Goal: Task Accomplishment & Management: Manage account settings

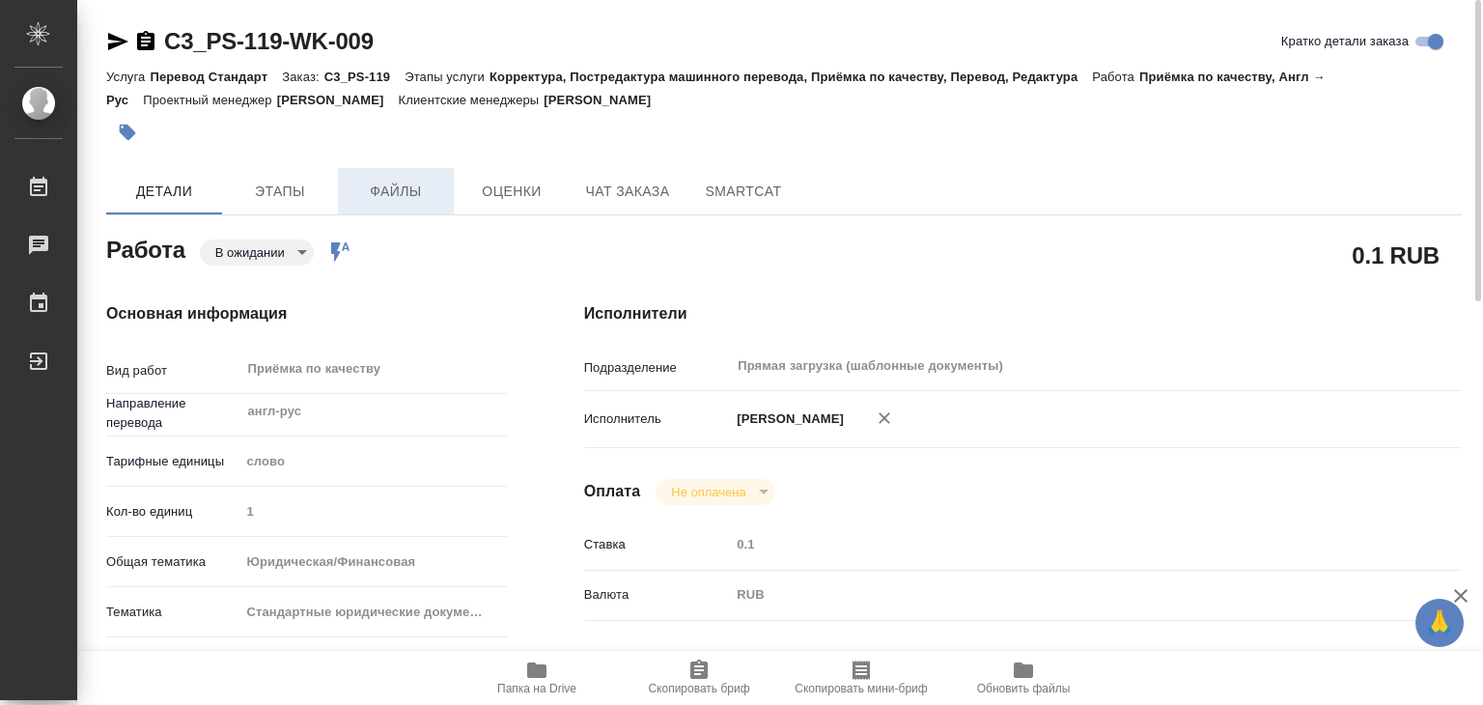
click at [402, 186] on span "Файлы" at bounding box center [395, 192] width 93 height 24
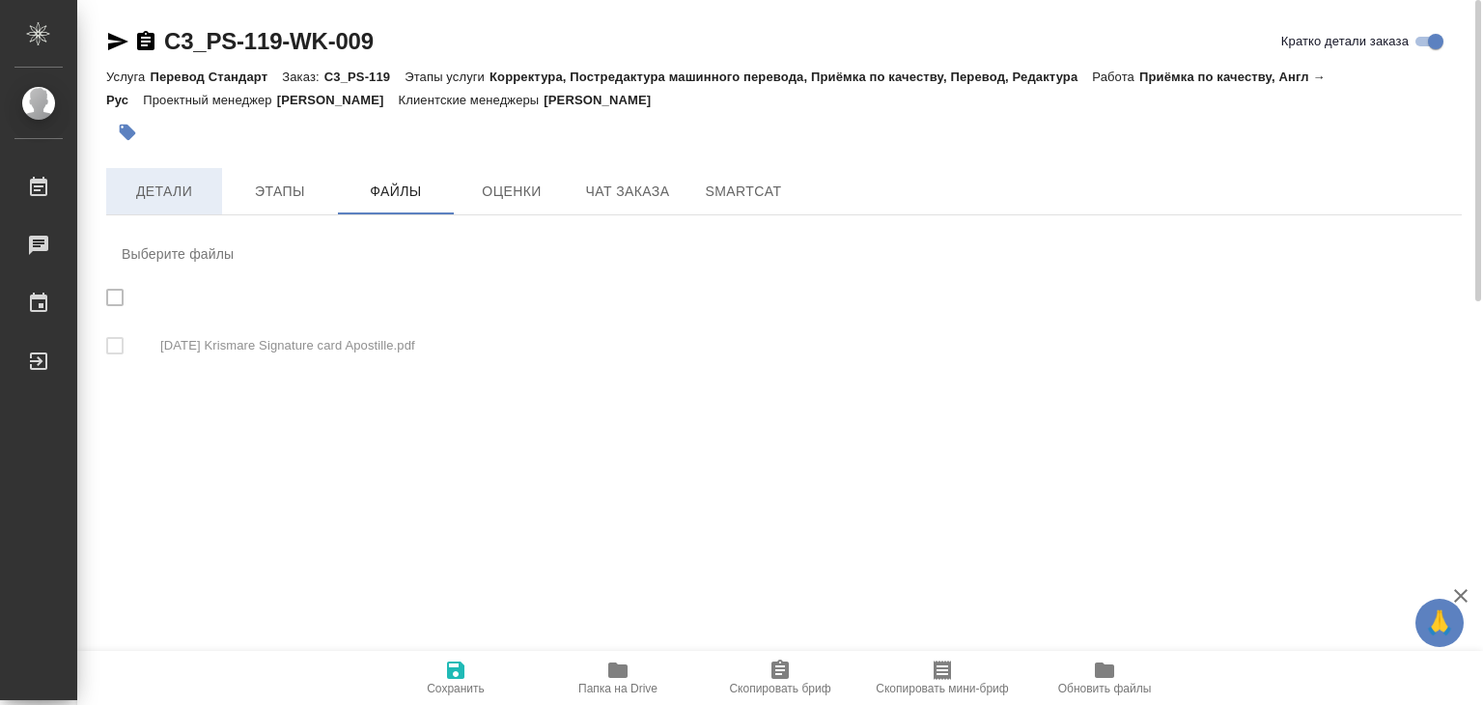
click at [168, 199] on span "Детали" at bounding box center [164, 192] width 93 height 24
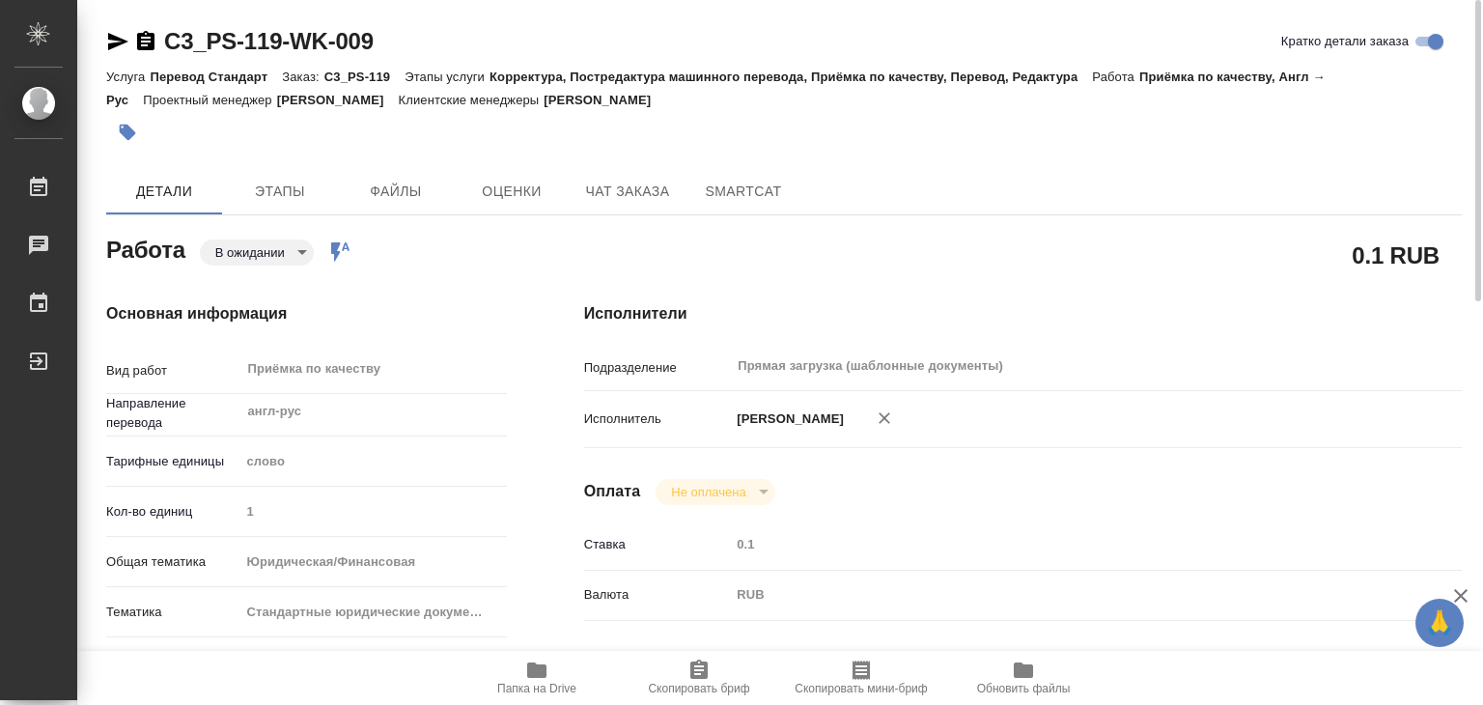
type textarea "x"
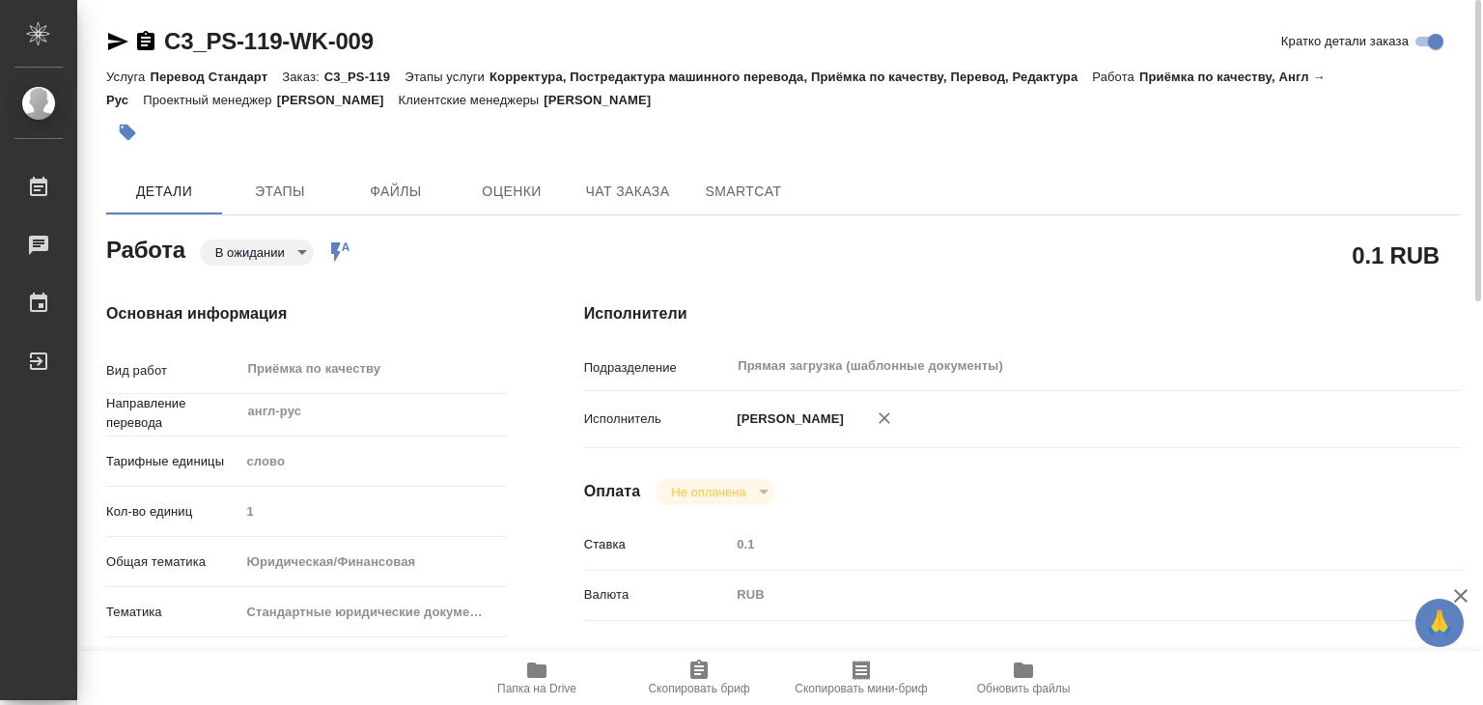
type textarea "x"
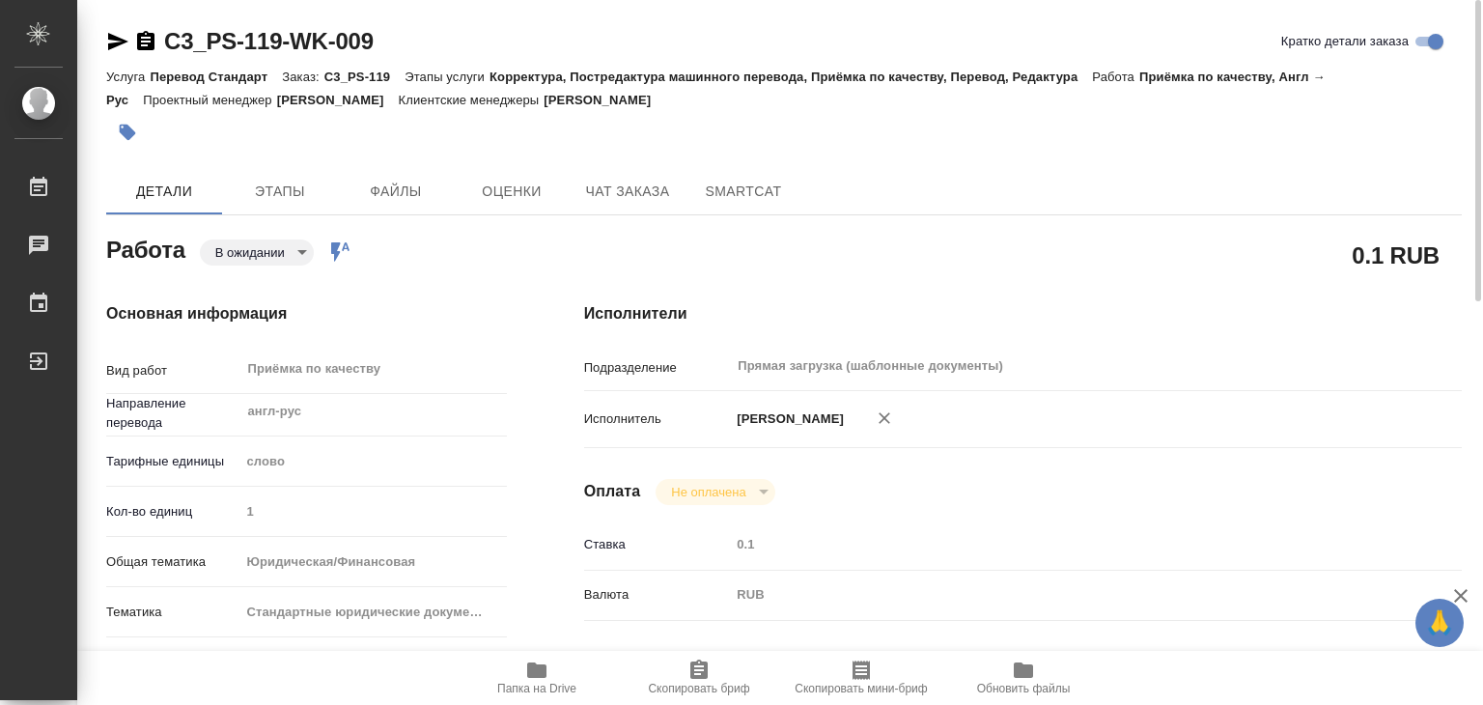
click at [136, 133] on icon "button" at bounding box center [127, 132] width 19 height 19
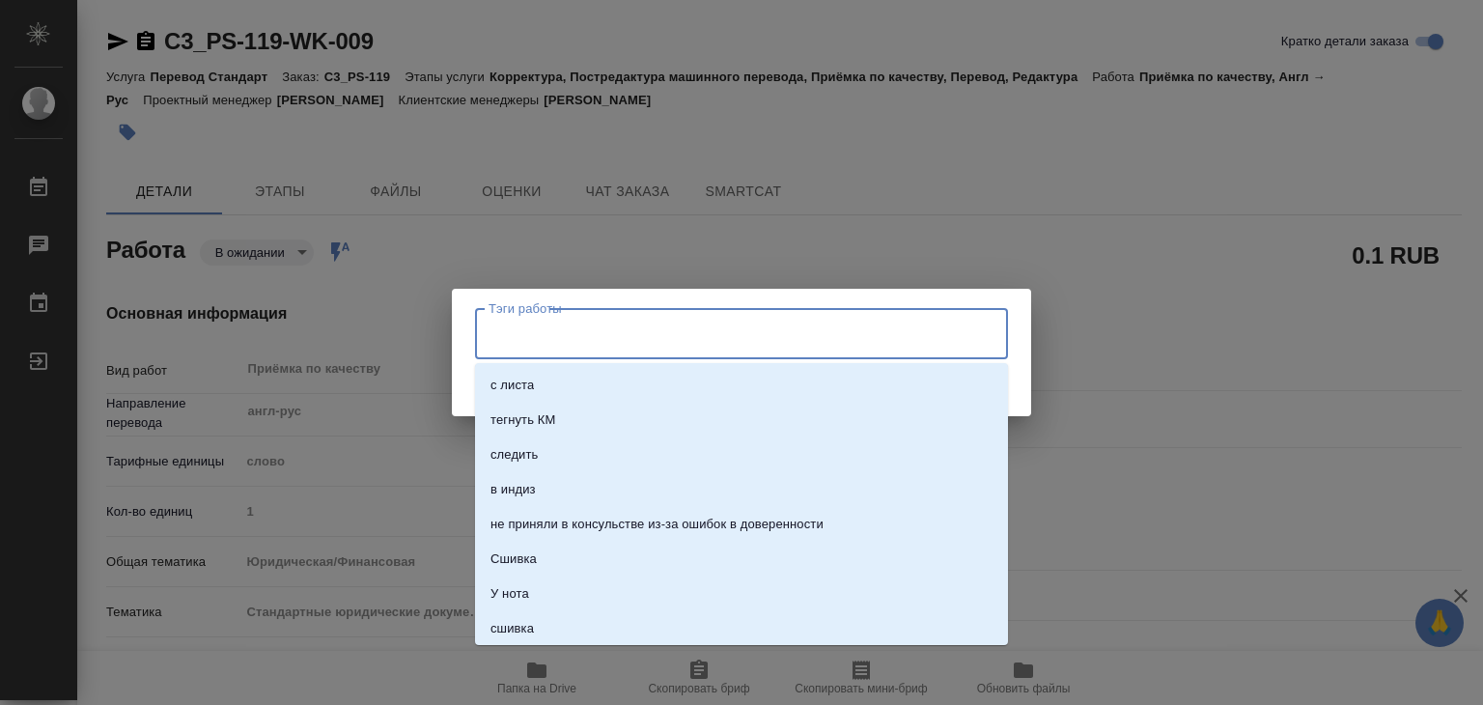
click at [721, 339] on input "Тэги работы" at bounding box center [723, 333] width 479 height 33
type textarea "x"
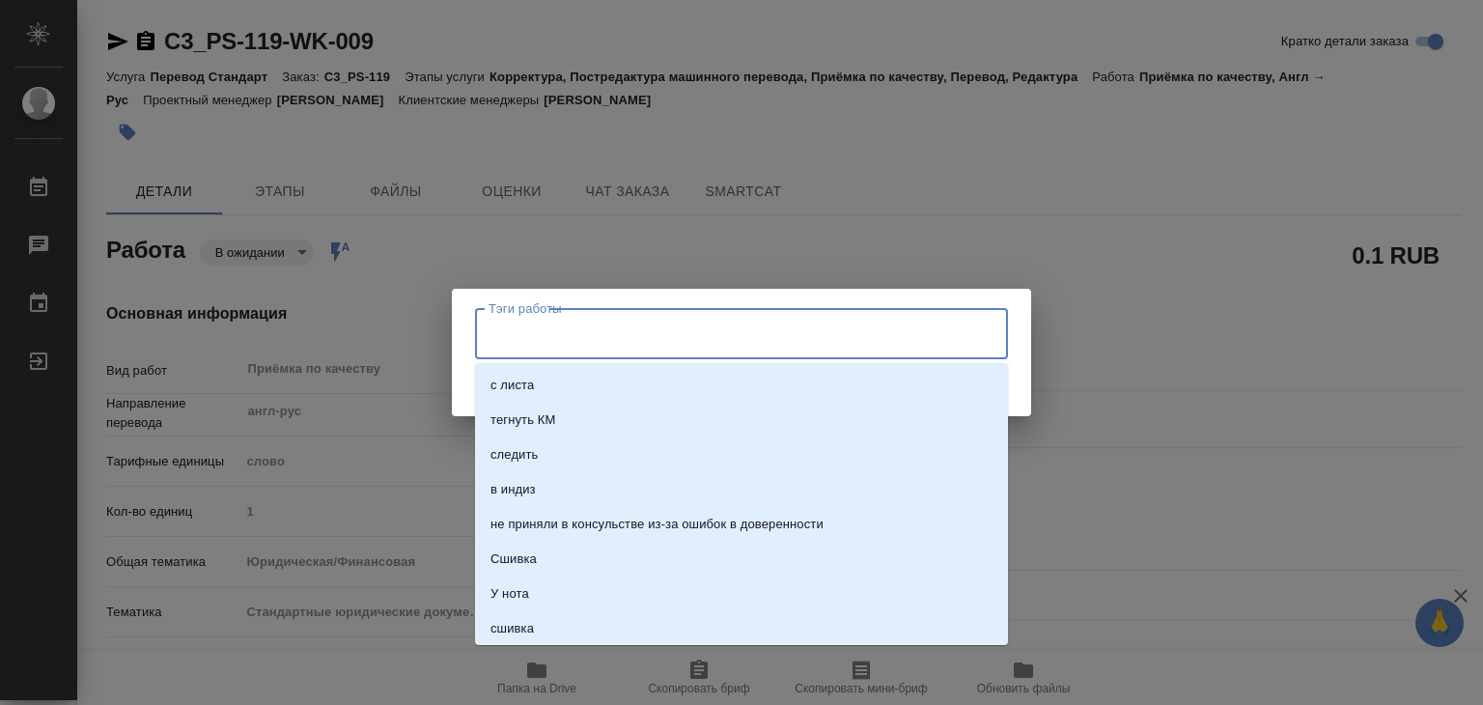
type textarea "x"
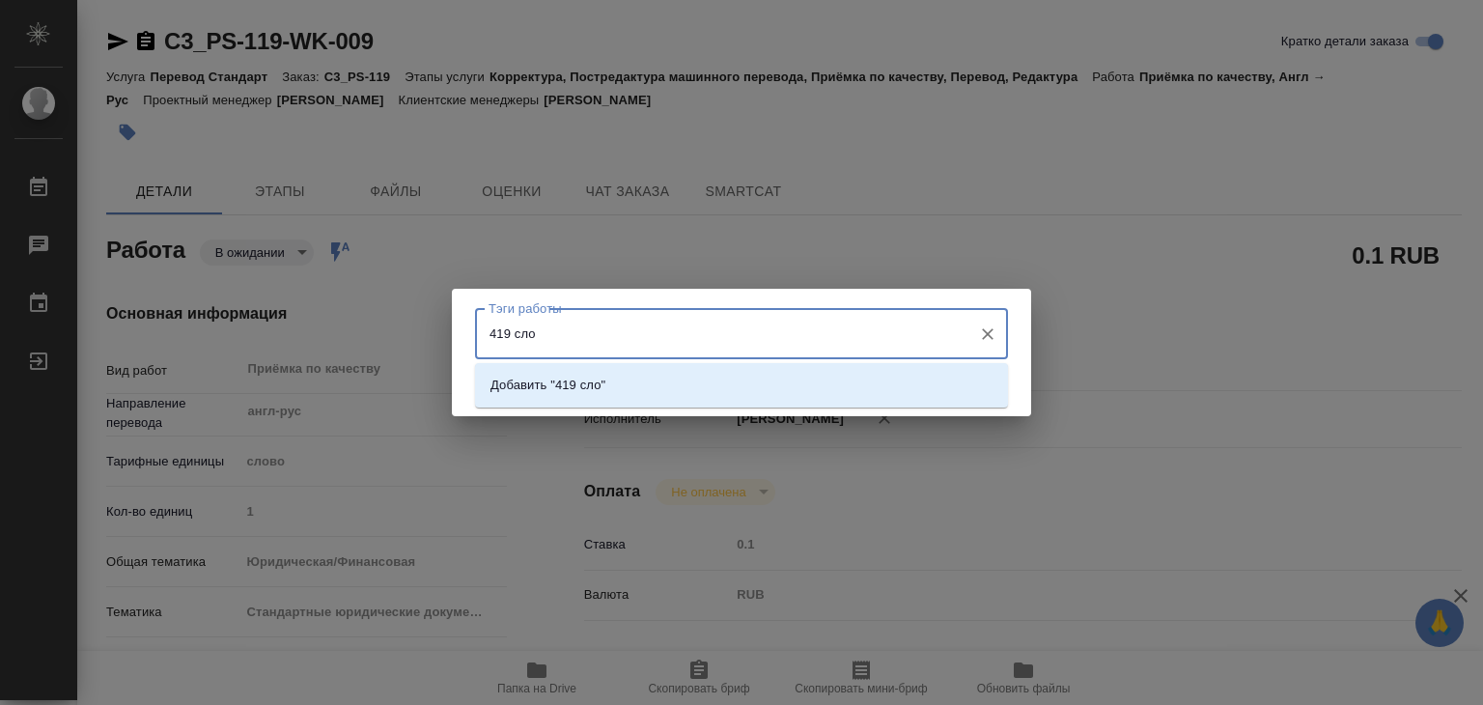
type input "419 слов"
click at [754, 372] on li "Добавить "419 слов"" at bounding box center [741, 385] width 533 height 35
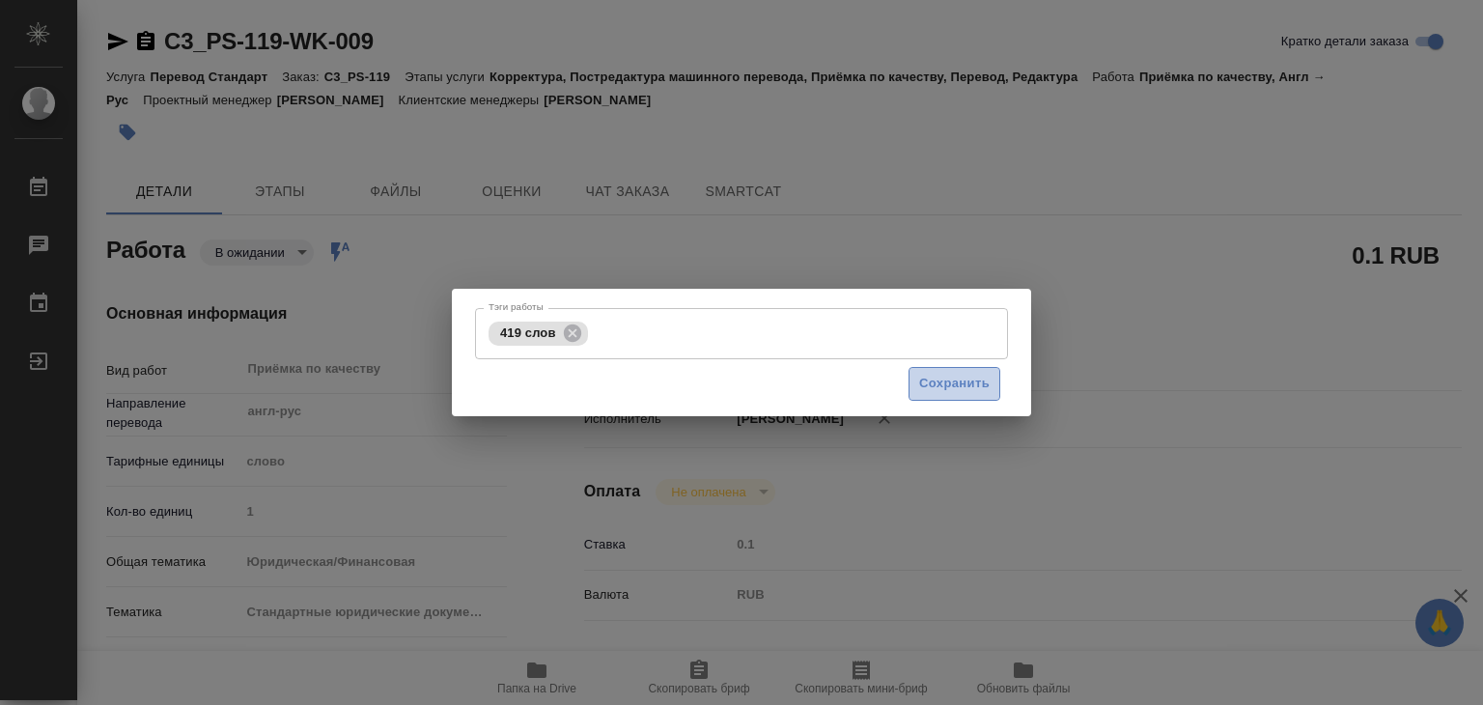
click at [950, 373] on span "Сохранить" at bounding box center [954, 384] width 70 height 22
type input "pending"
type textarea "Приёмка по качеству"
type textarea "x"
type input "англ-рус"
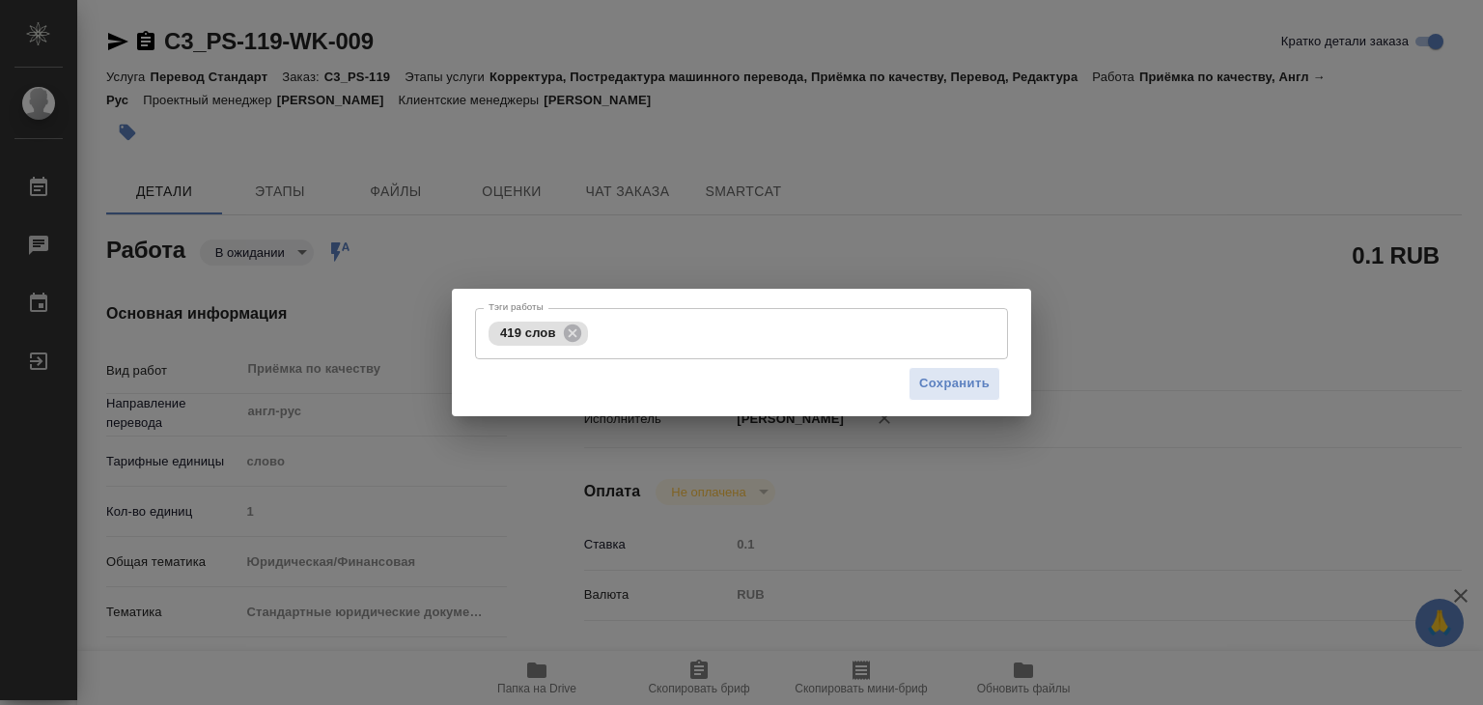
type input "5a8b1489cc6b4906c91bfd90"
type input "1"
type input "yr-fn"
type input "5f647205b73bc97568ca66bf"
checkbox input "true"
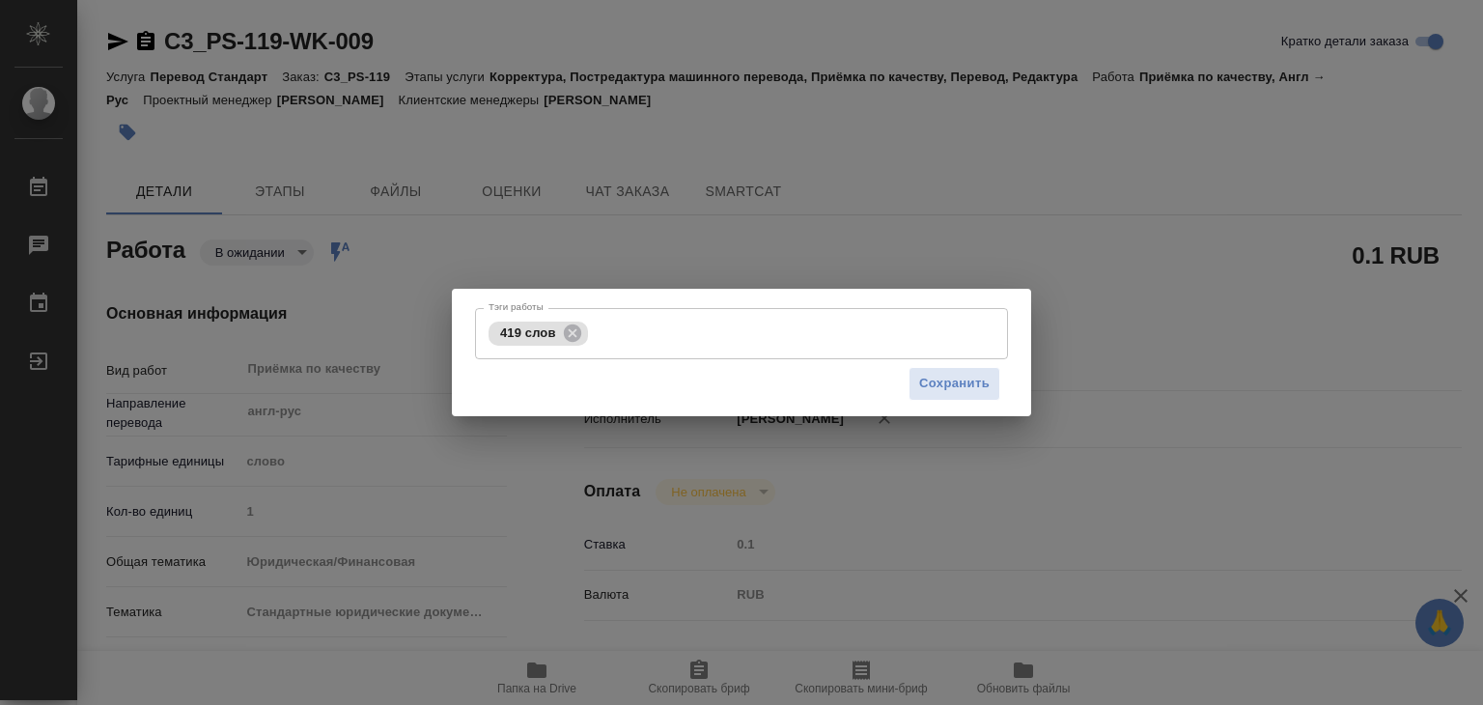
type input "10.09.2025 20:05"
type input "11.09.2025 21:00"
type input "Прямая загрузка (шаблонные документы)"
type input "notPayed"
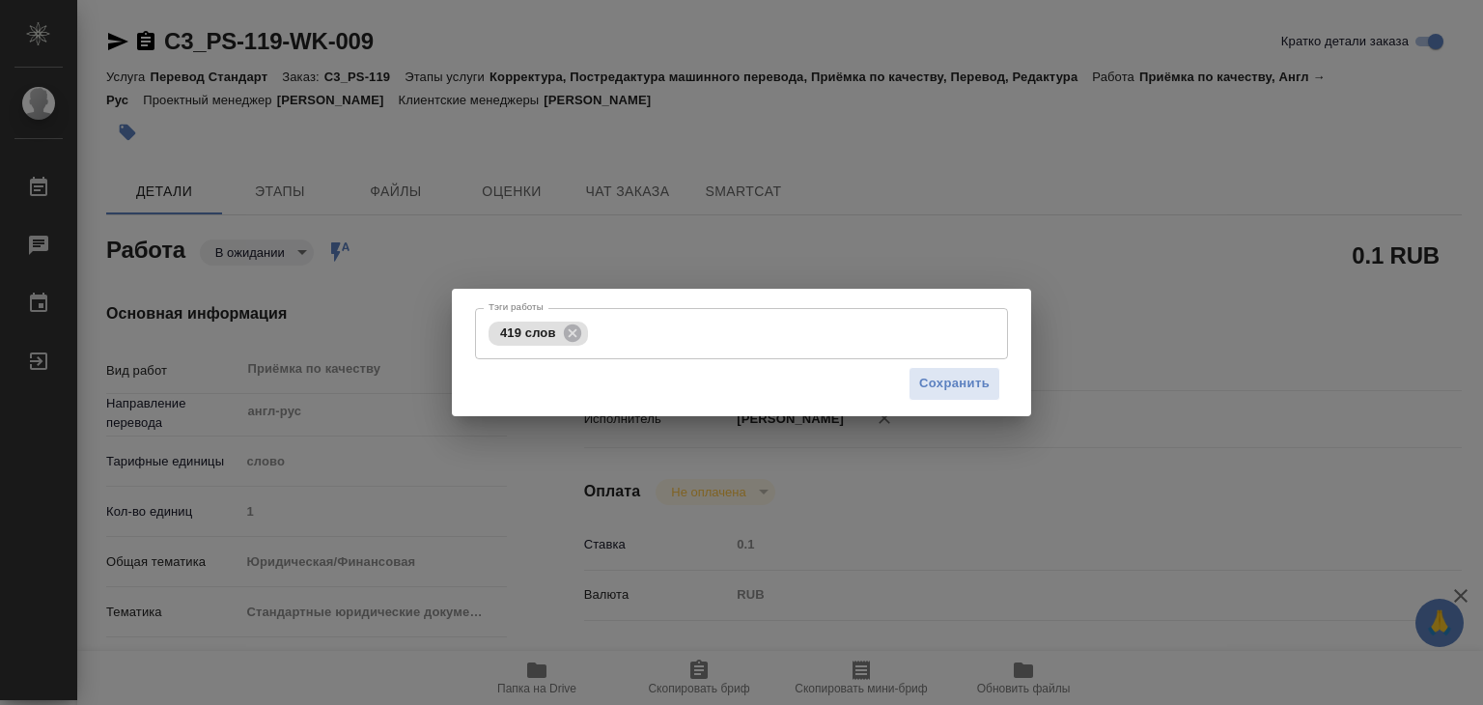
type input "0.1"
type input "RUB"
type input "[PERSON_NAME]"
type textarea "x"
type textarea "/Clients/АО Пикалёвская сода/Orders/C3_PS-119/Corrected/C3_PS-119-WK-009"
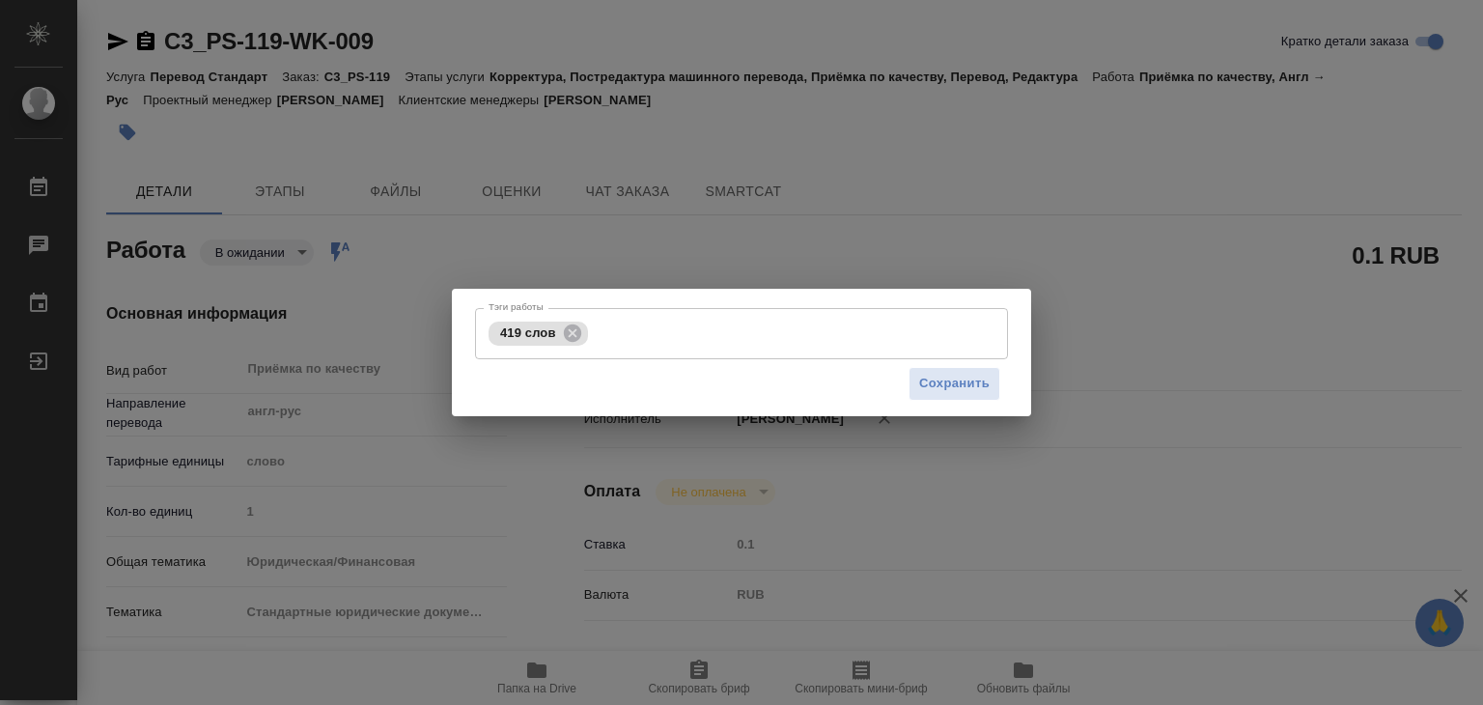
type textarea "x"
type input "C3_PS-119"
type input "Перевод Стандарт"
type input "Корректура, Постредактура машинного перевода, Приёмка по качеству, Перевод, Ред…"
type input "[PERSON_NAME]"
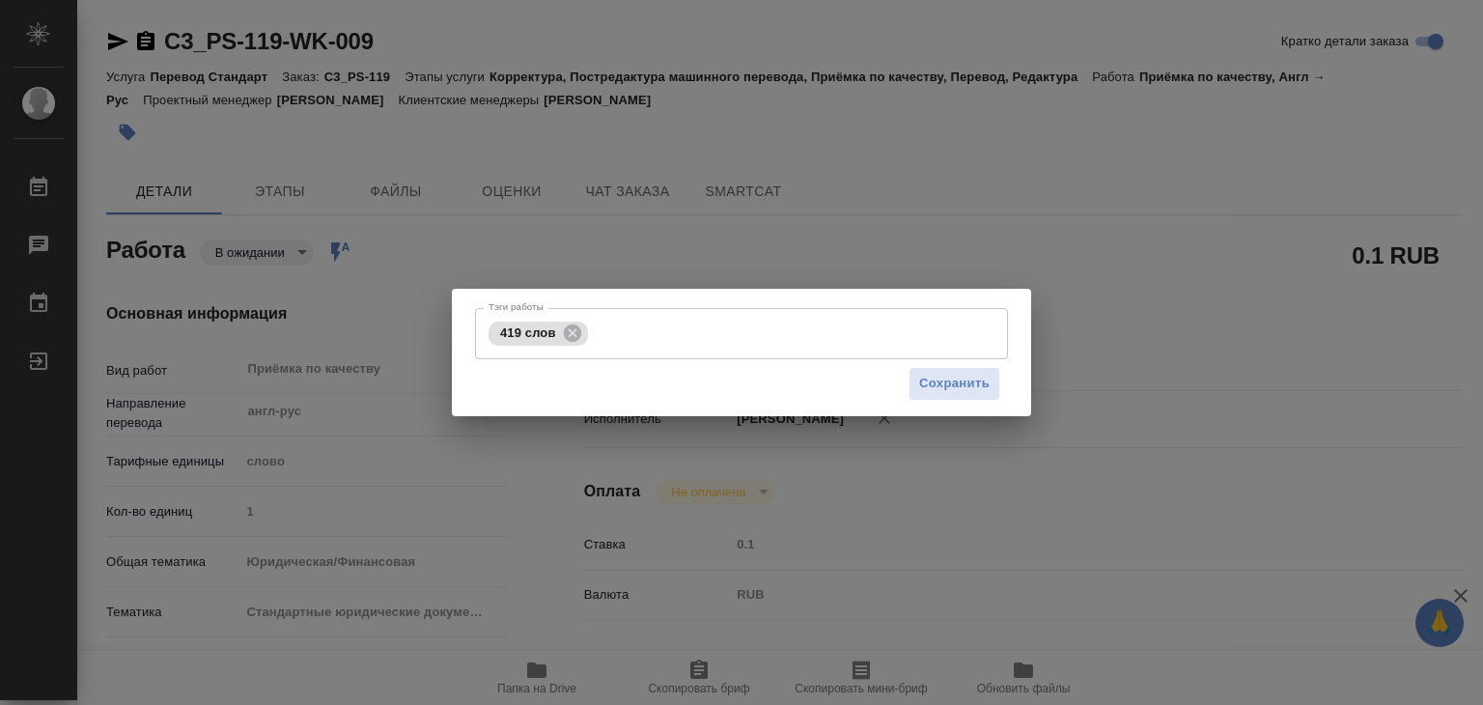
type input "/Clients/АО Пикалёвская сода/Orders/C3_PS-119"
type textarea "x"
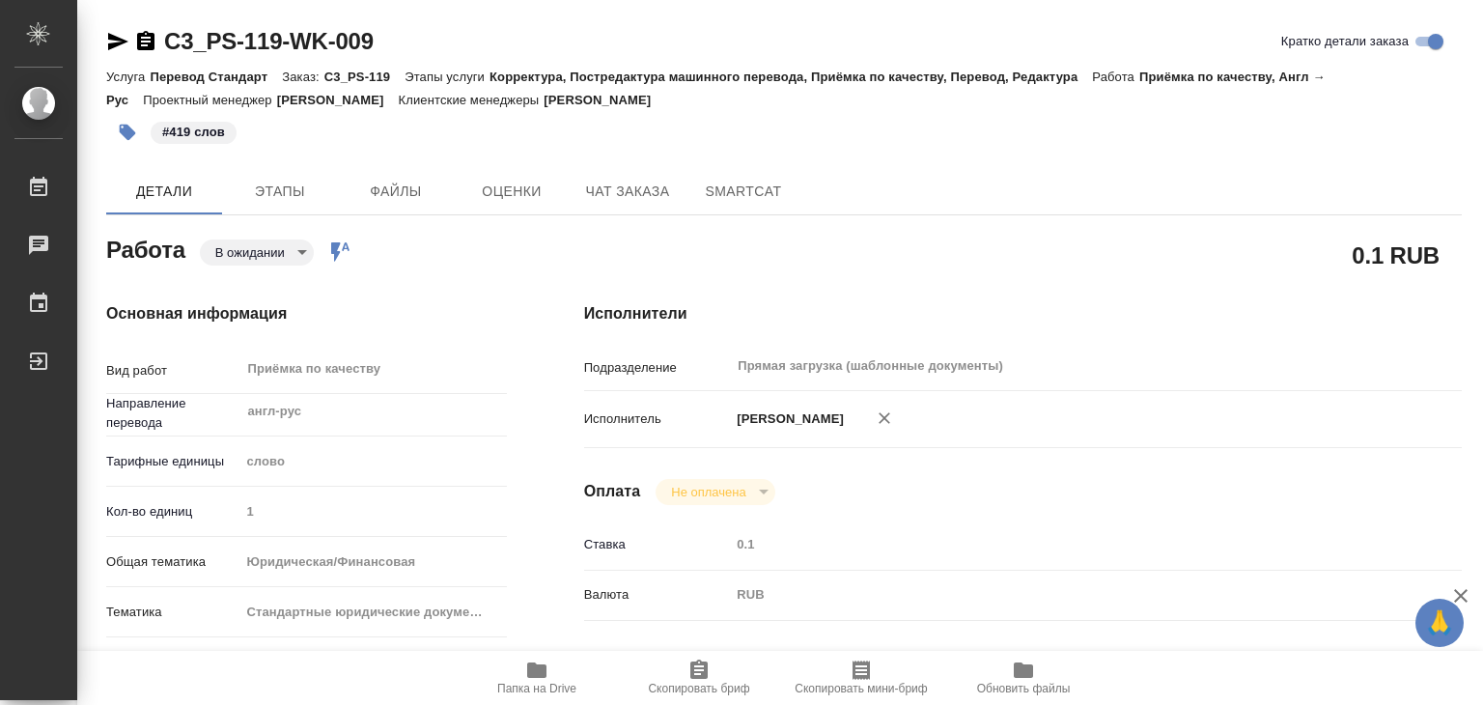
type textarea "x"
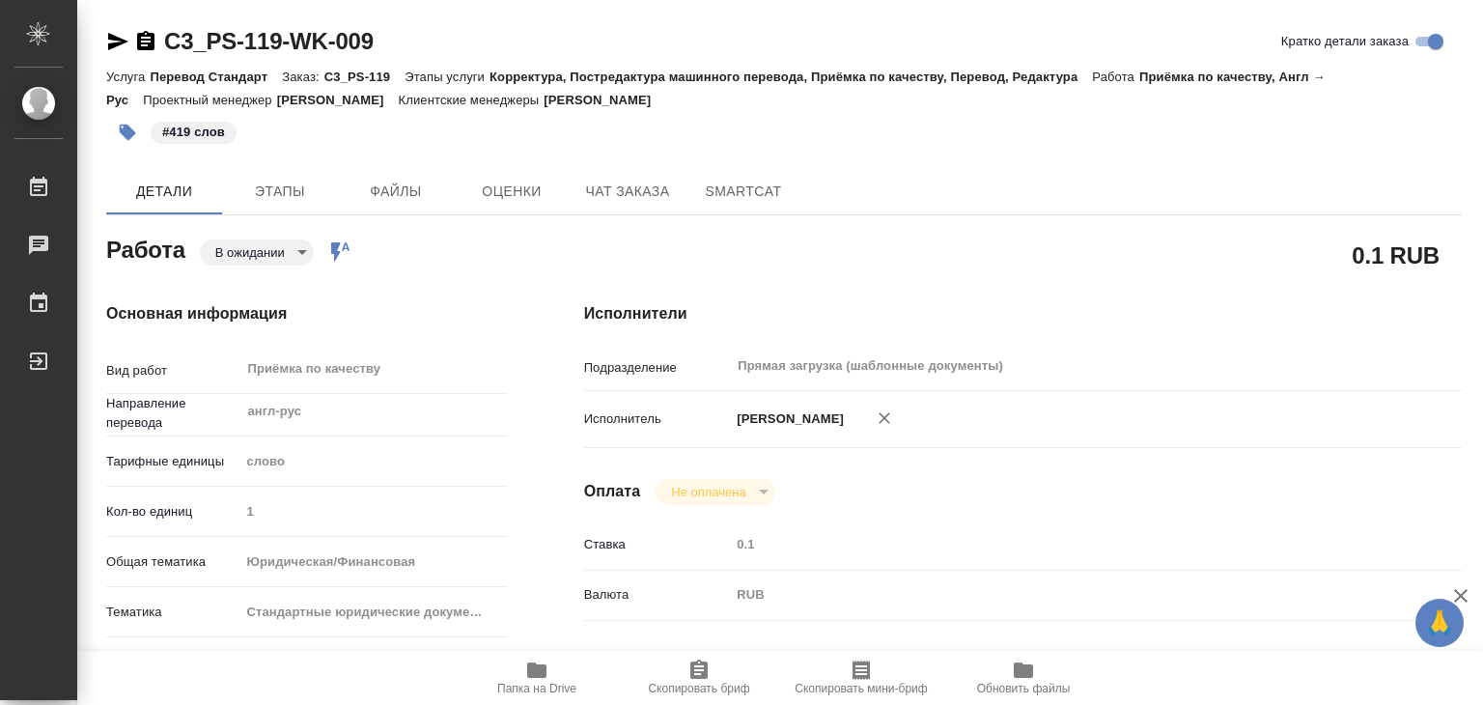
type textarea "x"
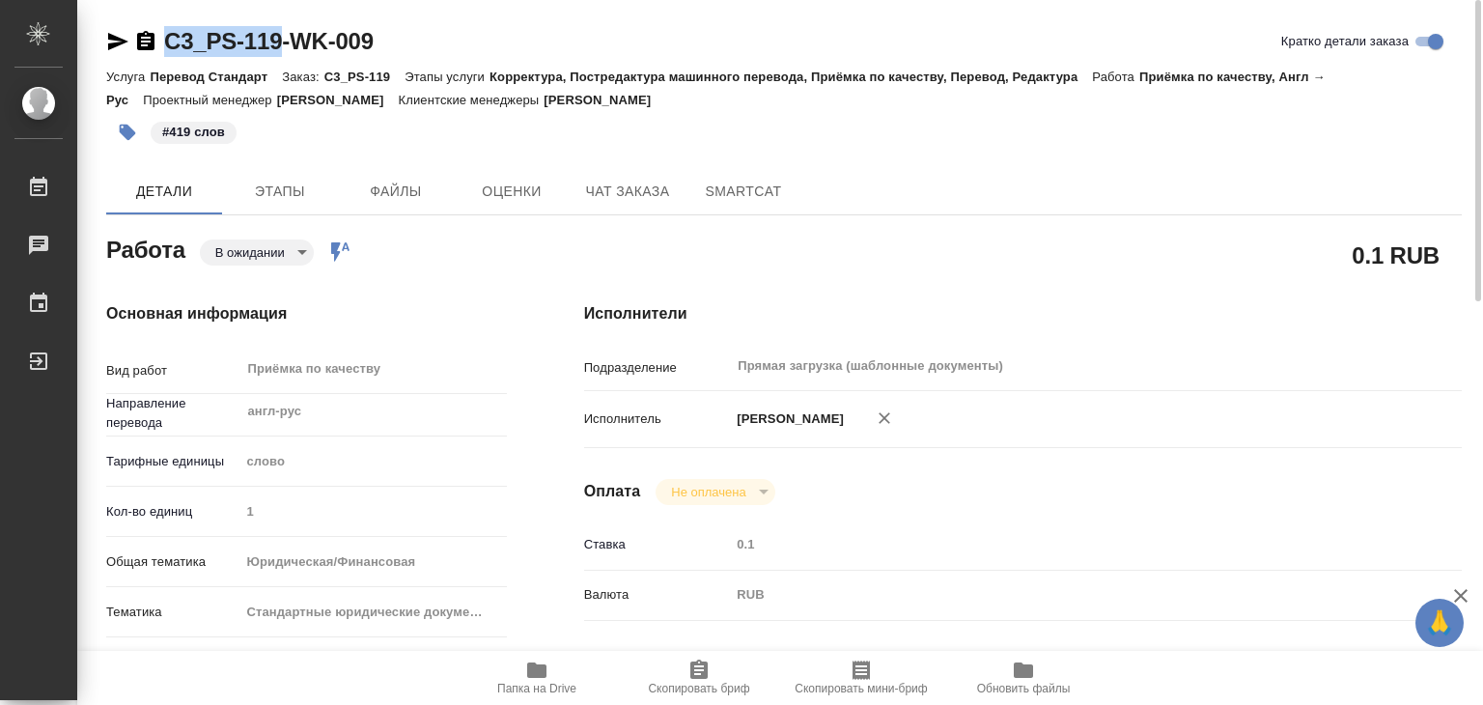
drag, startPoint x: 162, startPoint y: 14, endPoint x: 281, endPoint y: 40, distance: 121.3
copy link "C3_PS-119"
click at [247, 255] on body "🙏 .cls-1 fill:#fff; AWATERA Alilekova Valeriya Работы 0 Чаты График Выйти C3_PS…" at bounding box center [741, 352] width 1483 height 705
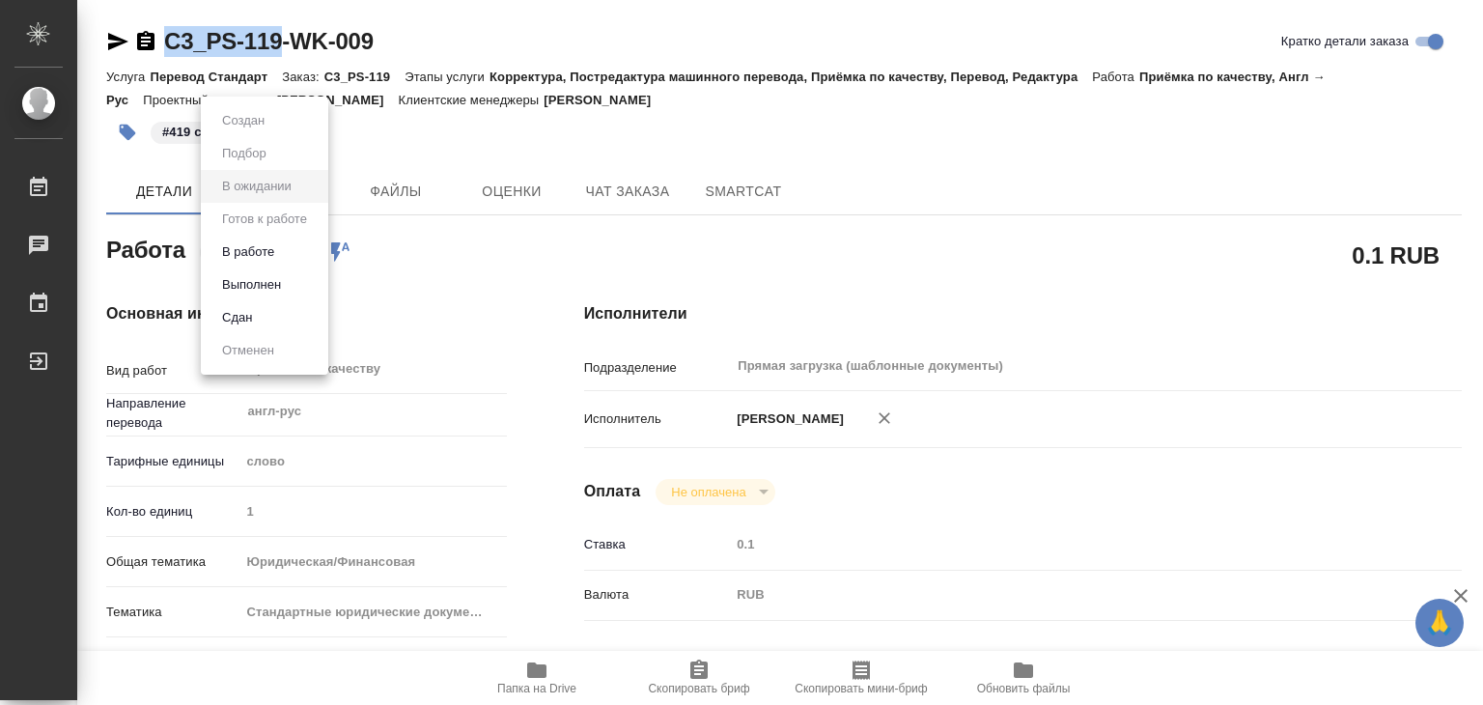
click at [274, 288] on button "Выполнен" at bounding box center [251, 284] width 70 height 21
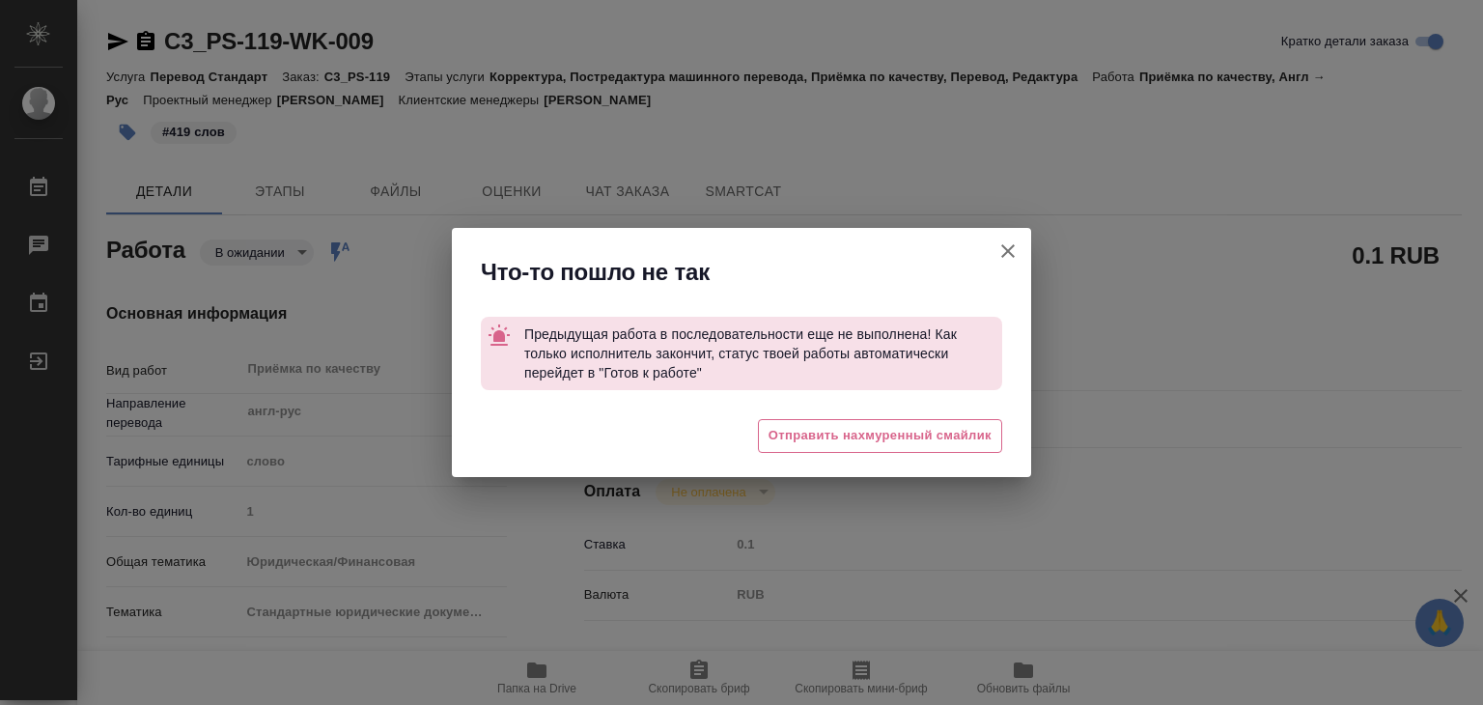
type textarea "x"
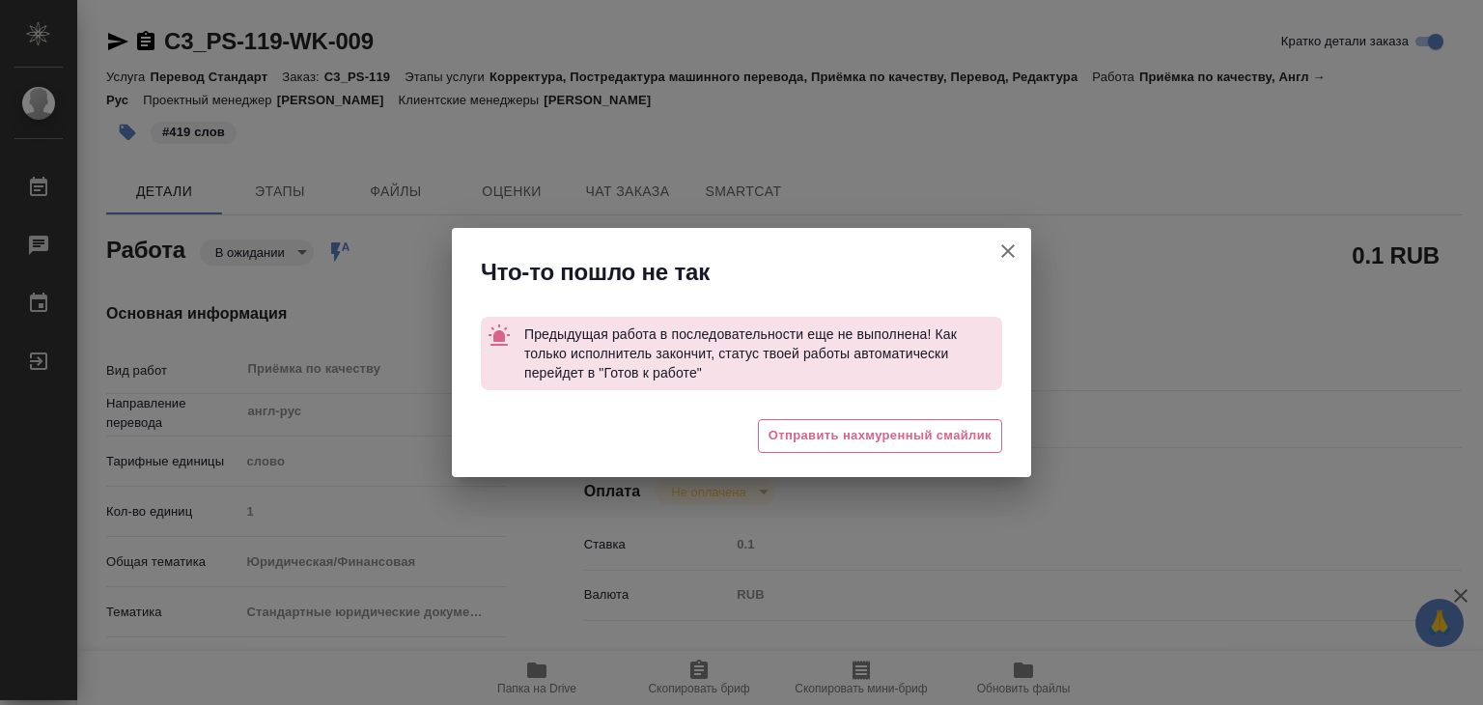
type textarea "x"
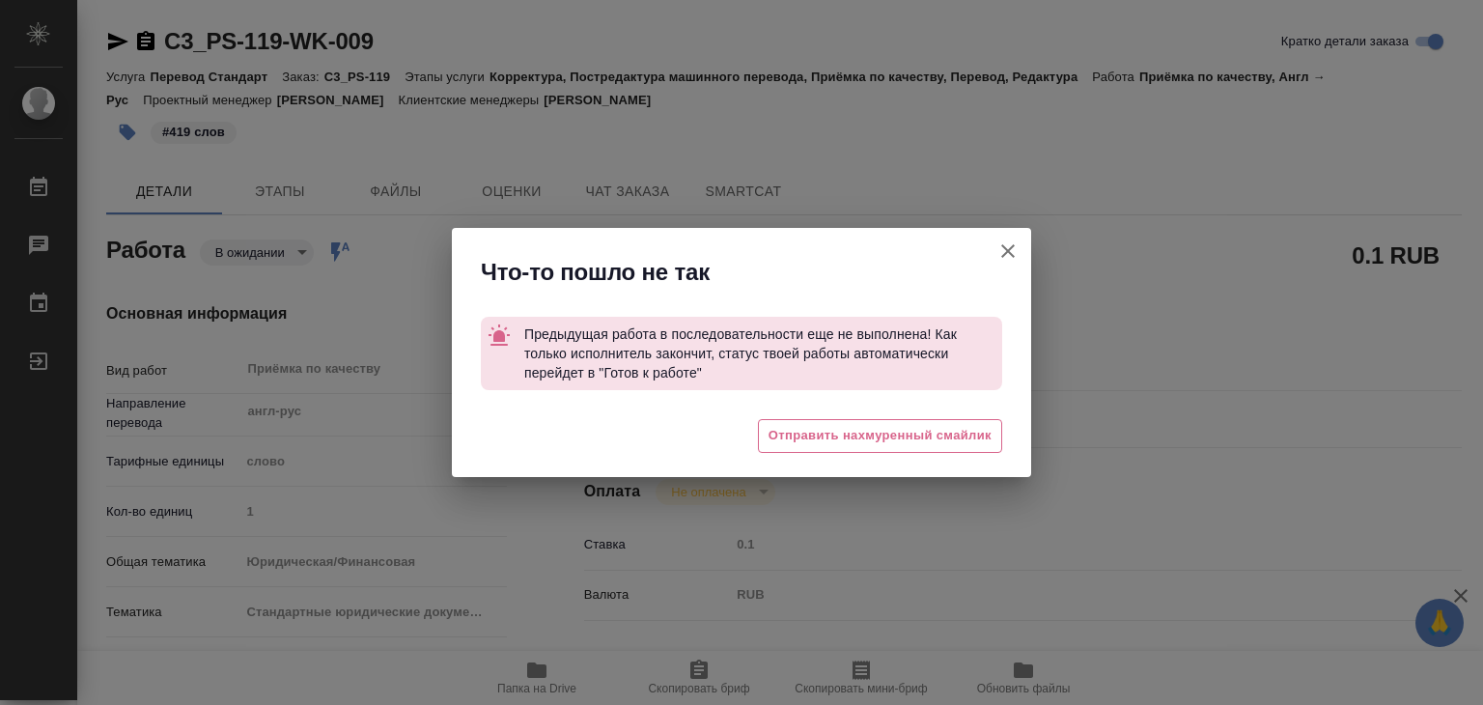
click at [1016, 245] on icon "button" at bounding box center [1007, 250] width 23 height 23
type textarea "x"
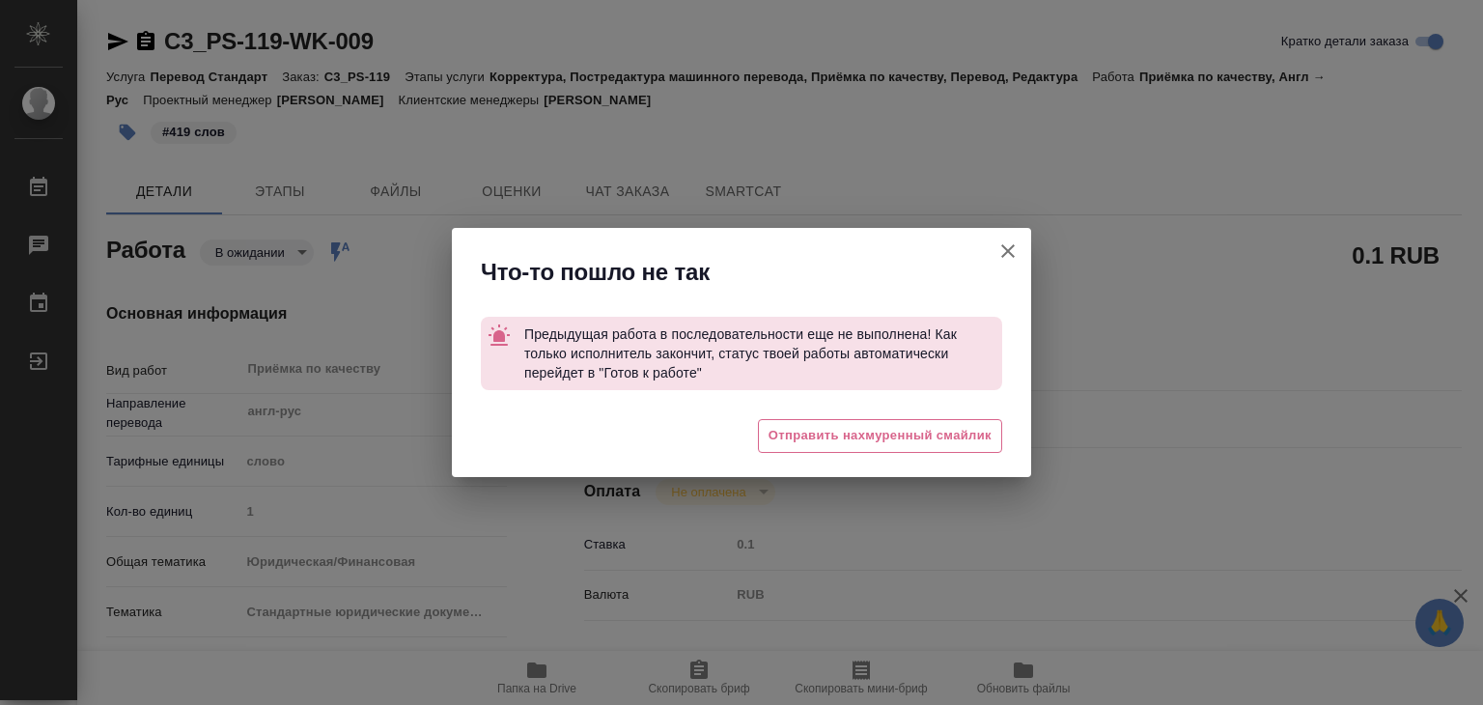
type textarea "x"
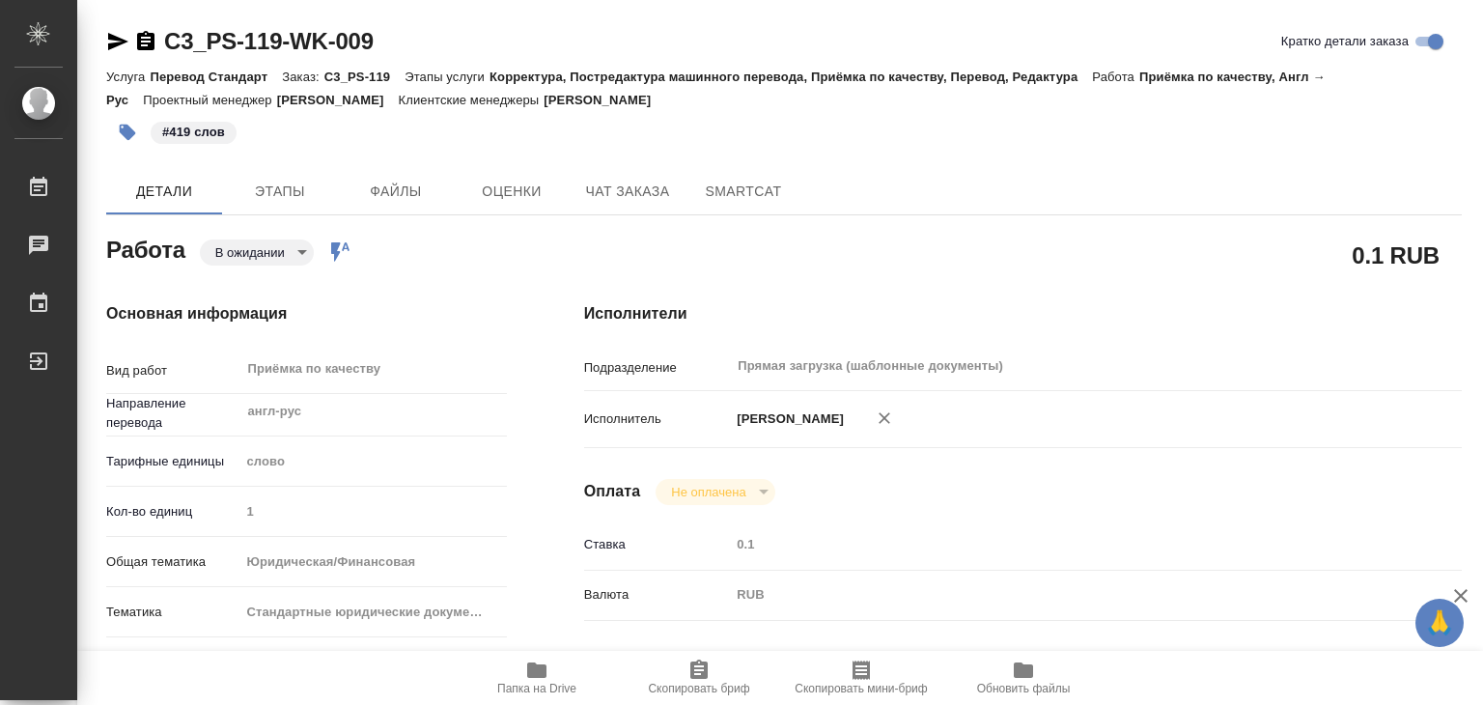
type textarea "x"
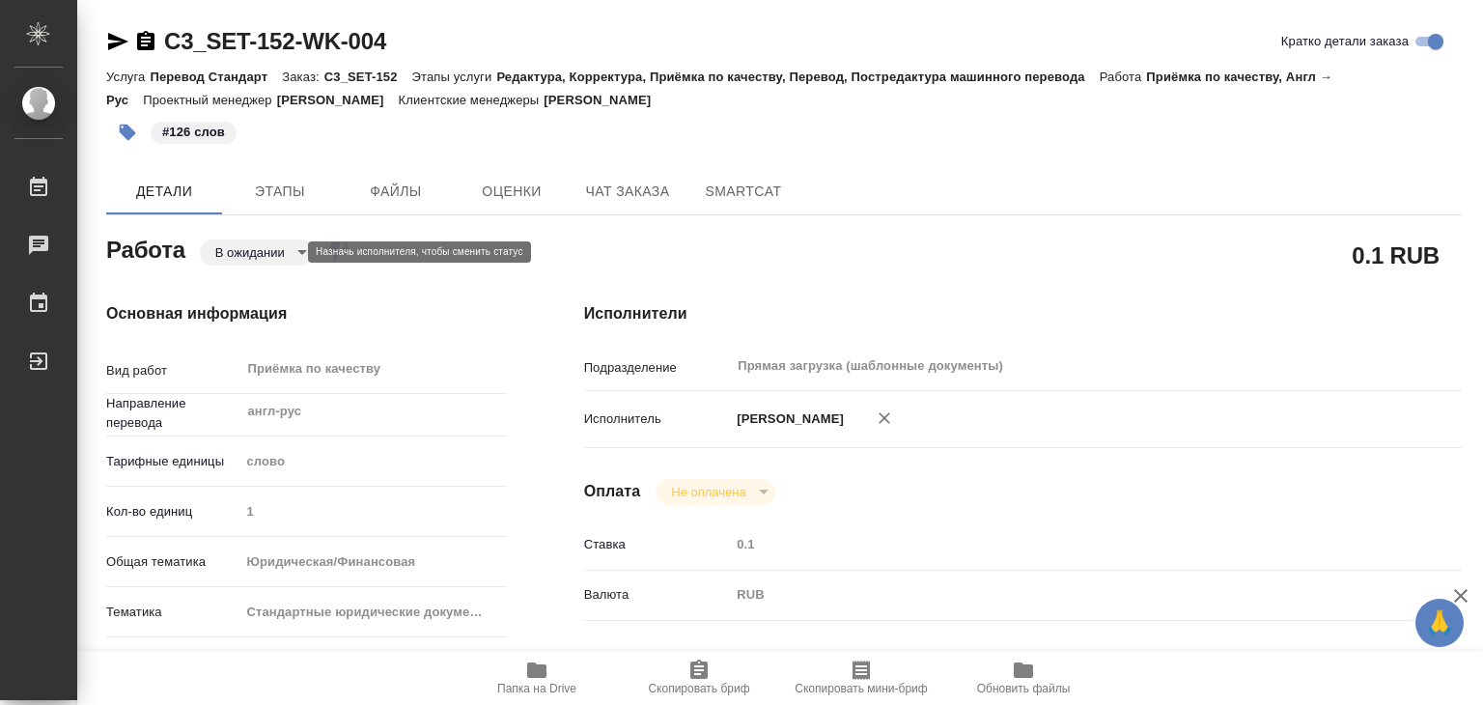
click at [255, 249] on body "🙏 .cls-1 fill:#fff; AWATERA Alilekova Valeriya Работы 0 Чаты График Выйти C3_SE…" at bounding box center [741, 352] width 1483 height 705
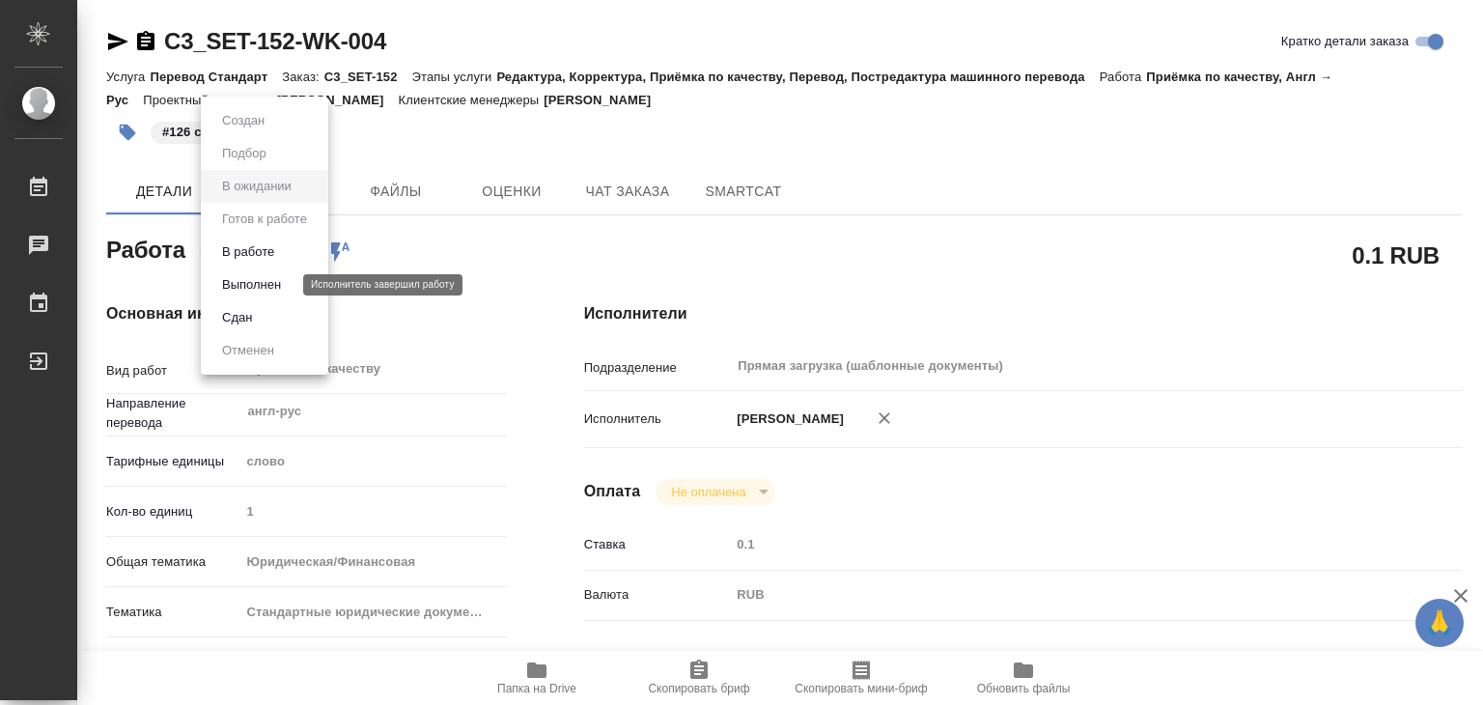
click at [283, 289] on button "Выполнен" at bounding box center [251, 284] width 70 height 21
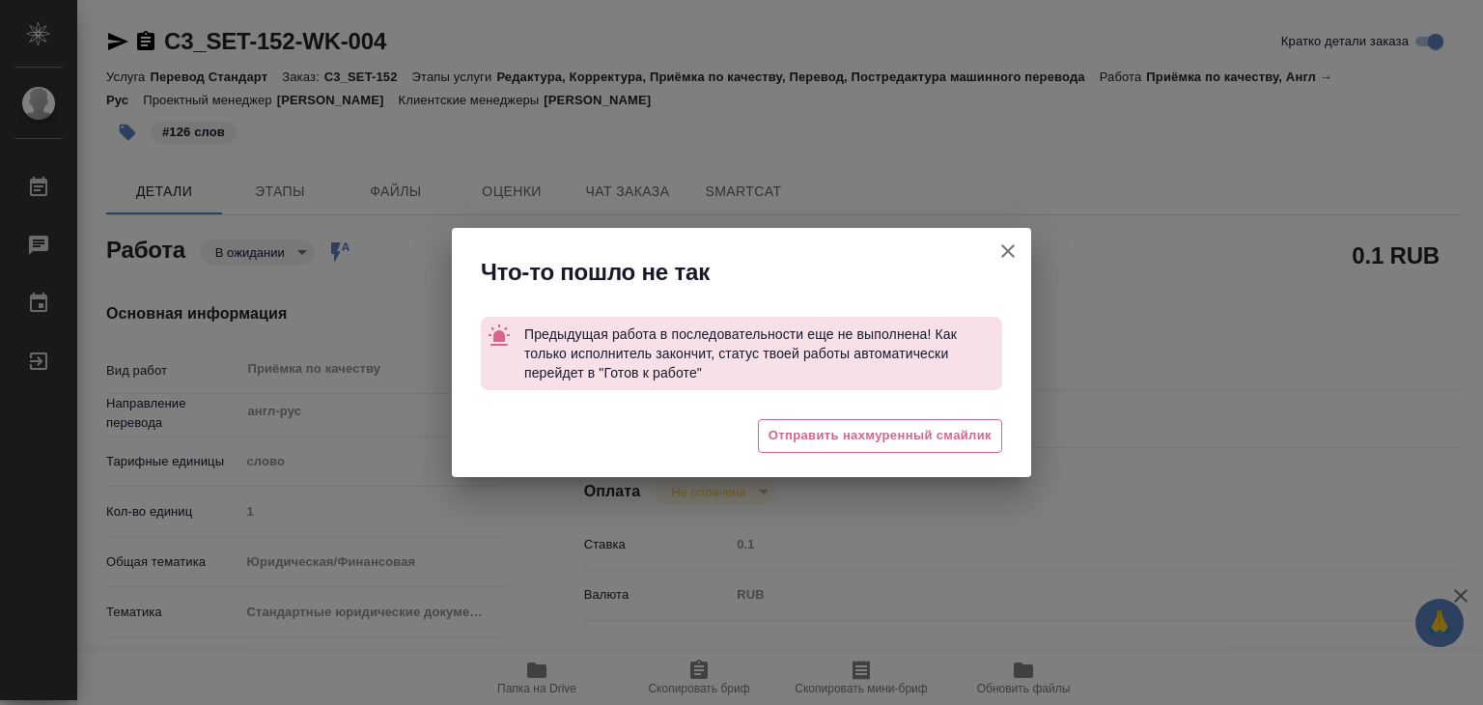
type textarea "x"
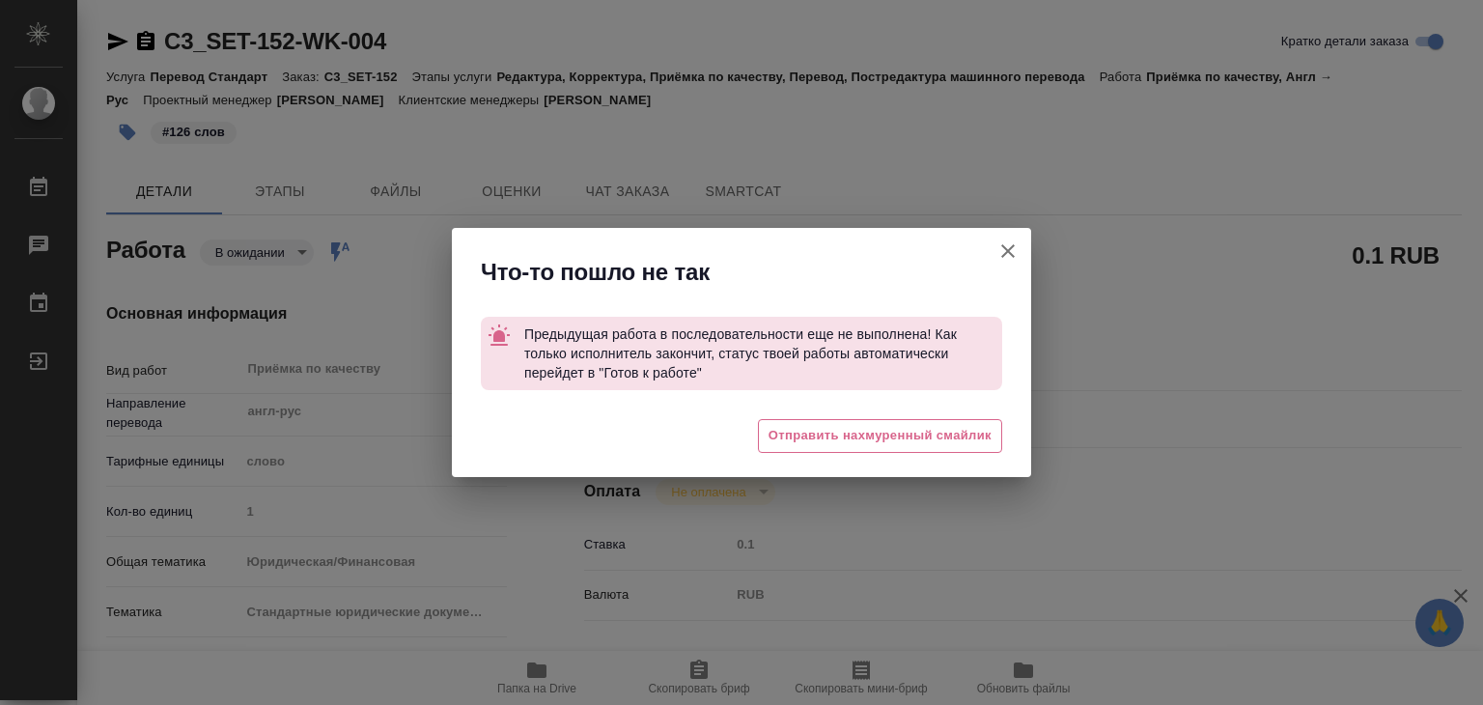
type textarea "x"
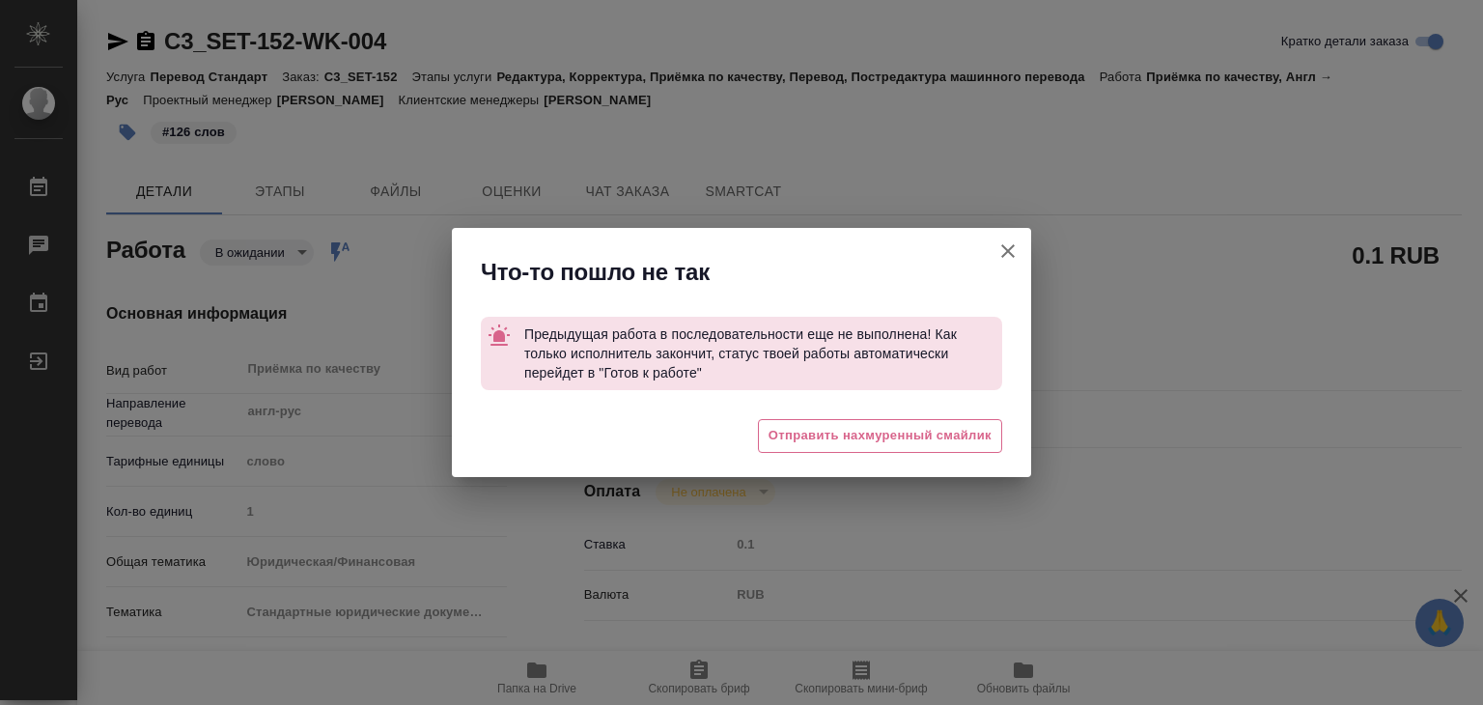
click at [999, 248] on icon "button" at bounding box center [1007, 250] width 23 height 23
type textarea "x"
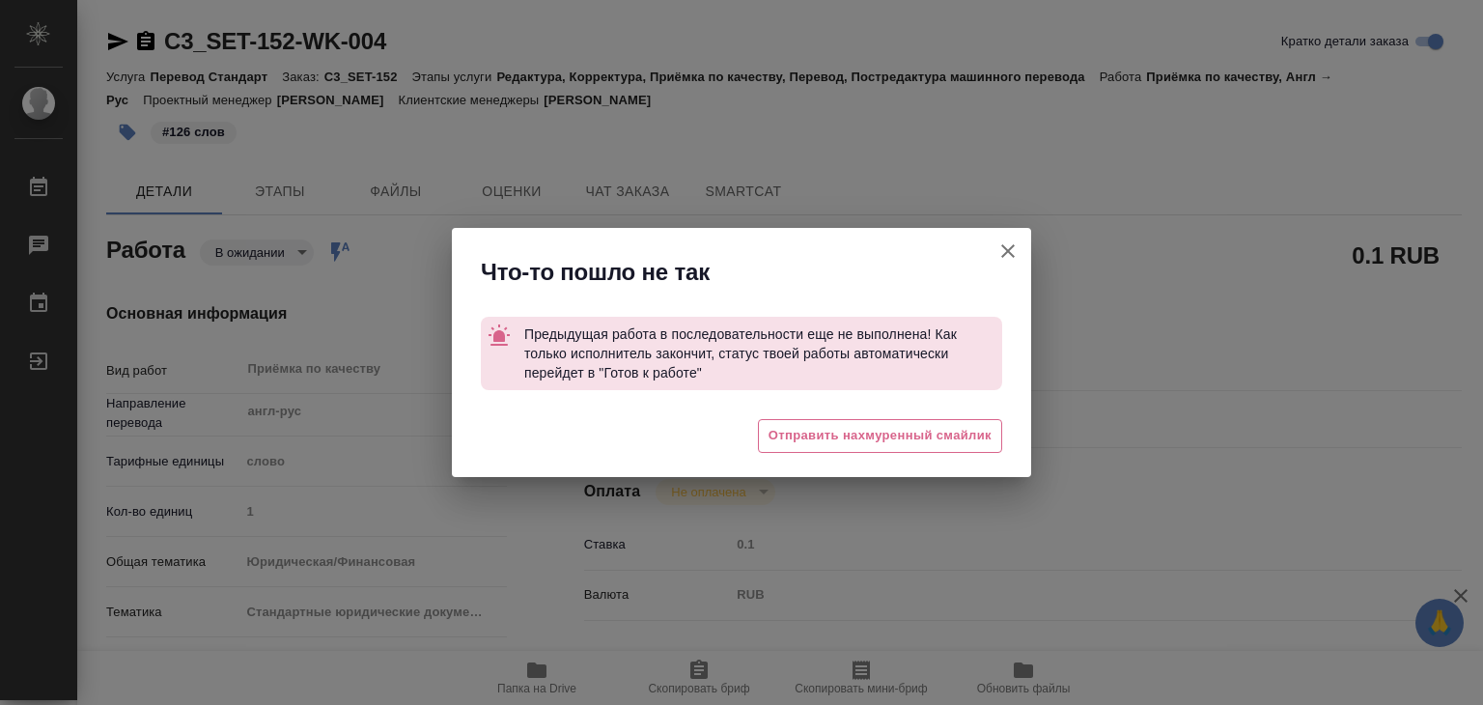
type textarea "x"
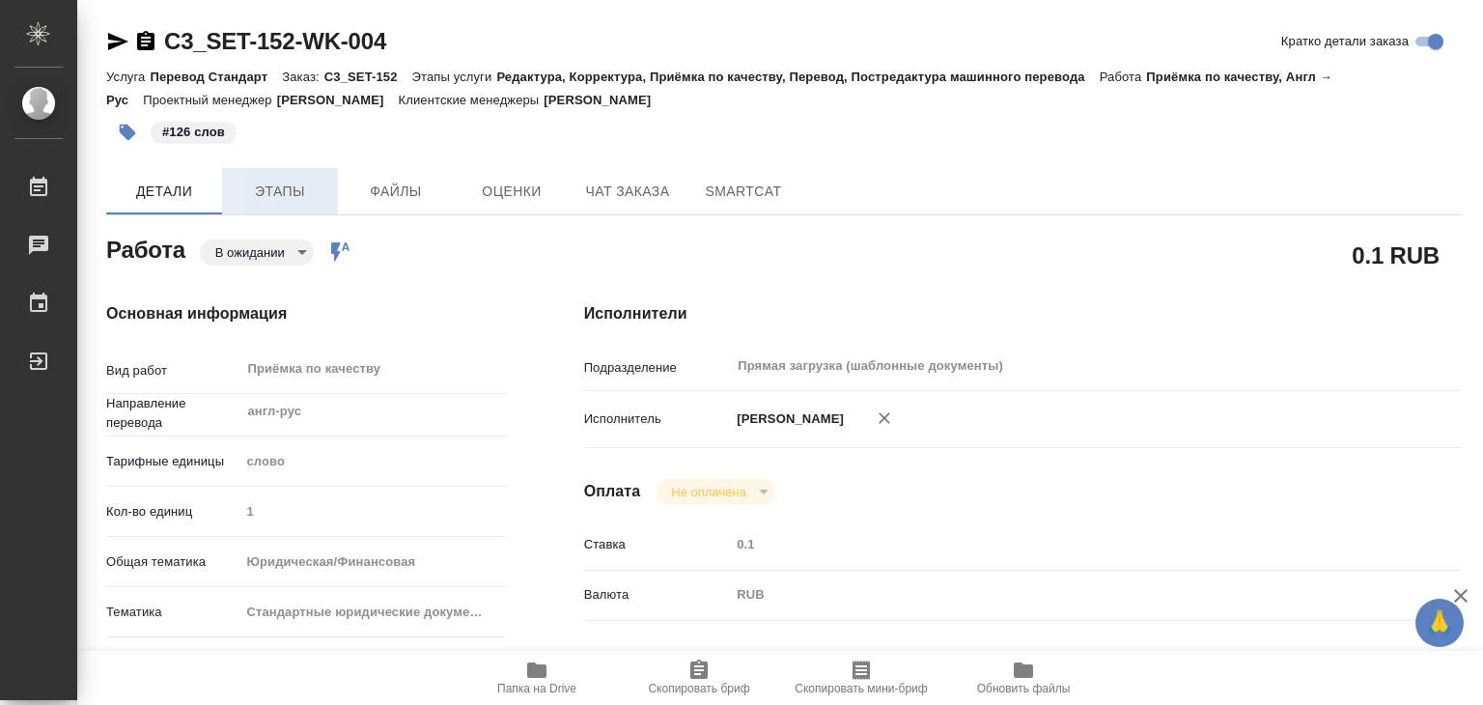
type textarea "x"
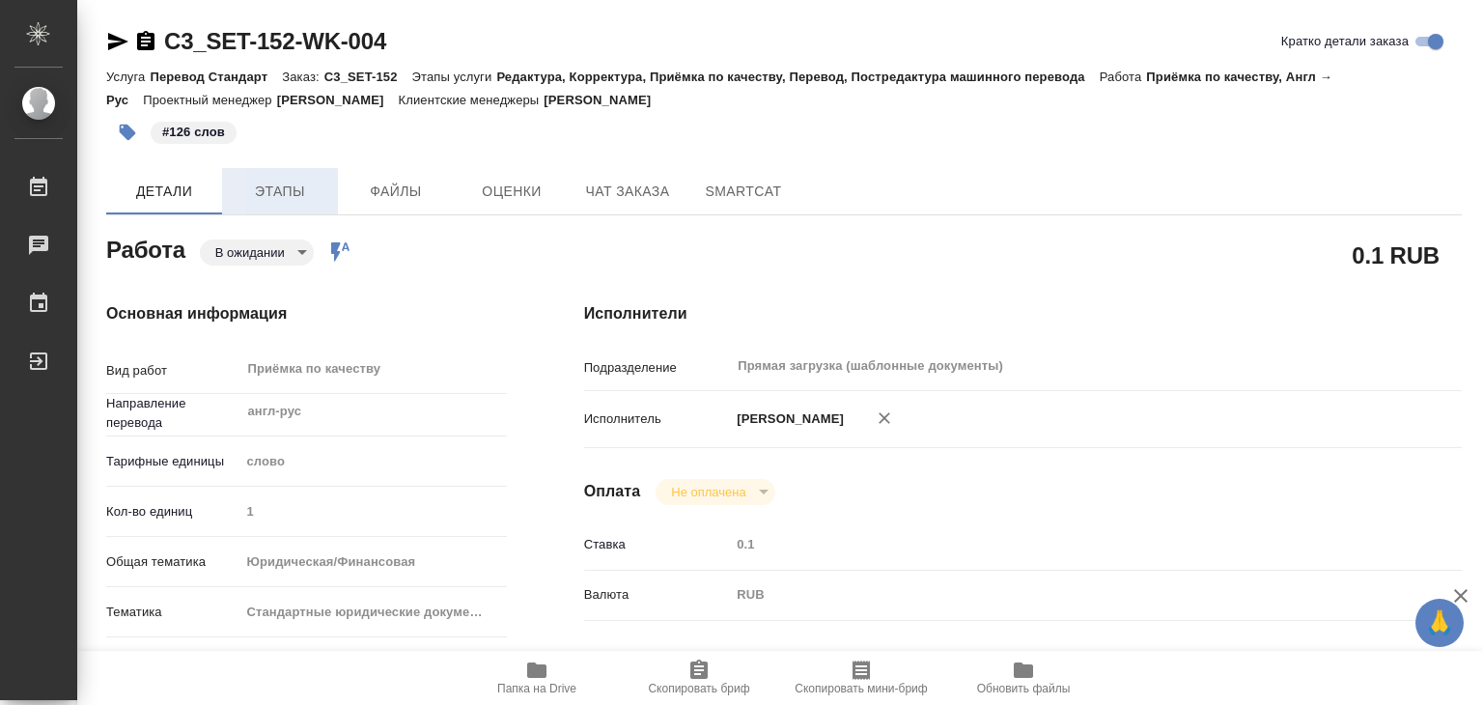
click at [282, 186] on span "Этапы" at bounding box center [280, 192] width 93 height 24
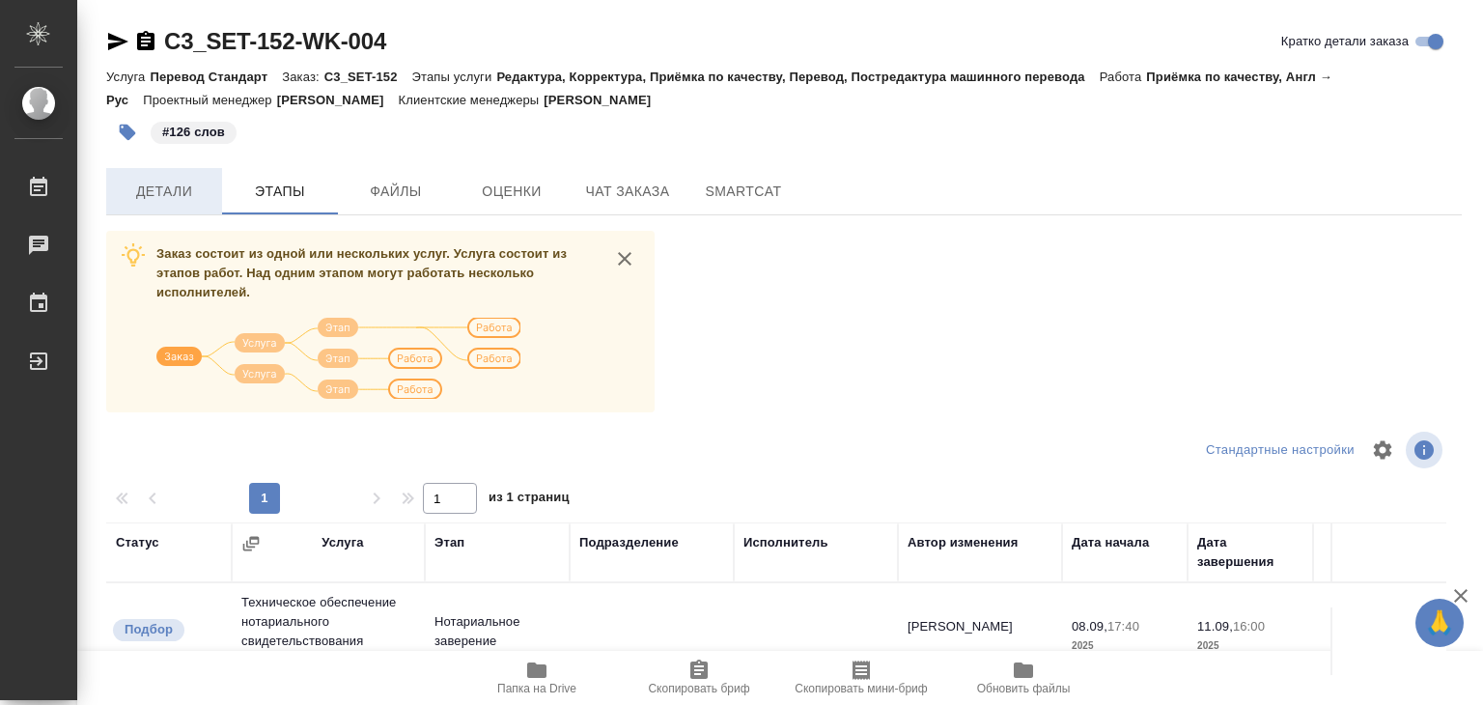
click at [153, 202] on span "Детали" at bounding box center [164, 192] width 93 height 24
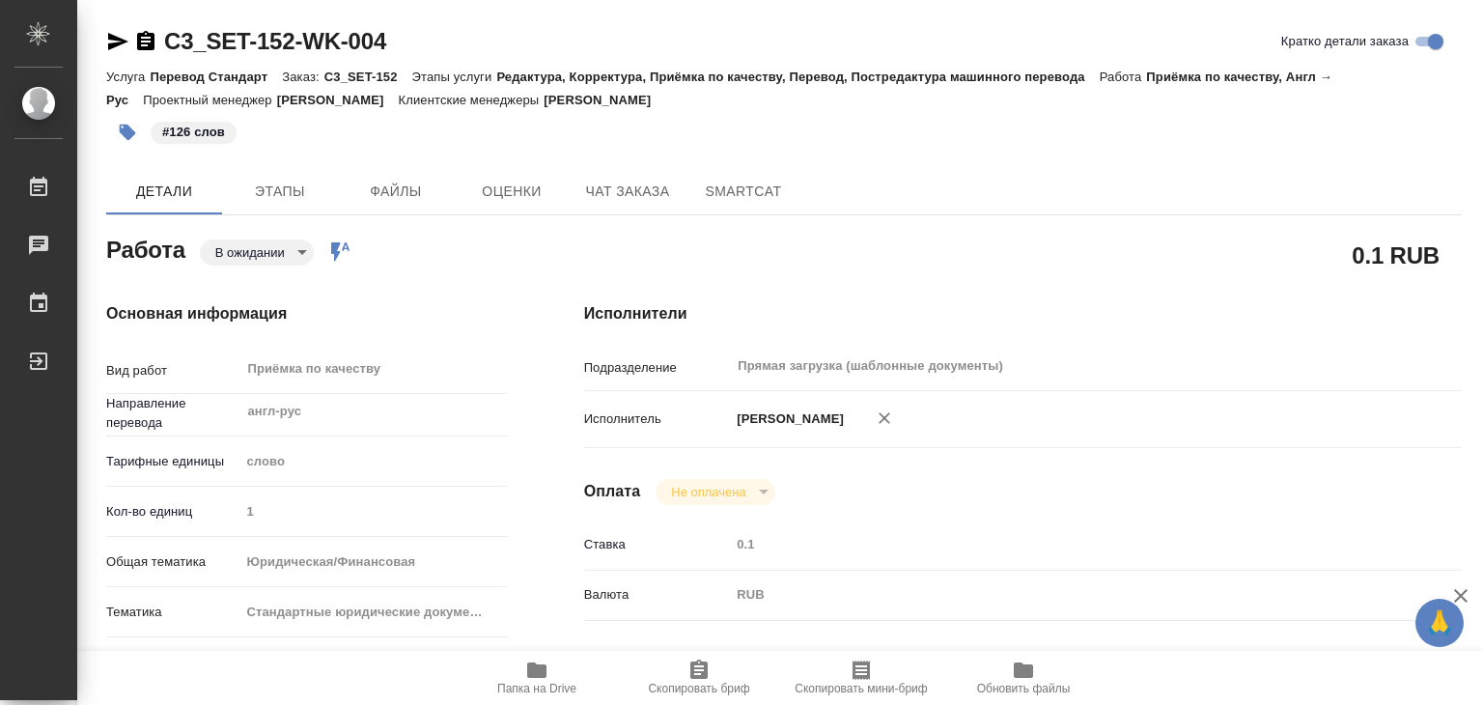
type textarea "x"
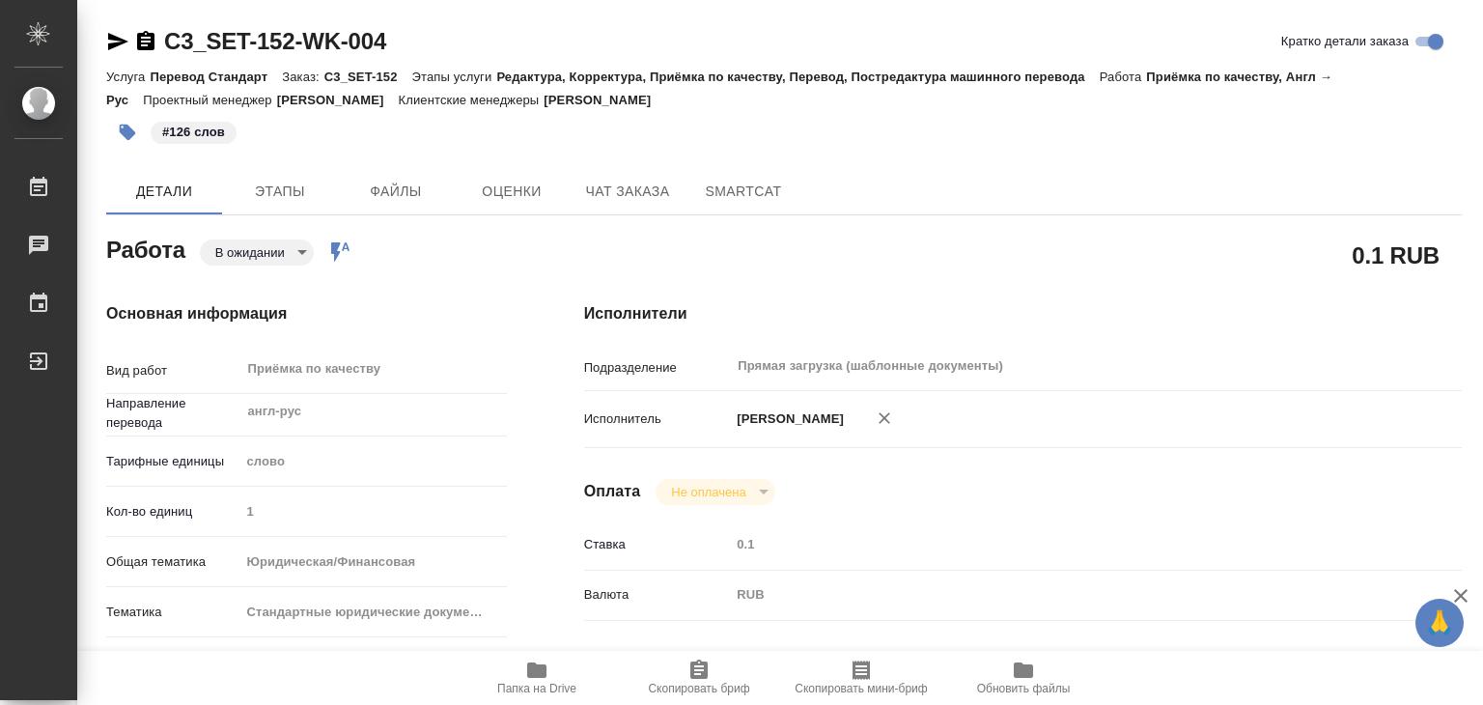
type textarea "x"
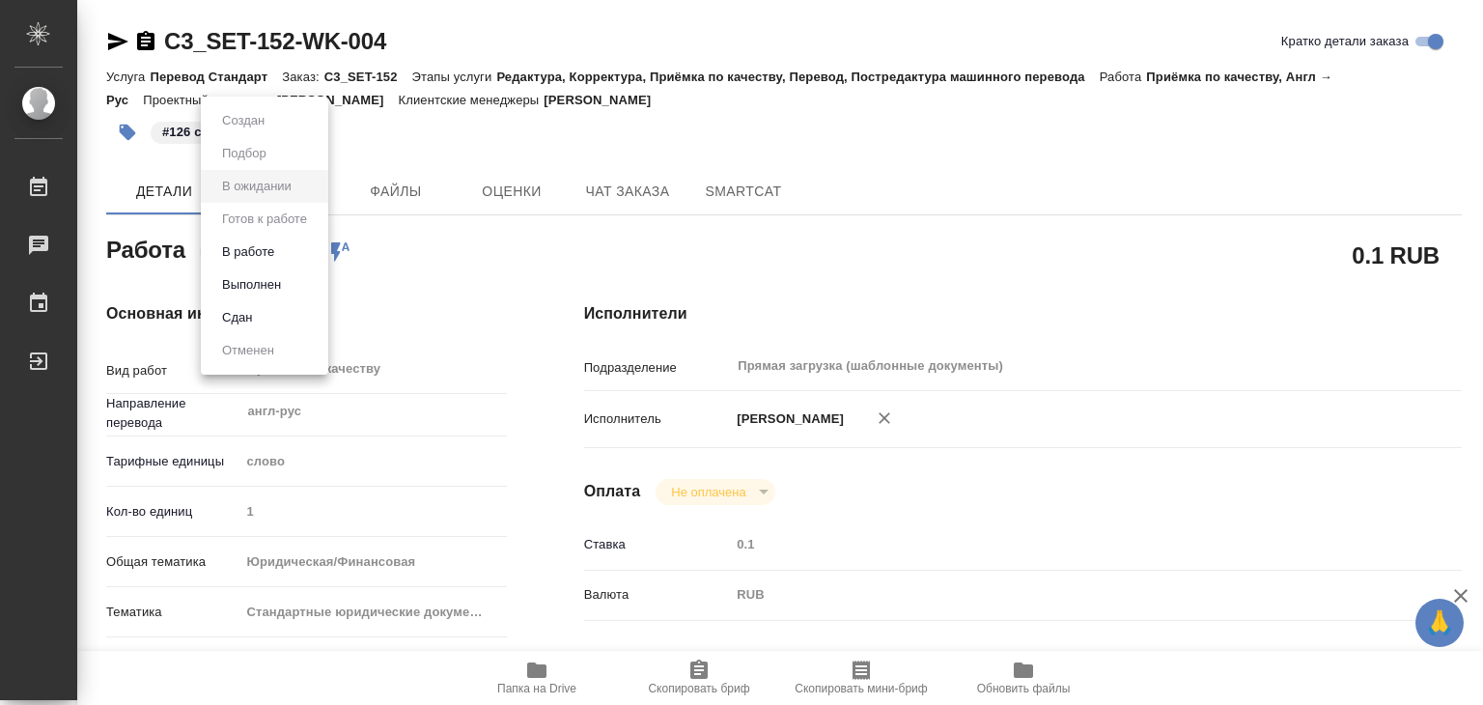
click at [249, 262] on body "🙏 .cls-1 fill:#fff; AWATERA Alilekova Valeriya Работы 0 Чаты График Выйти C3_SE…" at bounding box center [741, 352] width 1483 height 705
click at [307, 280] on li "Выполнен" at bounding box center [264, 284] width 127 height 33
type textarea "x"
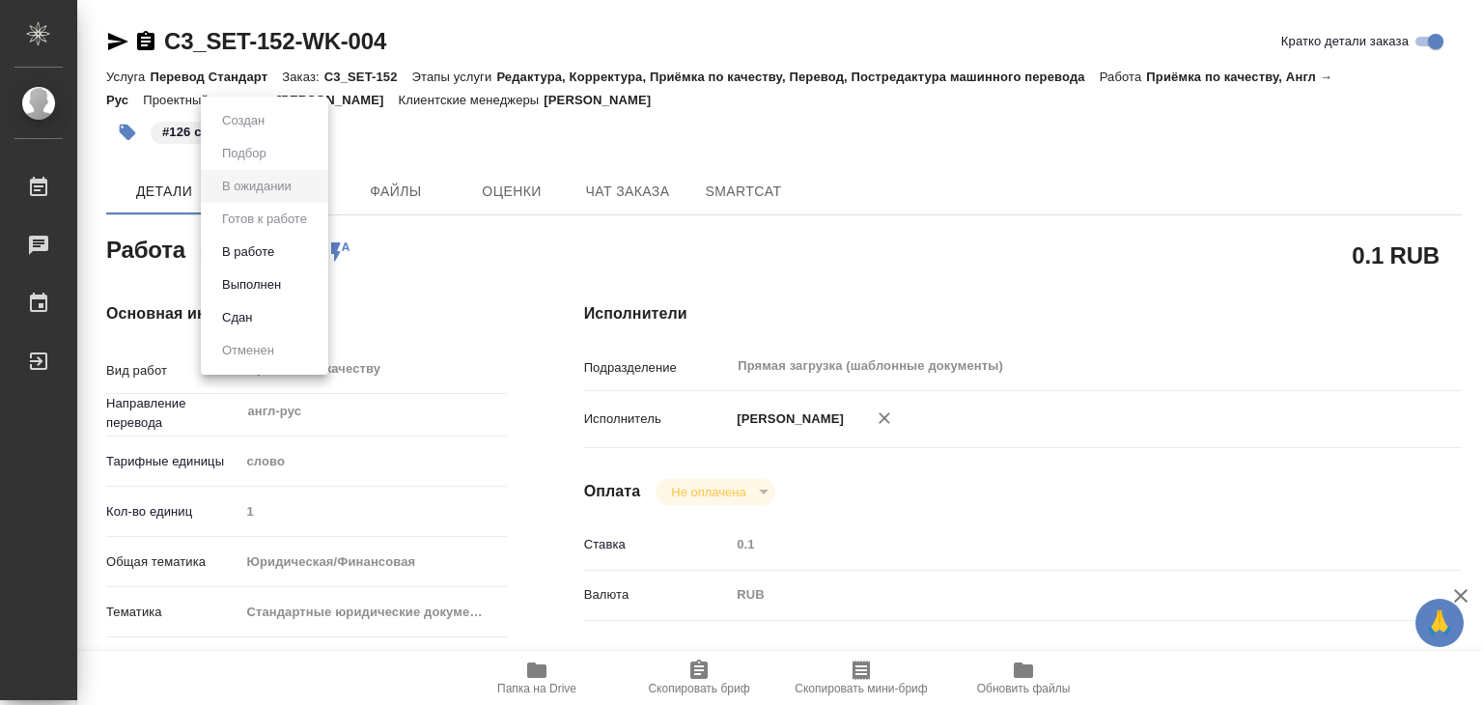
type textarea "x"
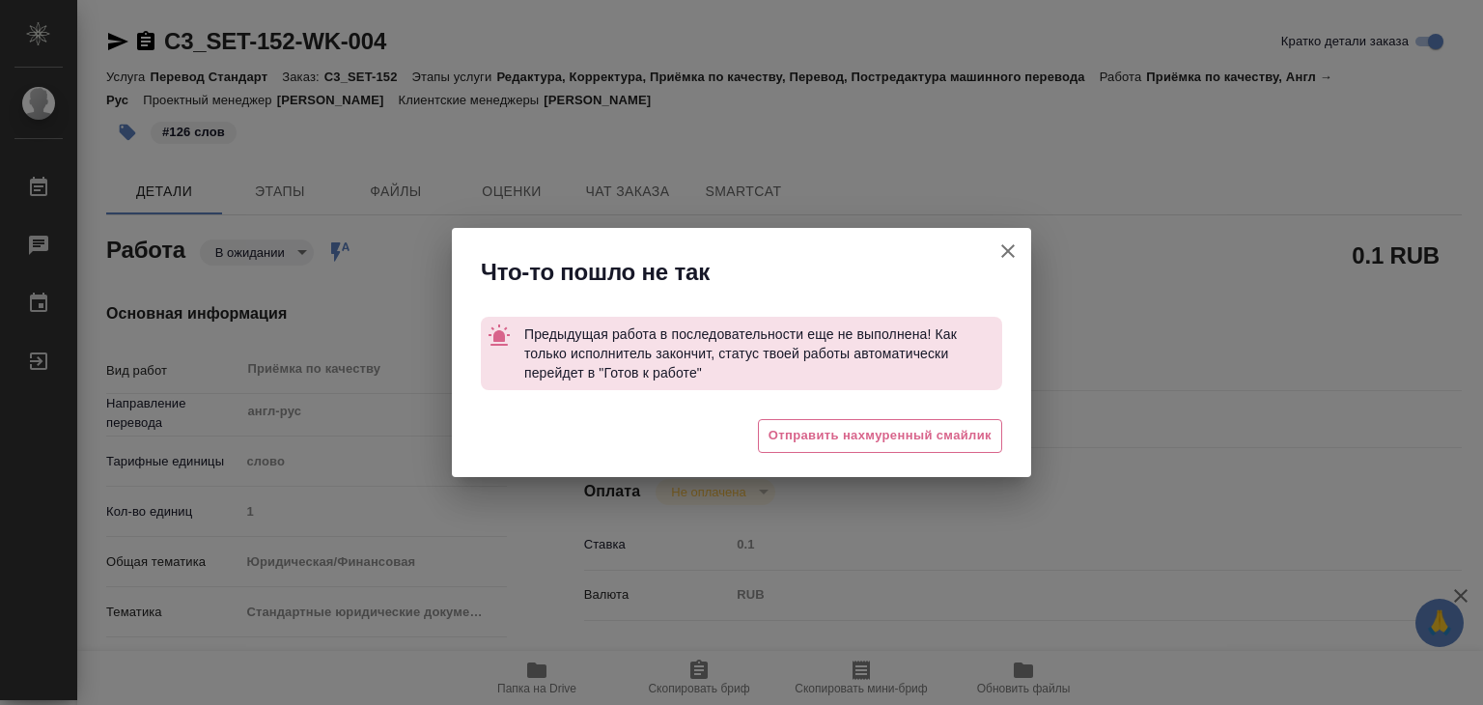
type textarea "x"
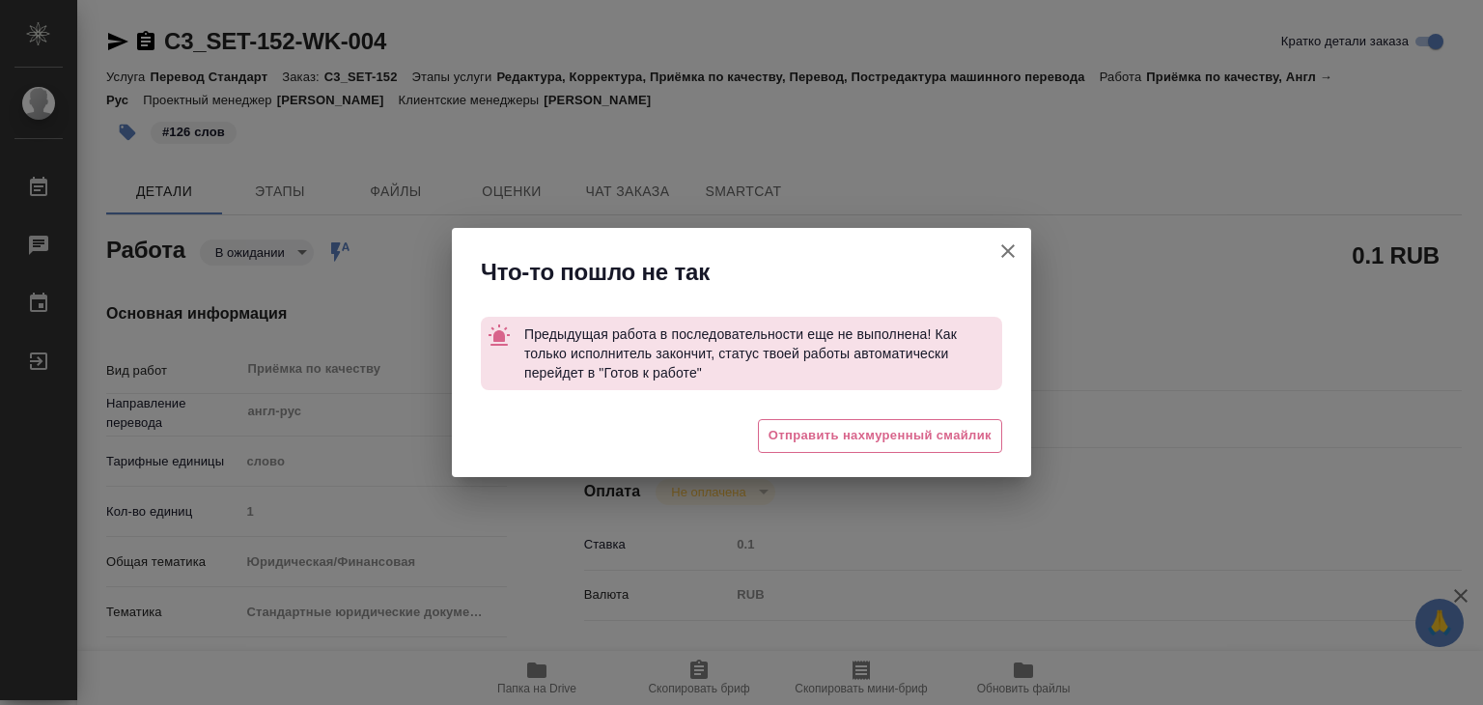
type textarea "x"
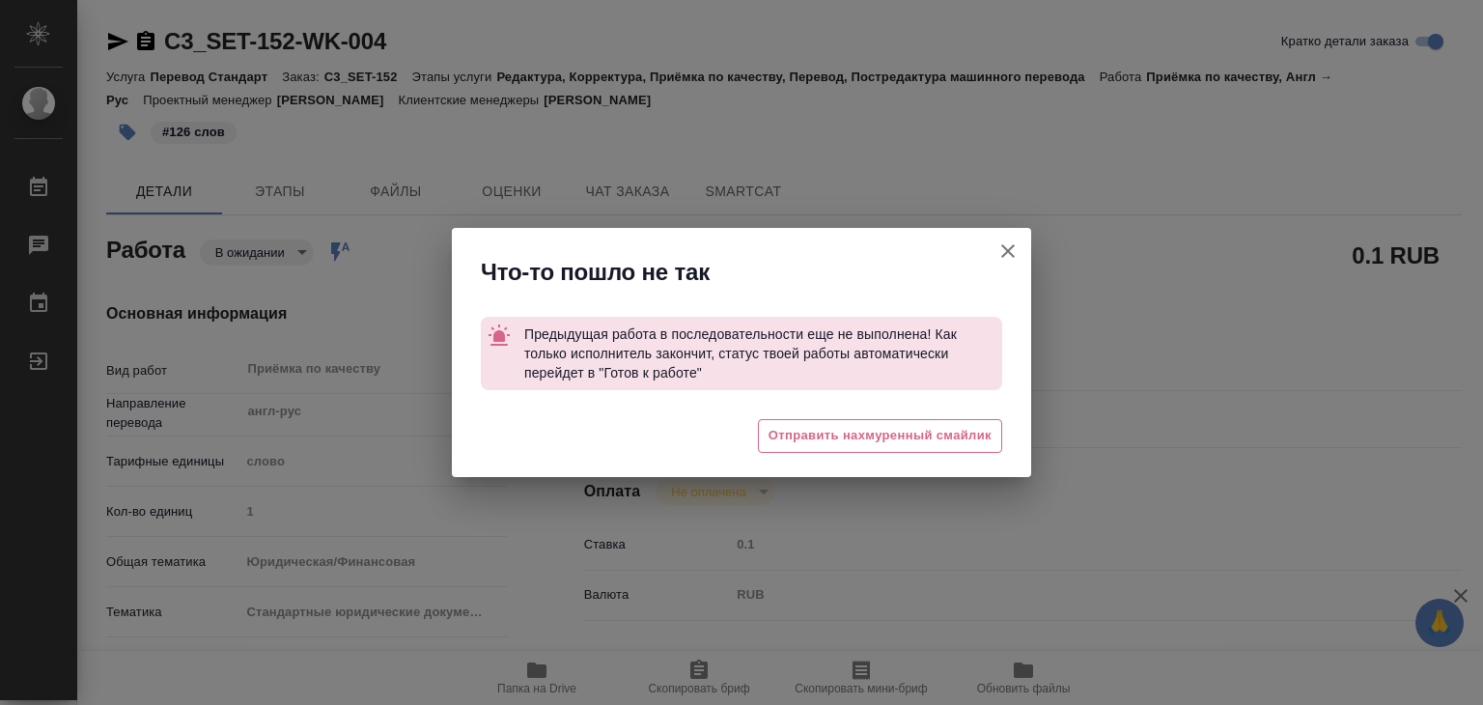
type textarea "x"
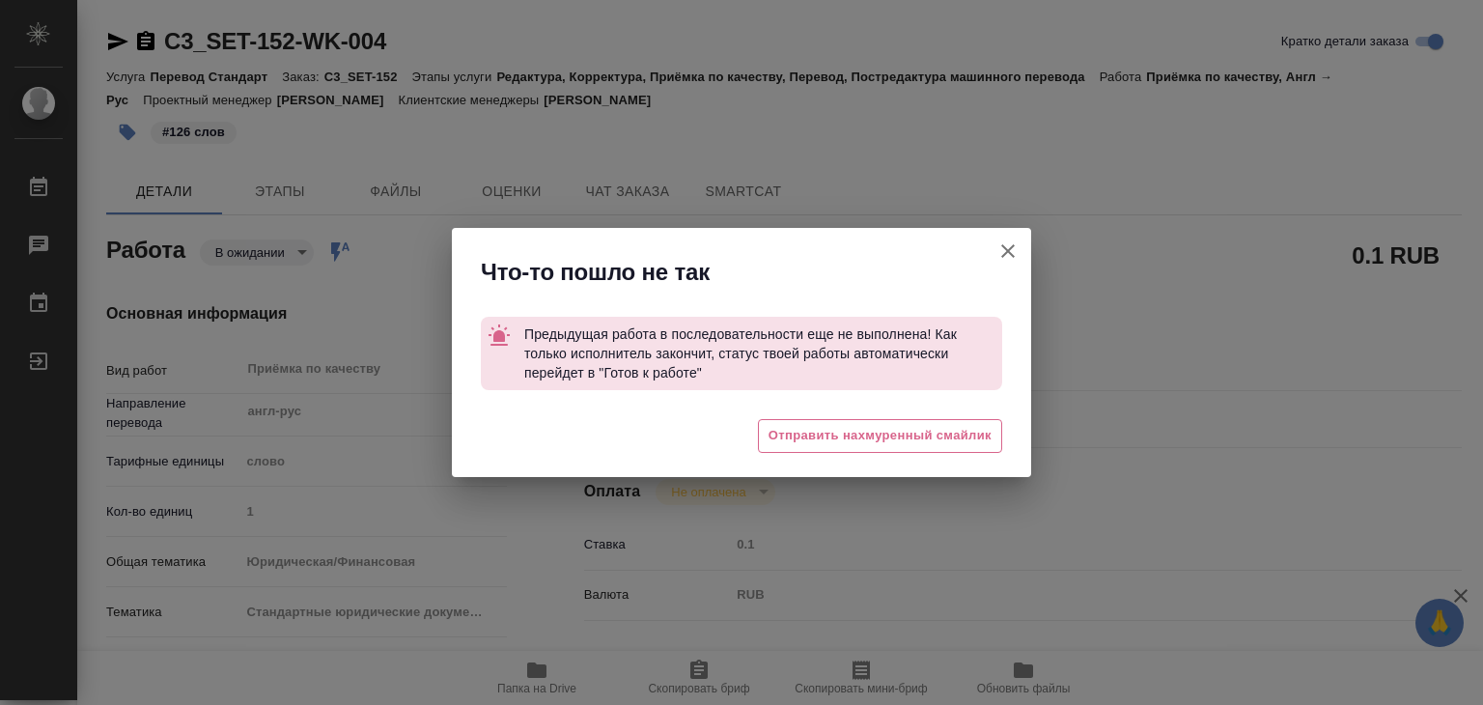
click at [1006, 258] on icon "button" at bounding box center [1007, 250] width 23 height 23
type textarea "x"
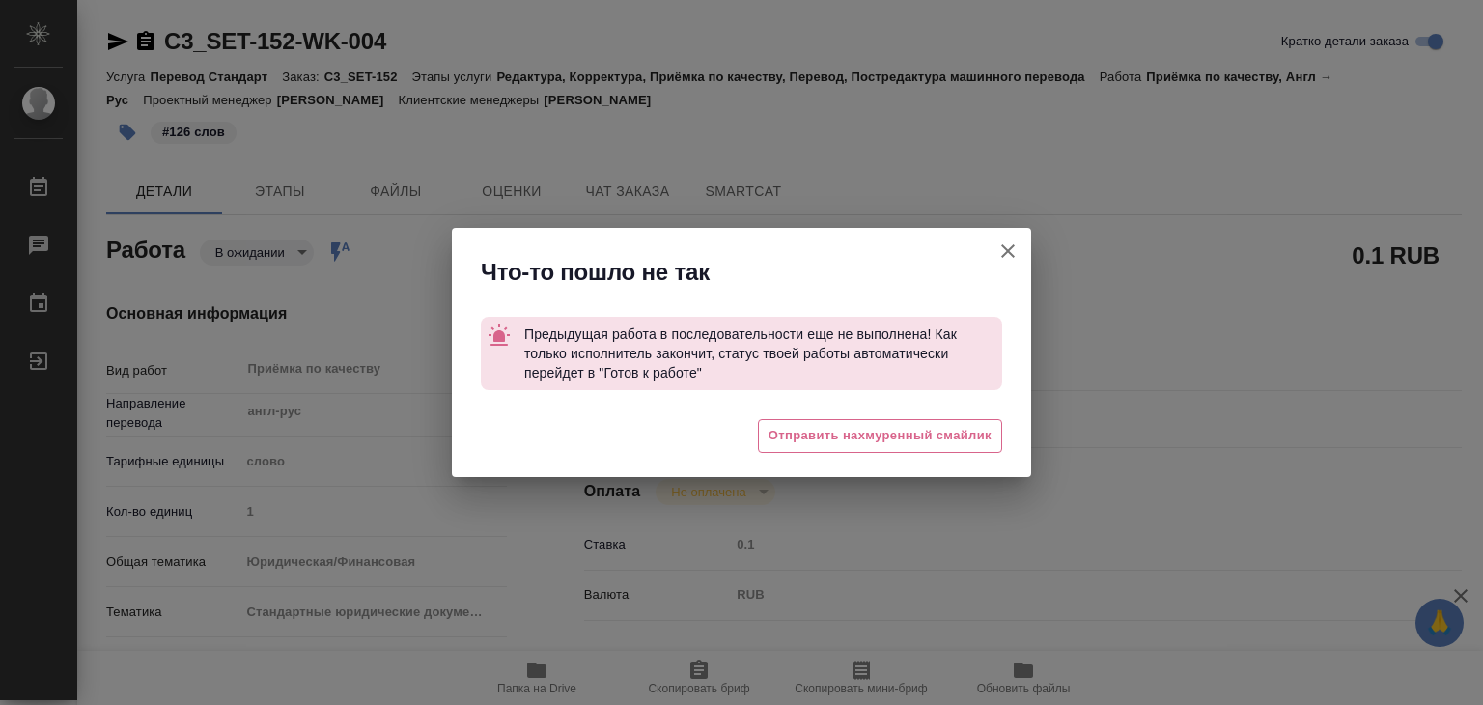
type textarea "x"
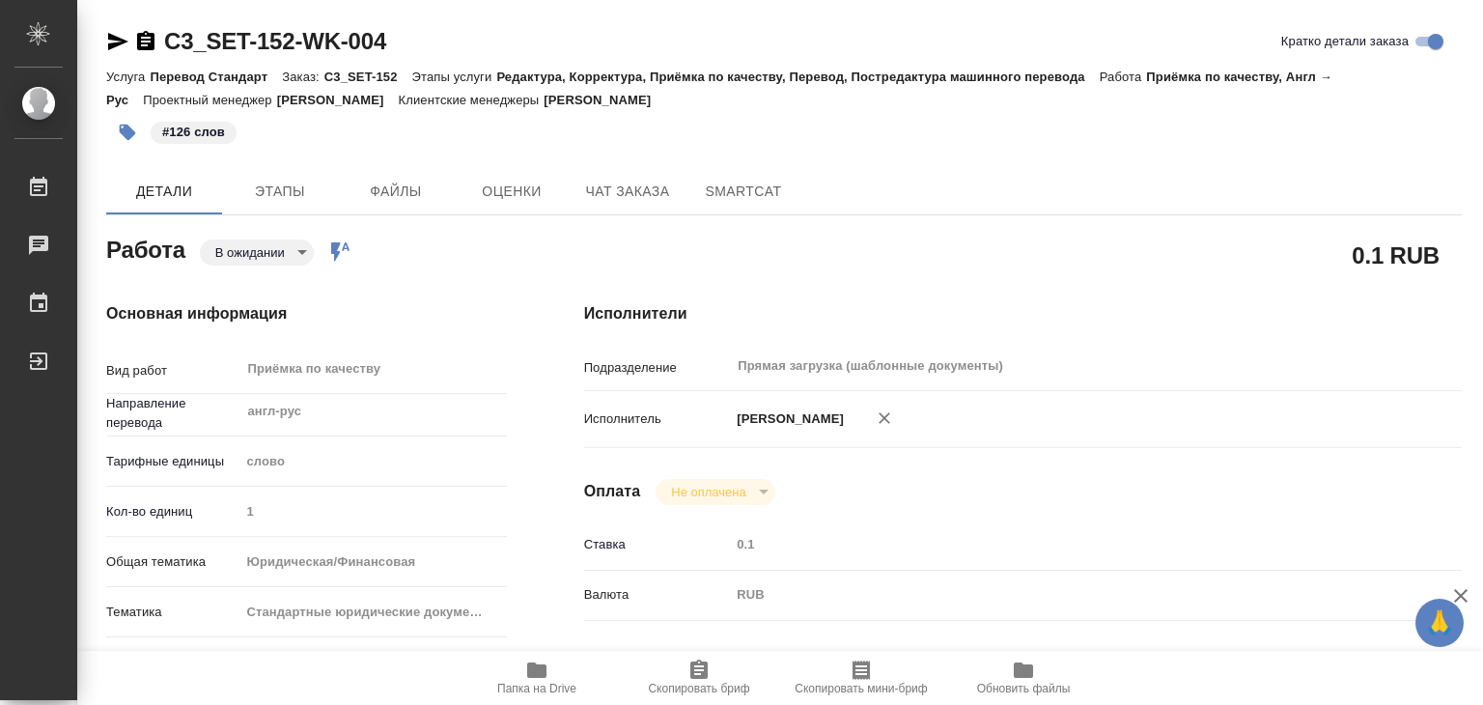
type textarea "x"
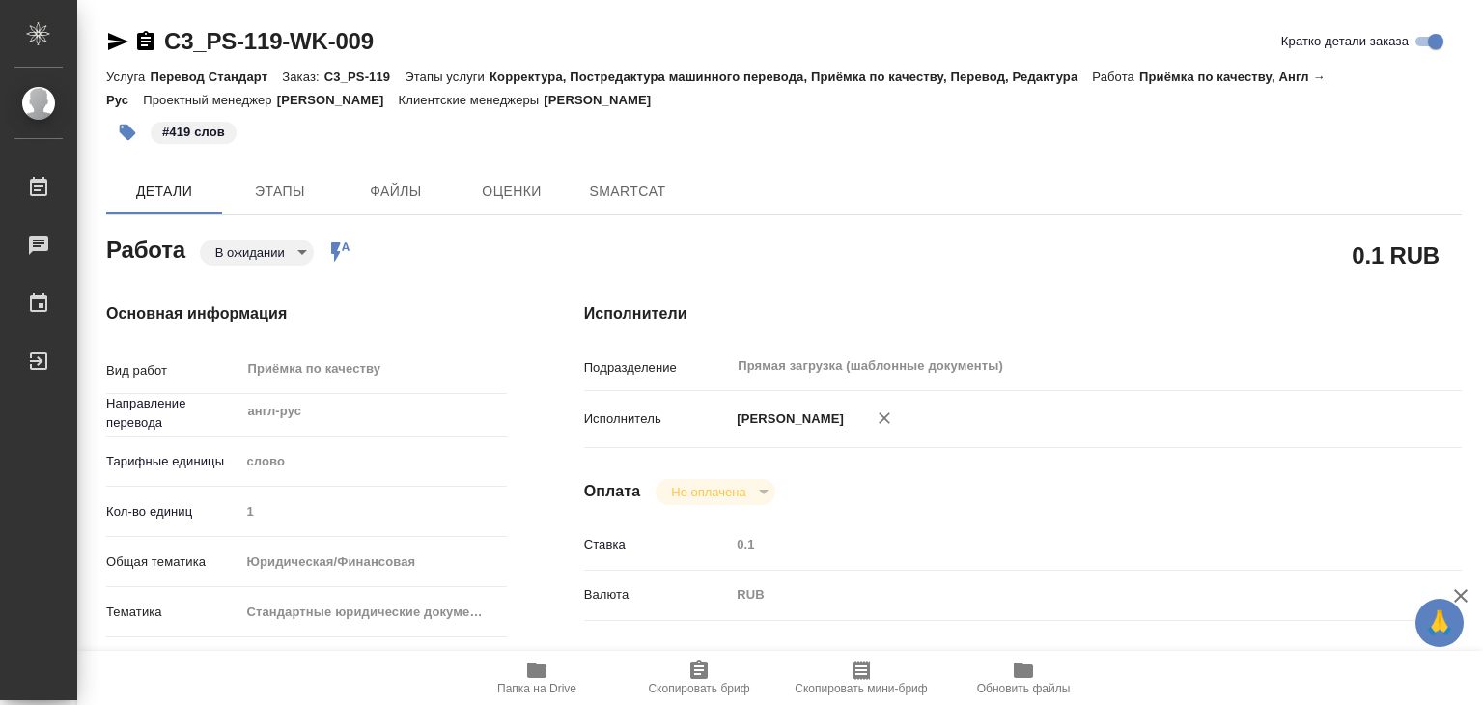
type textarea "x"
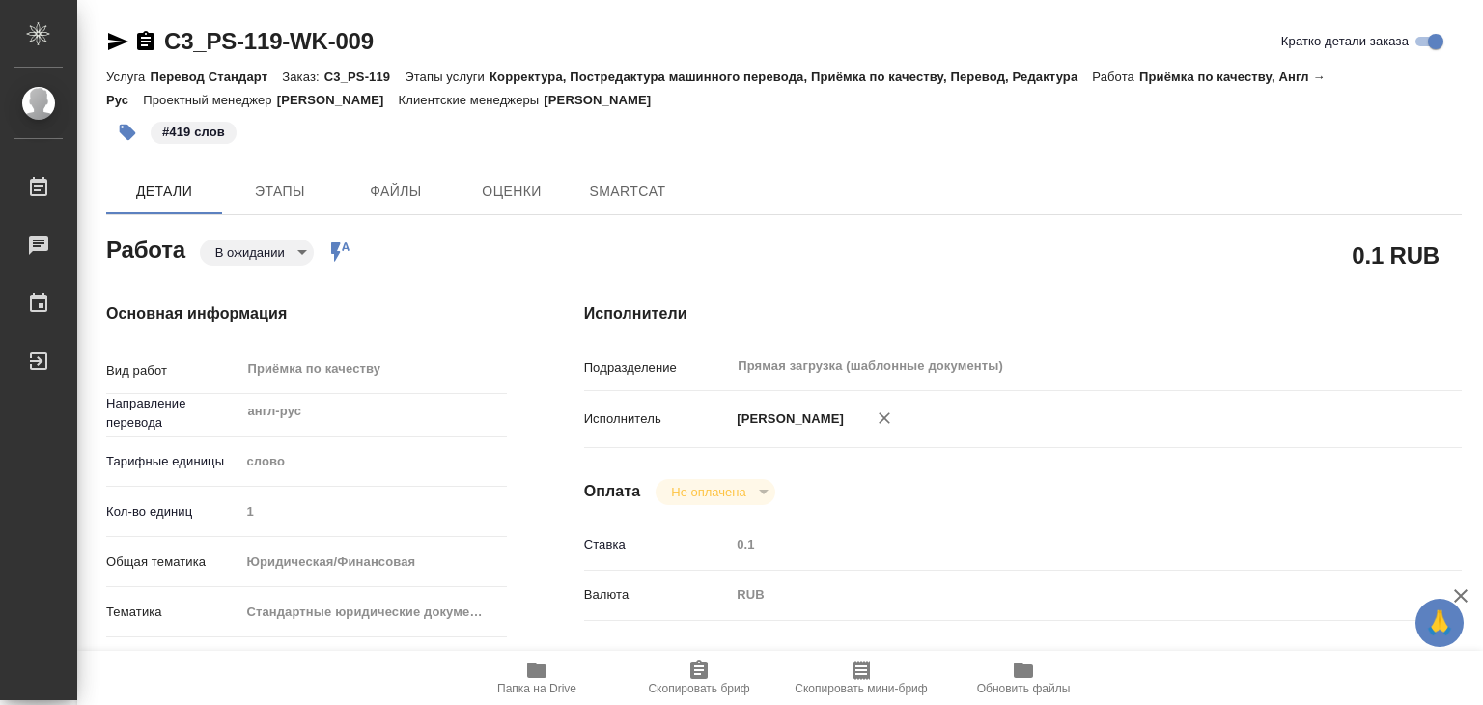
type textarea "x"
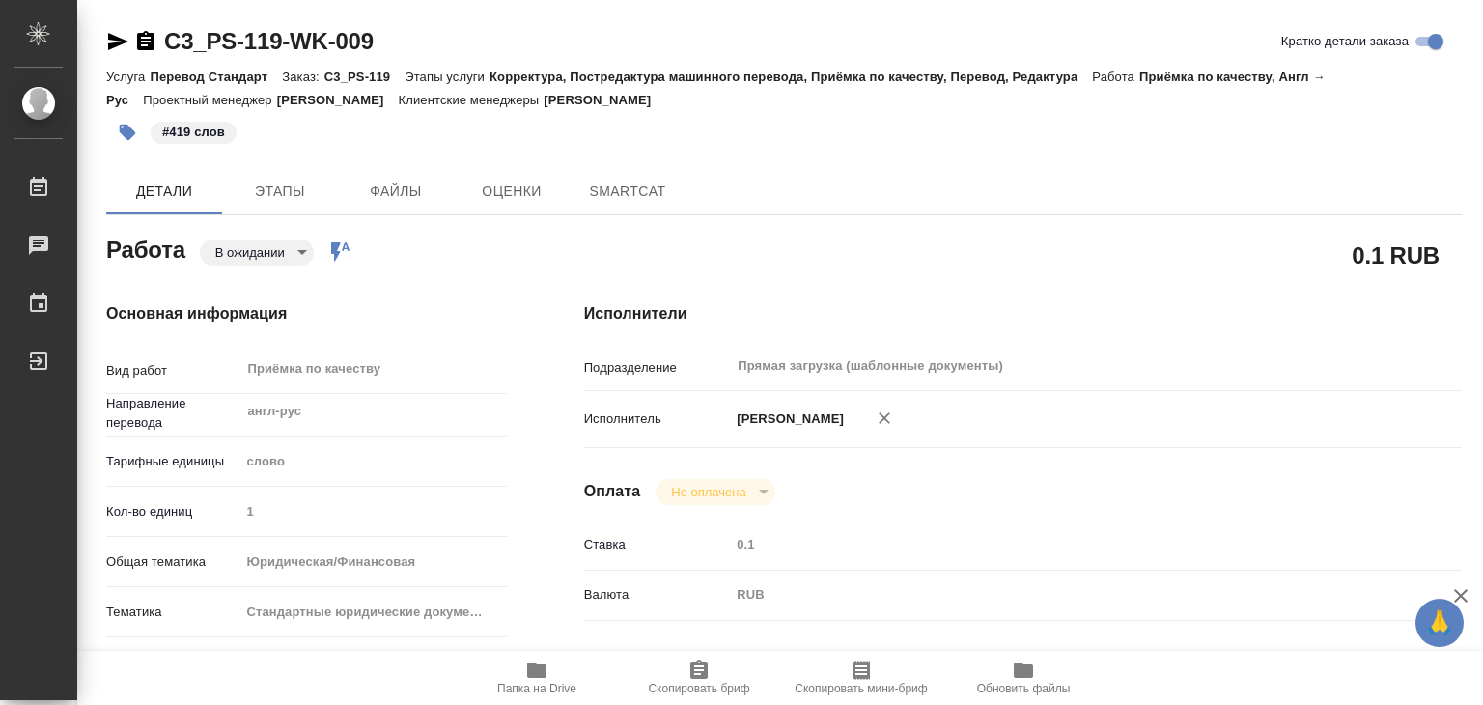
type textarea "x"
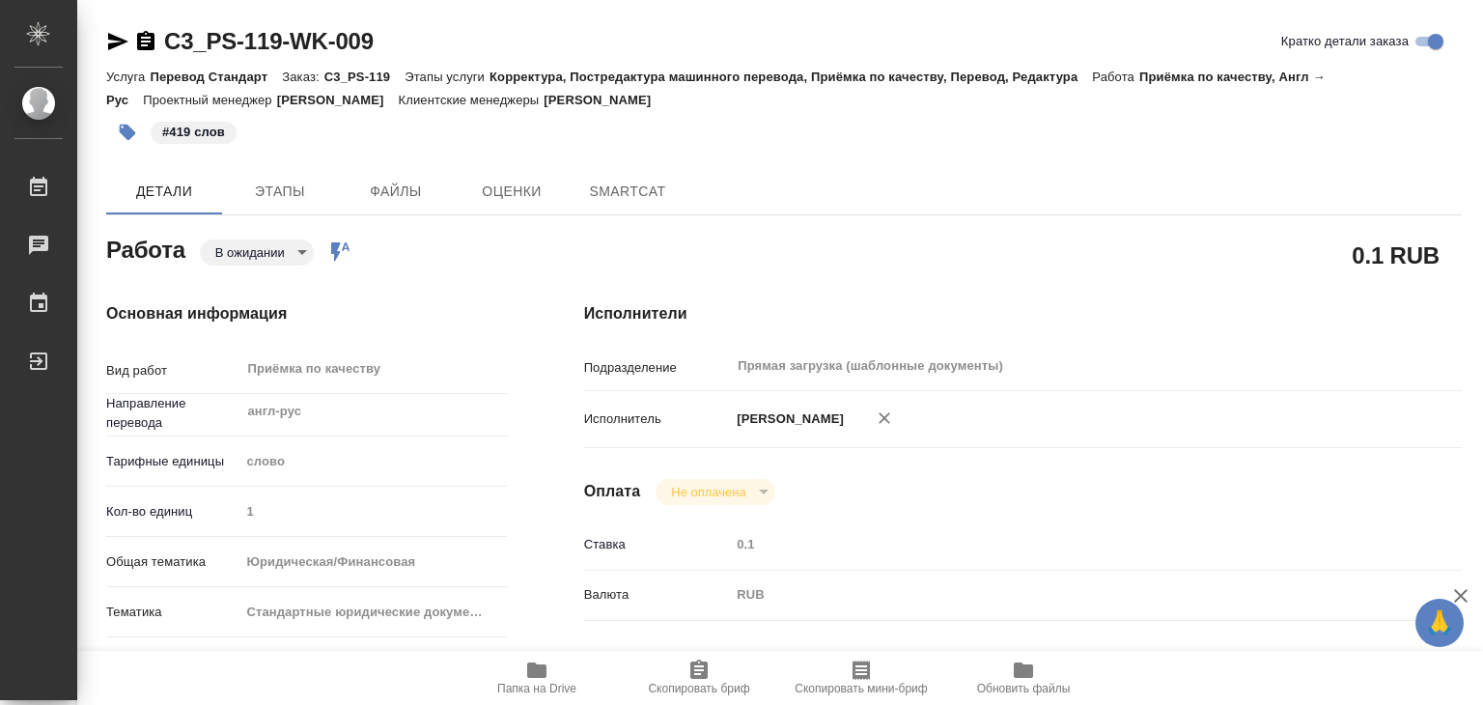
click at [270, 254] on body "🙏 .cls-1 fill:#fff; AWATERA Alilekova Valeriya Работы Чаты График Выйти C3_PS-1…" at bounding box center [741, 352] width 1483 height 705
type textarea "x"
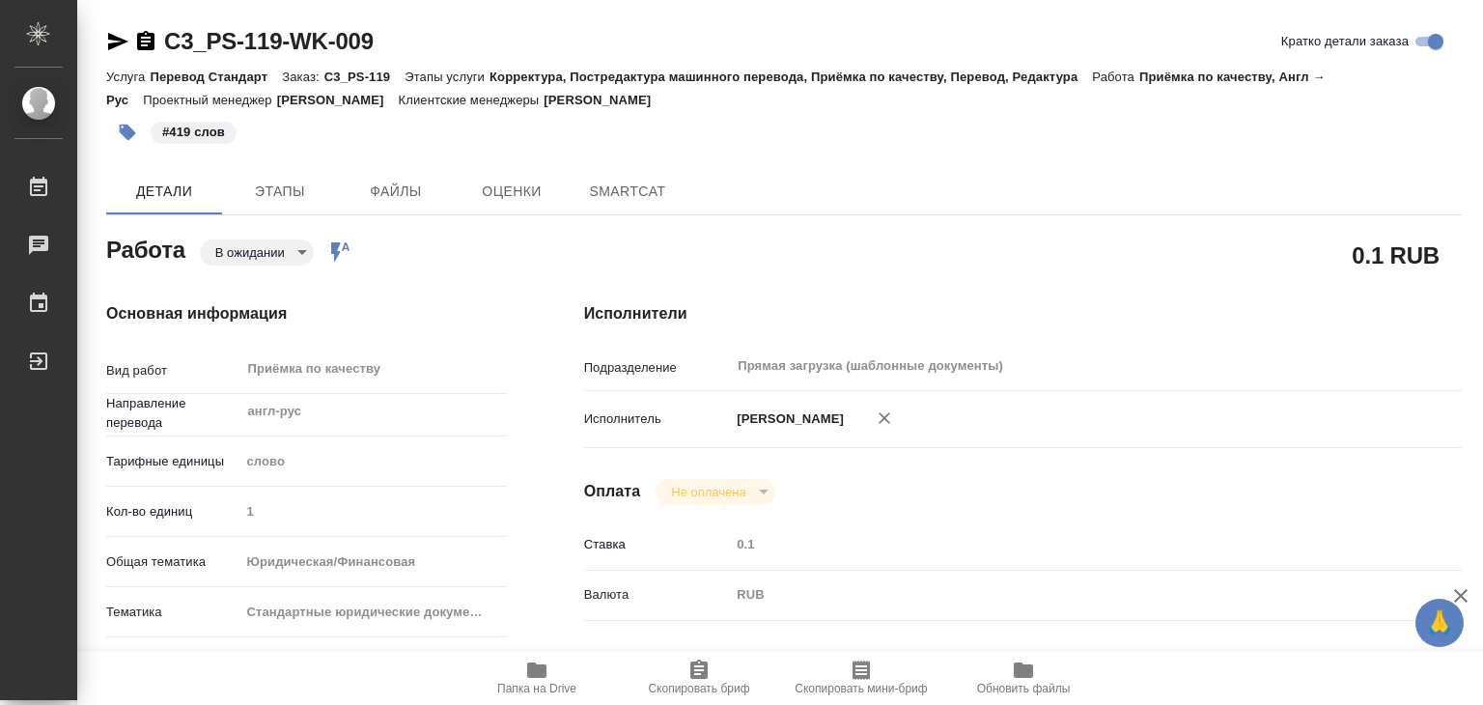
type textarea "x"
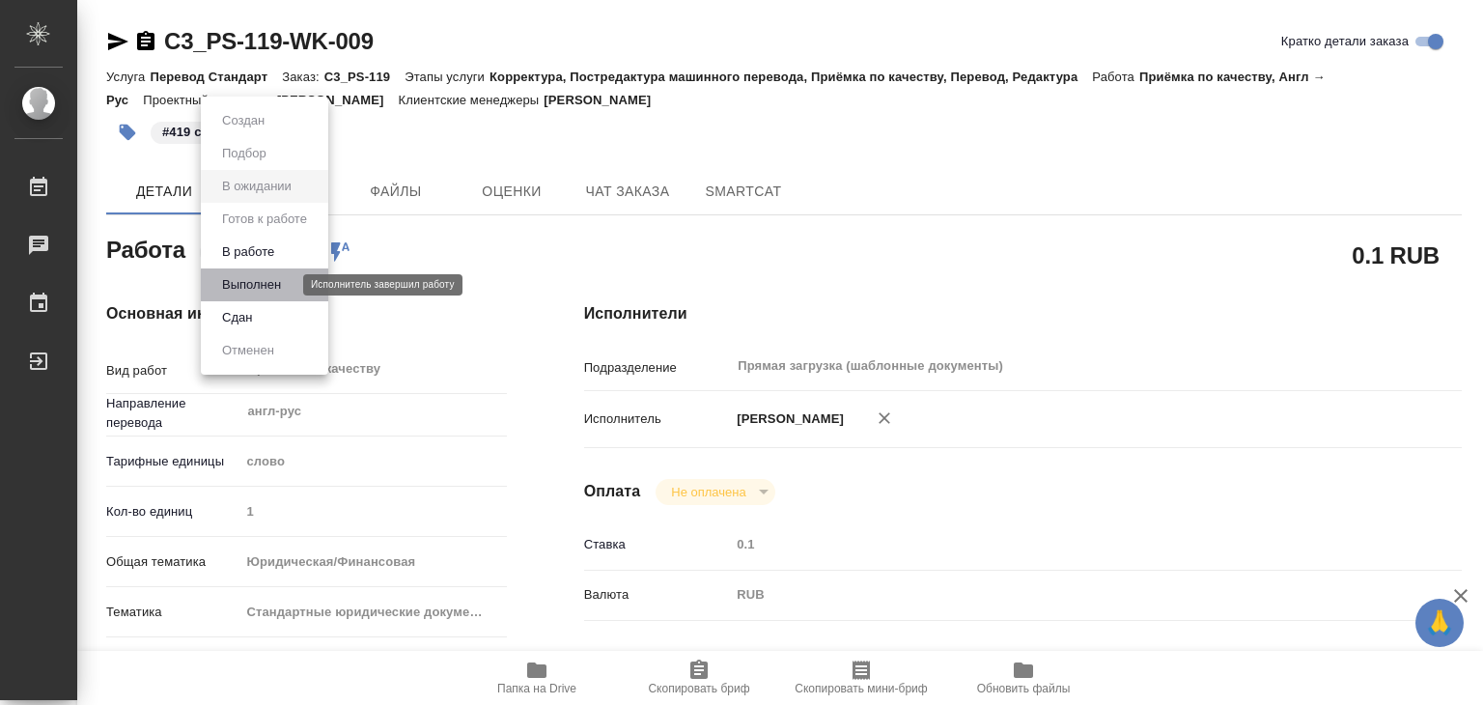
click at [285, 290] on button "Выполнен" at bounding box center [251, 284] width 70 height 21
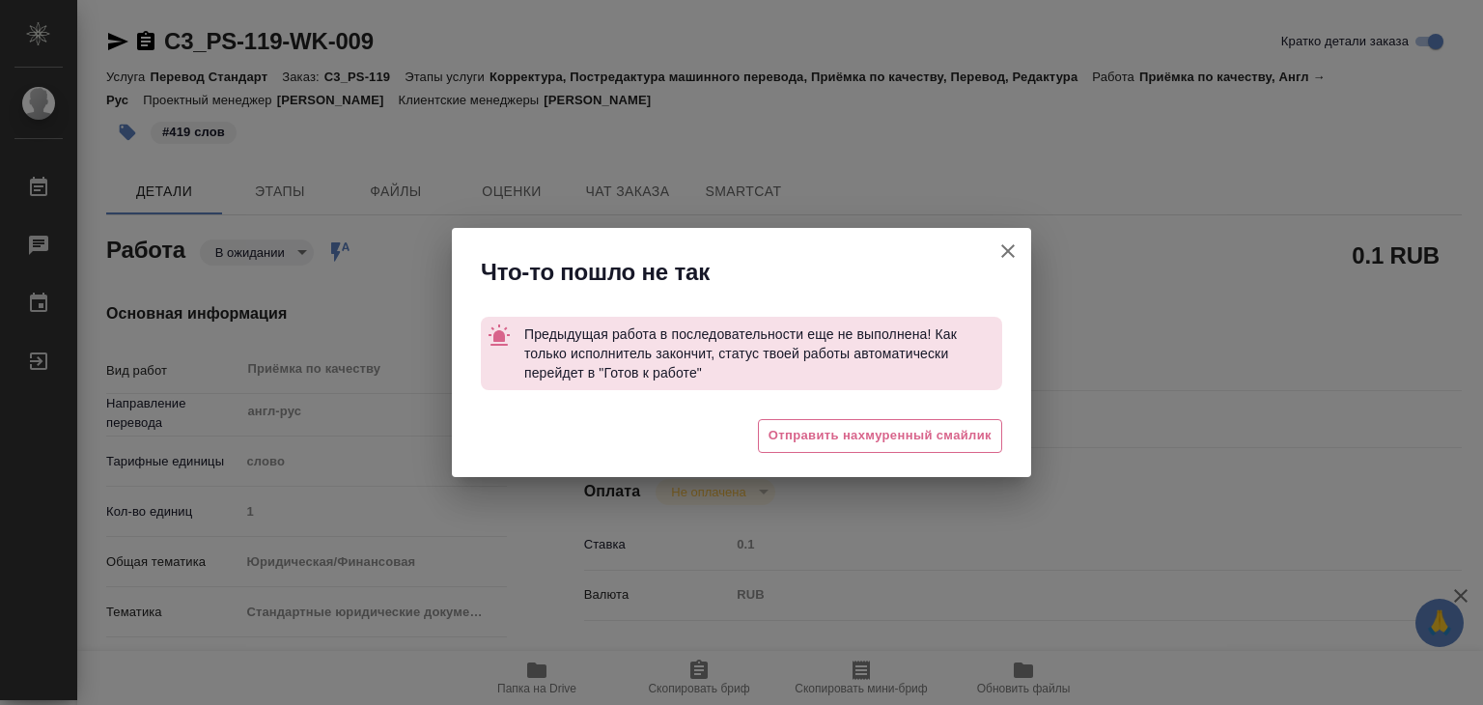
type textarea "x"
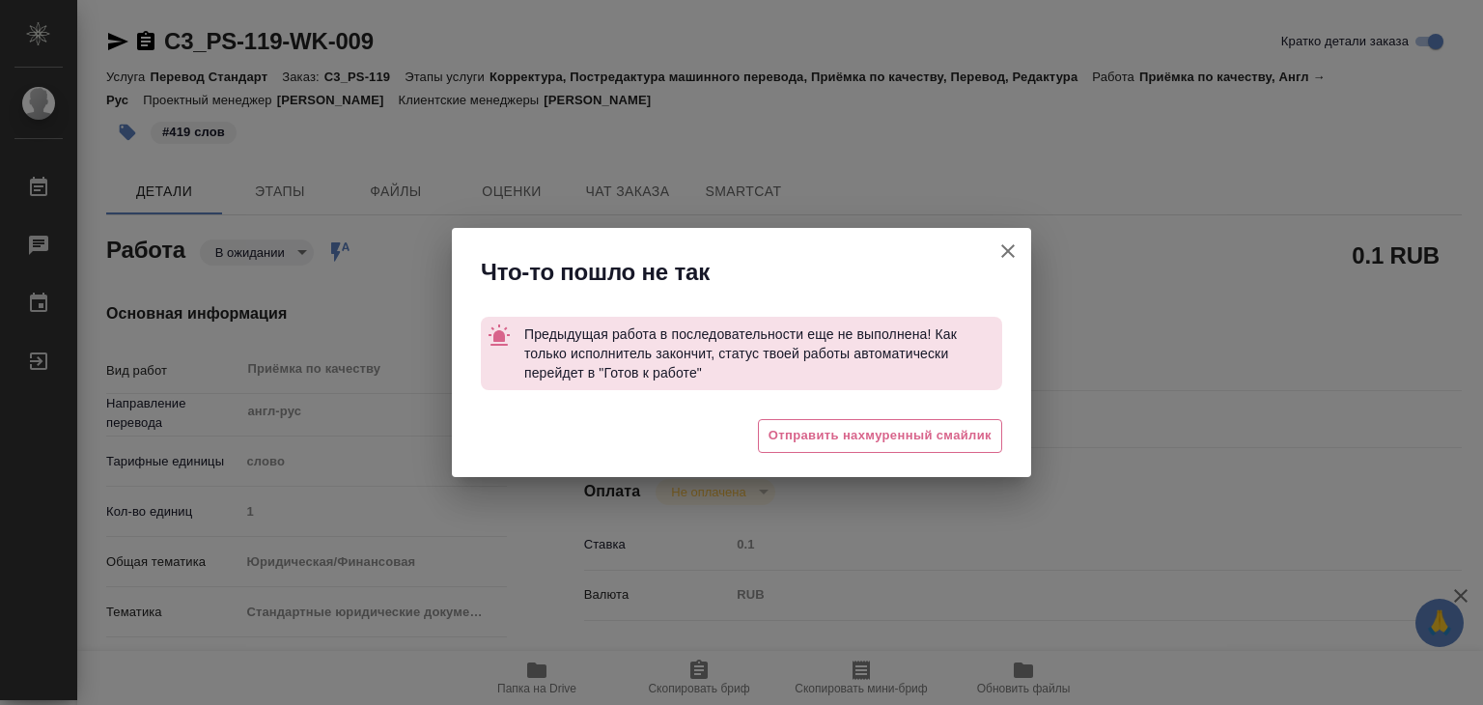
type textarea "x"
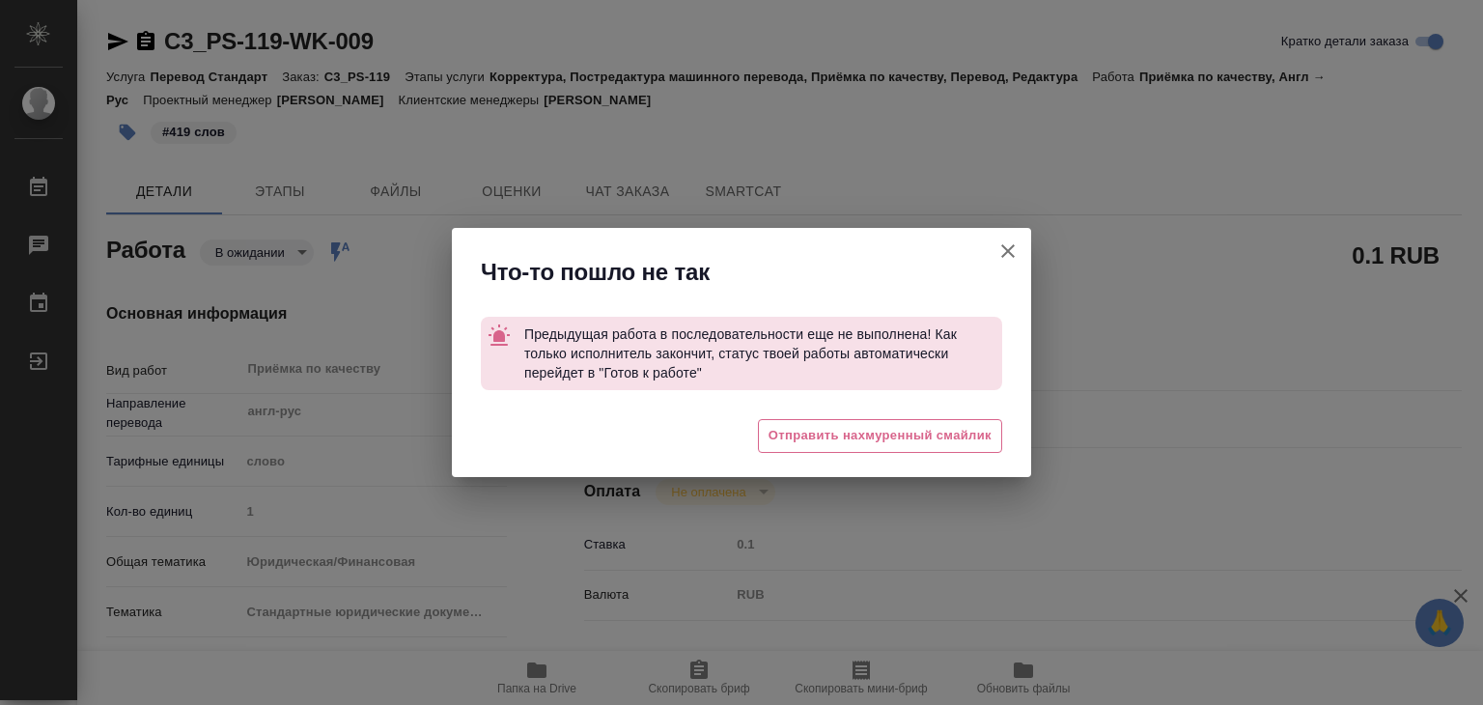
click at [1008, 248] on icon "button" at bounding box center [1007, 250] width 23 height 23
type textarea "x"
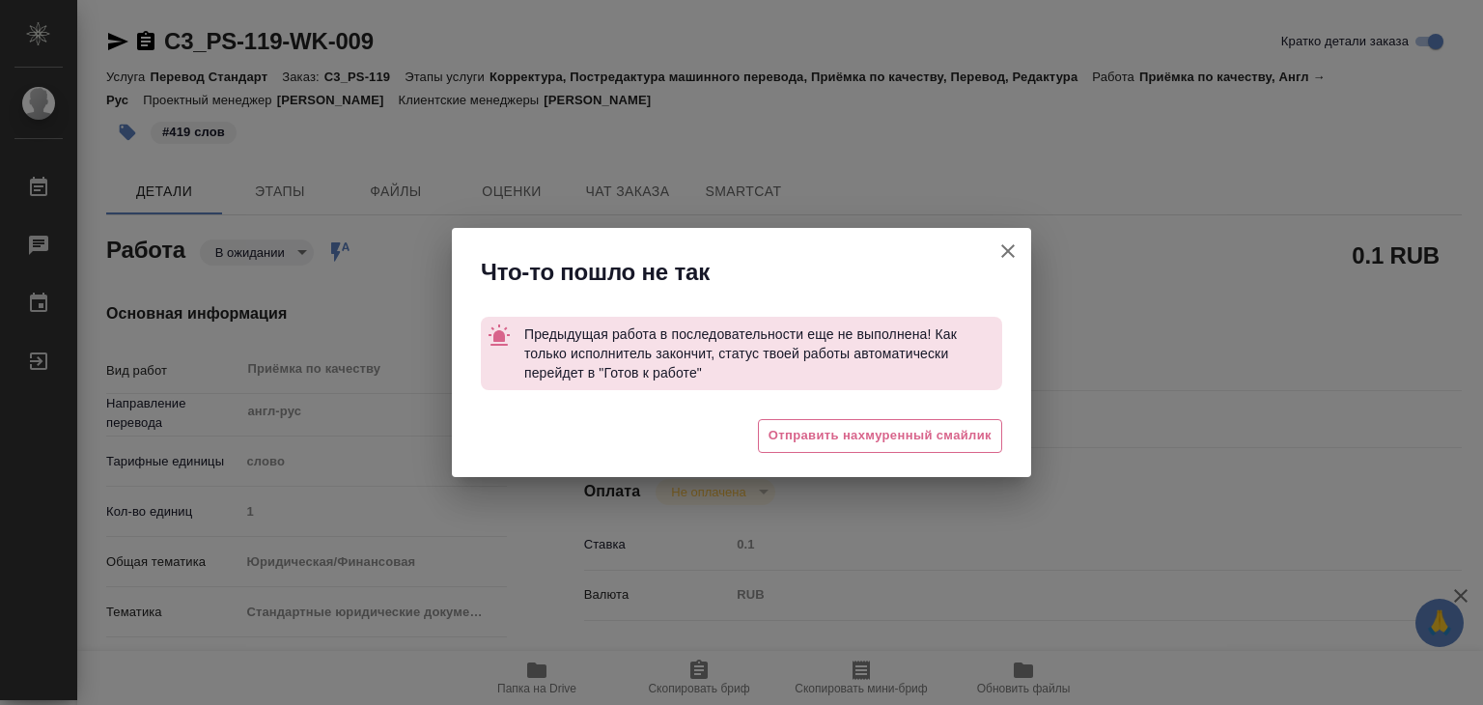
type textarea "x"
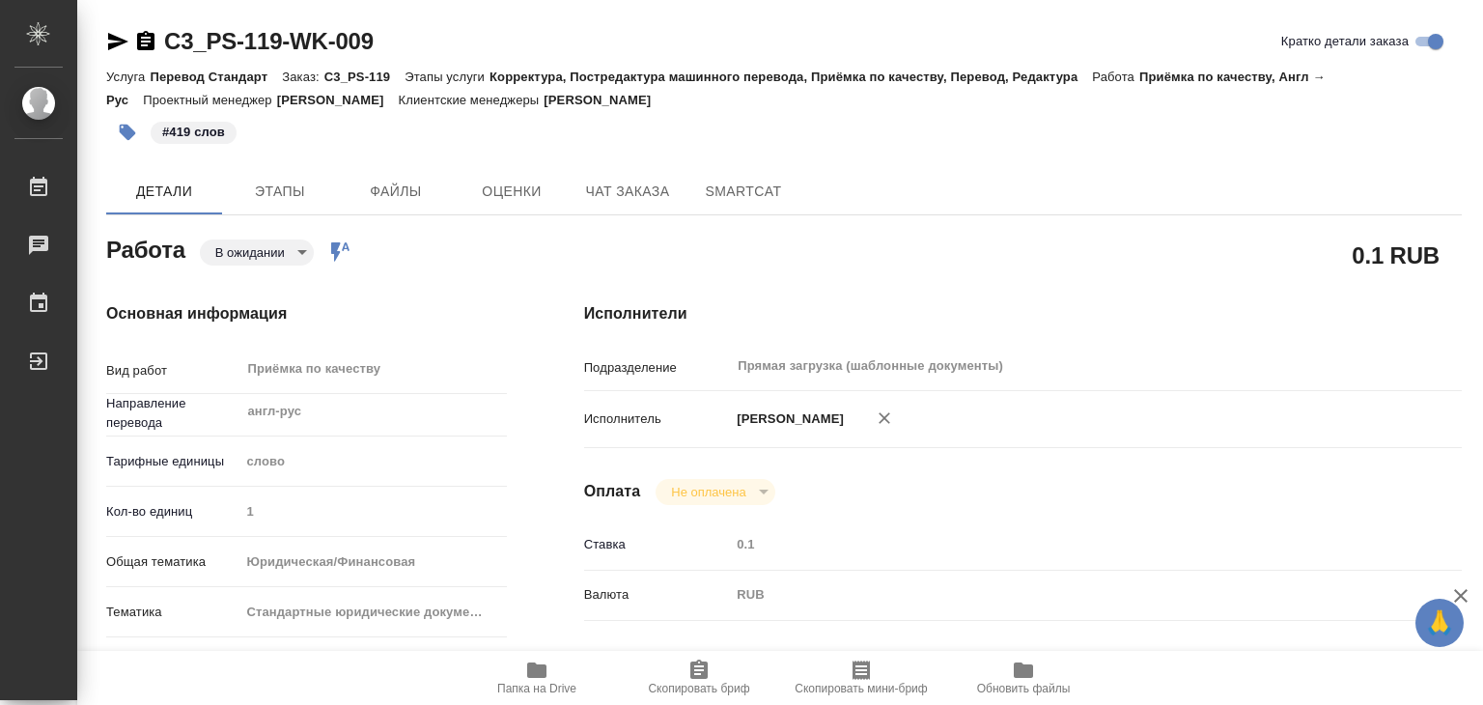
type textarea "x"
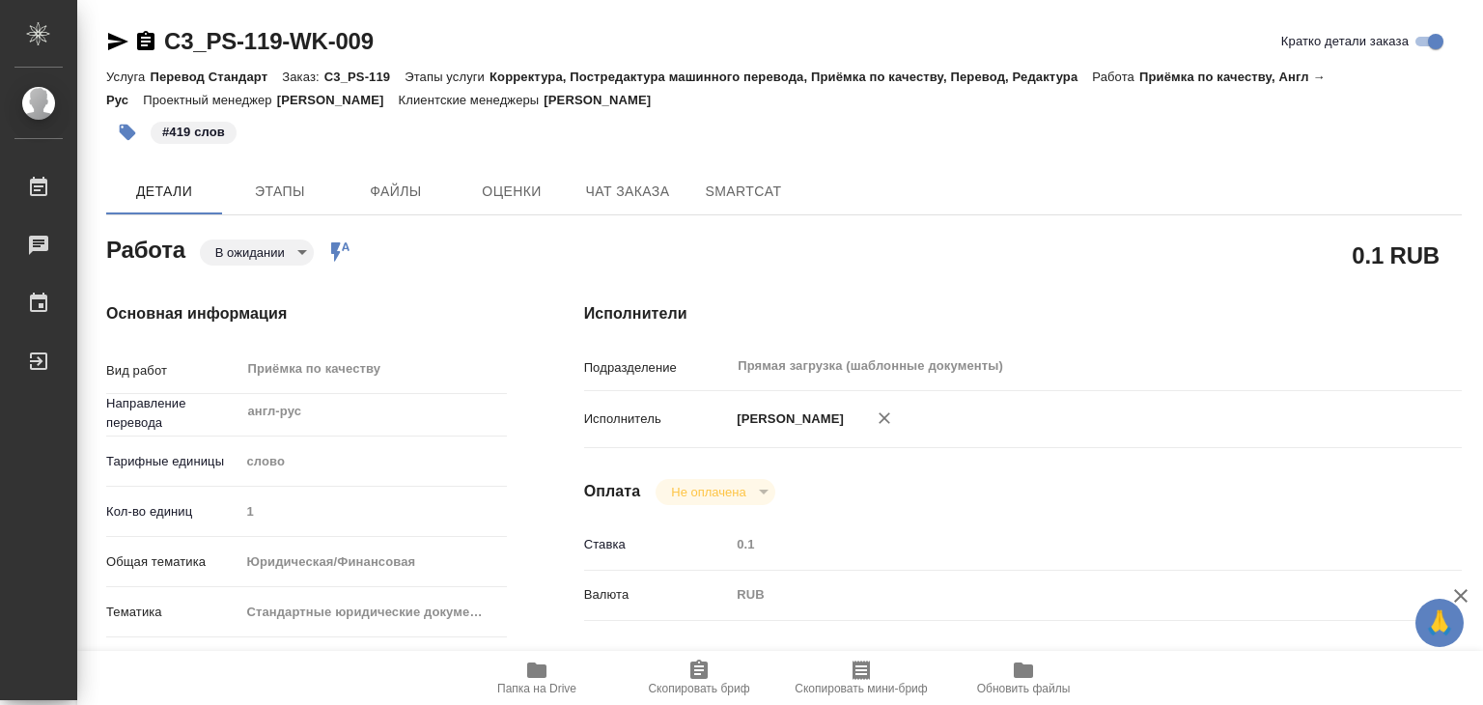
type textarea "x"
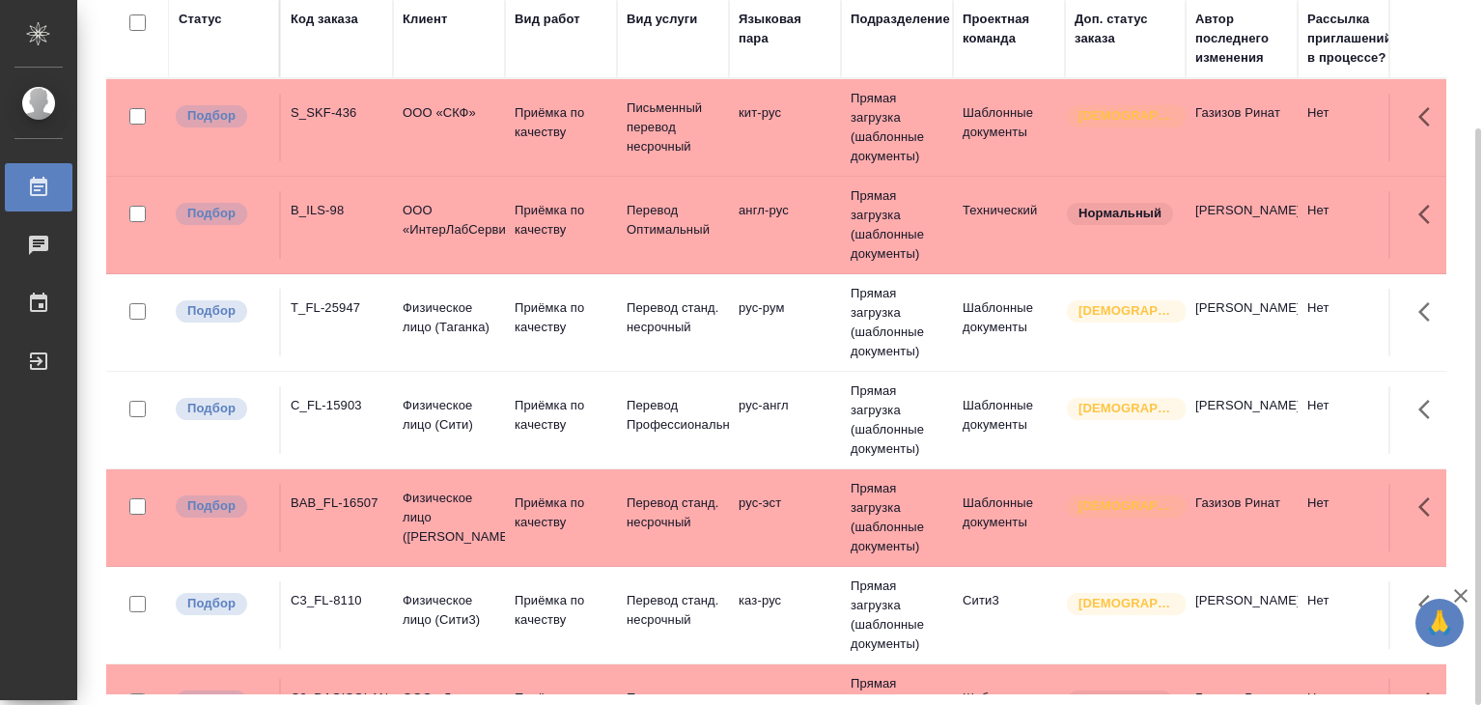
scroll to position [193, 0]
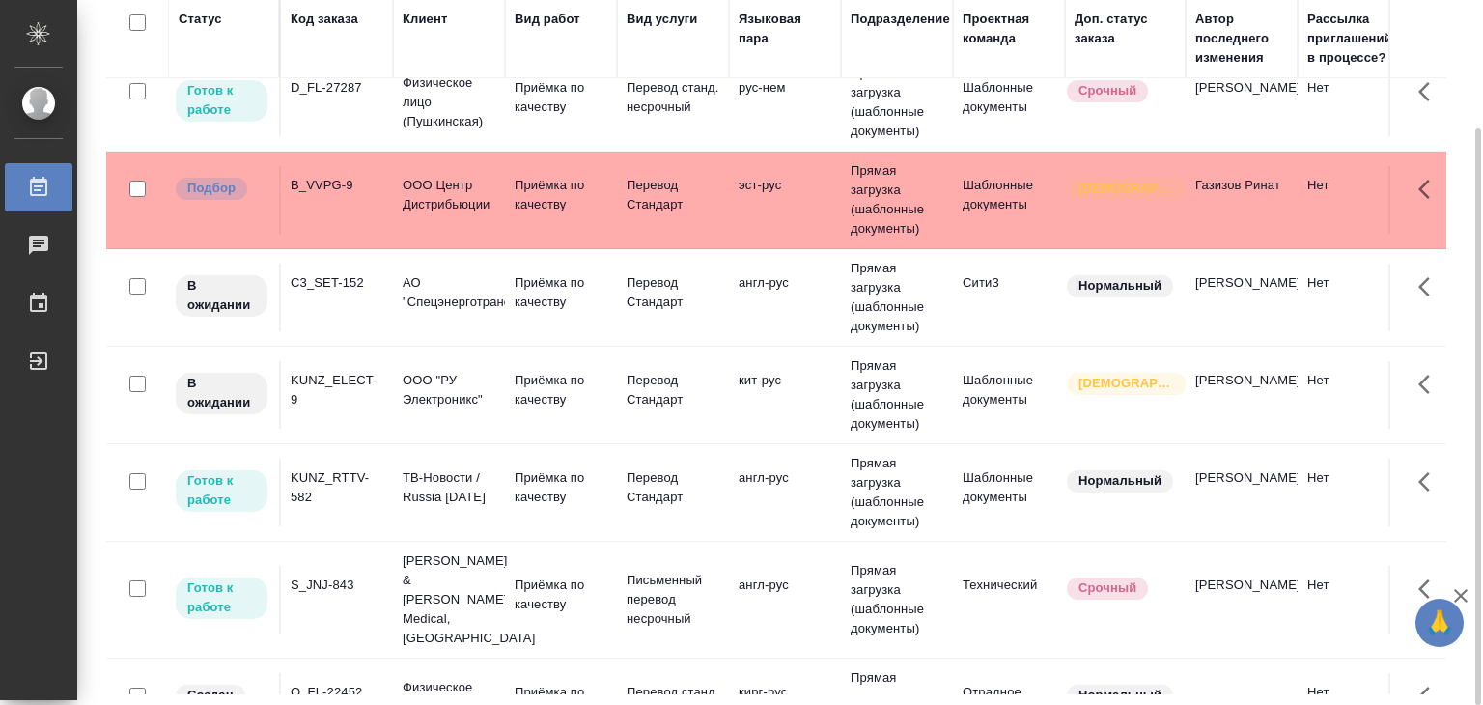
scroll to position [1351, 0]
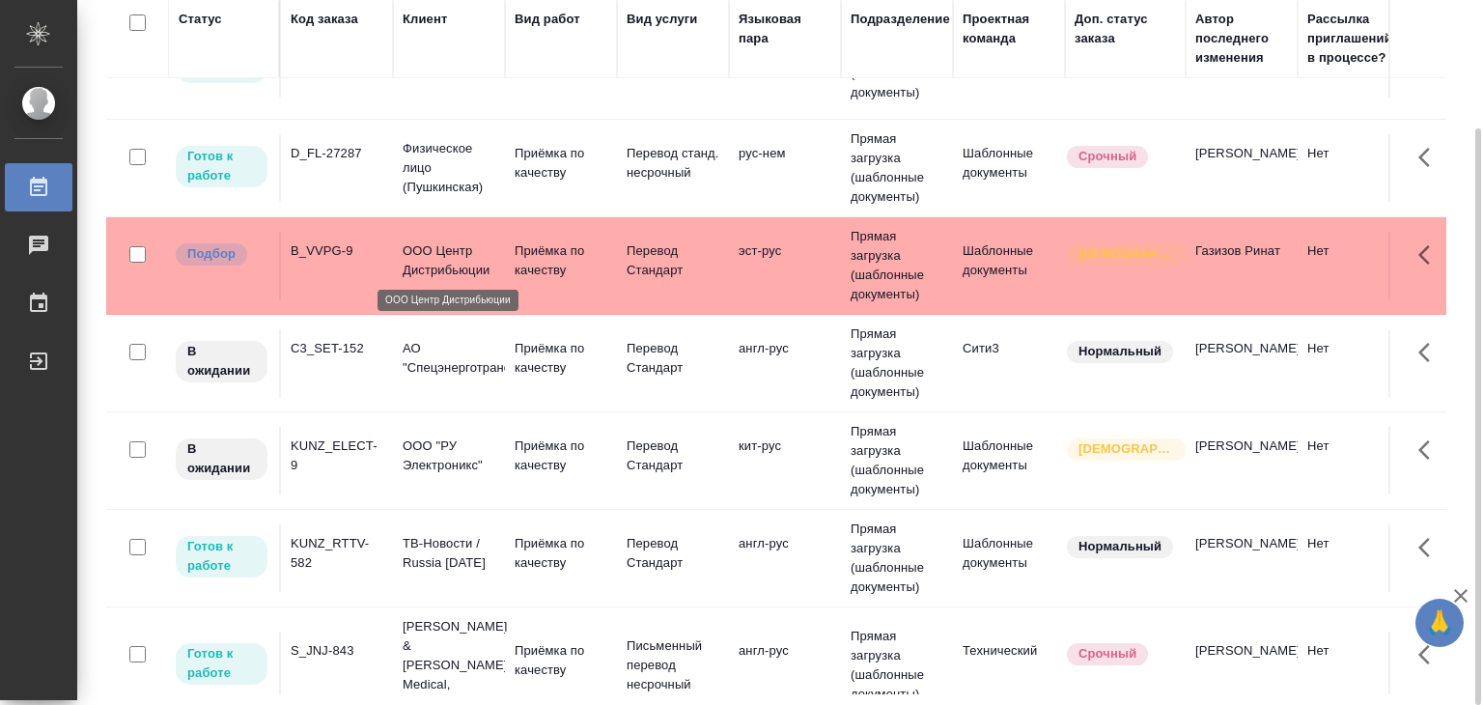
click at [442, 264] on p "ООО Центр Дистрибьюции" at bounding box center [448, 260] width 93 height 39
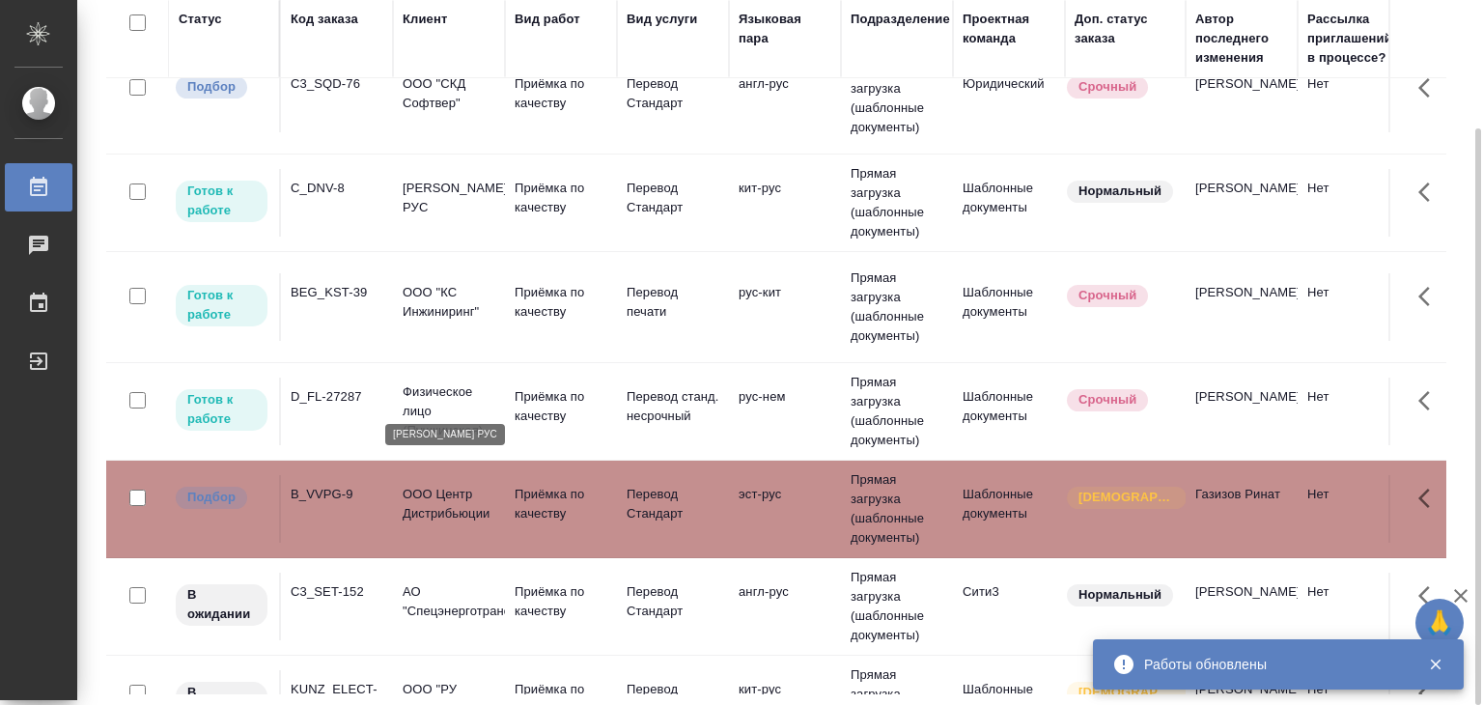
scroll to position [869, 0]
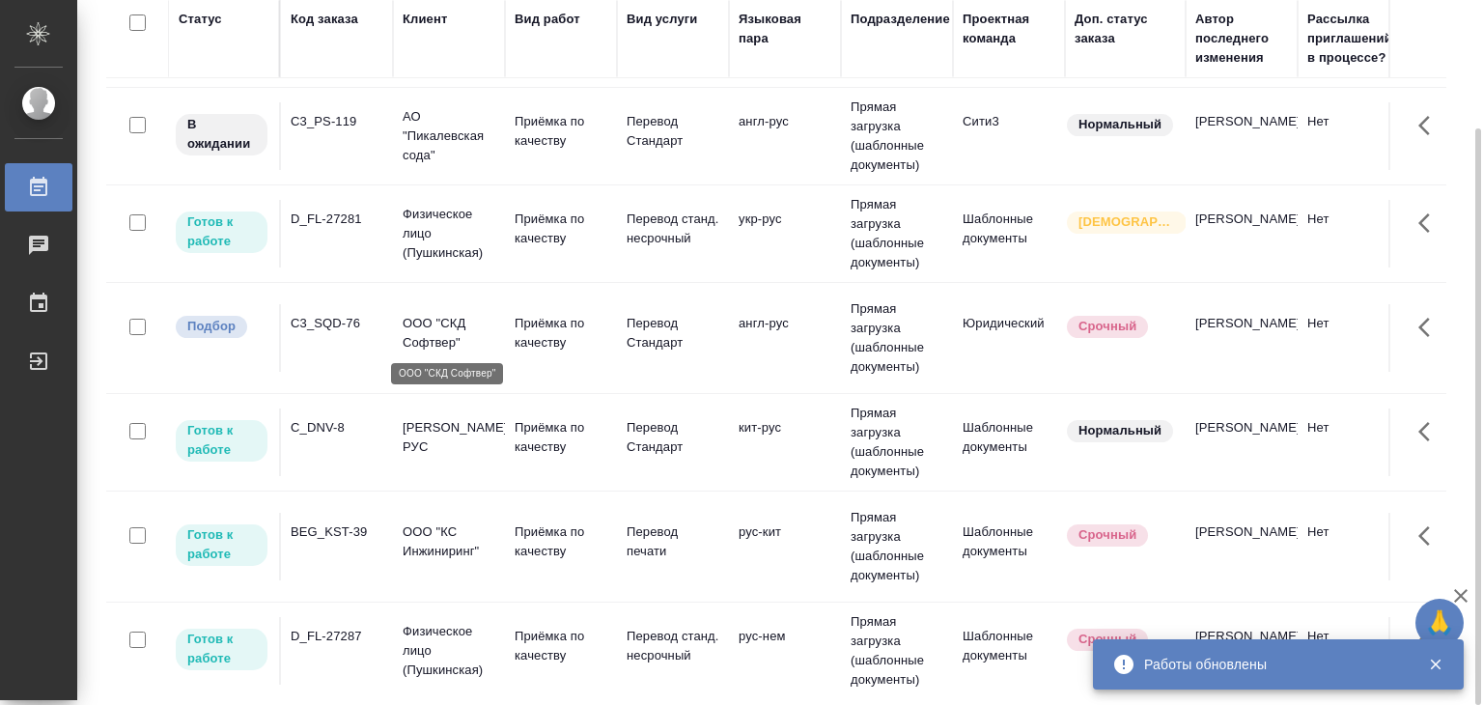
click at [440, 336] on p "ООО "СКД Софтвер"" at bounding box center [448, 333] width 93 height 39
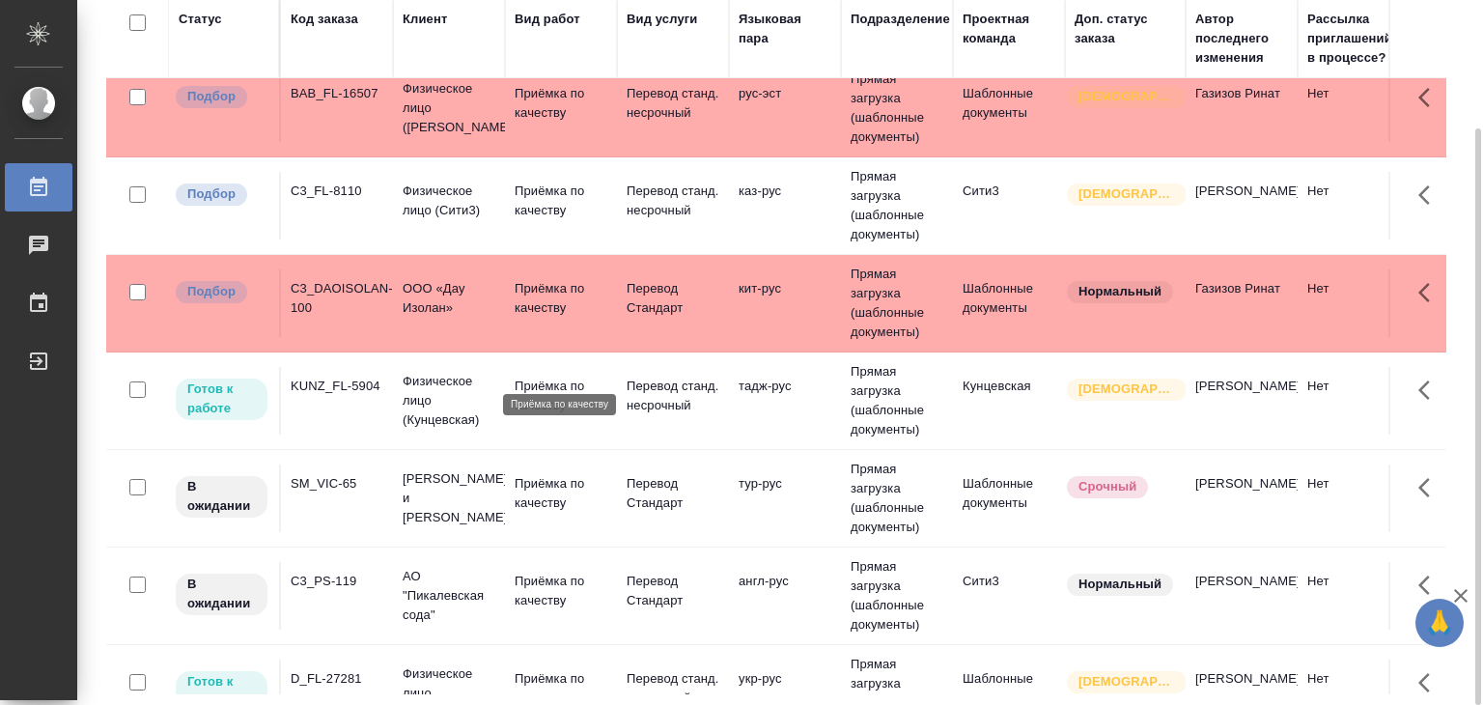
scroll to position [386, 0]
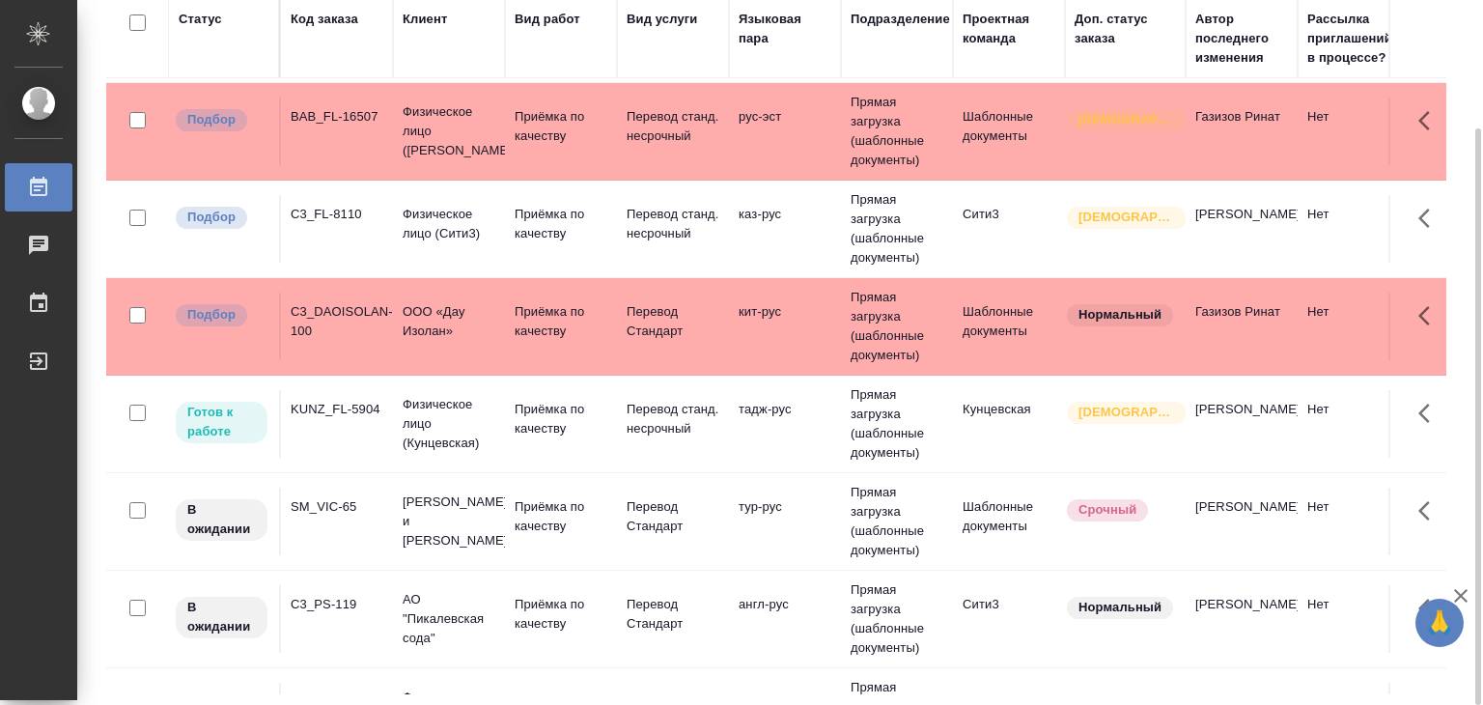
click at [456, 332] on p "ООО «Дау Изолан»" at bounding box center [448, 321] width 93 height 39
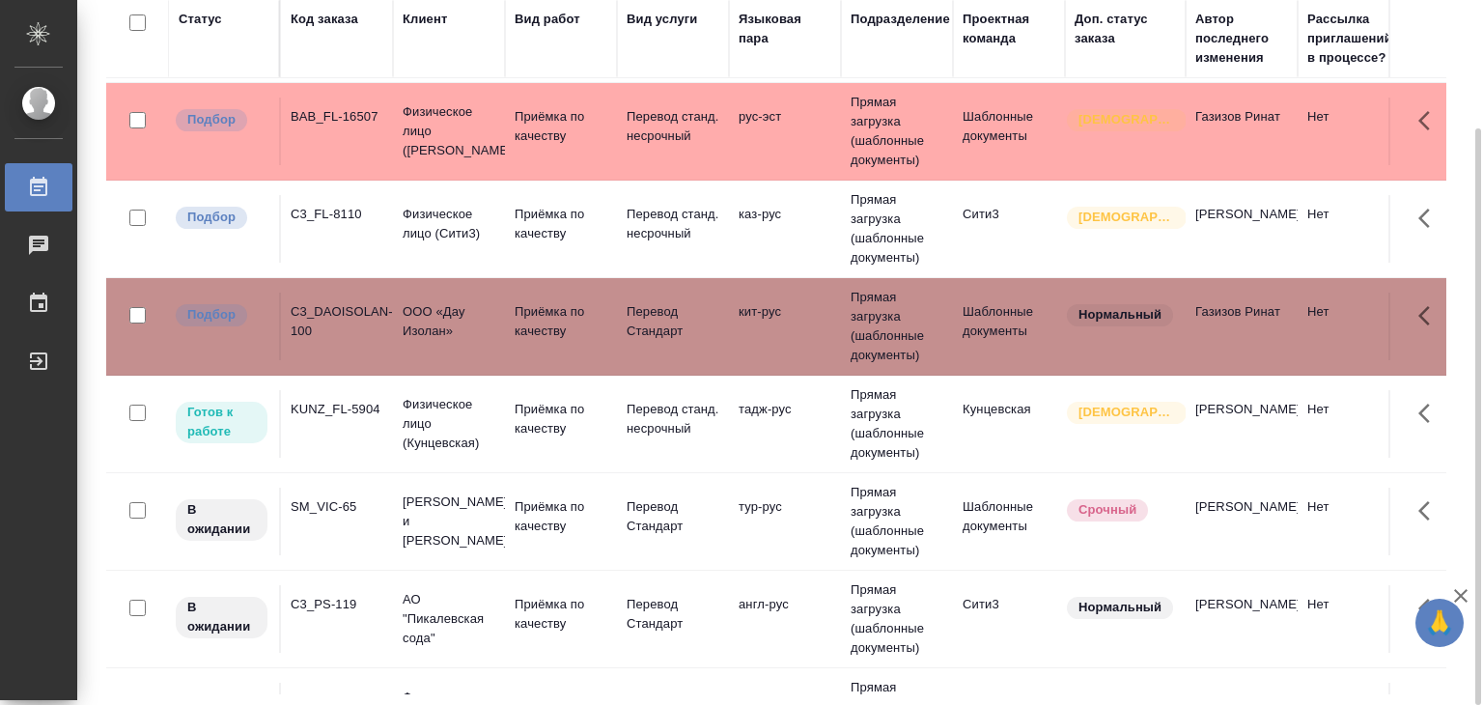
click at [367, 221] on div "C3_FL-8110" at bounding box center [337, 214] width 93 height 19
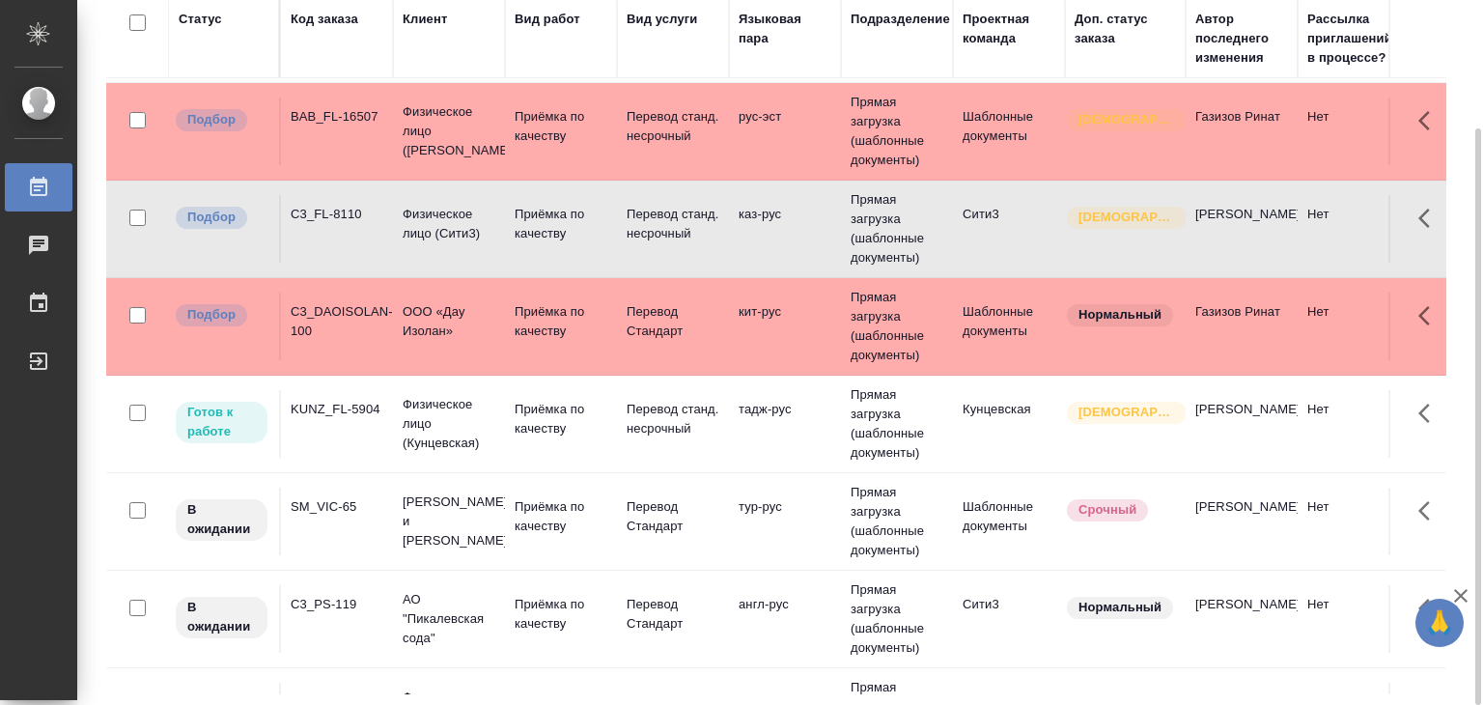
click at [337, 135] on td "BAB_FL-16507" at bounding box center [337, 131] width 112 height 68
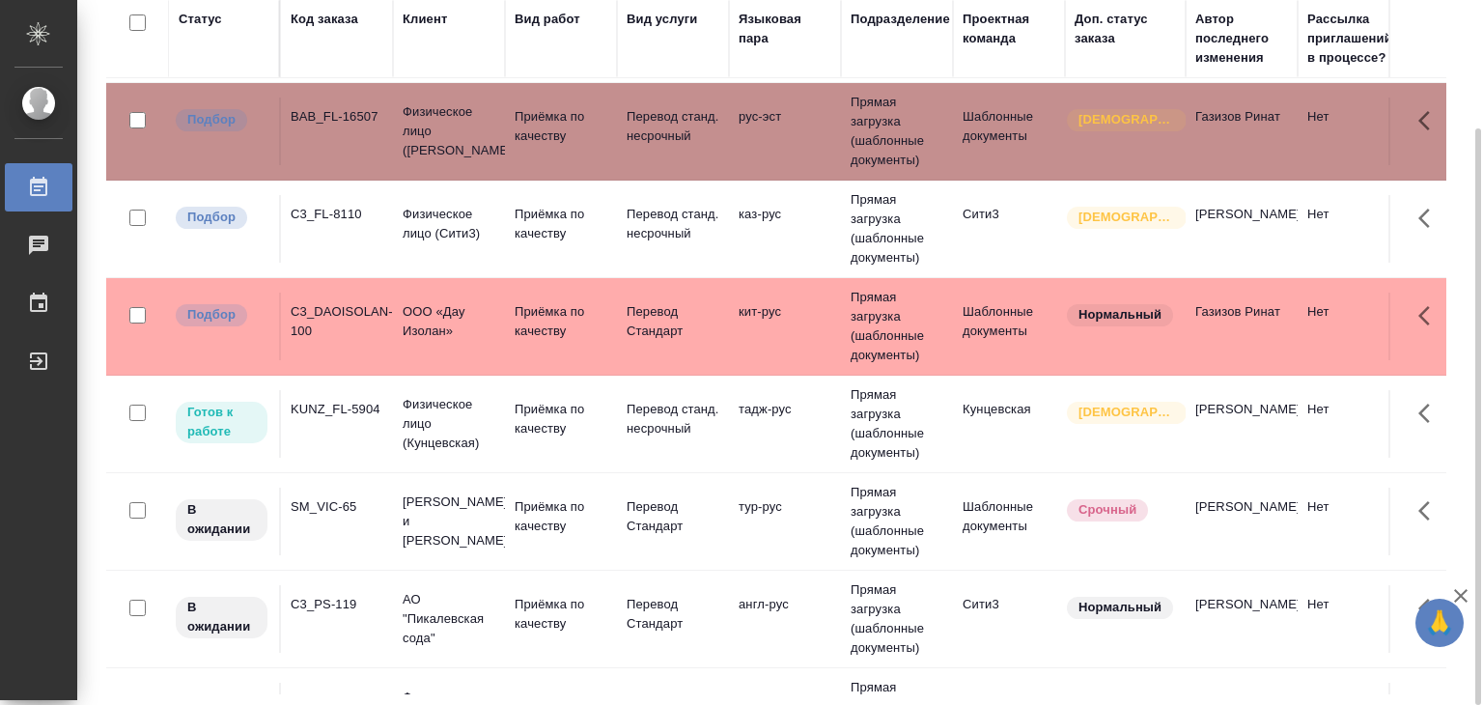
scroll to position [180, 0]
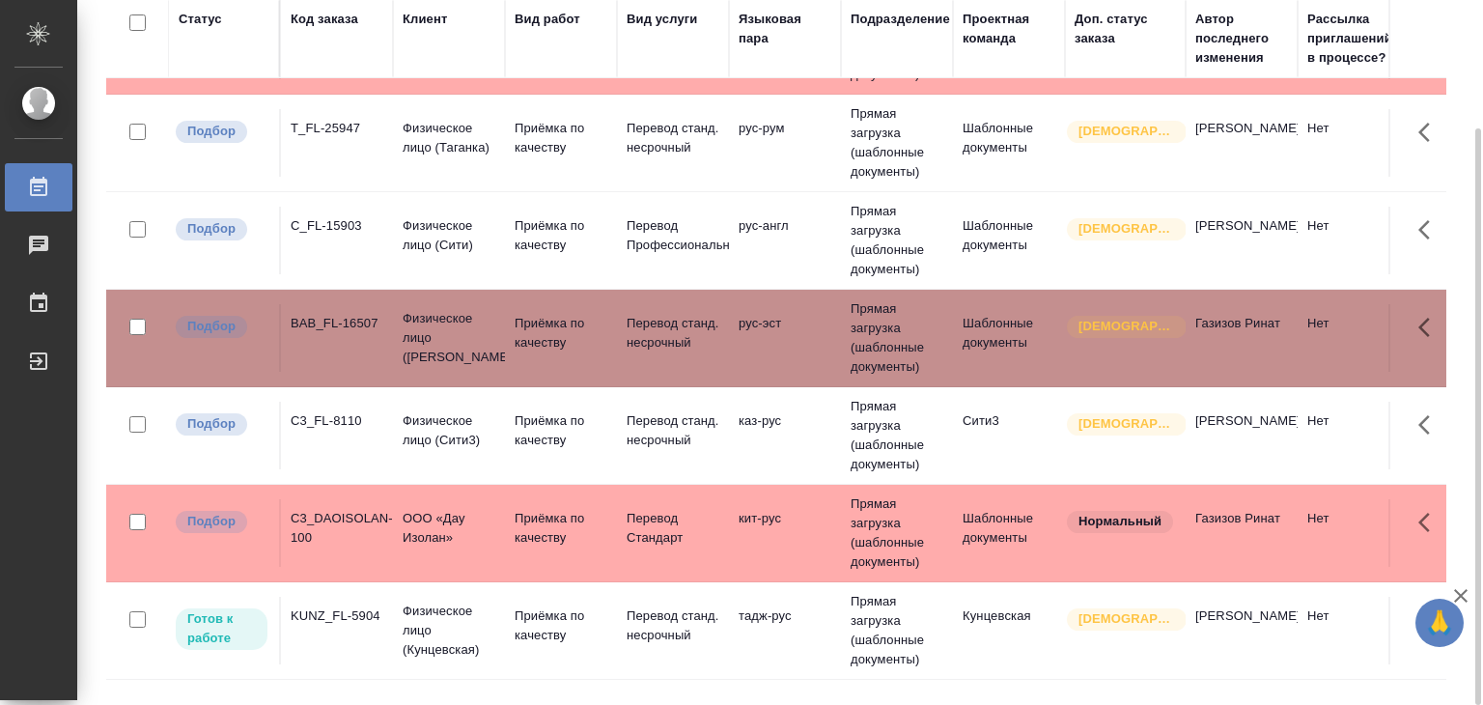
click at [360, 236] on div "C_FL-15903" at bounding box center [337, 225] width 93 height 19
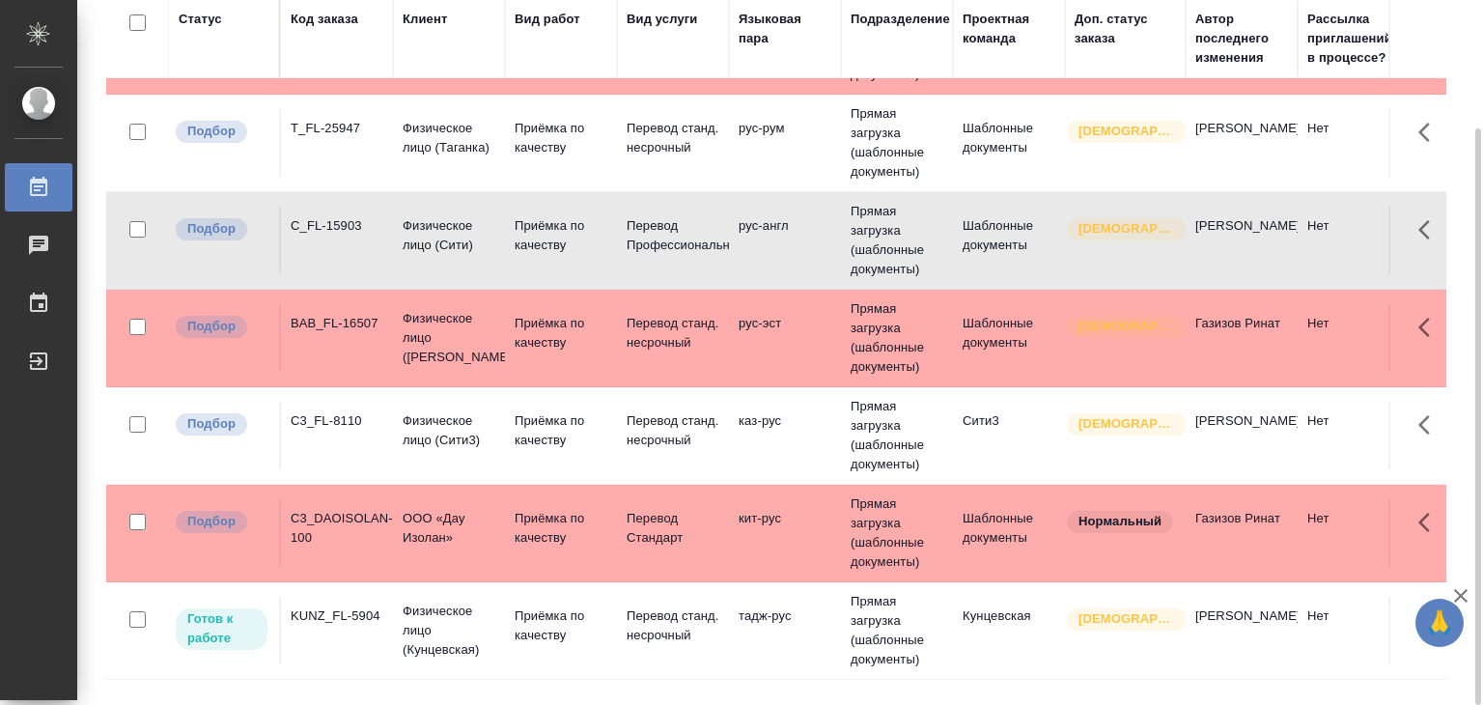
scroll to position [0, 0]
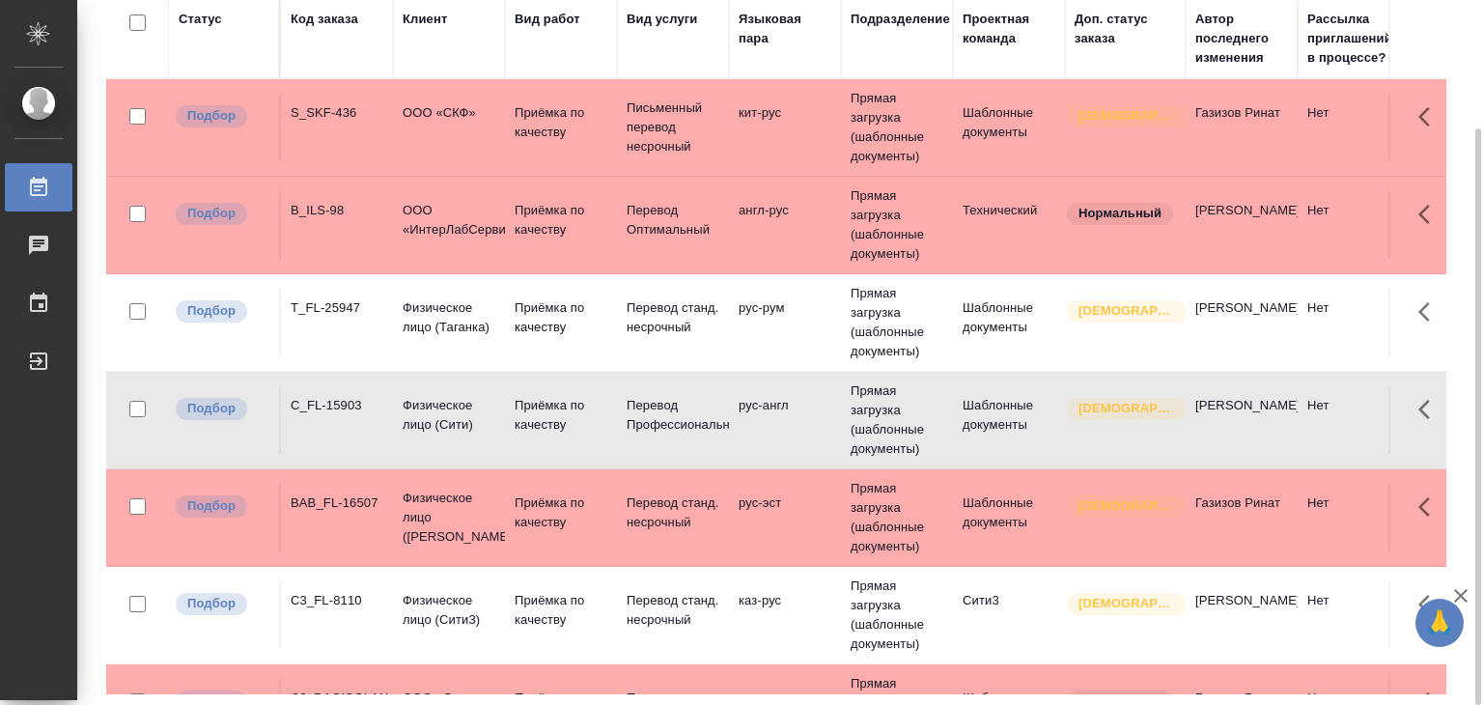
click at [410, 319] on p "Физическое лицо (Таганка)" at bounding box center [448, 317] width 93 height 39
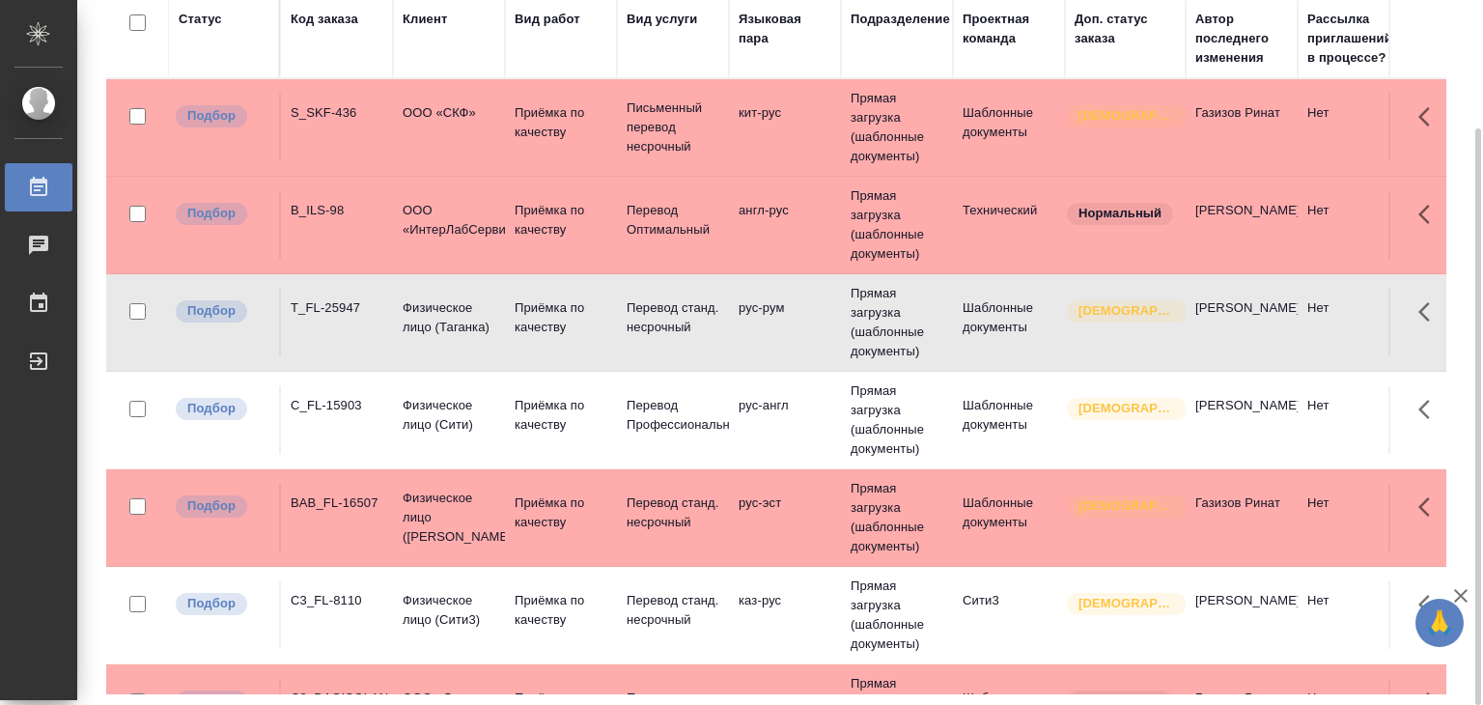
click at [344, 232] on td "B_ILS-98" at bounding box center [337, 225] width 112 height 68
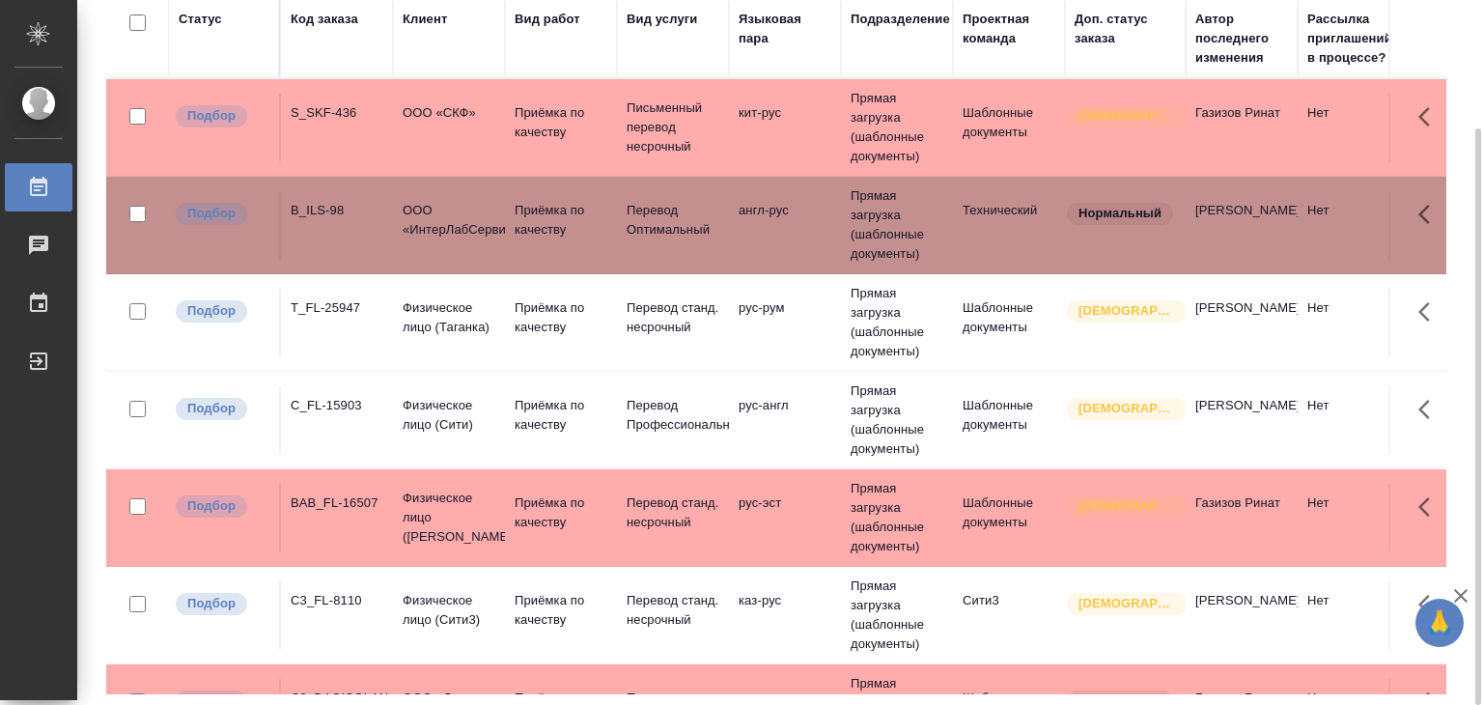
click at [332, 124] on td "S_SKF-436" at bounding box center [337, 128] width 112 height 68
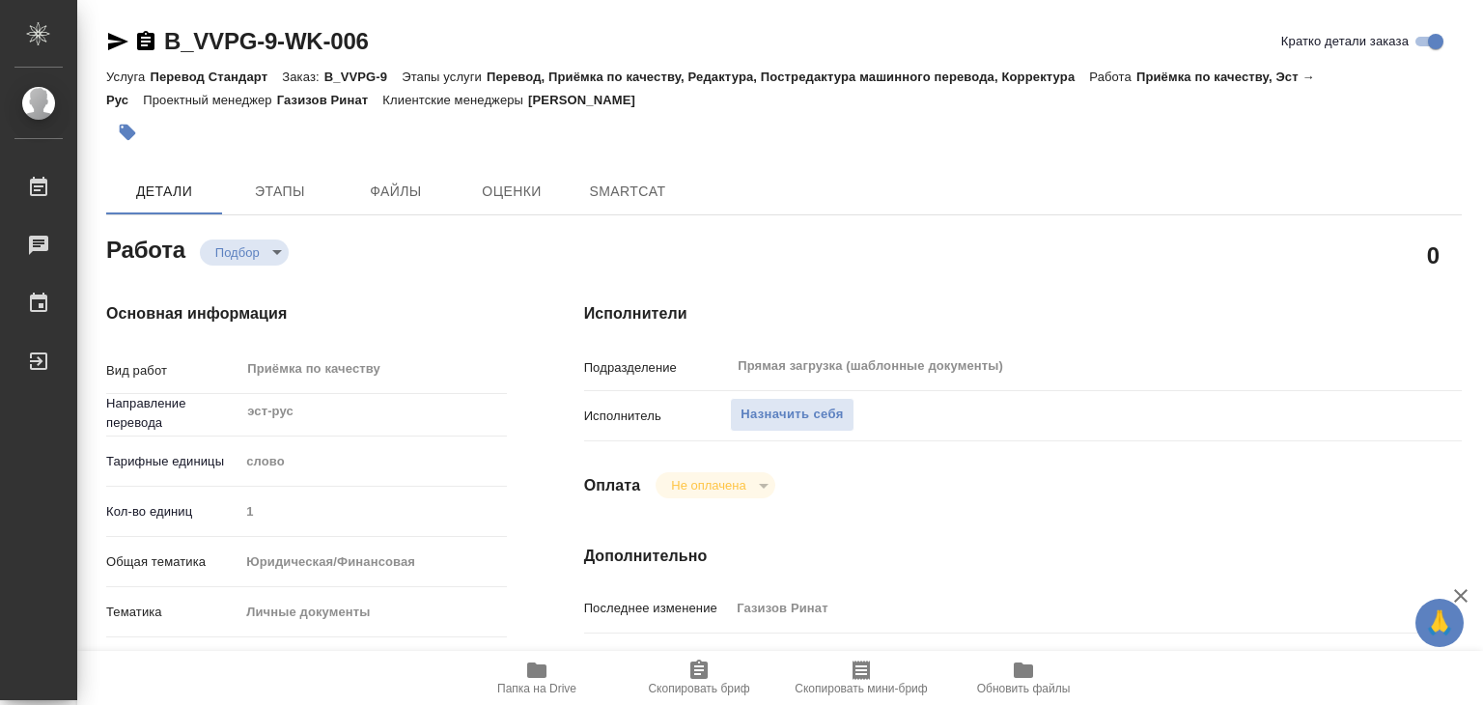
type textarea "x"
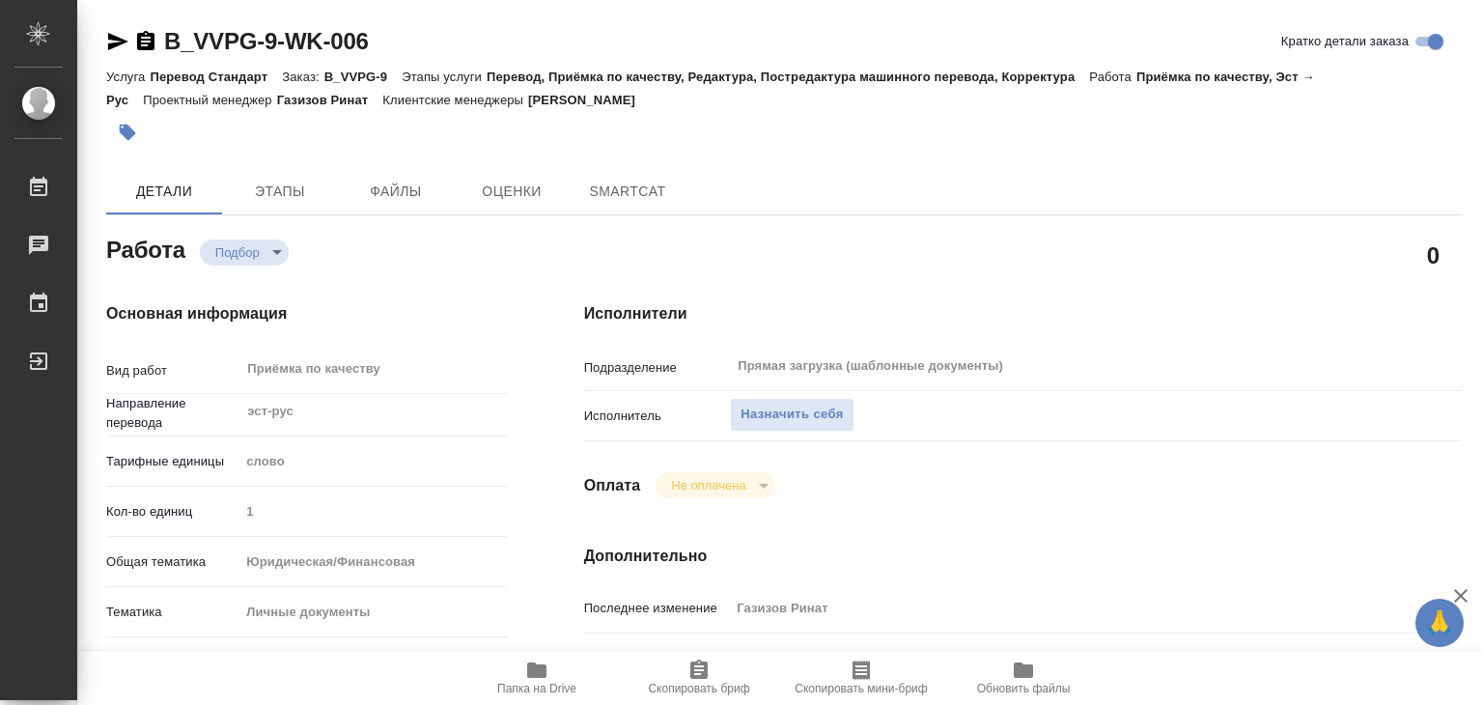
type textarea "x"
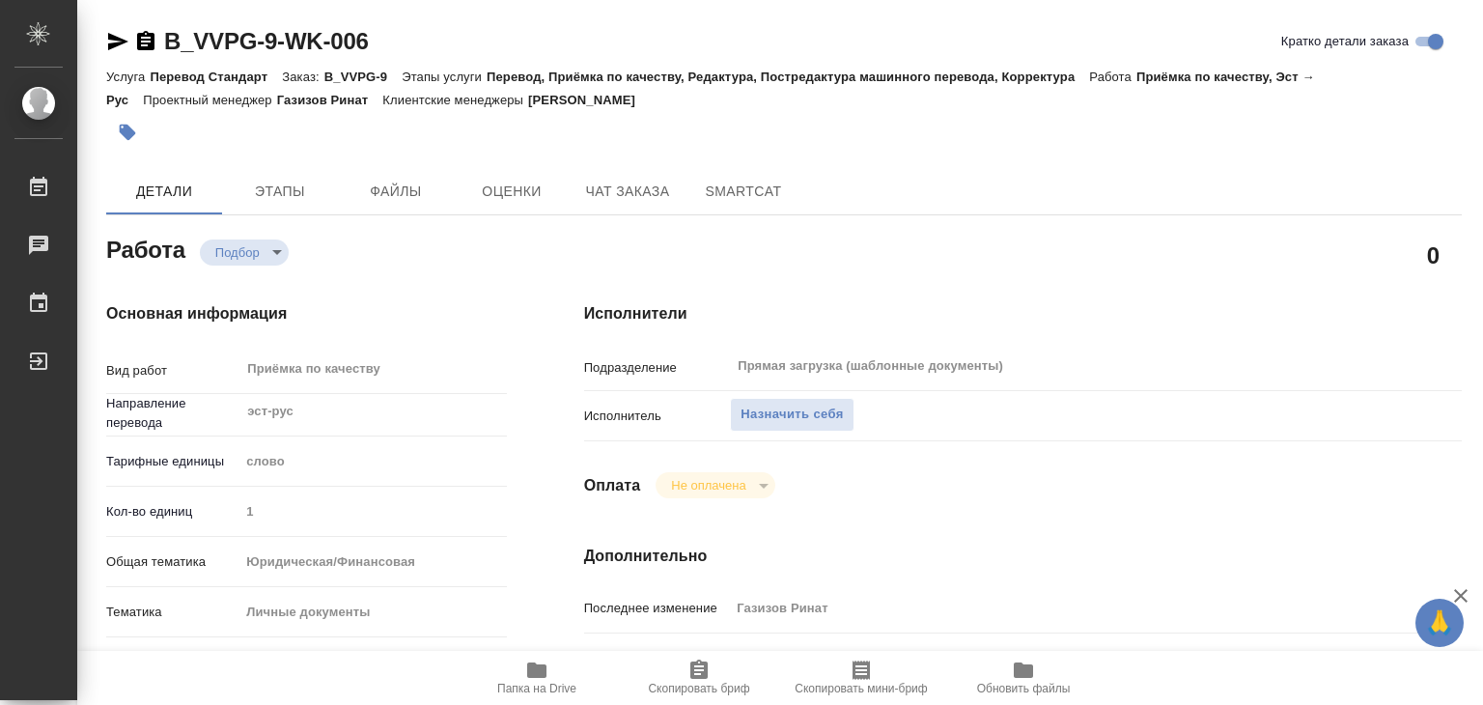
type textarea "x"
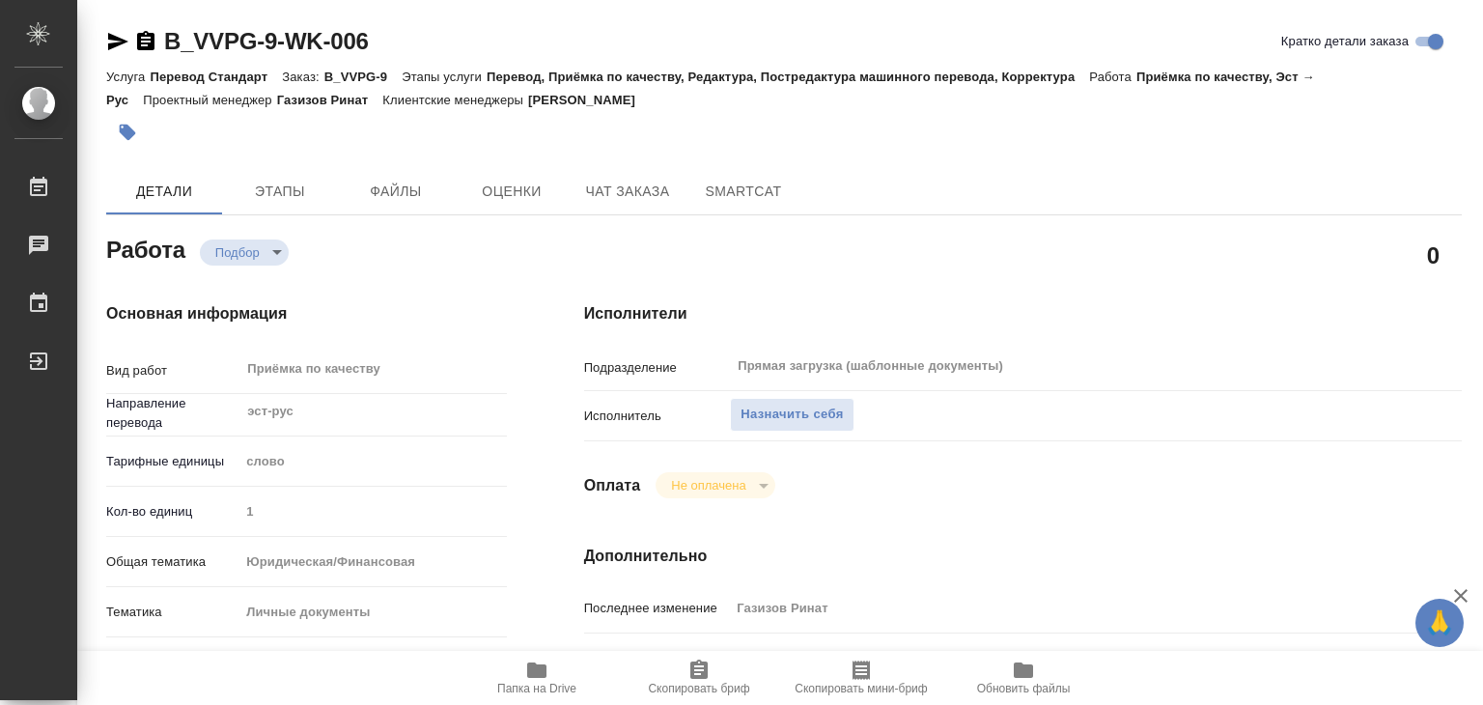
type textarea "x"
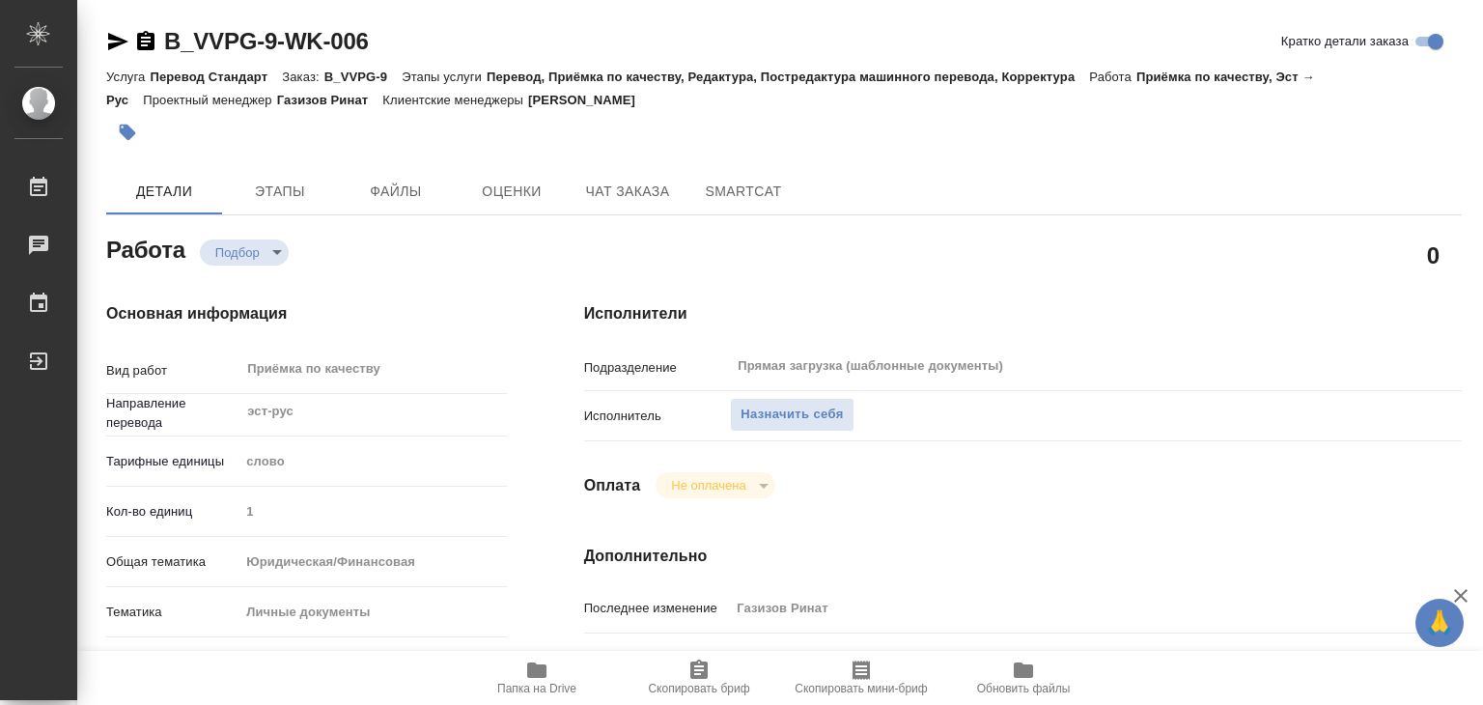
type textarea "x"
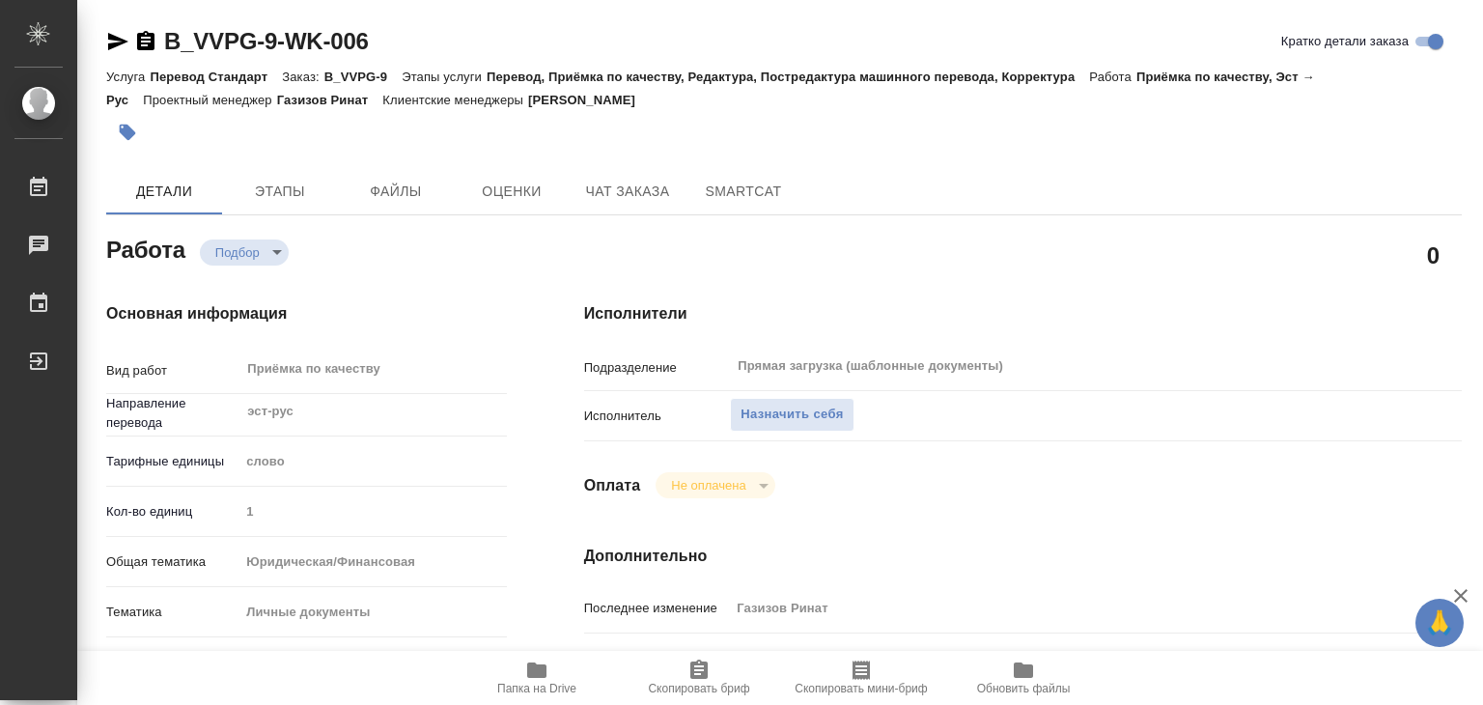
type textarea "x"
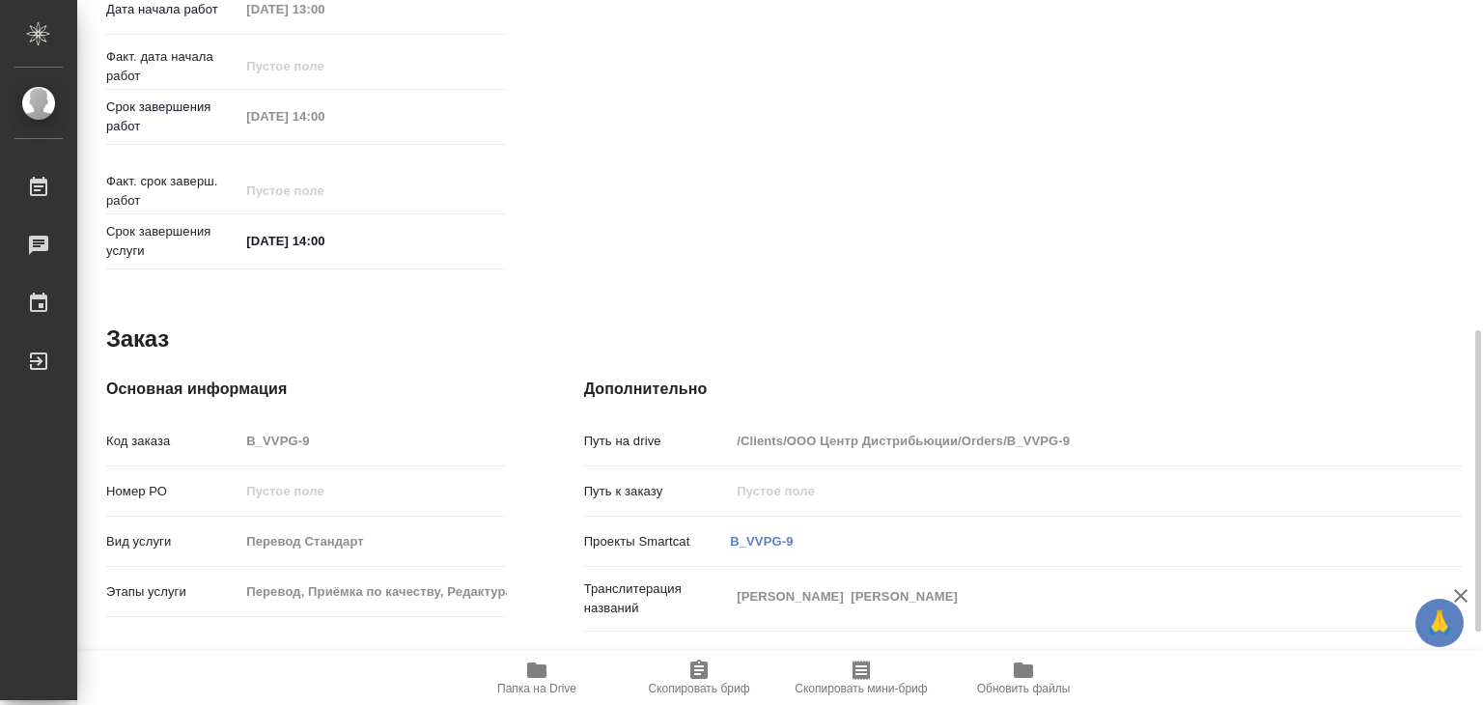
scroll to position [942, 0]
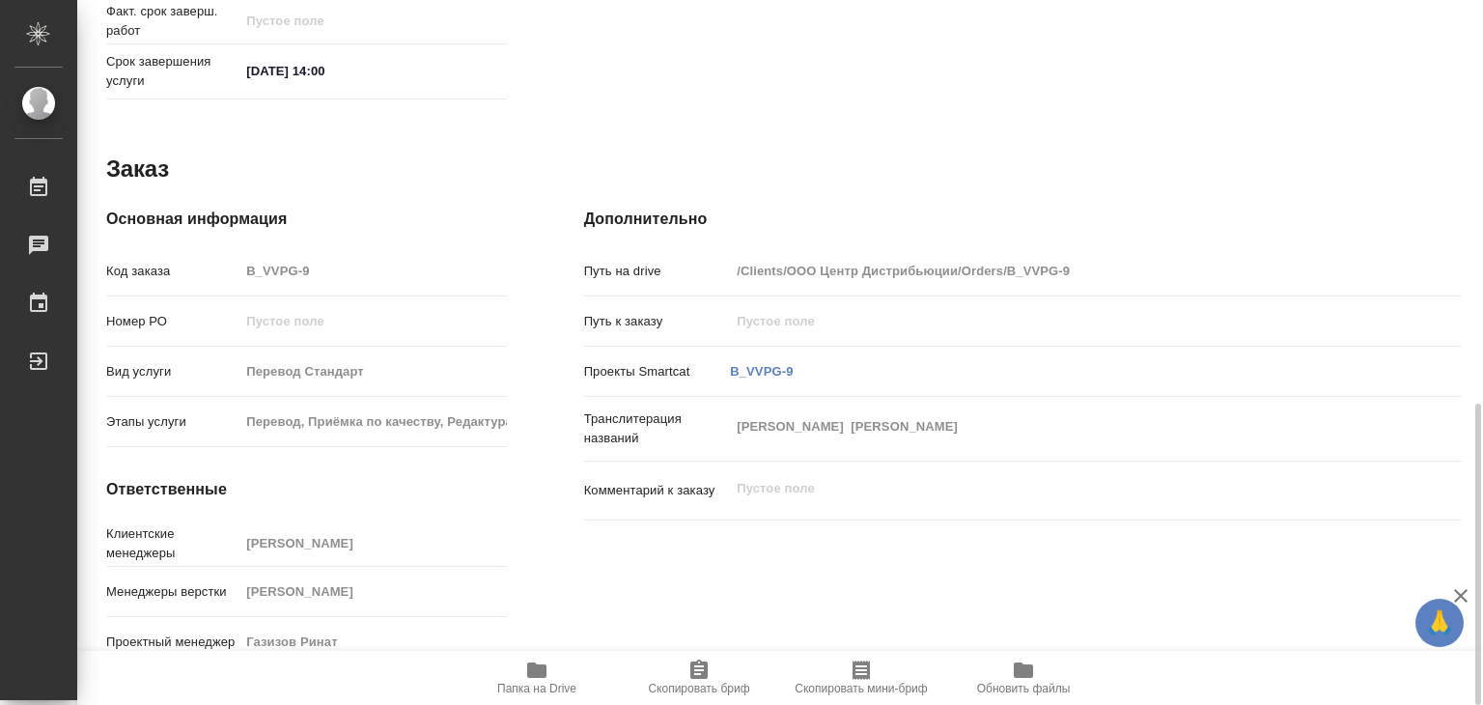
click at [509, 685] on span "Папка на Drive" at bounding box center [536, 688] width 79 height 14
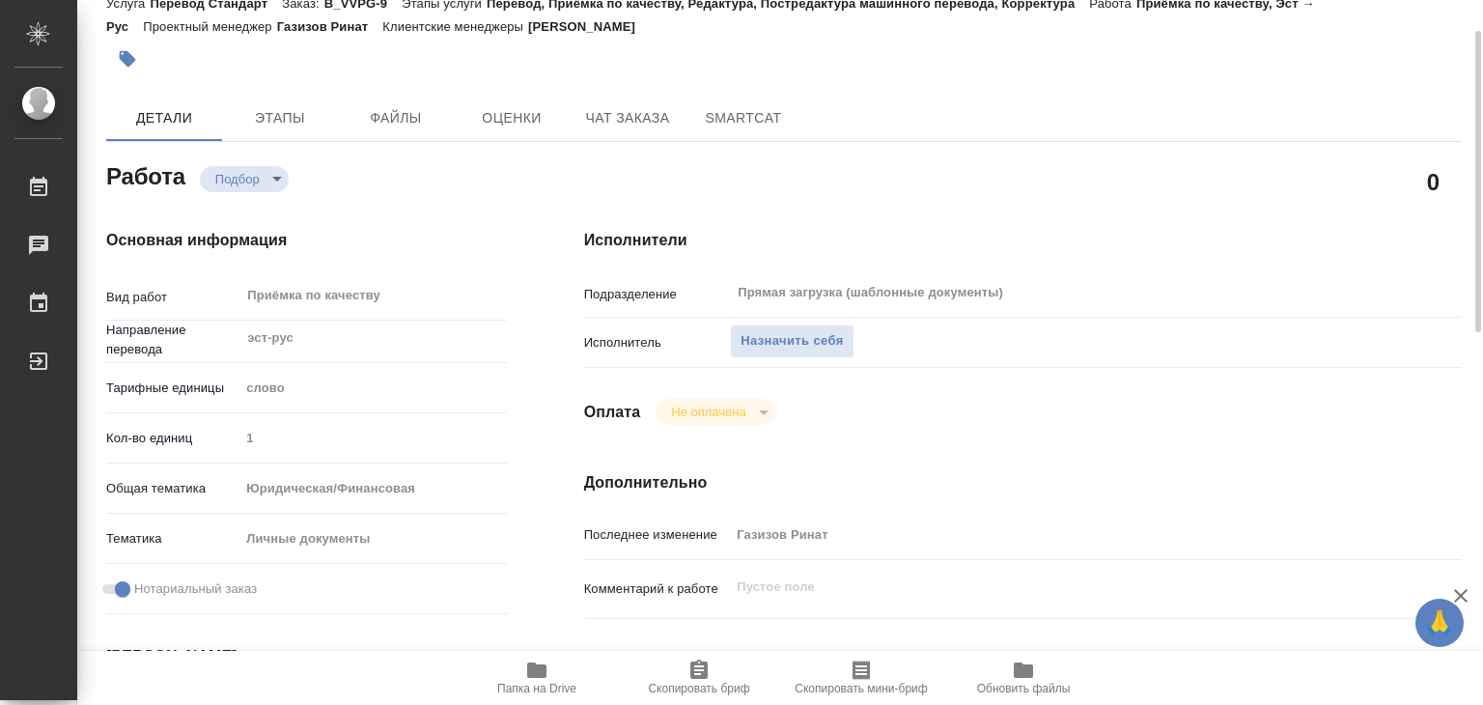
scroll to position [0, 0]
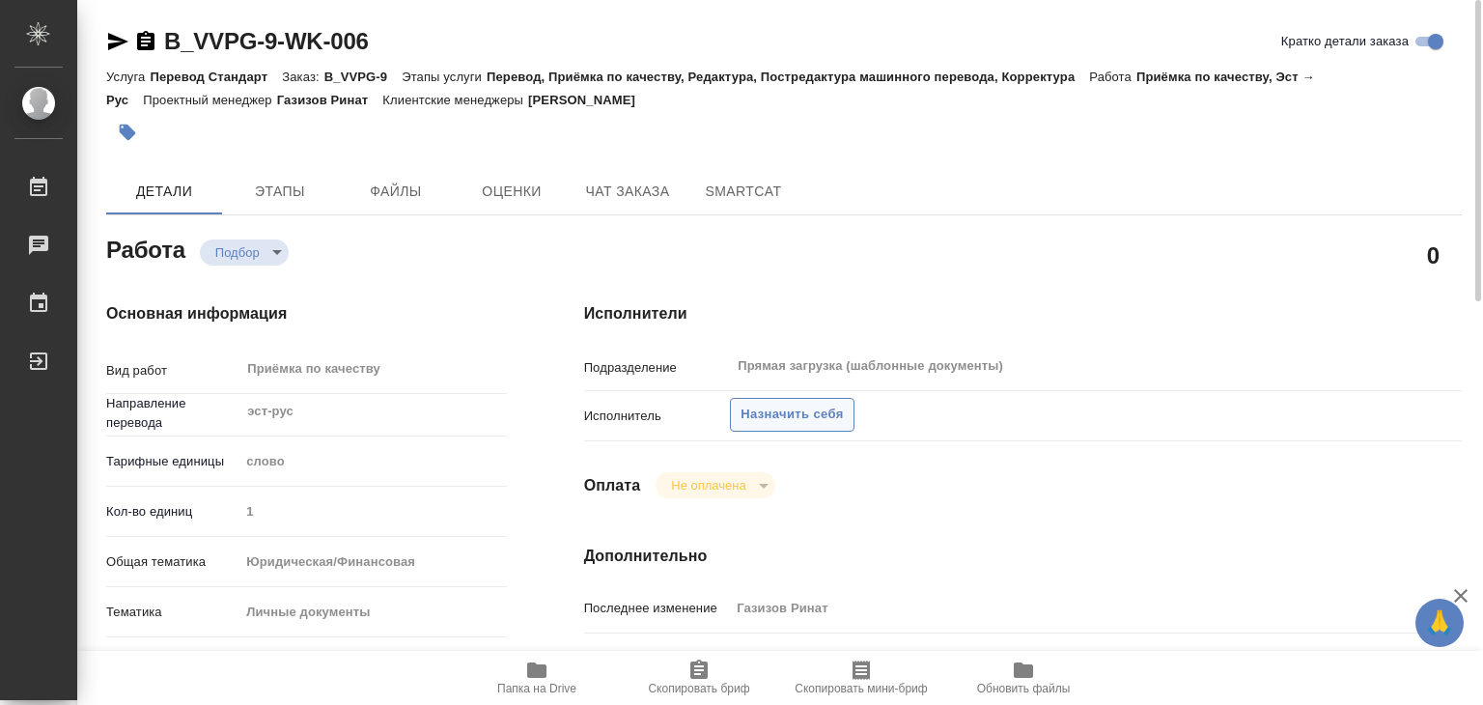
click at [803, 421] on span "Назначить себя" at bounding box center [791, 414] width 102 height 22
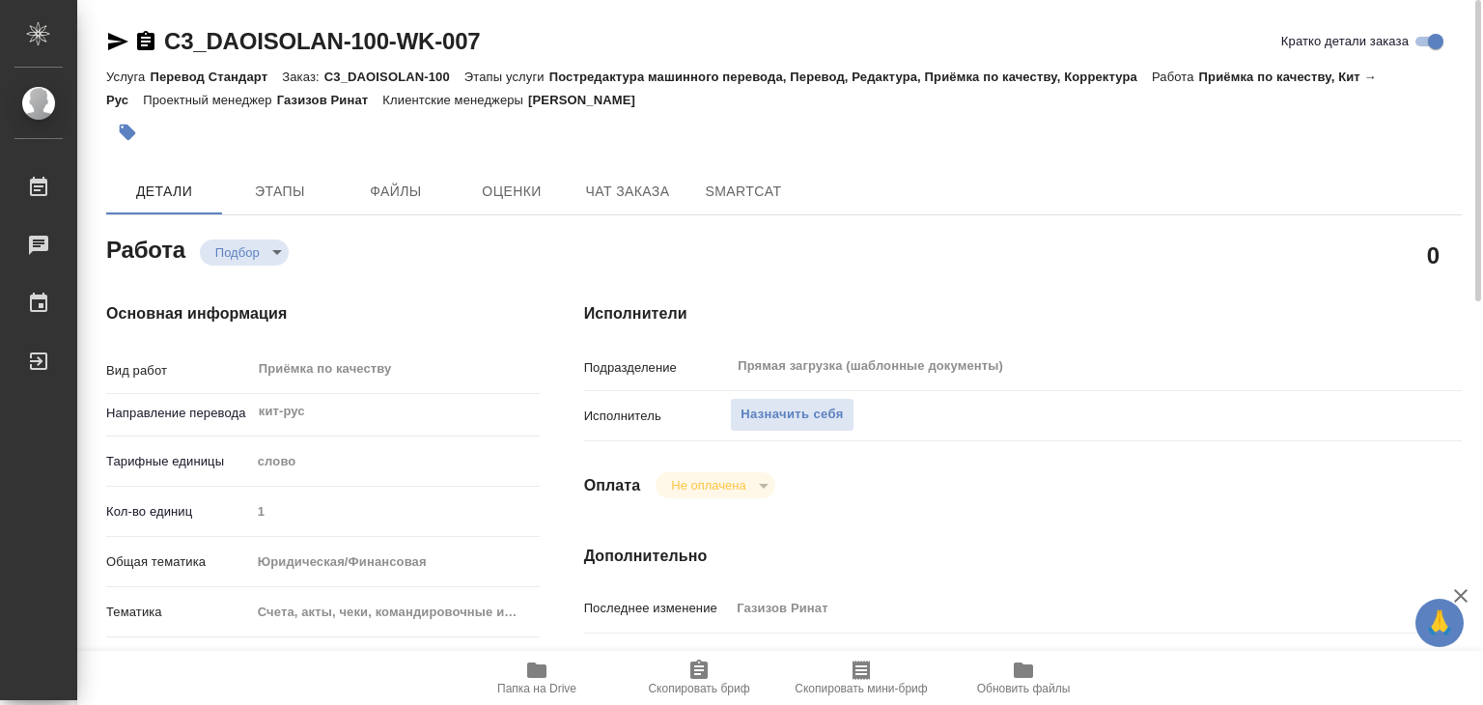
click at [566, 682] on span "Папка на Drive" at bounding box center [536, 688] width 79 height 14
click at [801, 420] on span "Назначить себя" at bounding box center [791, 414] width 102 height 22
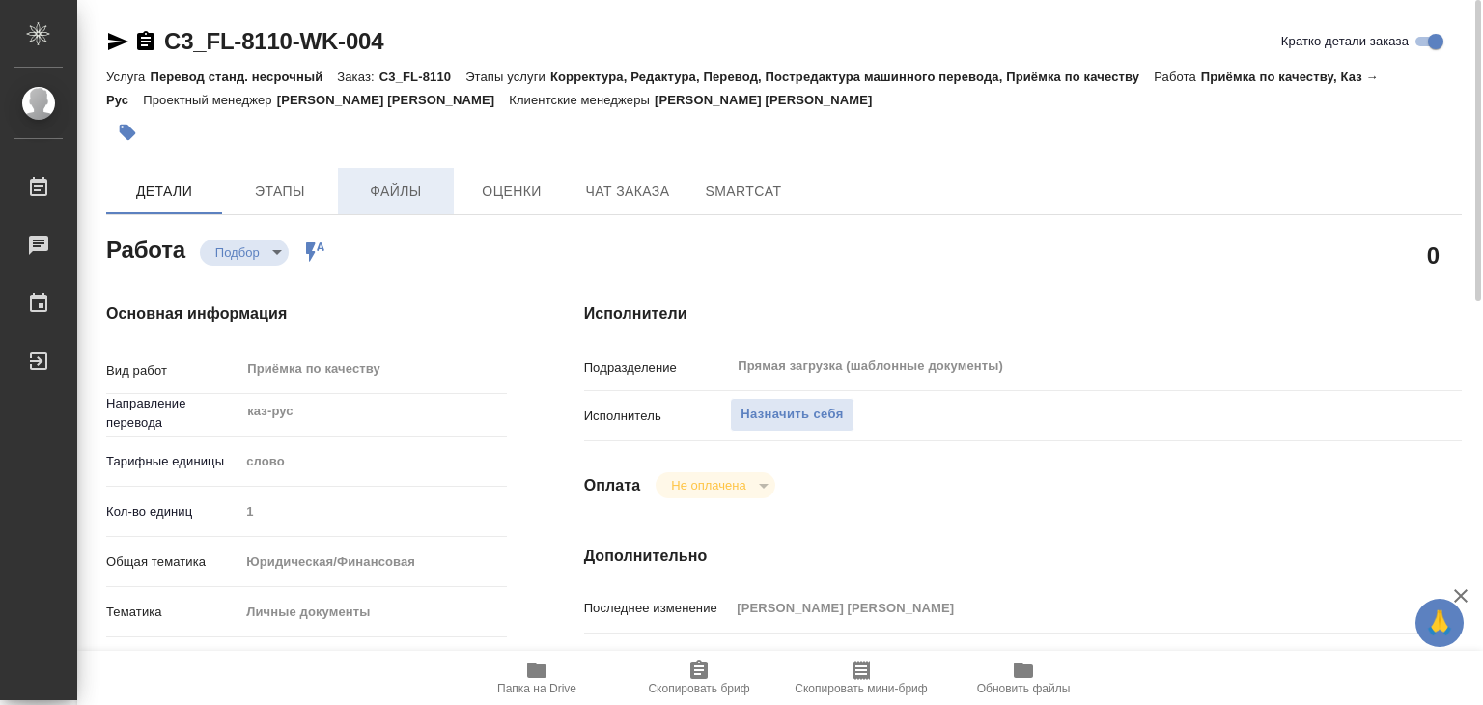
click at [394, 191] on span "Файлы" at bounding box center [395, 192] width 93 height 24
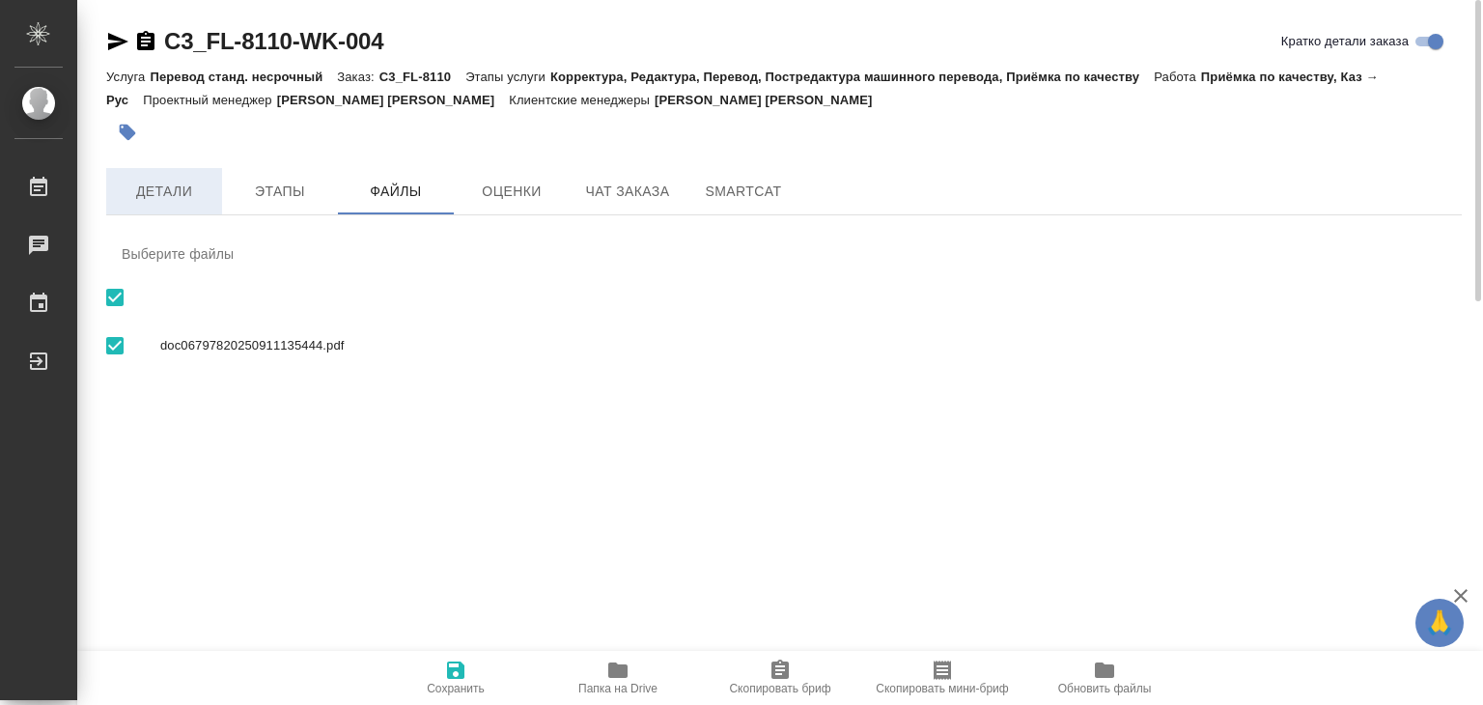
click at [198, 183] on span "Детали" at bounding box center [164, 192] width 93 height 24
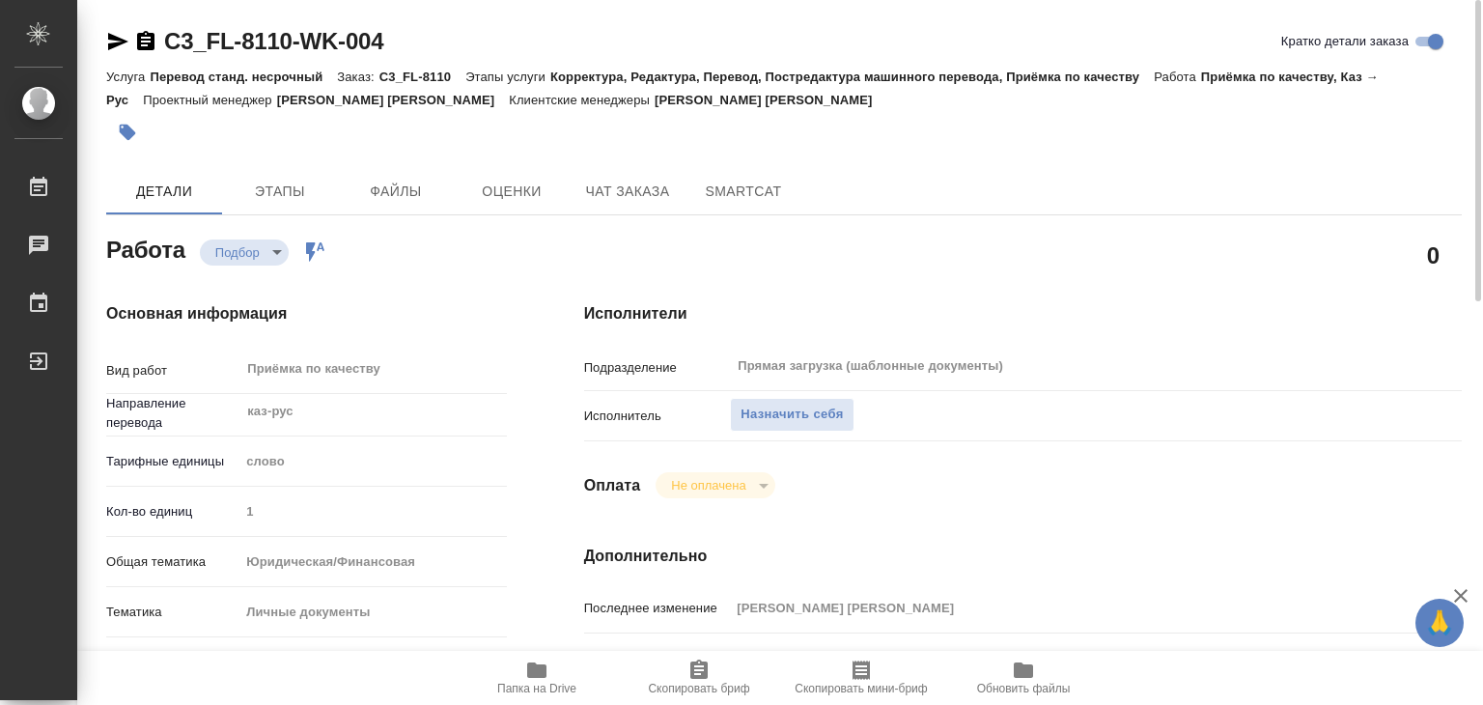
type textarea "x"
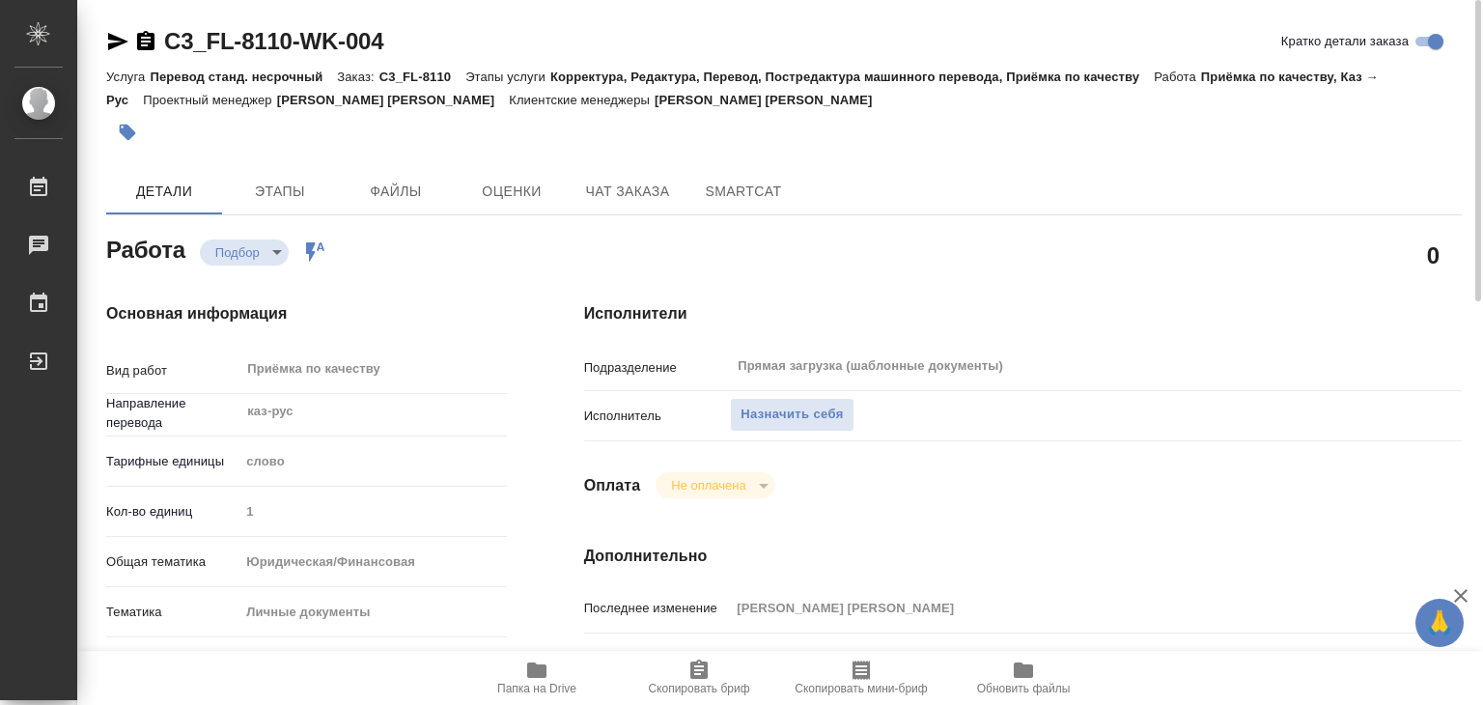
type textarea "x"
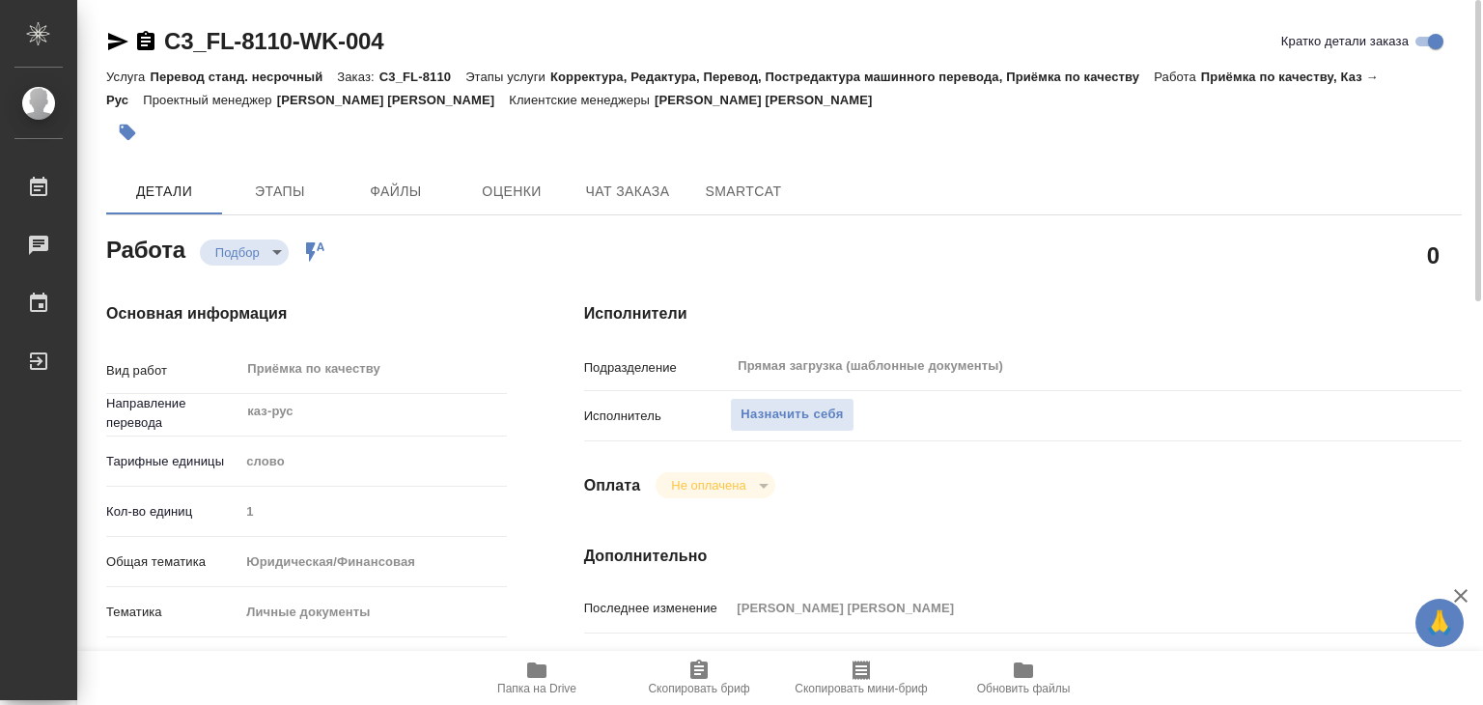
click at [560, 674] on span "Папка на Drive" at bounding box center [536, 676] width 139 height 37
type textarea "x"
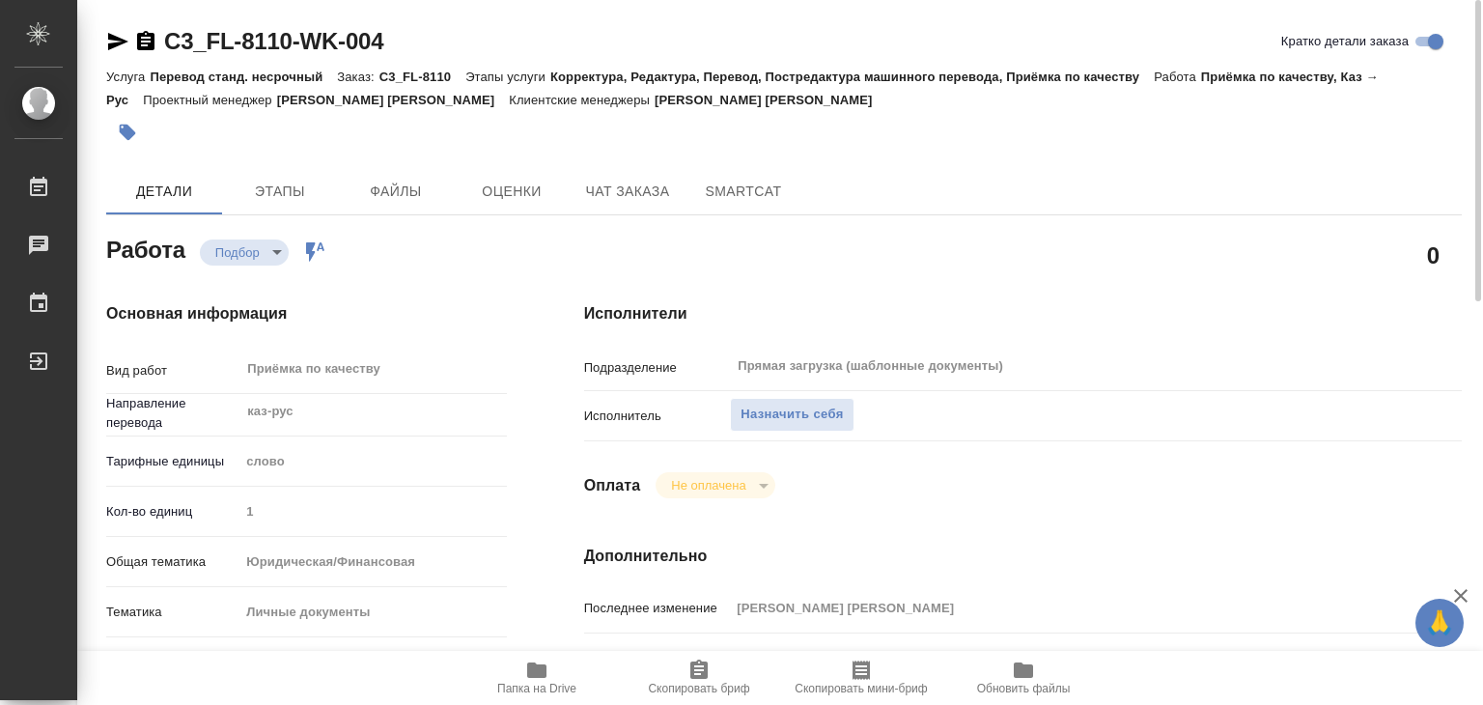
type textarea "x"
click at [807, 414] on span "Назначить себя" at bounding box center [791, 414] width 102 height 22
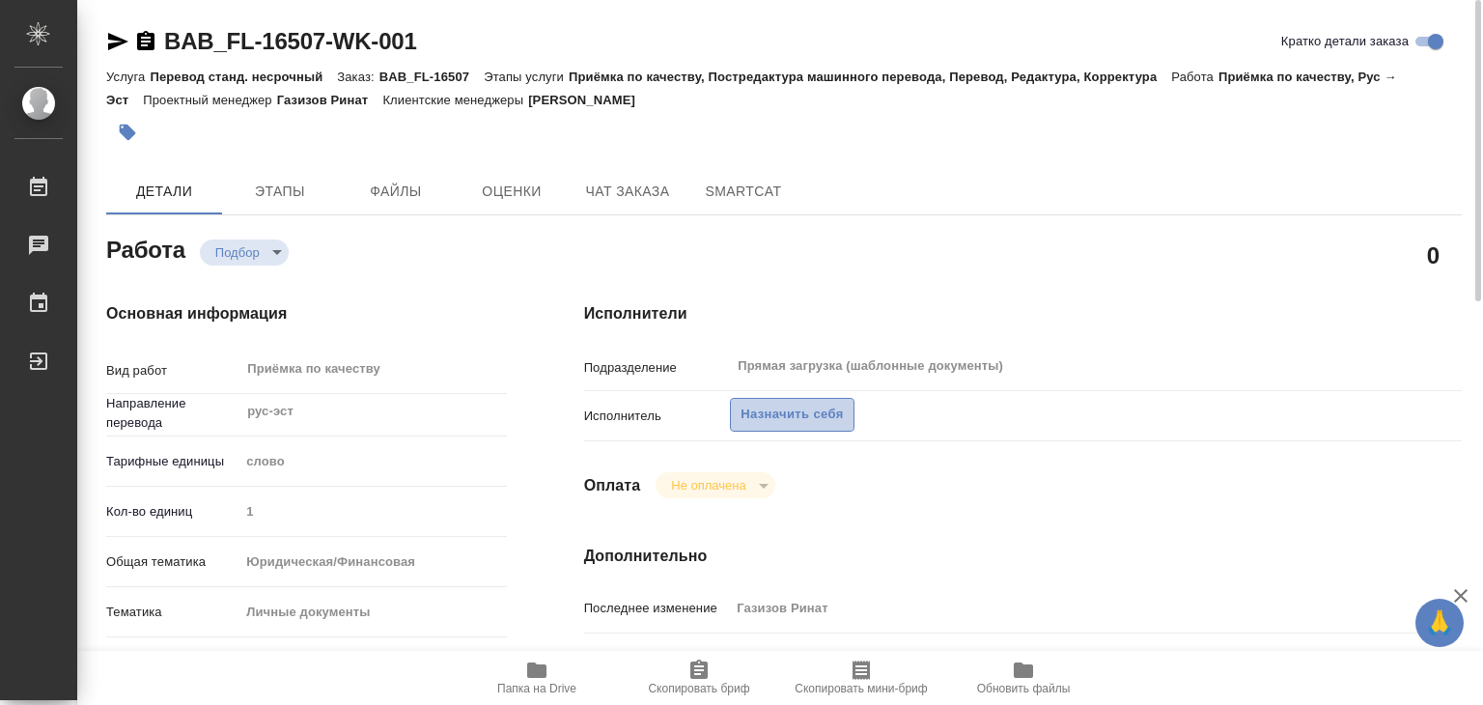
click at [772, 414] on span "Назначить себя" at bounding box center [791, 414] width 102 height 22
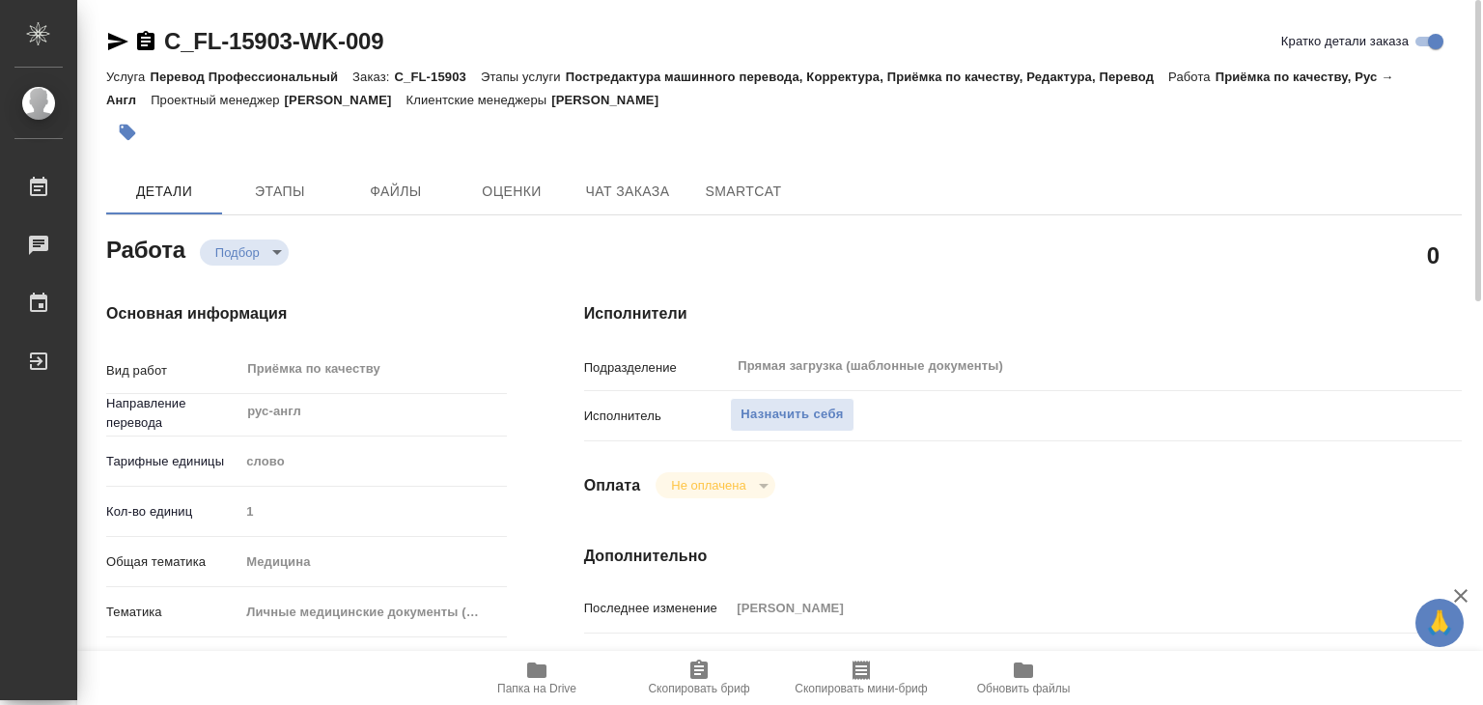
click at [522, 679] on span "Папка на Drive" at bounding box center [536, 676] width 139 height 37
click at [778, 412] on span "Назначить себя" at bounding box center [791, 414] width 102 height 22
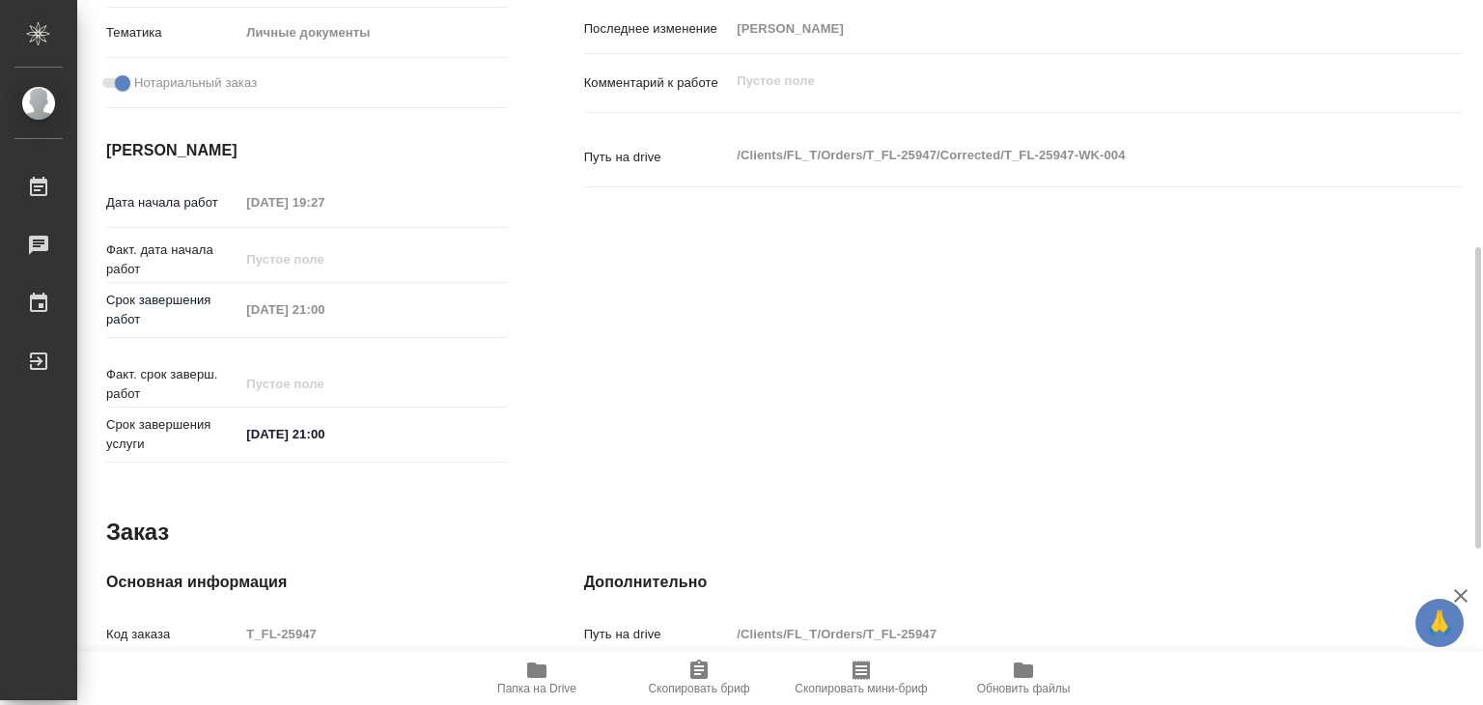
scroll to position [483, 0]
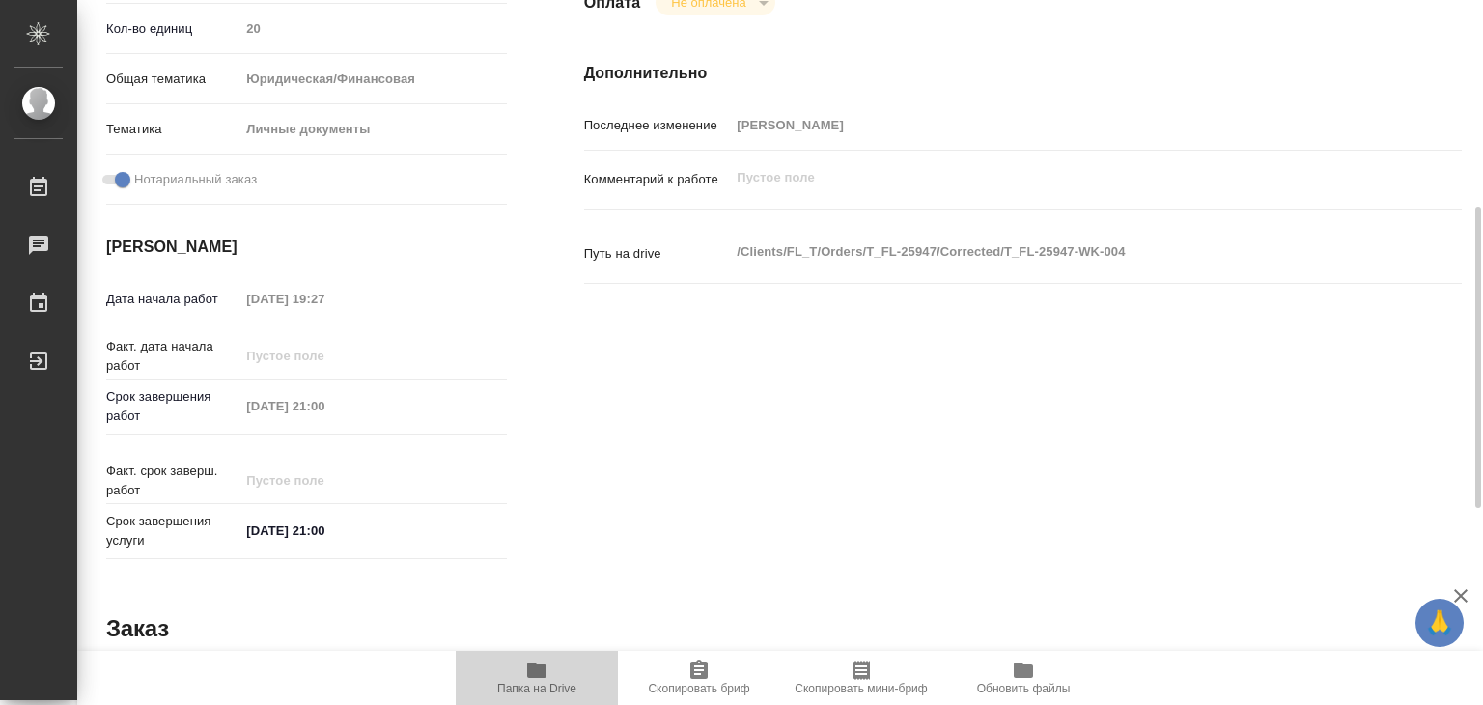
click at [543, 677] on icon "button" at bounding box center [536, 669] width 19 height 15
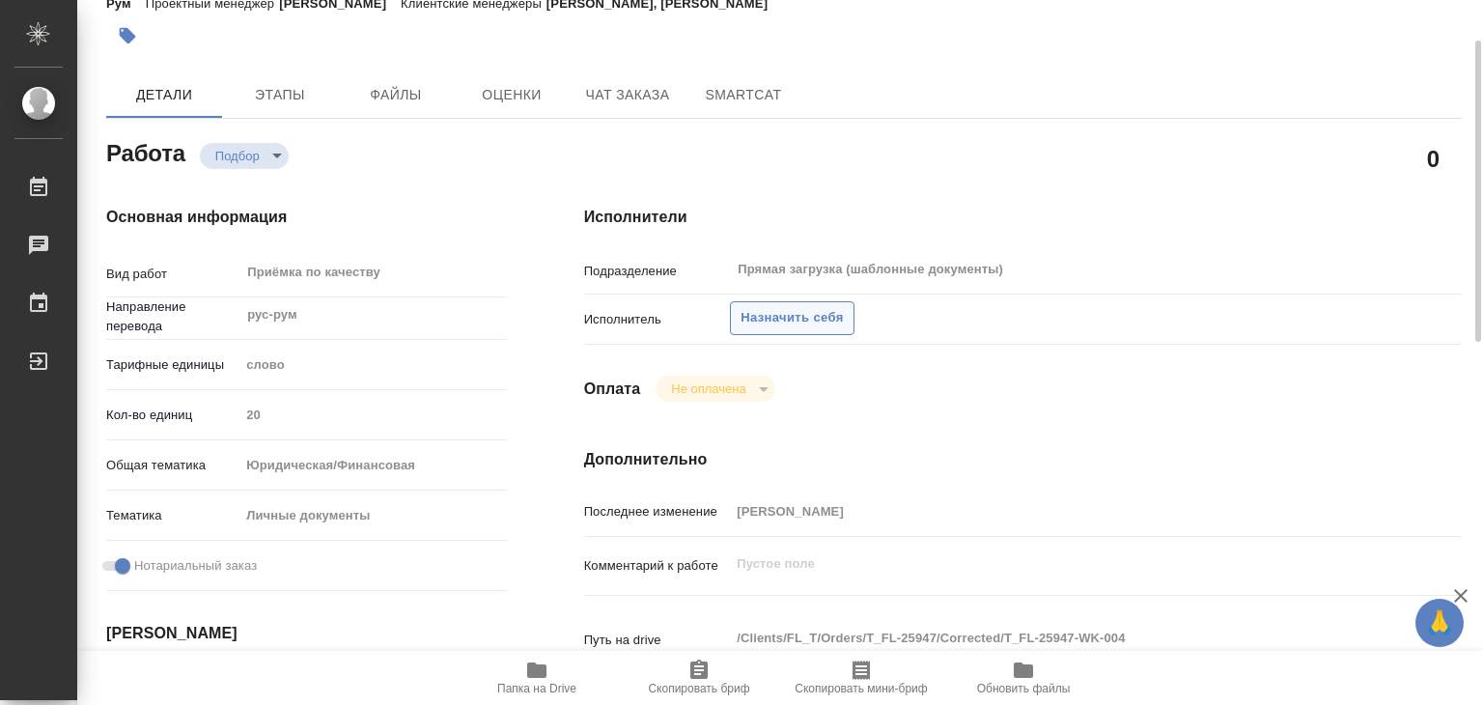
click at [777, 318] on span "Назначить себя" at bounding box center [791, 318] width 102 height 22
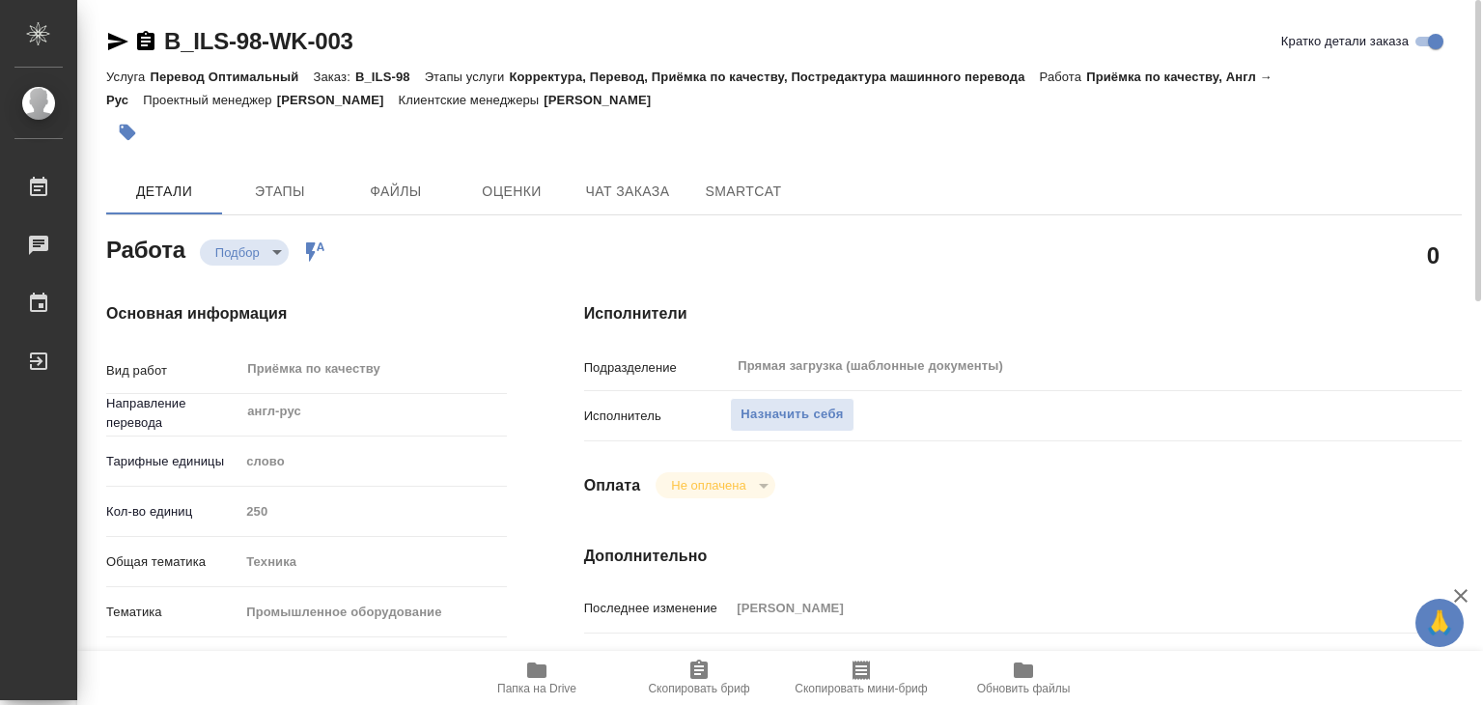
scroll to position [386, 0]
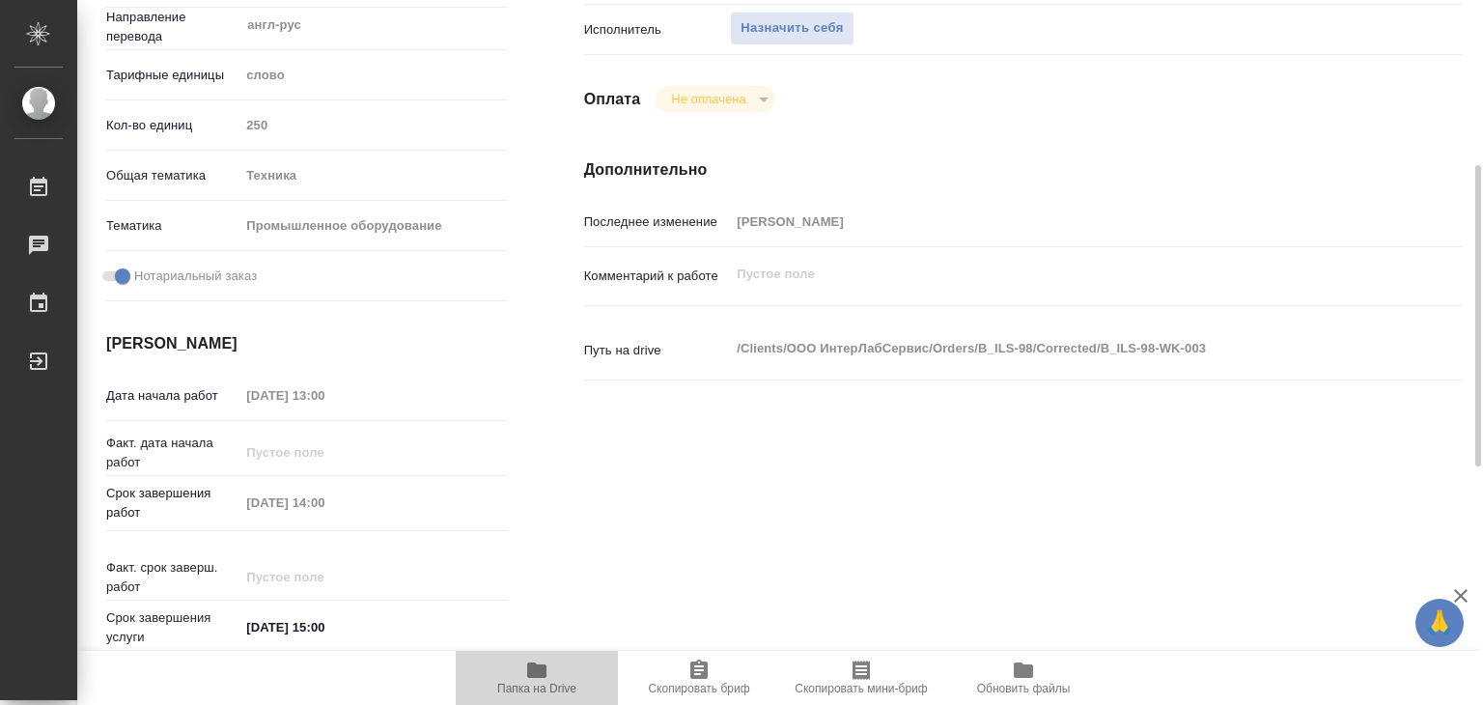
click at [550, 679] on span "Папка на Drive" at bounding box center [536, 676] width 139 height 37
click at [768, 34] on span "Назначить себя" at bounding box center [791, 28] width 102 height 22
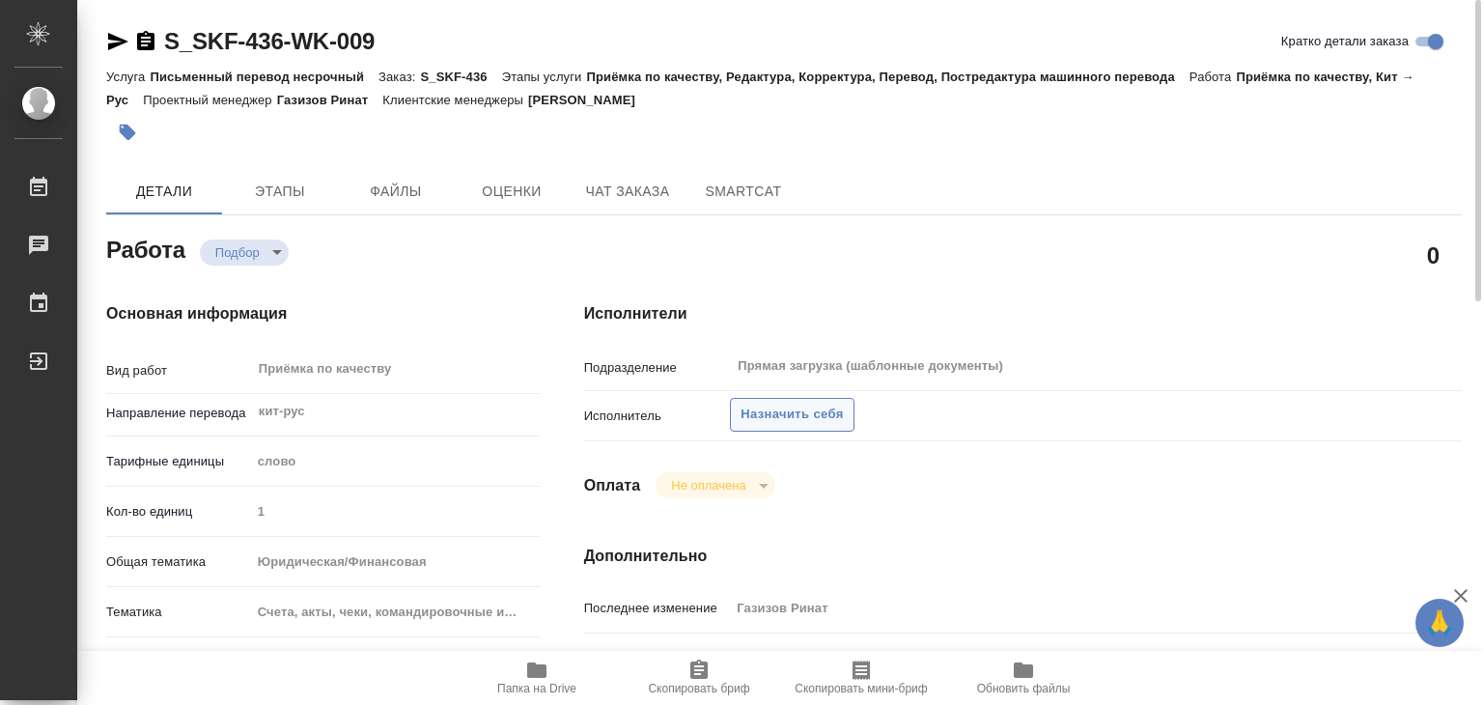
click at [772, 406] on span "Назначить себя" at bounding box center [791, 414] width 102 height 22
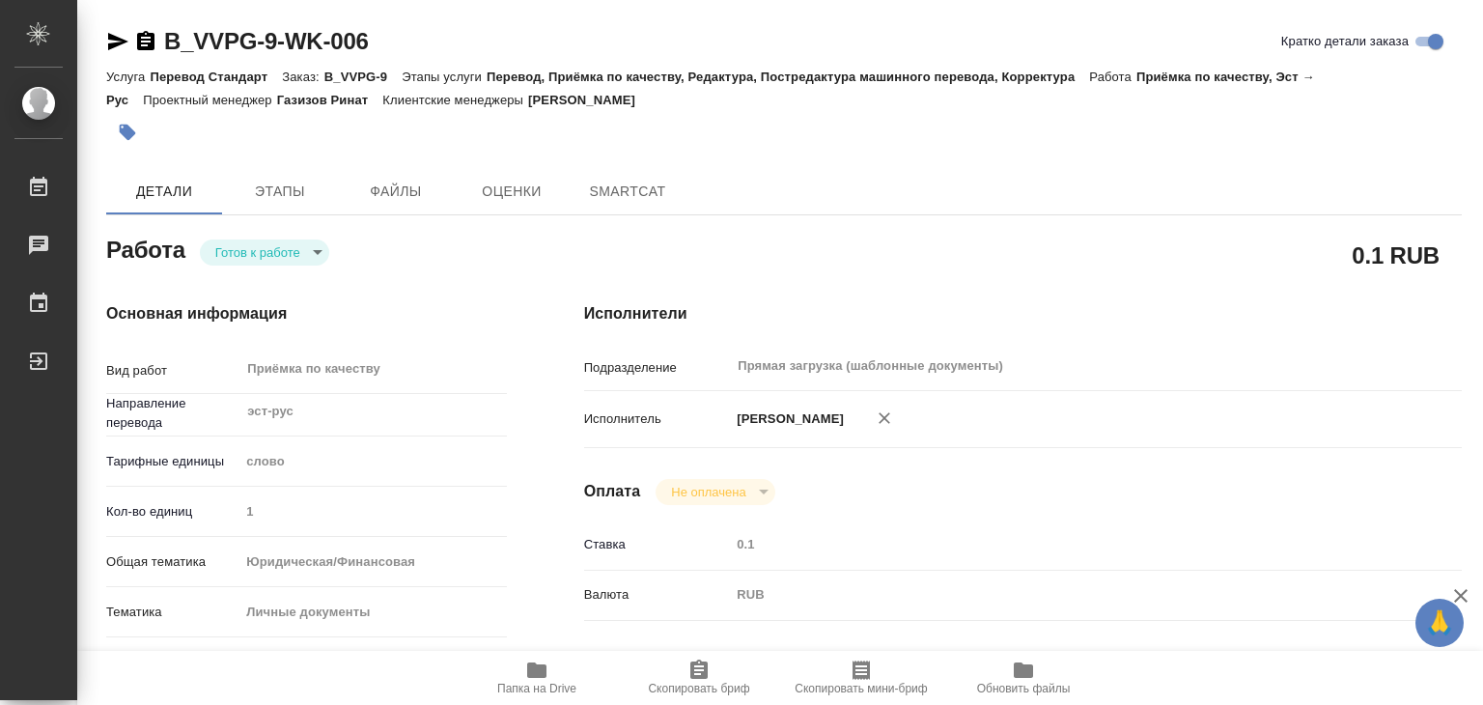
type textarea "x"
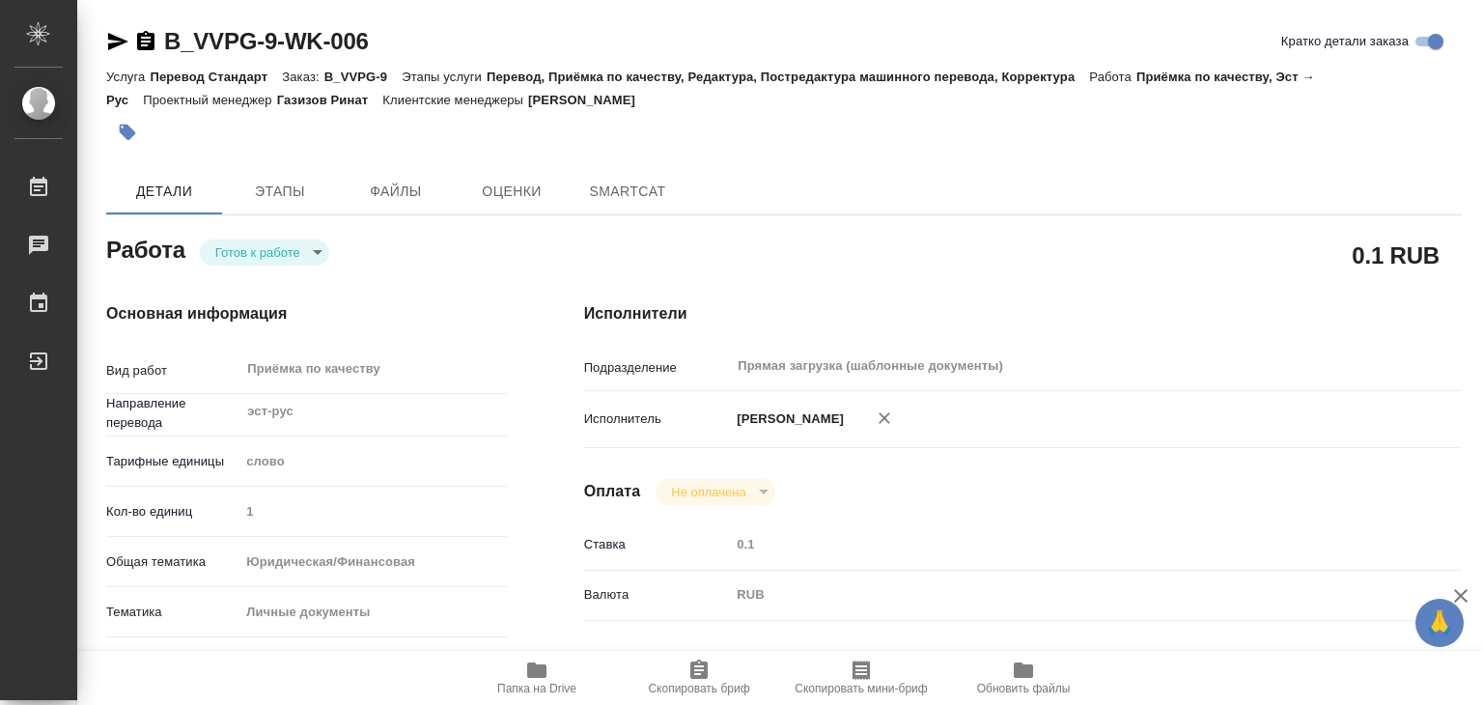
type textarea "x"
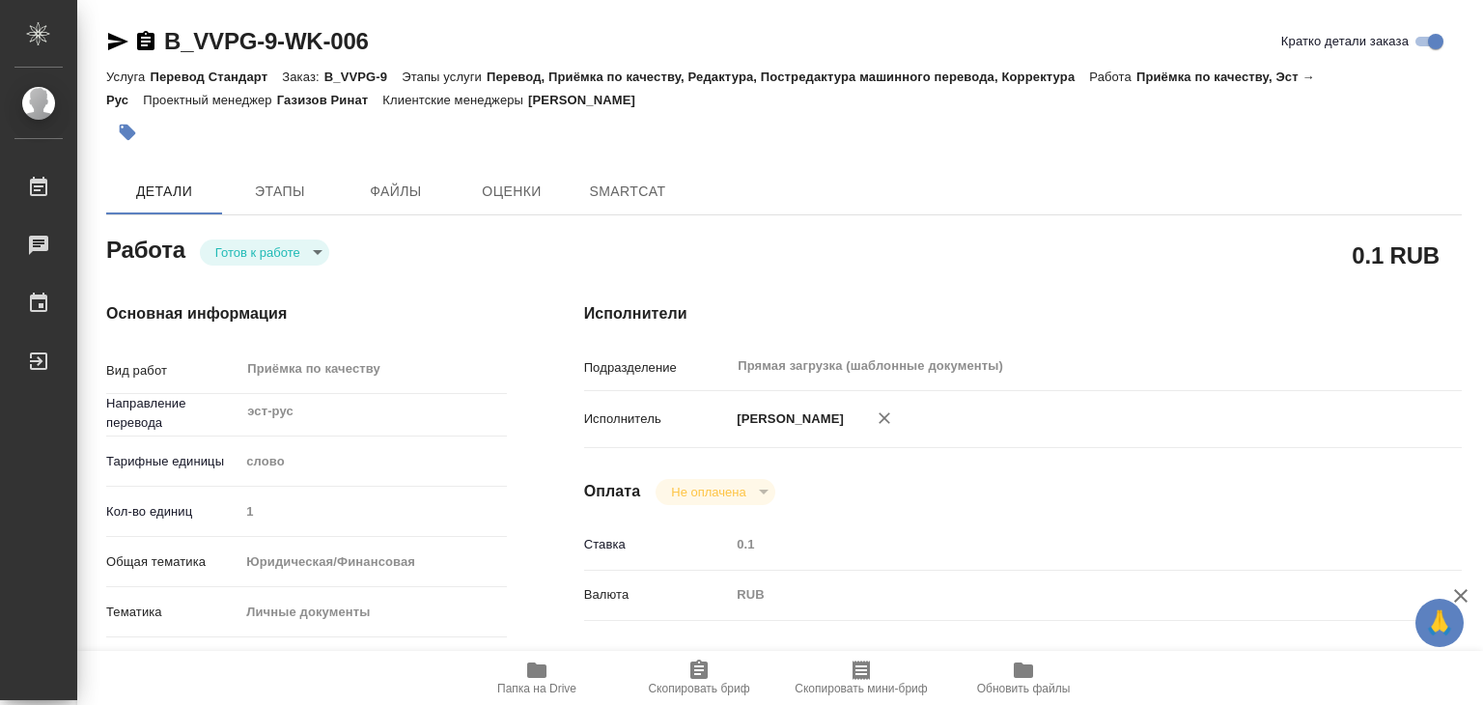
type textarea "x"
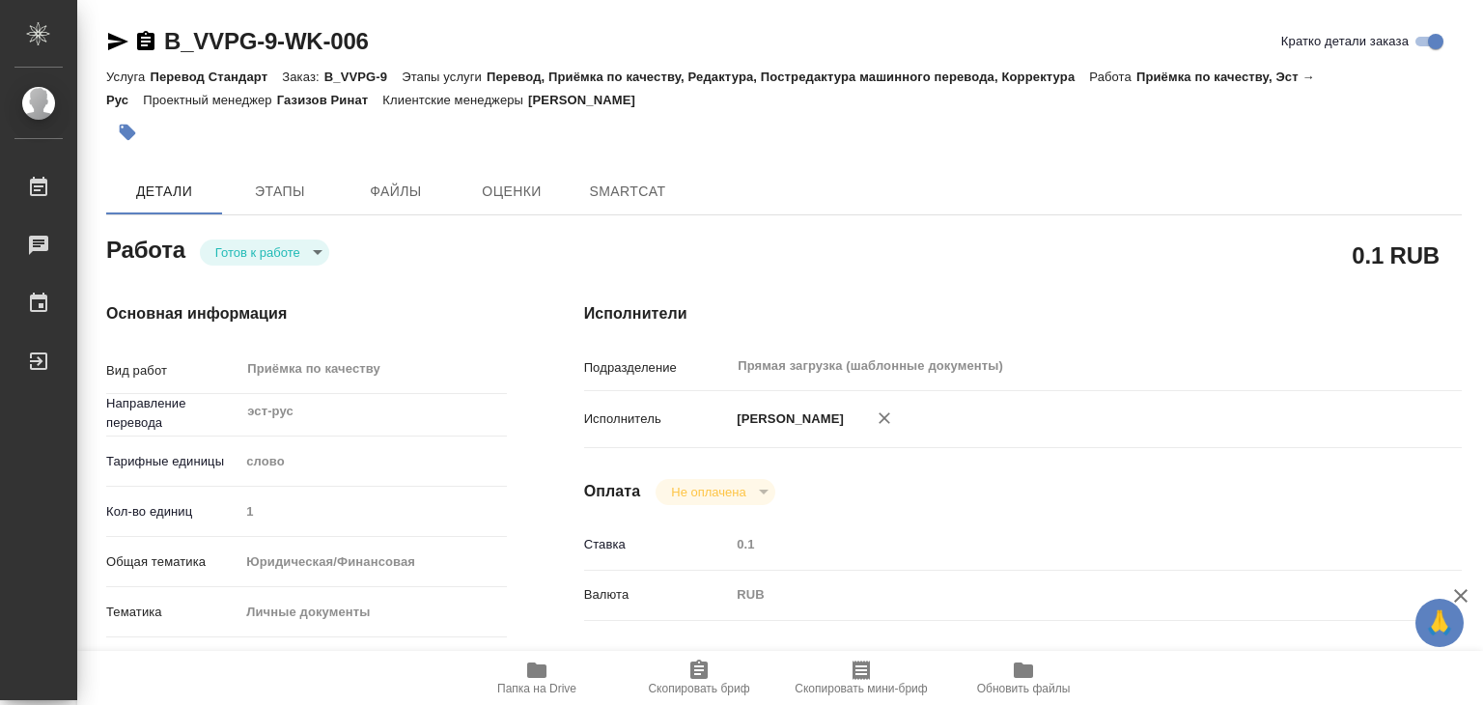
type textarea "x"
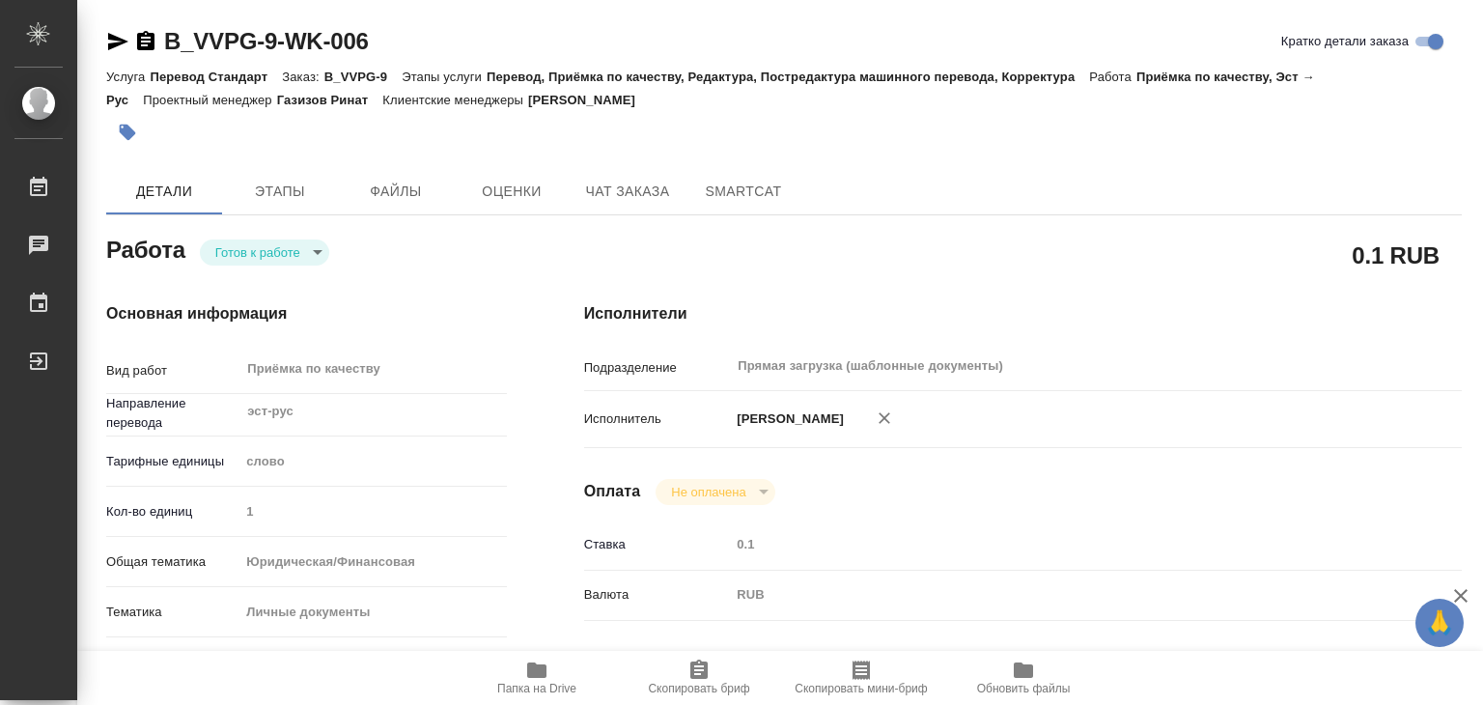
type textarea "x"
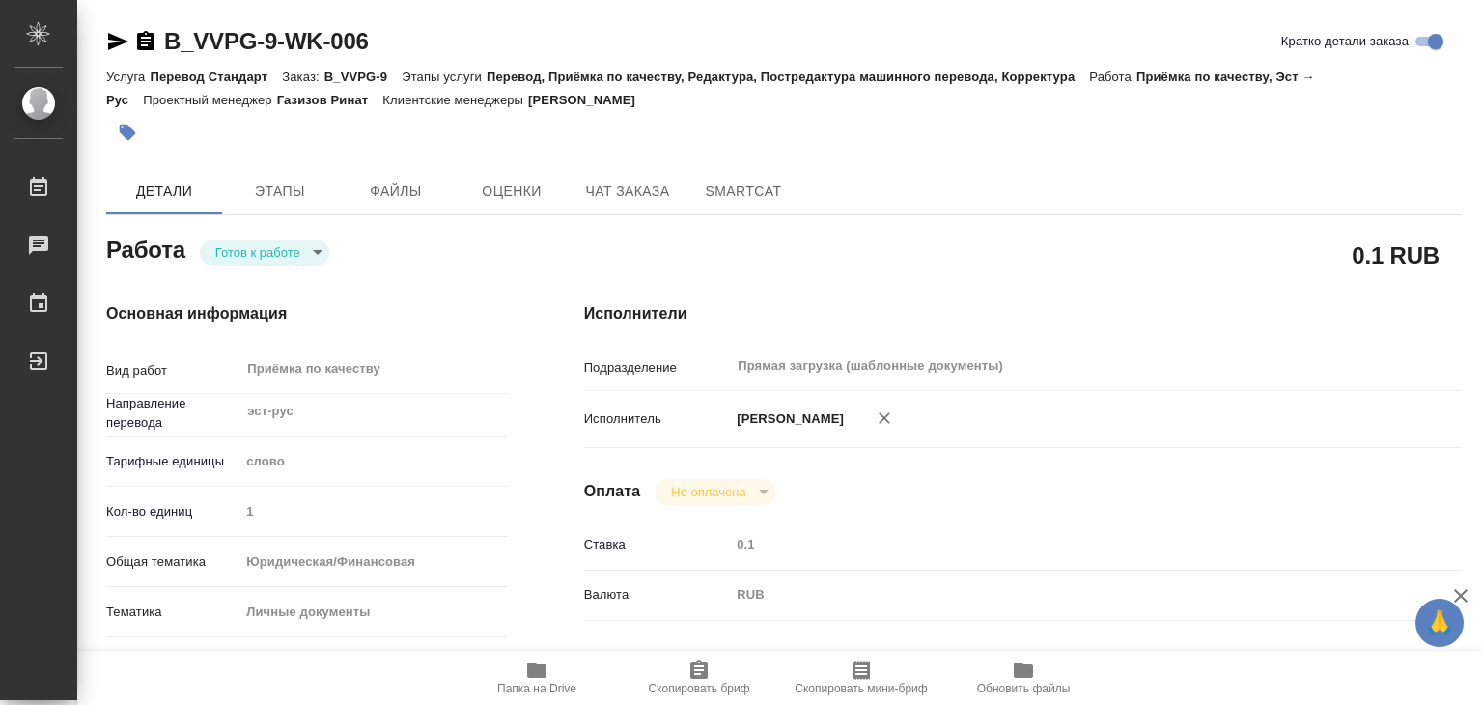
type textarea "x"
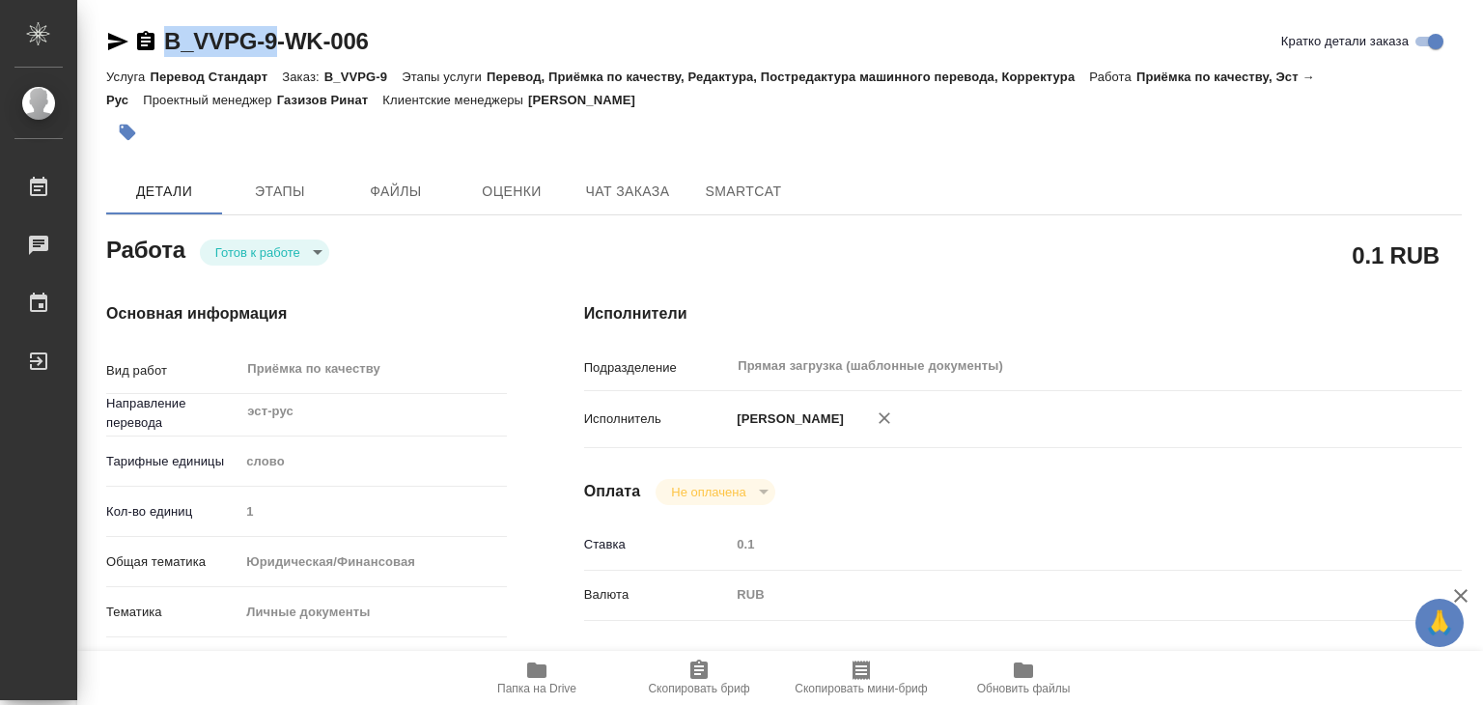
drag, startPoint x: 162, startPoint y: 15, endPoint x: 272, endPoint y: 32, distance: 111.2
copy link "B_VVPG-9"
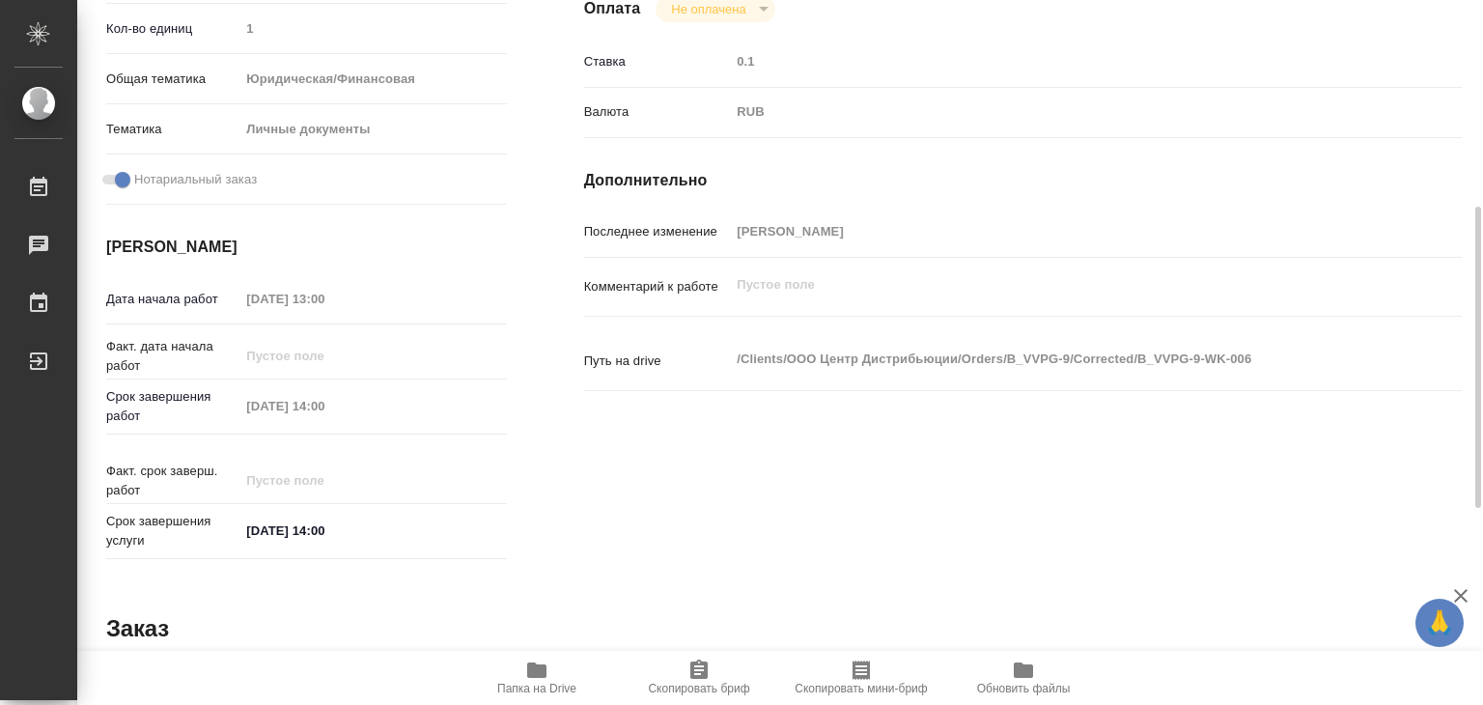
scroll to position [97, 0]
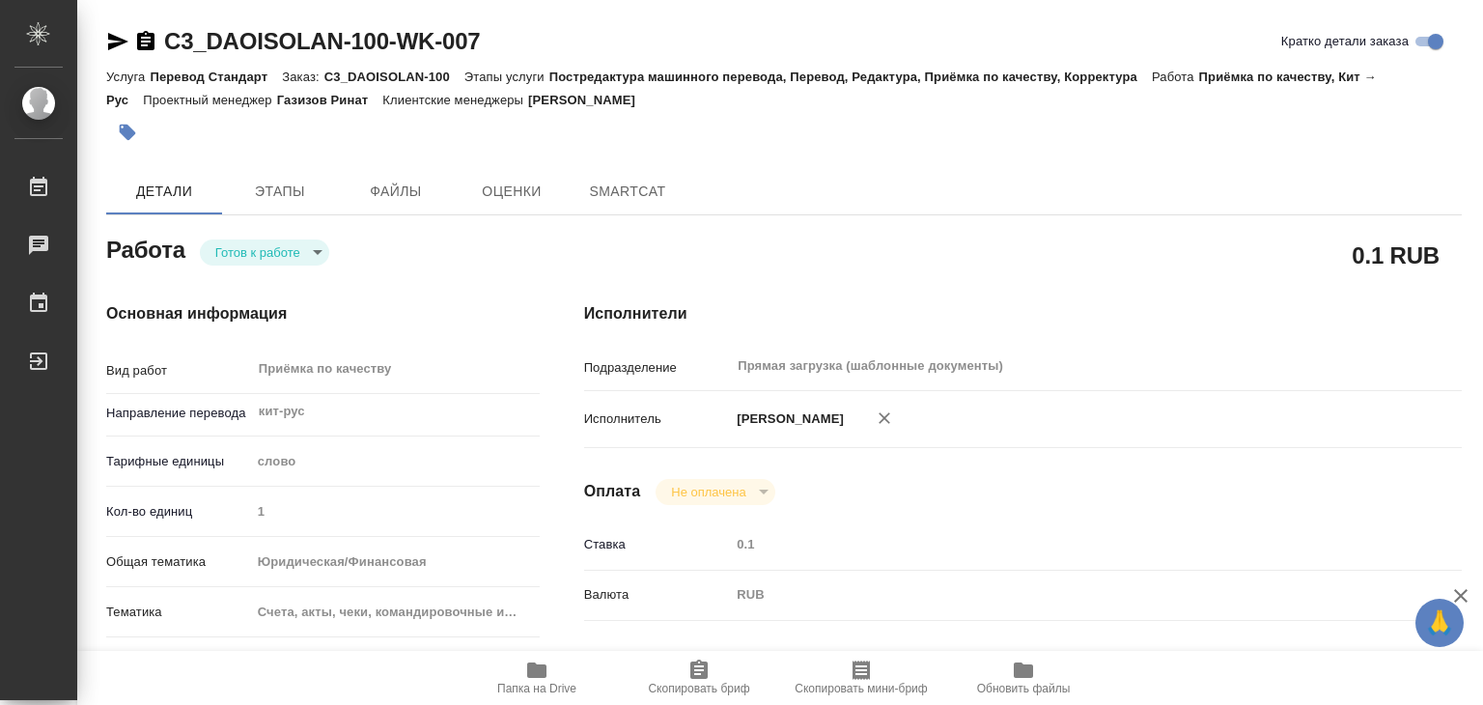
type textarea "x"
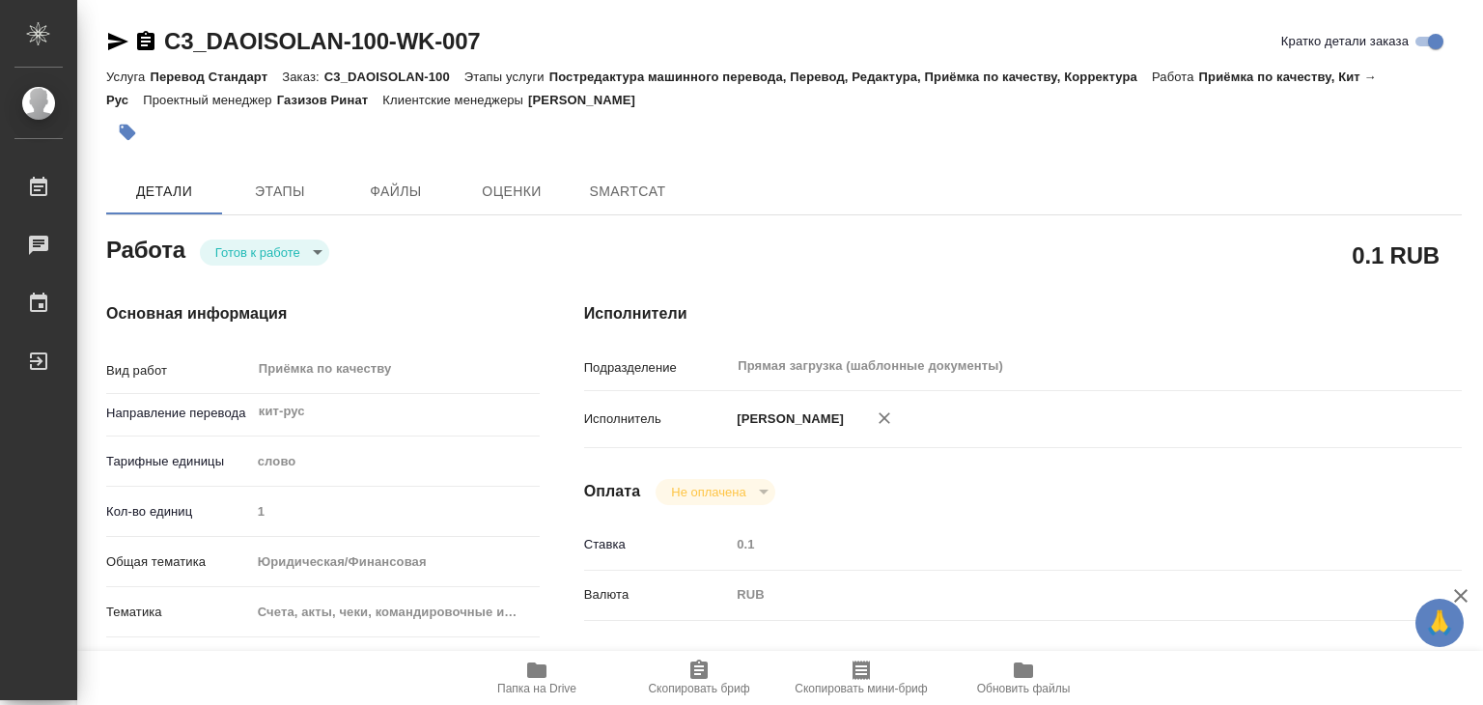
type textarea "x"
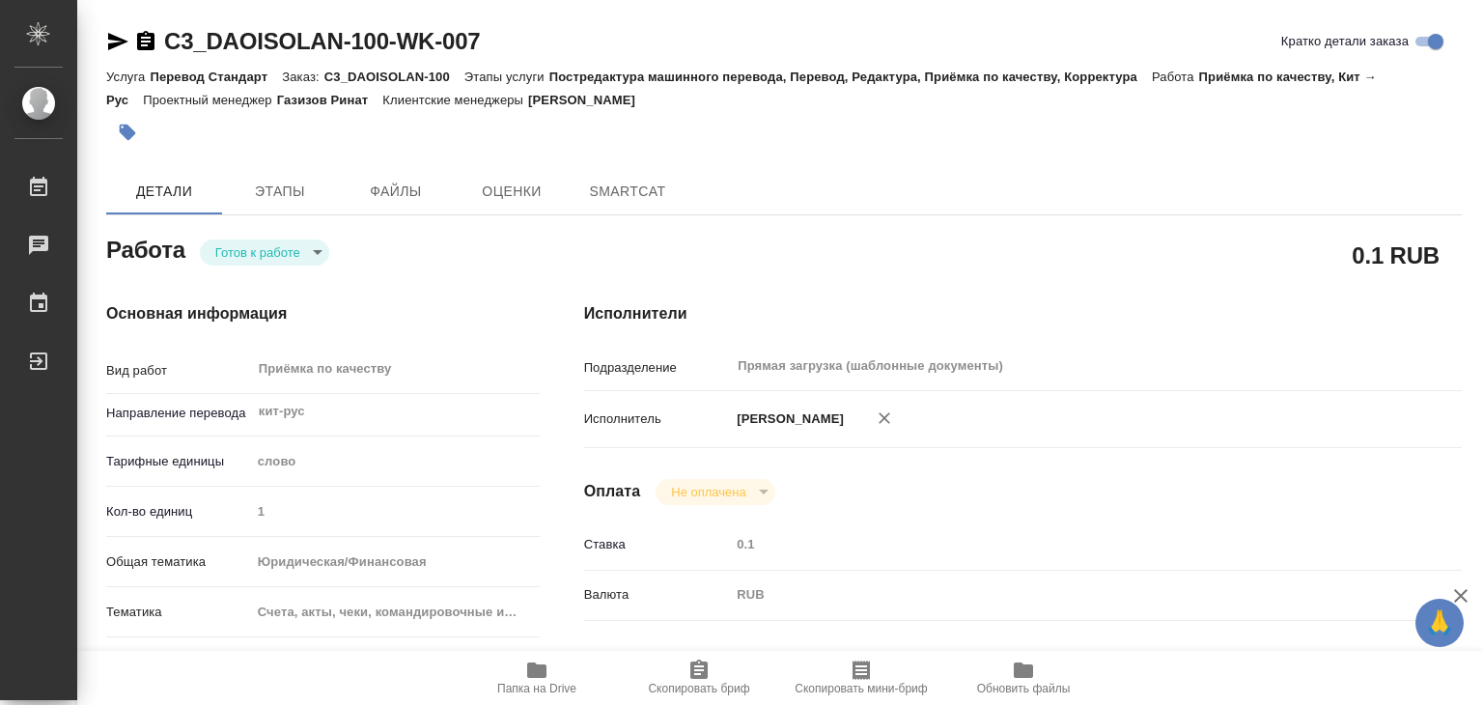
type textarea "x"
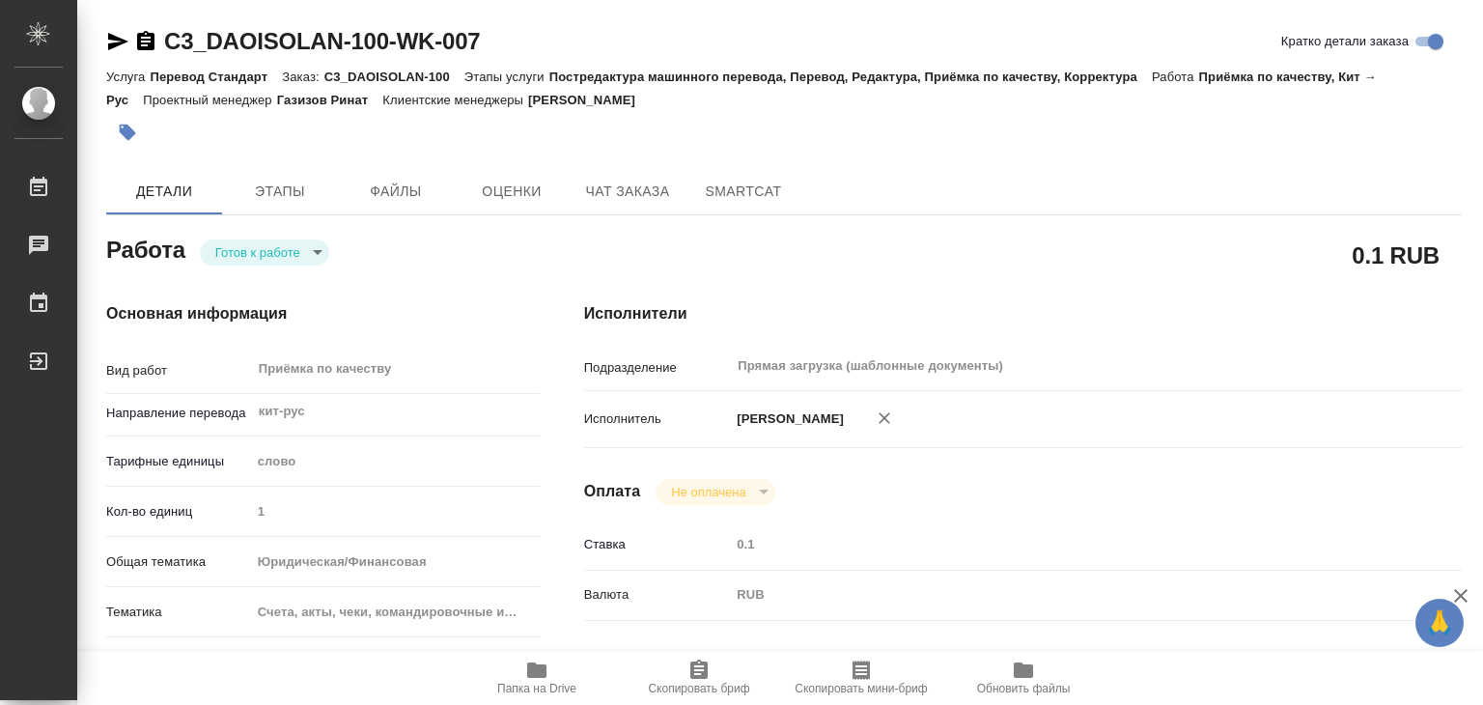
type textarea "x"
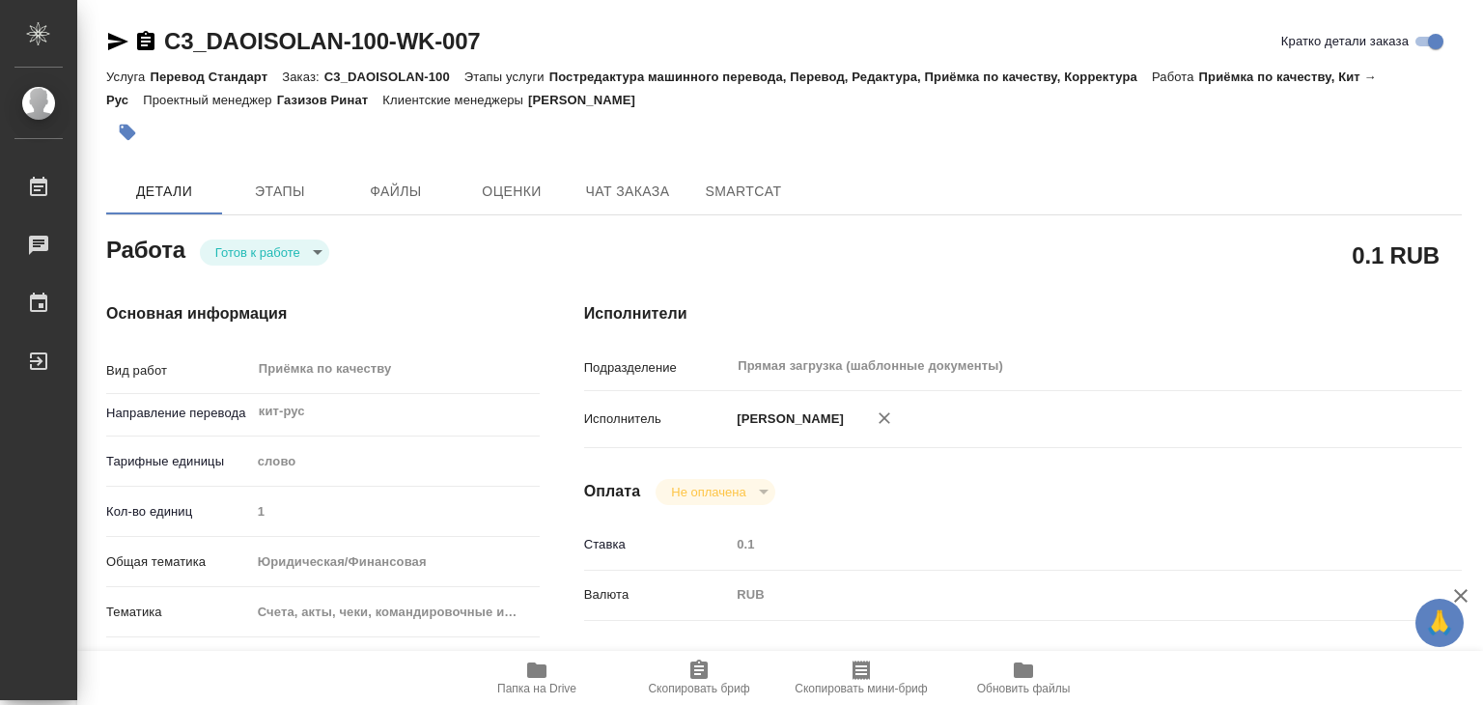
type textarea "x"
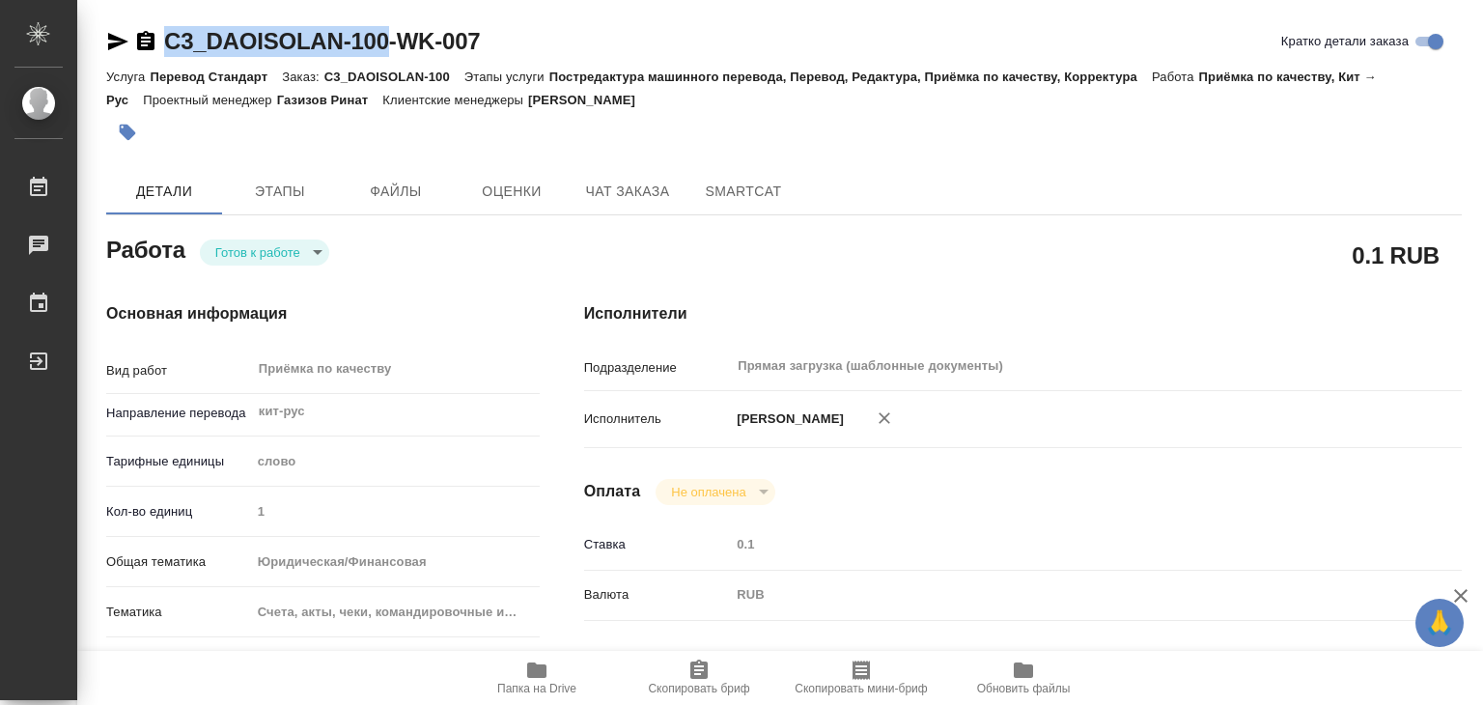
drag, startPoint x: 157, startPoint y: 23, endPoint x: 394, endPoint y: 43, distance: 237.3
type textarea "x"
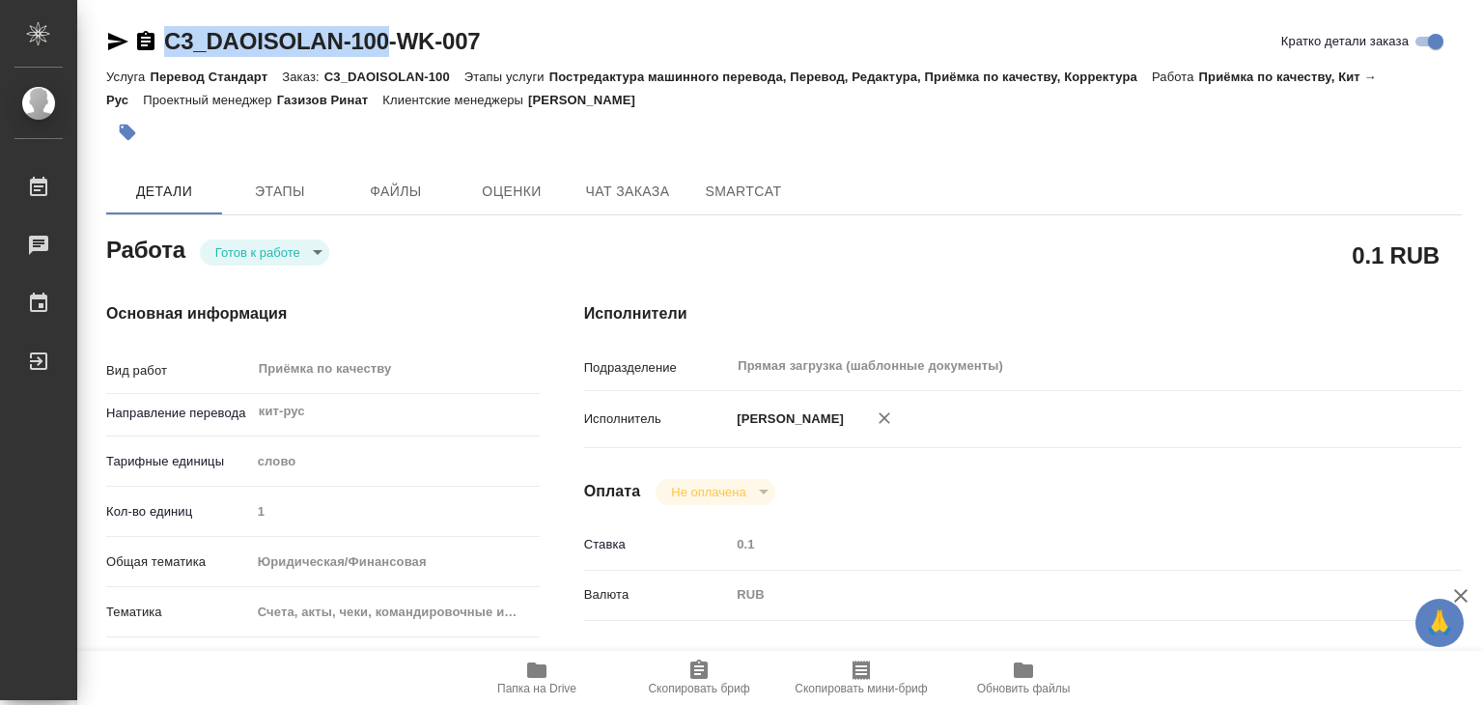
type textarea "x"
copy link "C3_DAOISOLAN-100"
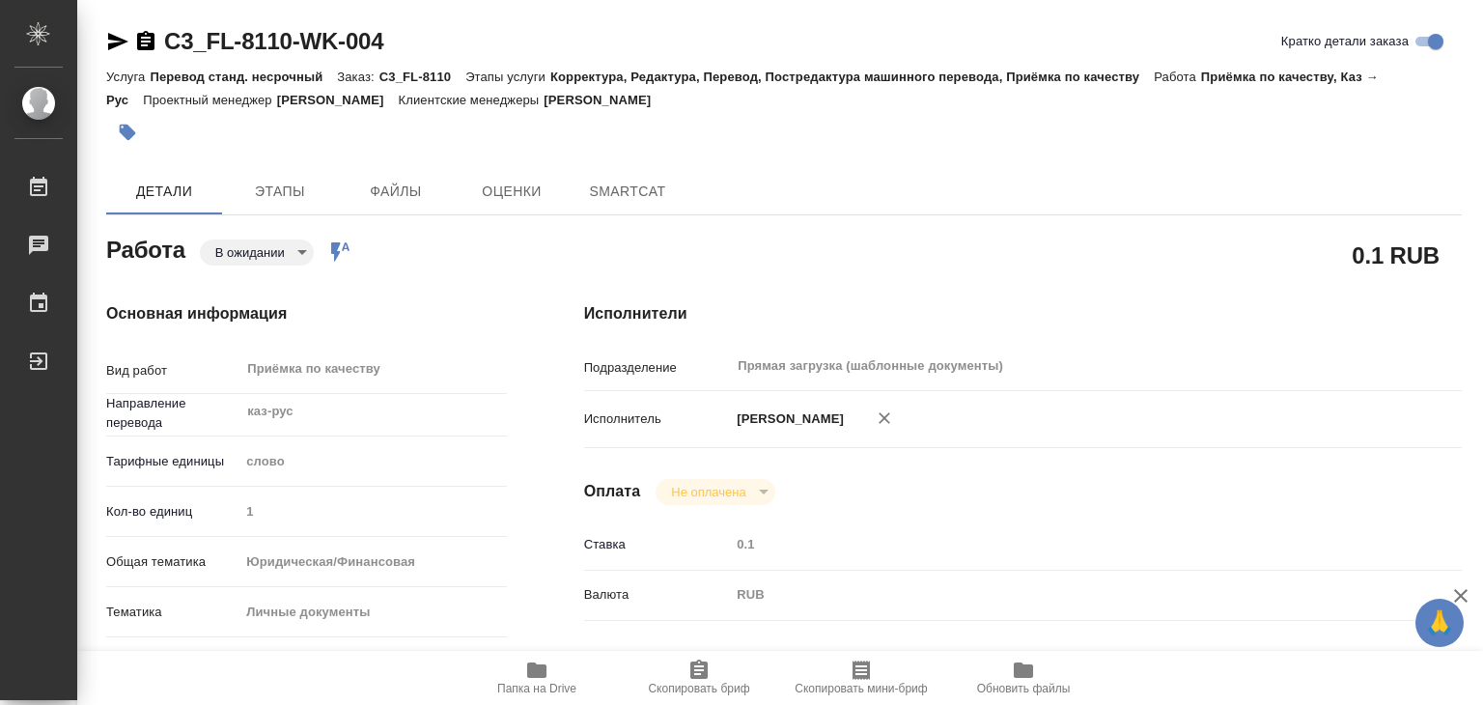
type textarea "x"
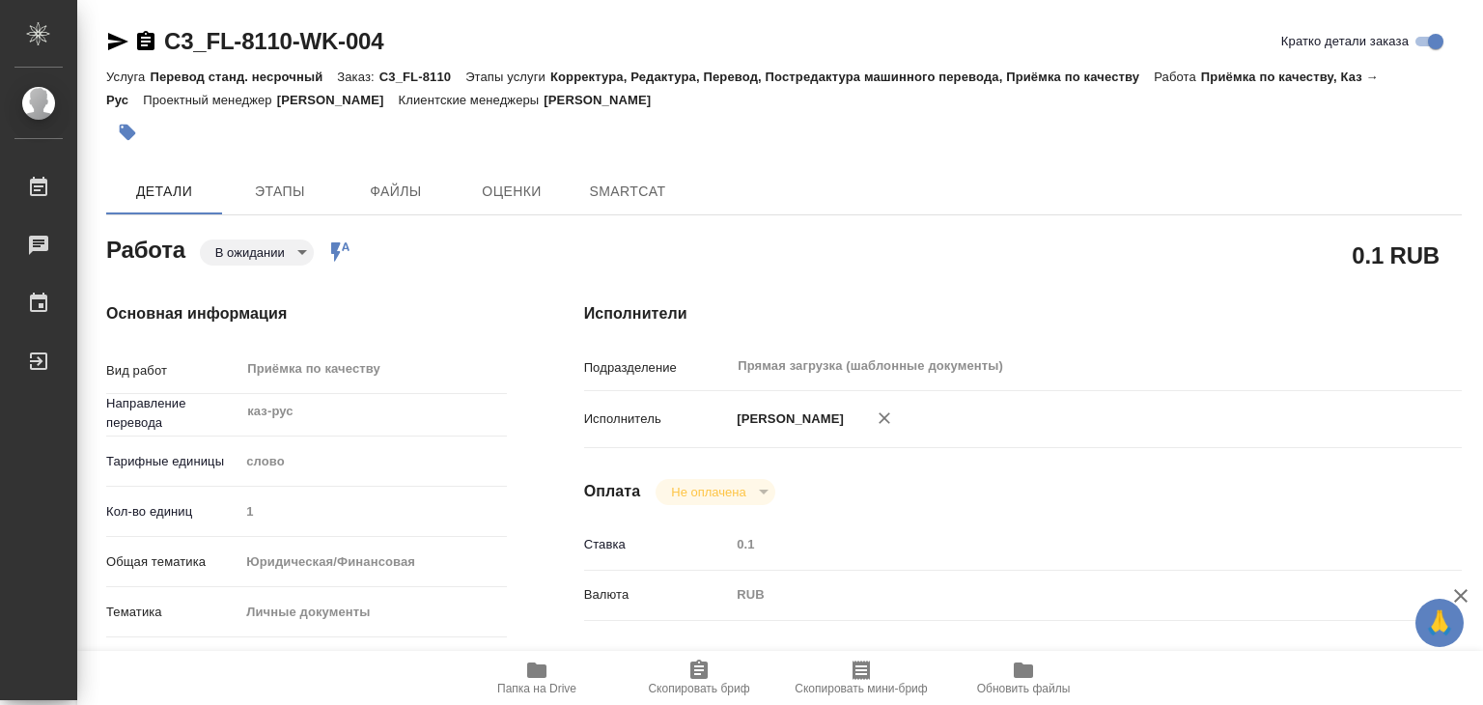
type textarea "x"
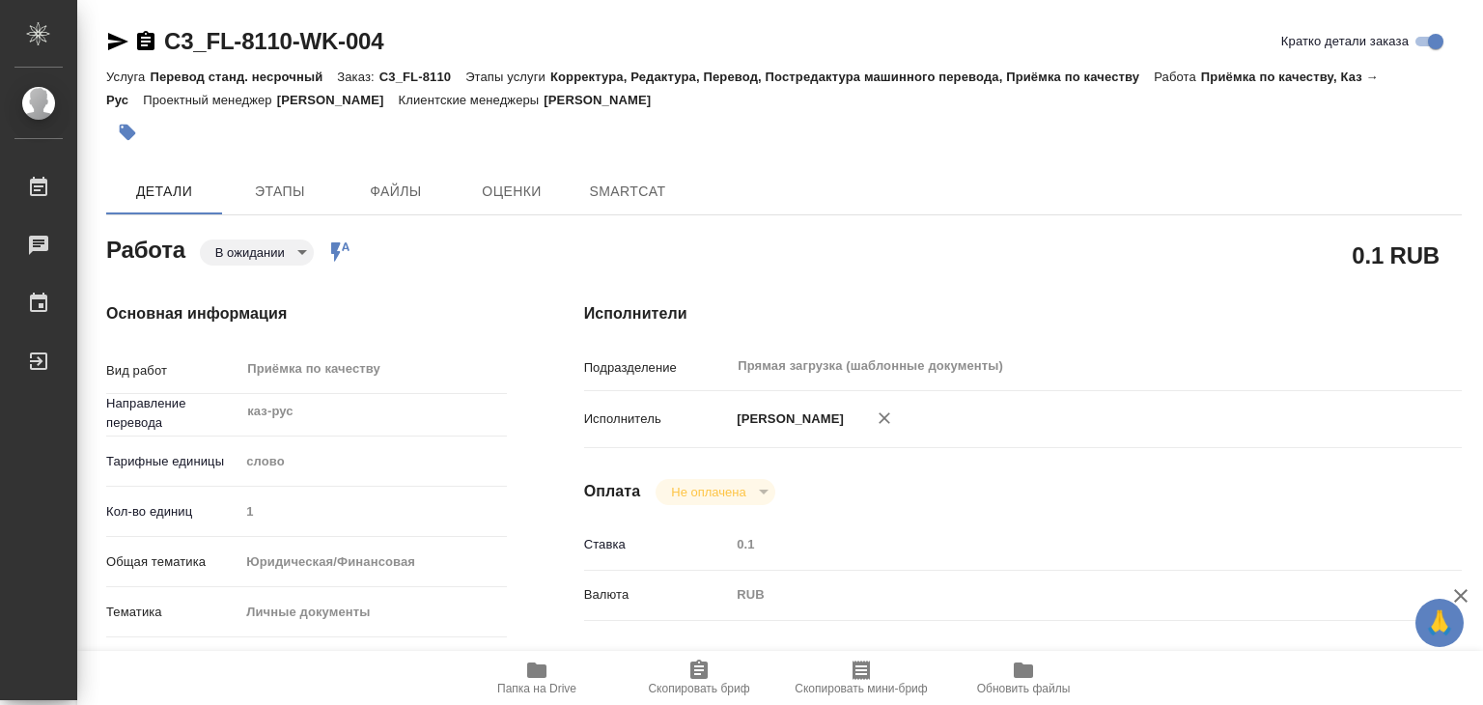
type textarea "x"
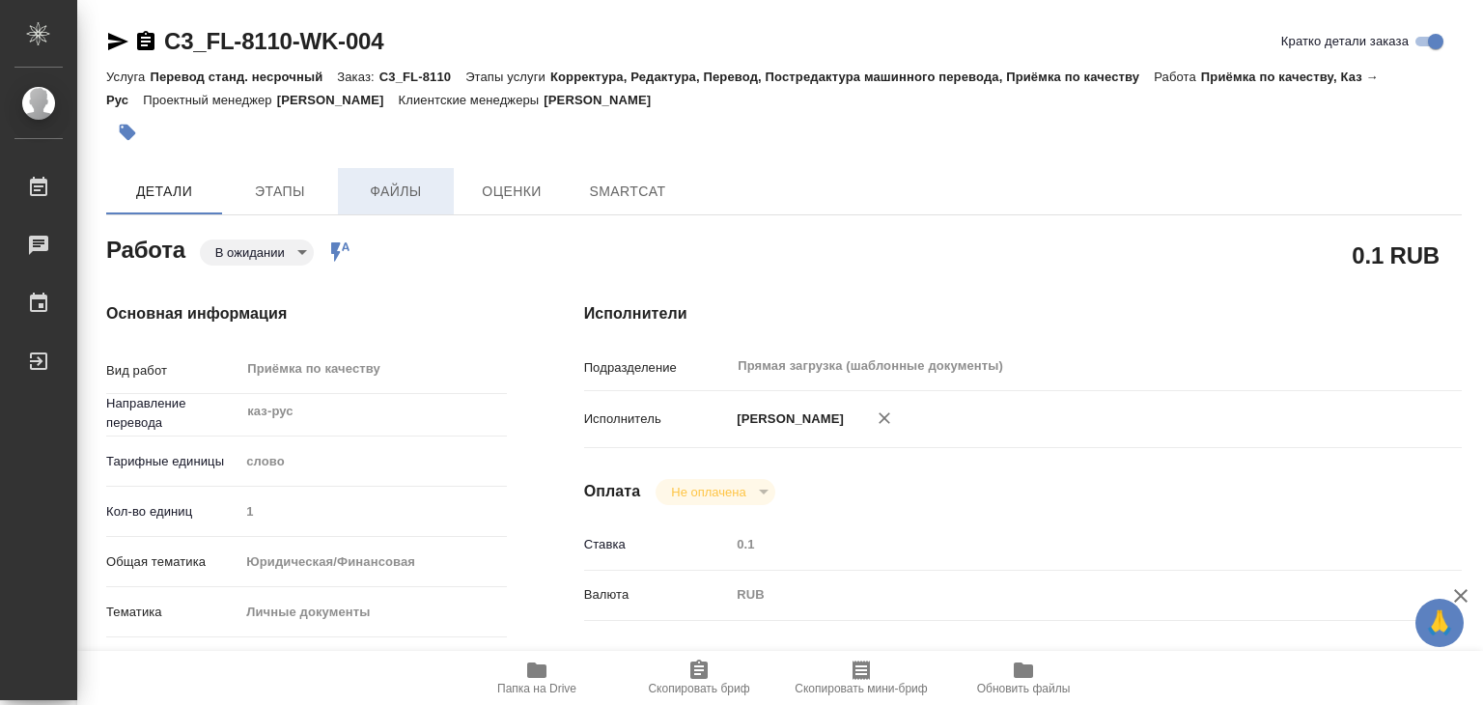
type textarea "x"
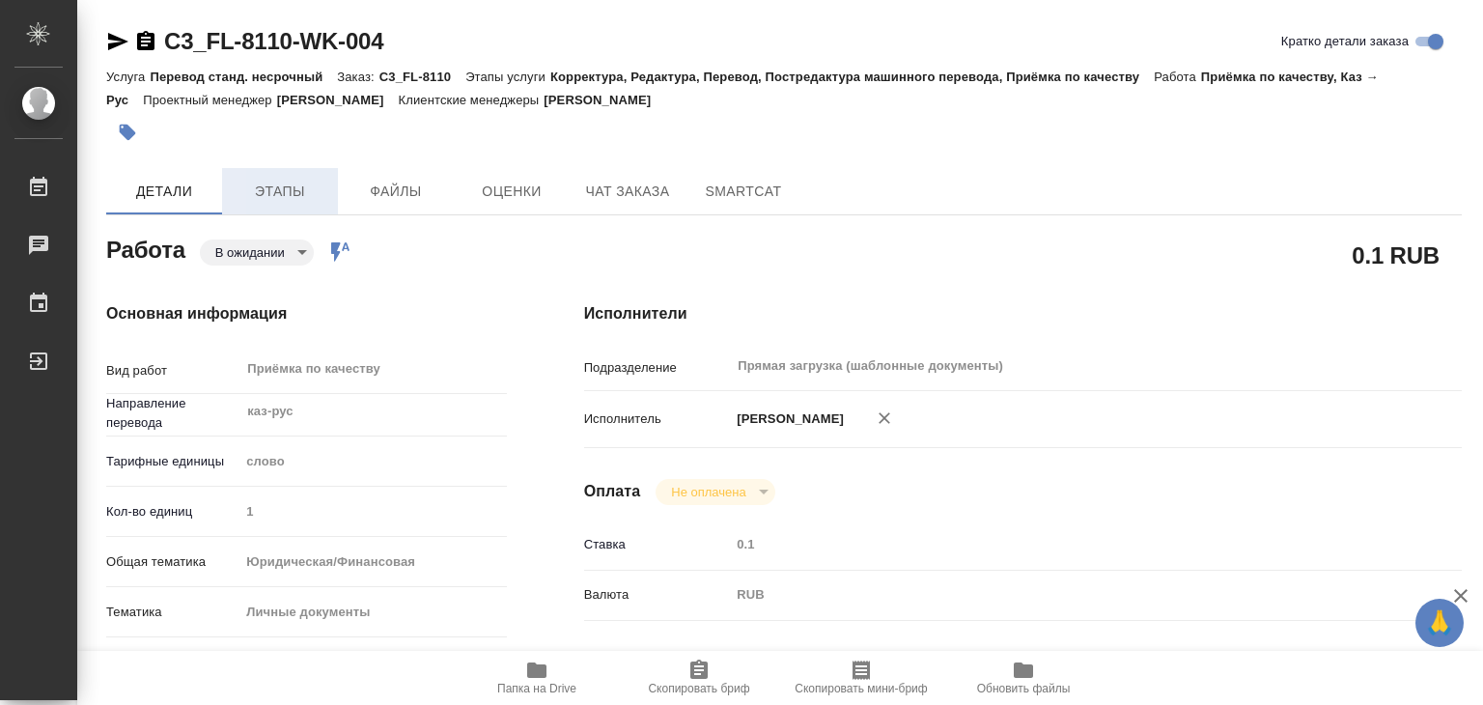
click at [296, 187] on span "Этапы" at bounding box center [280, 192] width 93 height 24
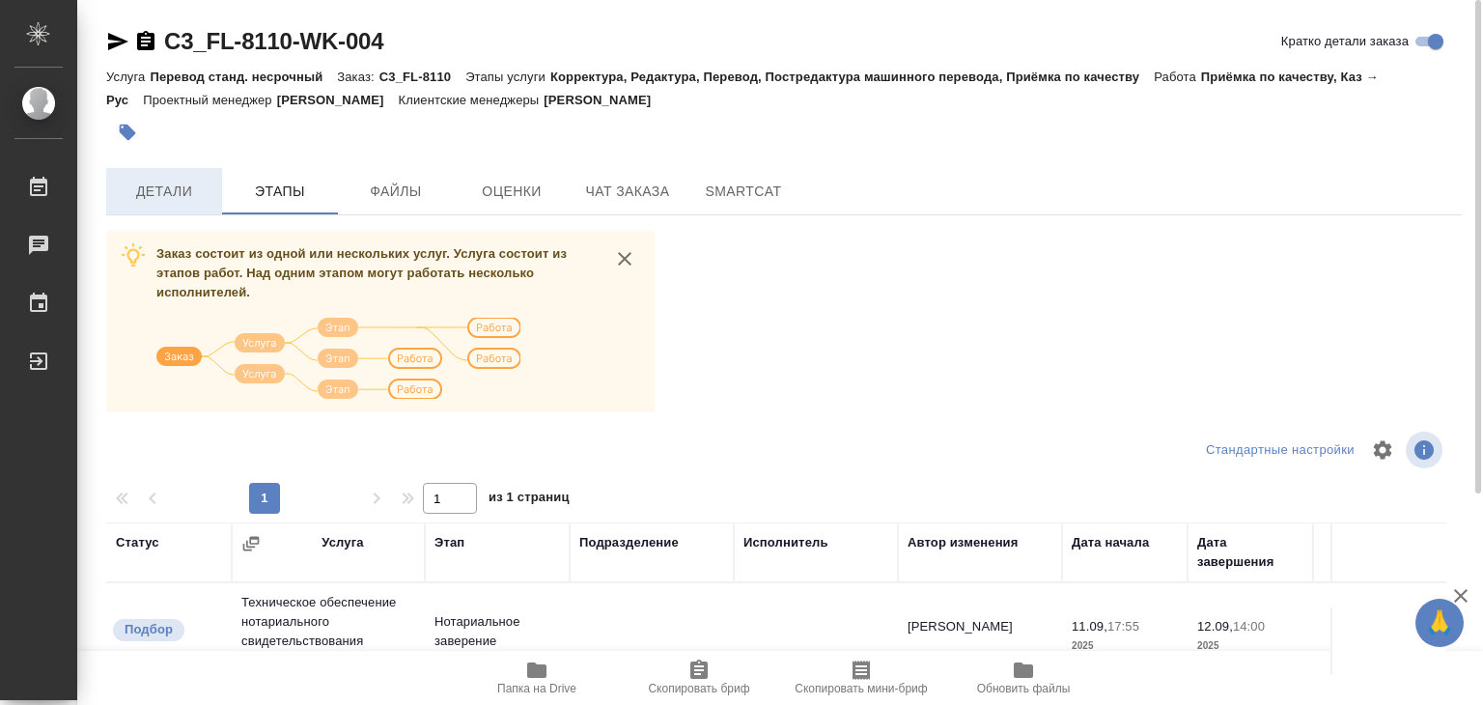
click at [178, 199] on span "Детали" at bounding box center [164, 192] width 93 height 24
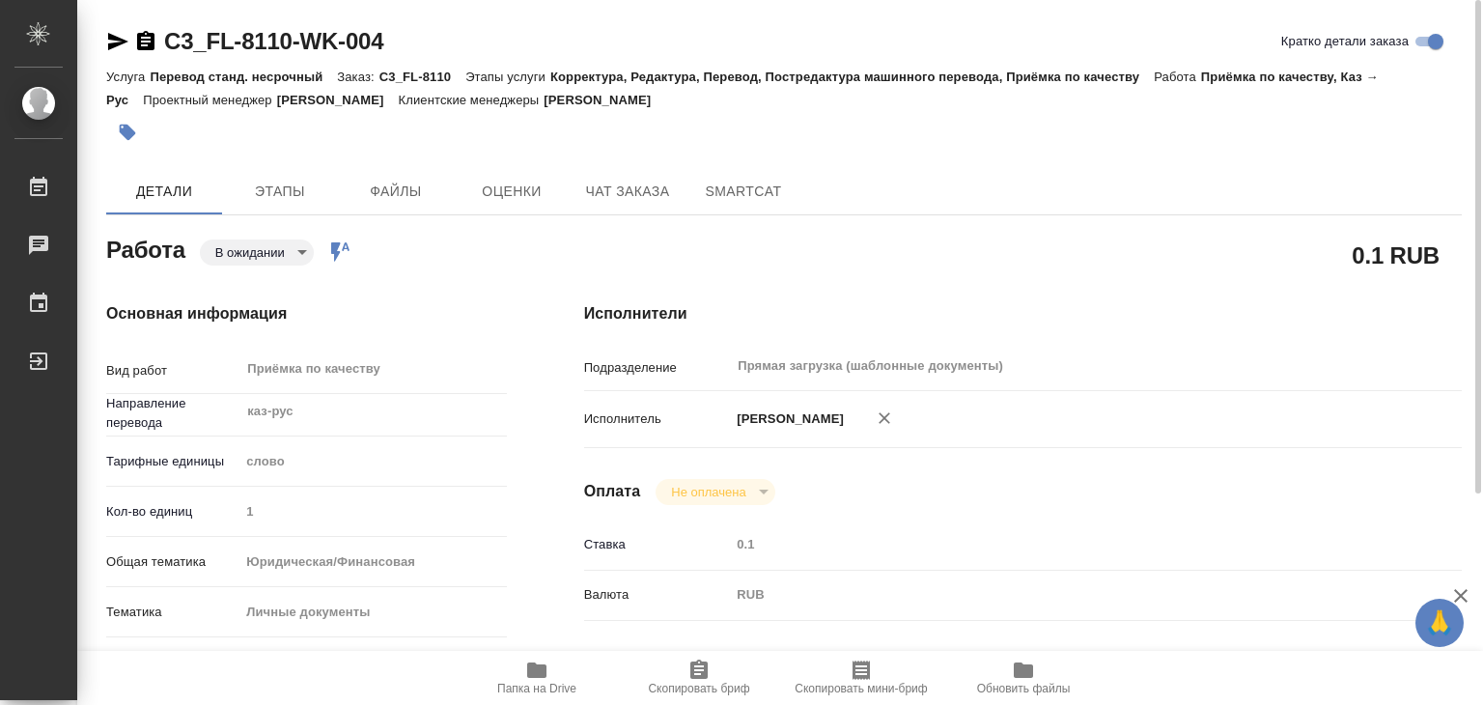
type textarea "x"
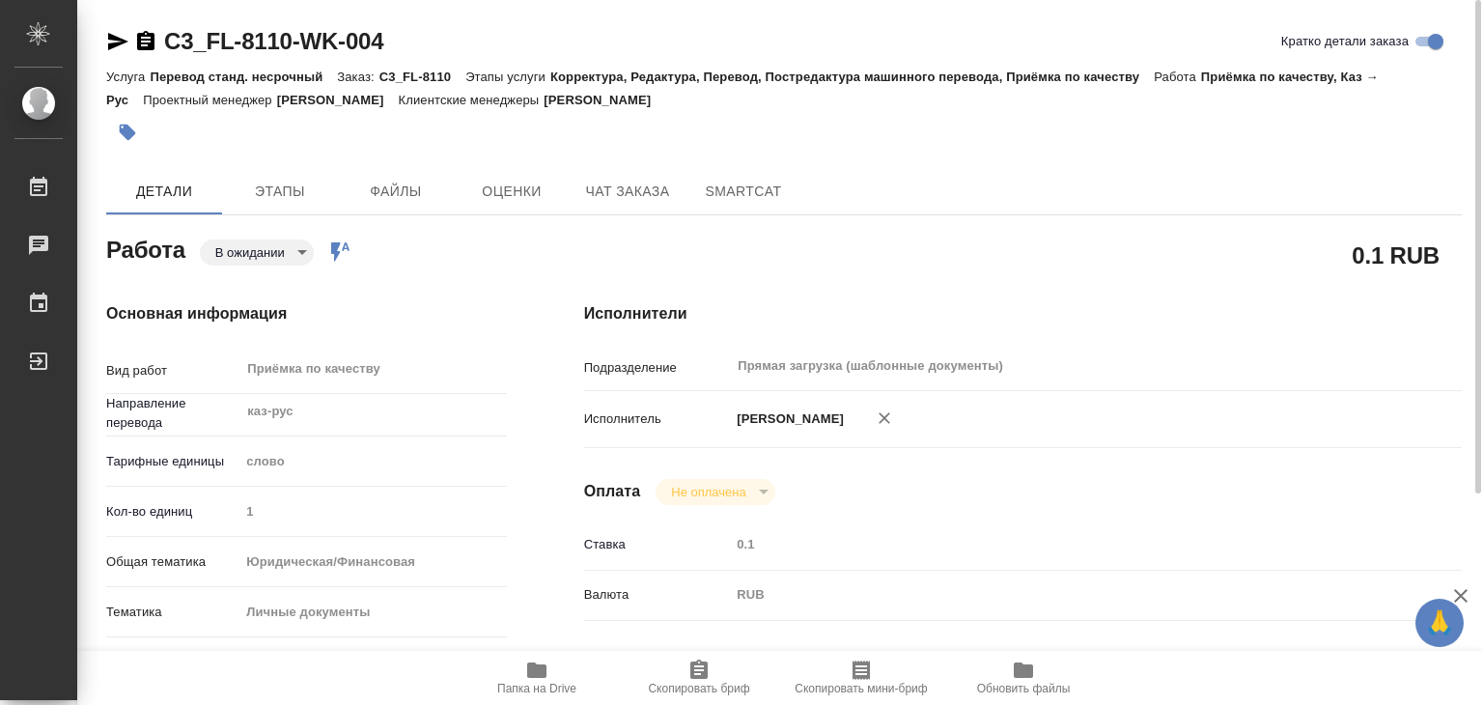
type textarea "x"
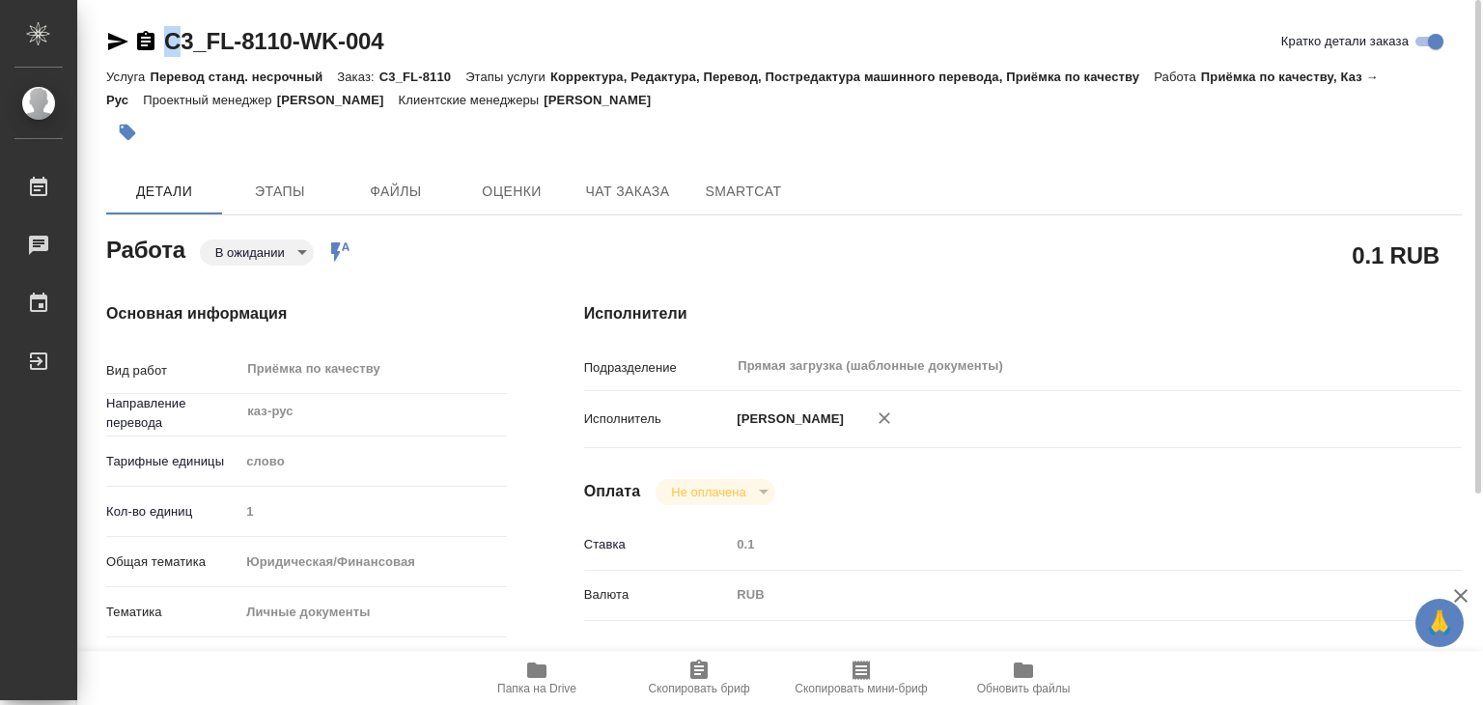
type textarea "x"
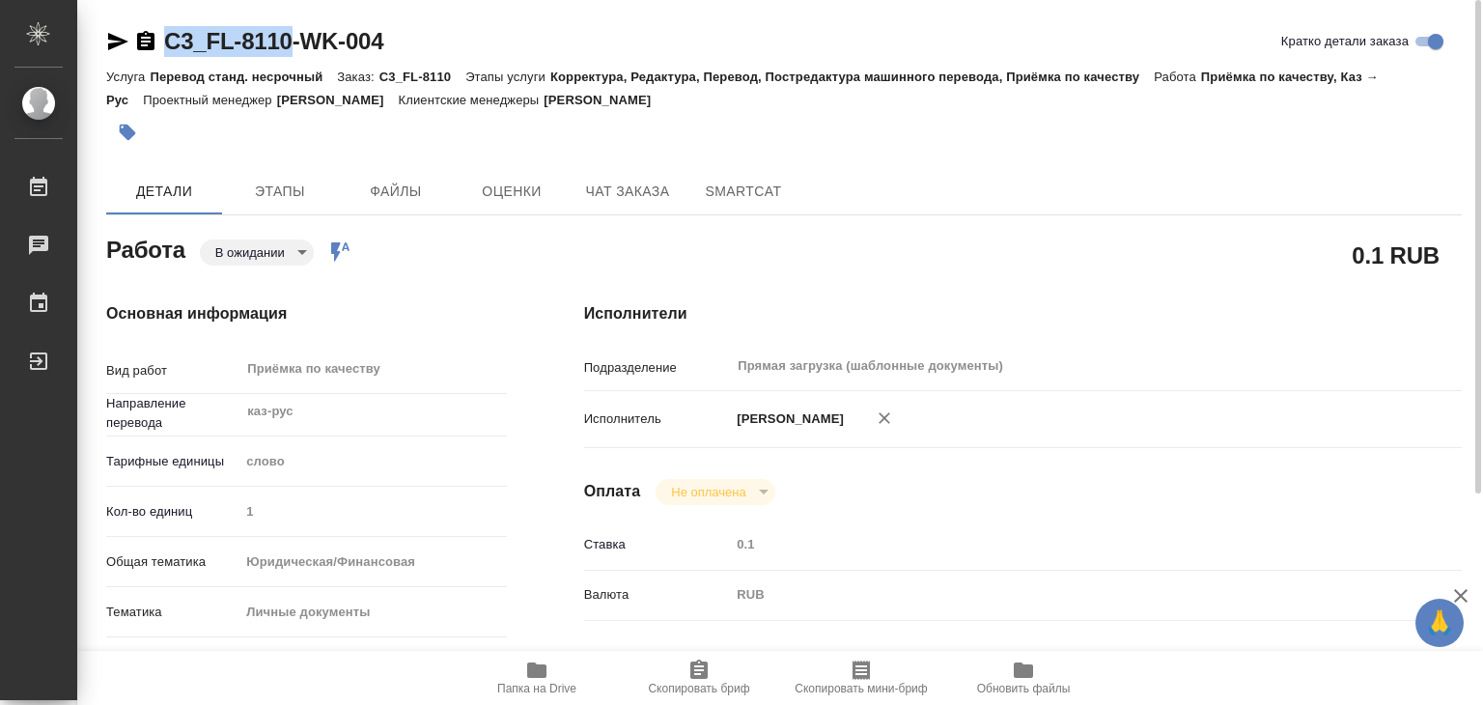
drag, startPoint x: 170, startPoint y: 20, endPoint x: 293, endPoint y: 42, distance: 125.5
type textarea "x"
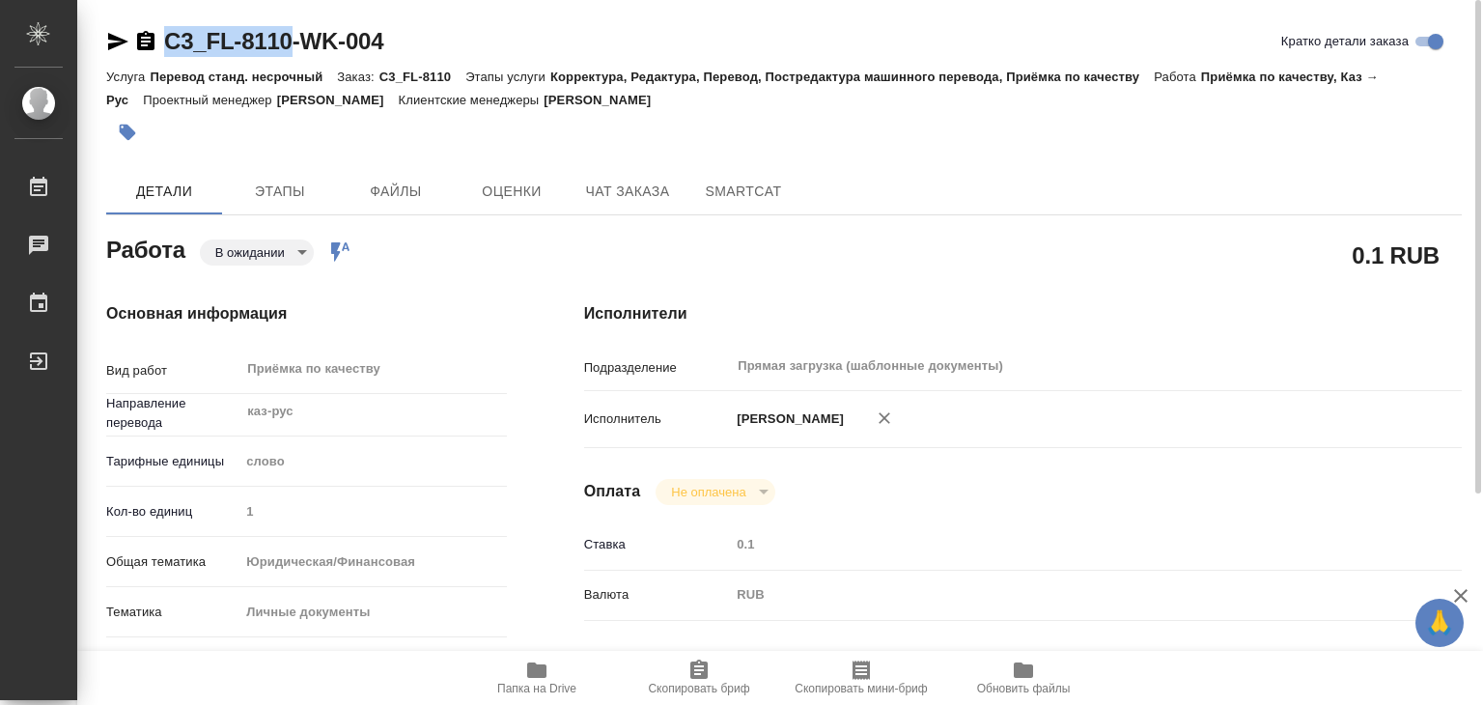
type textarea "x"
copy link "C3_FL-8110"
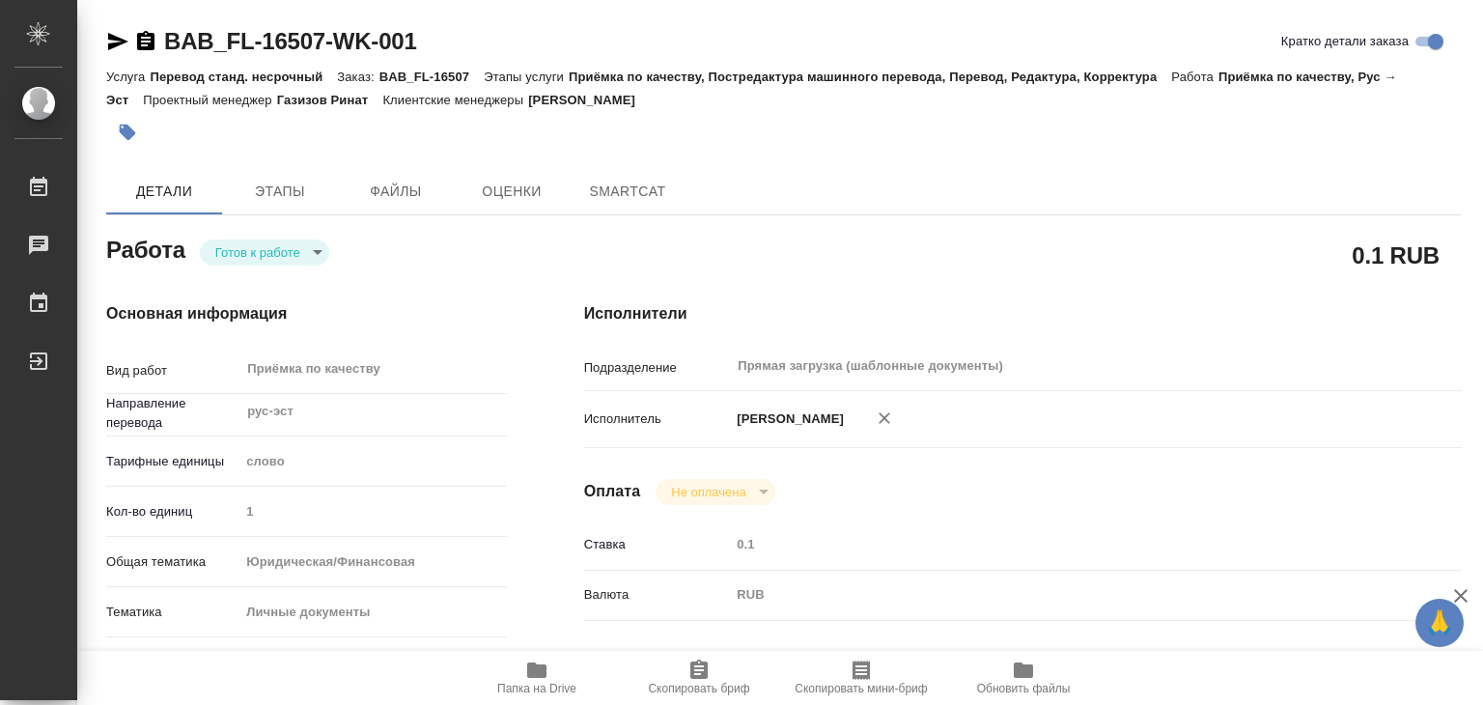
type textarea "x"
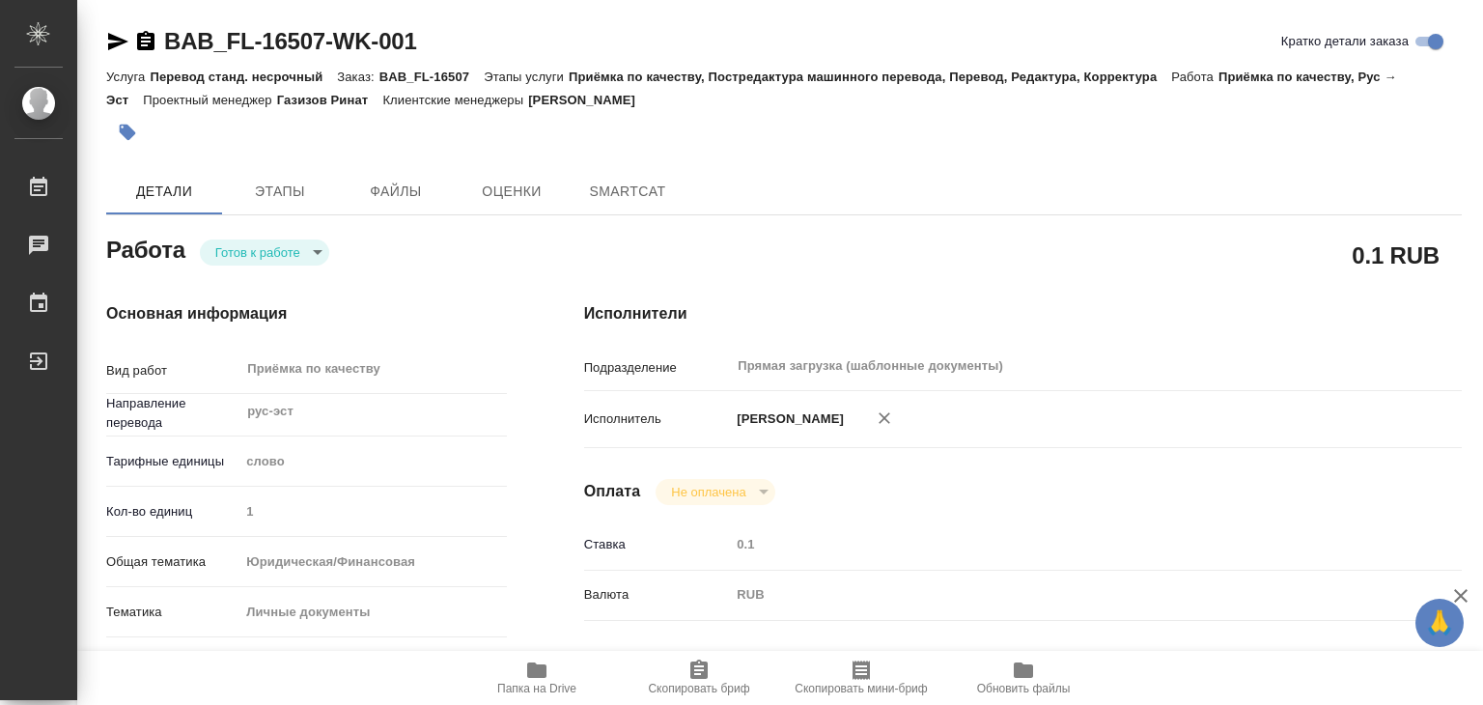
type textarea "x"
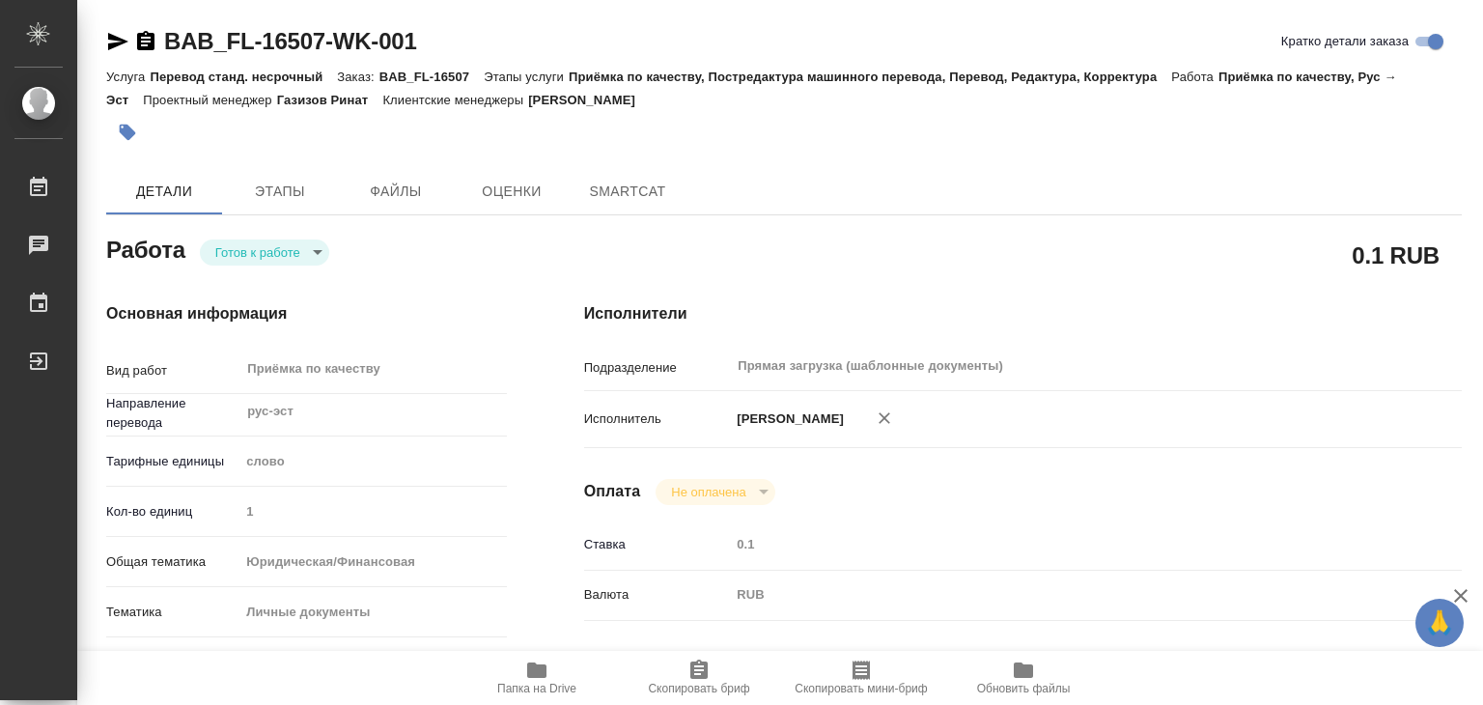
type textarea "x"
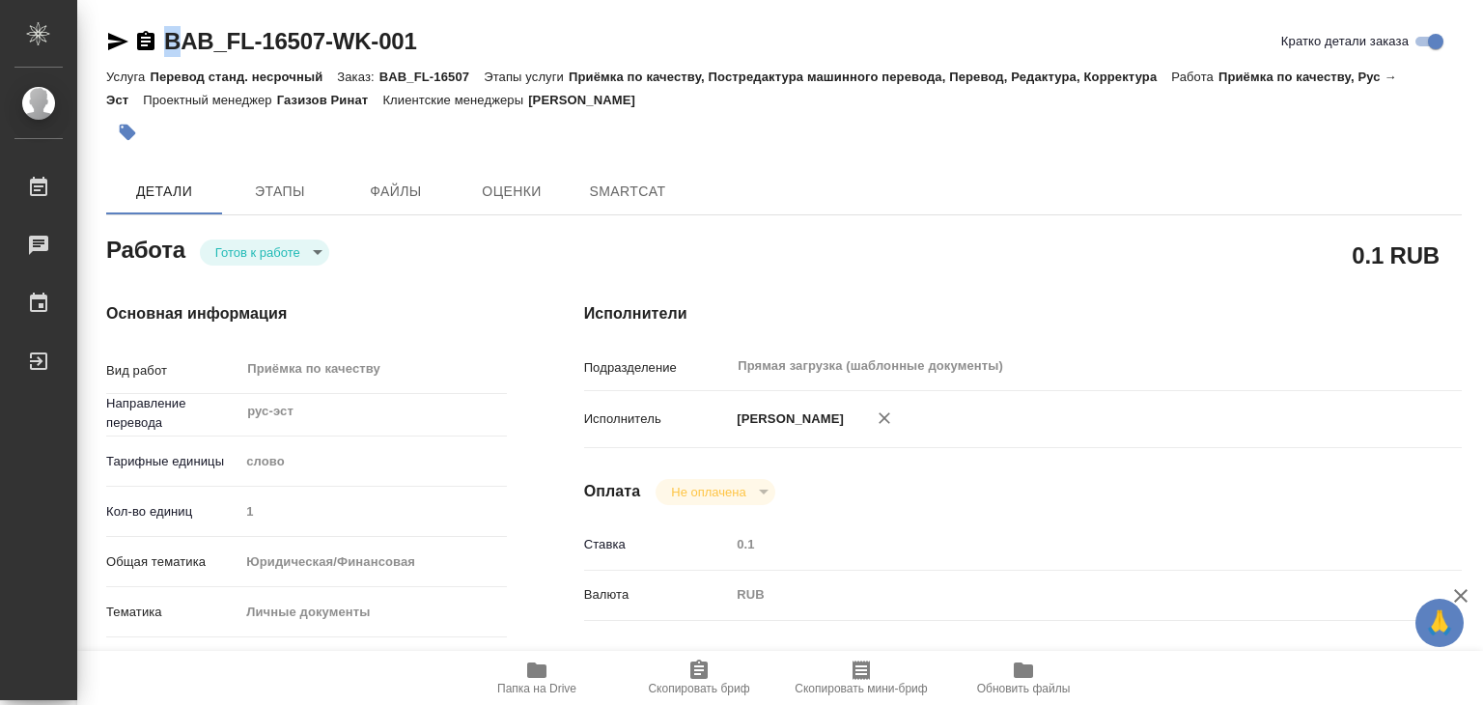
type textarea "x"
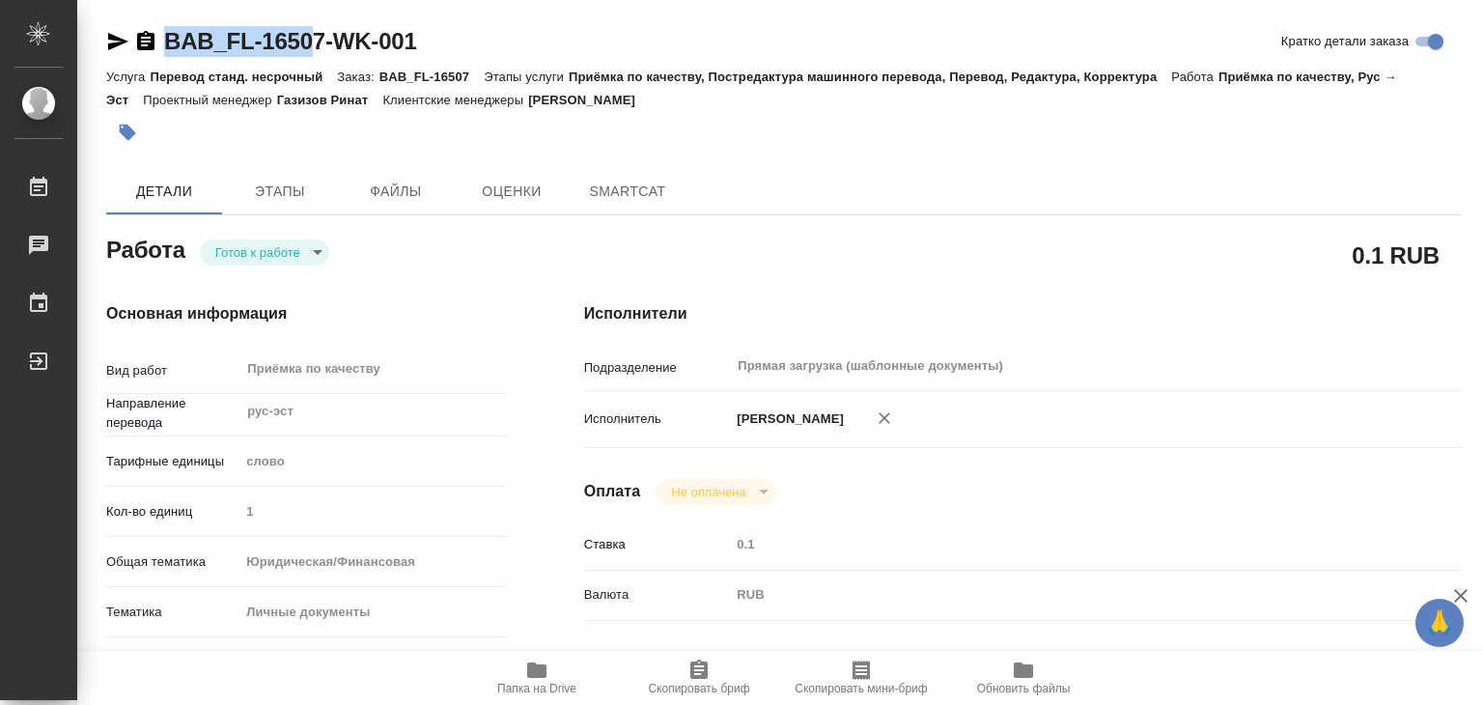
type textarea "x"
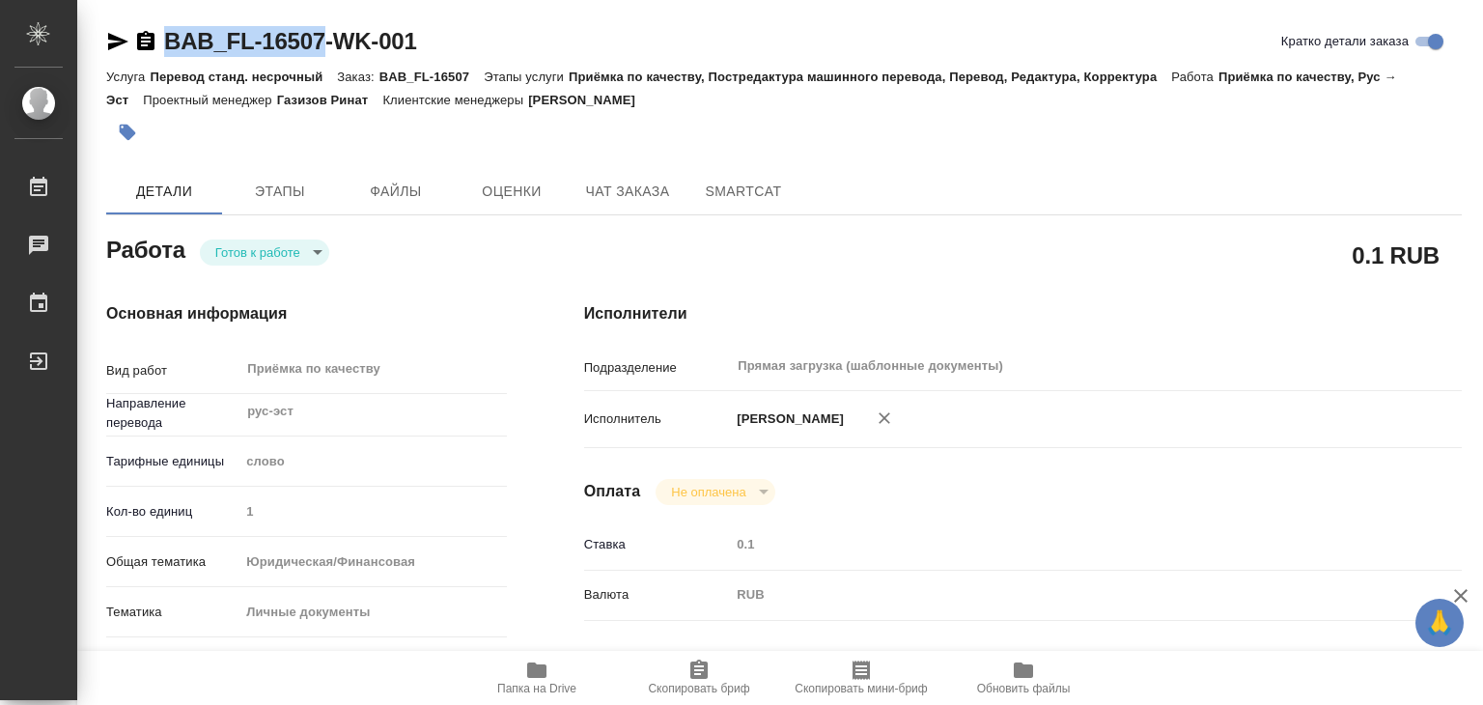
drag, startPoint x: 157, startPoint y: 14, endPoint x: 322, endPoint y: 44, distance: 167.7
copy link "BAB_FL-16507"
type textarea "x"
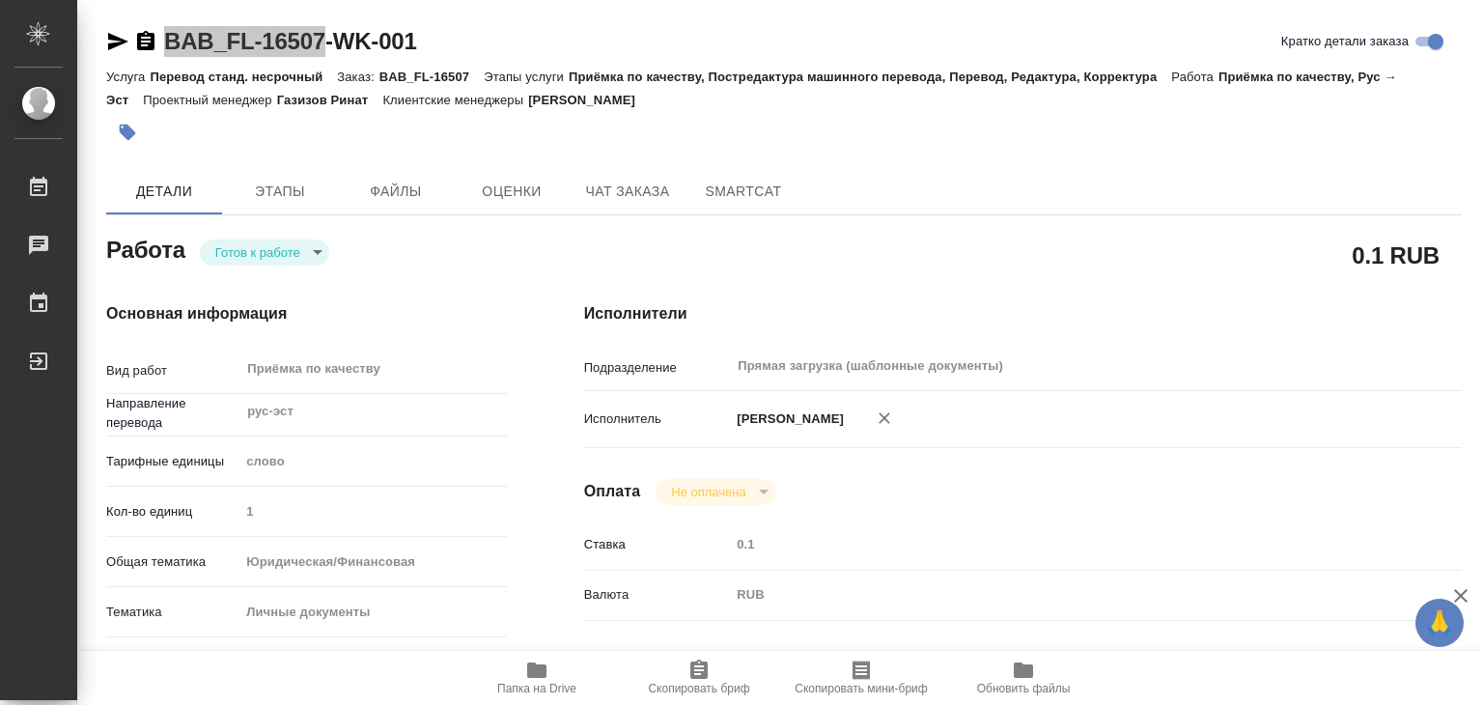
type textarea "x"
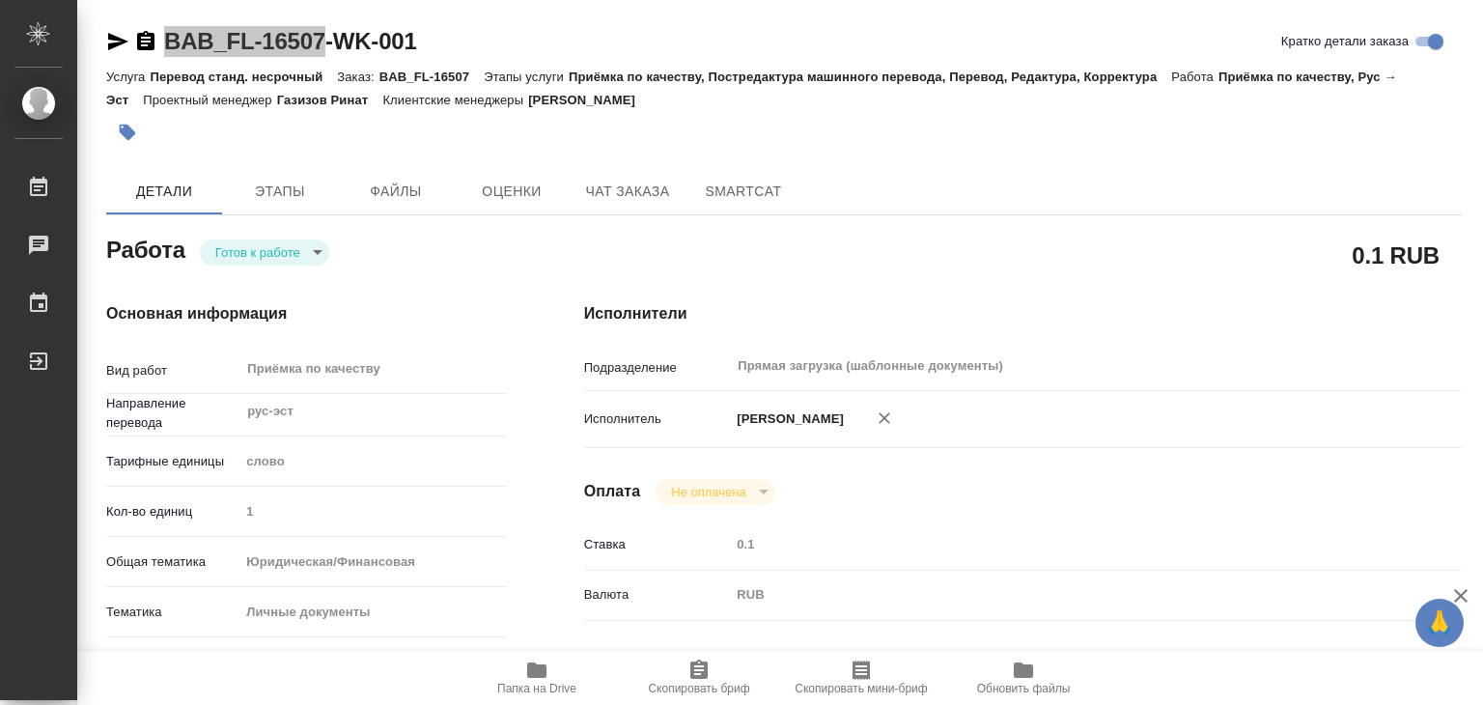
type textarea "x"
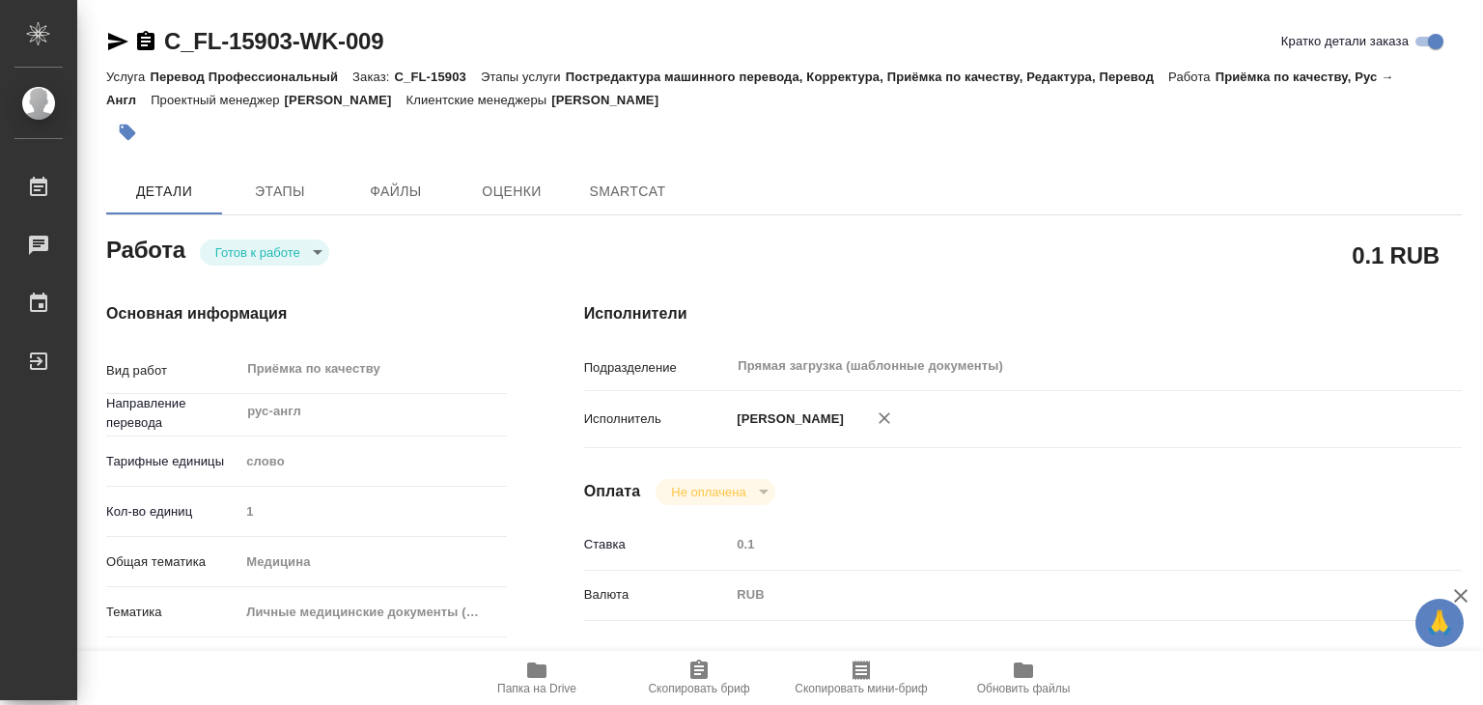
type textarea "x"
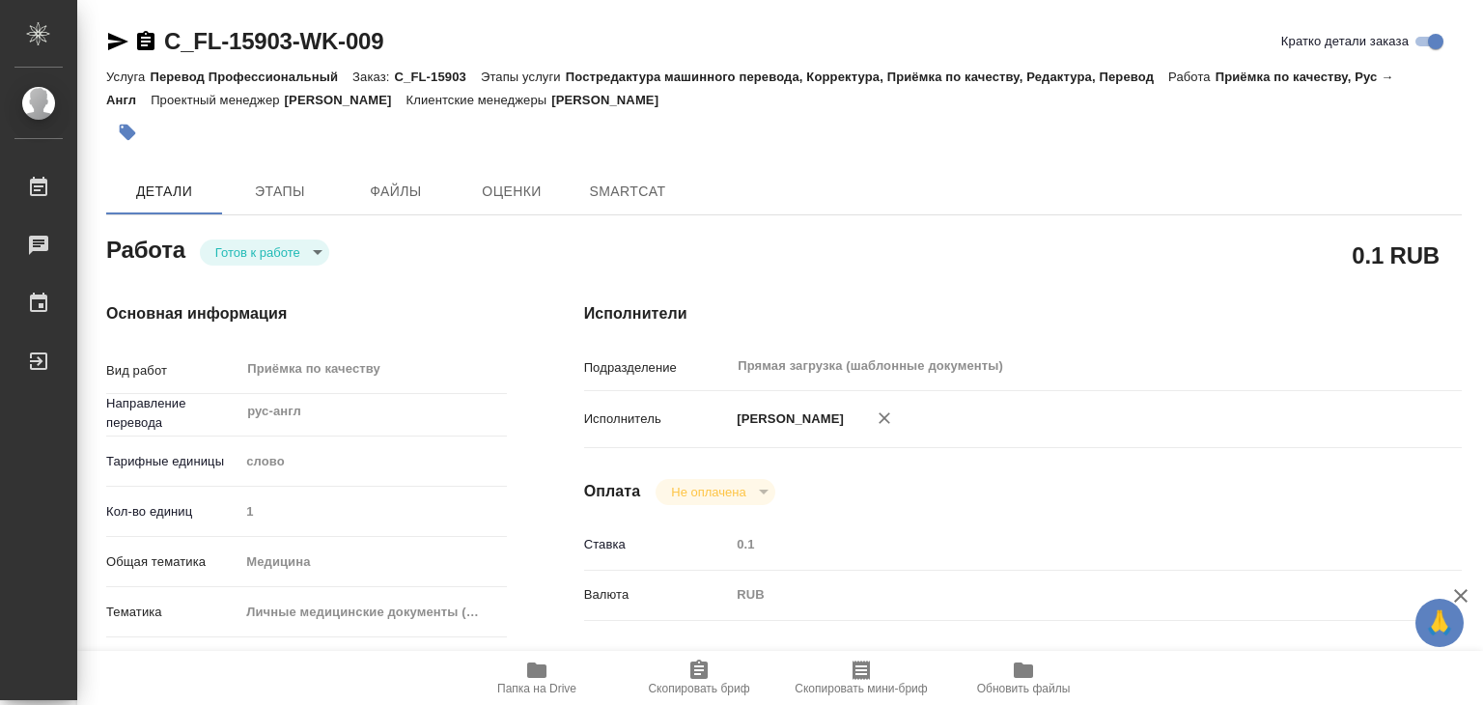
type textarea "x"
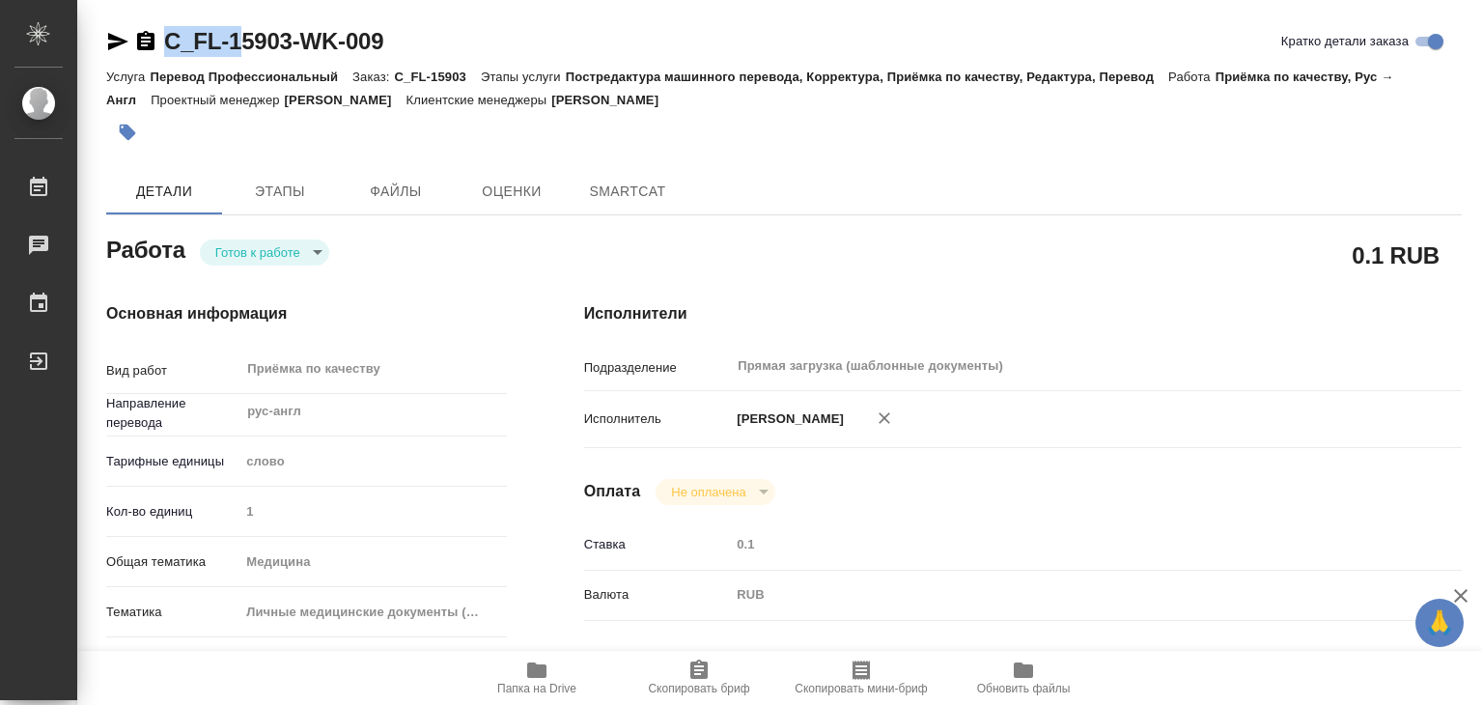
type textarea "x"
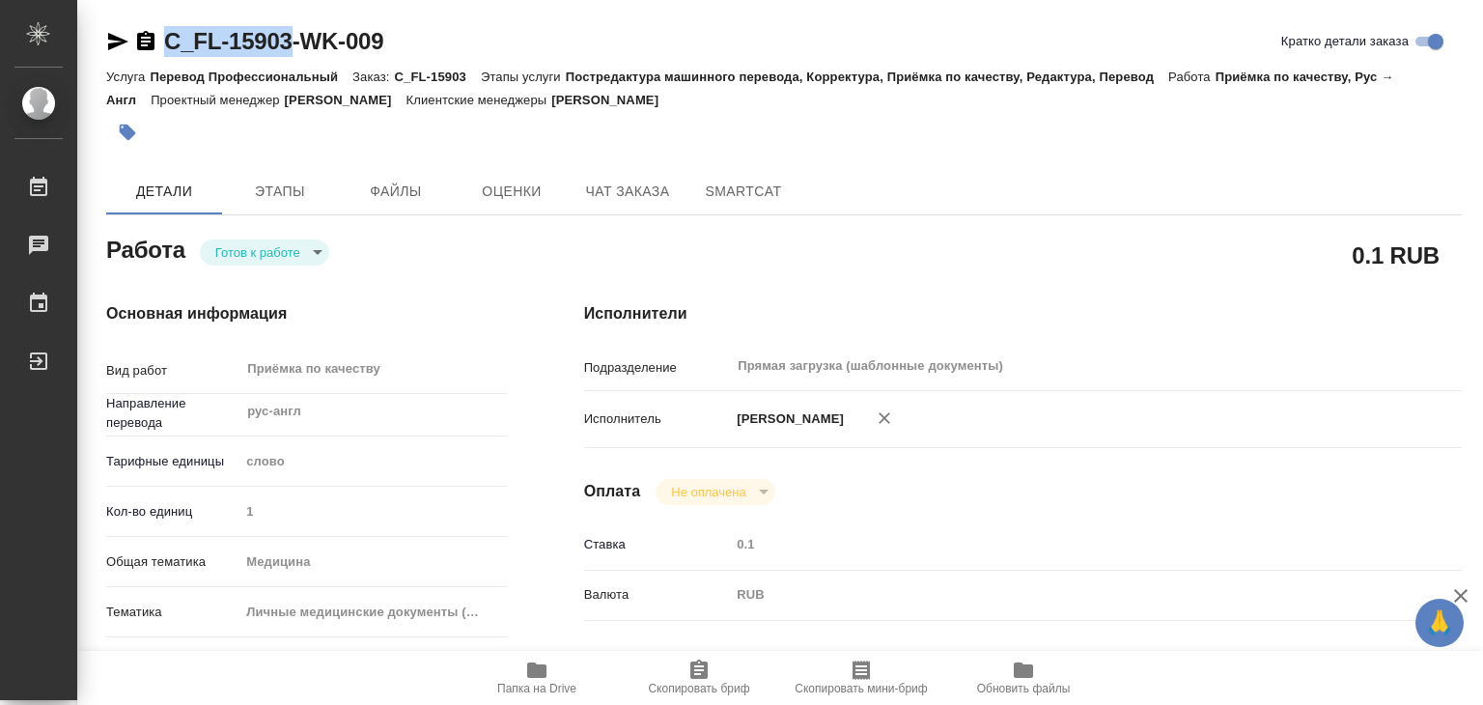
drag, startPoint x: 161, startPoint y: 22, endPoint x: 290, endPoint y: 29, distance: 128.5
type textarea "x"
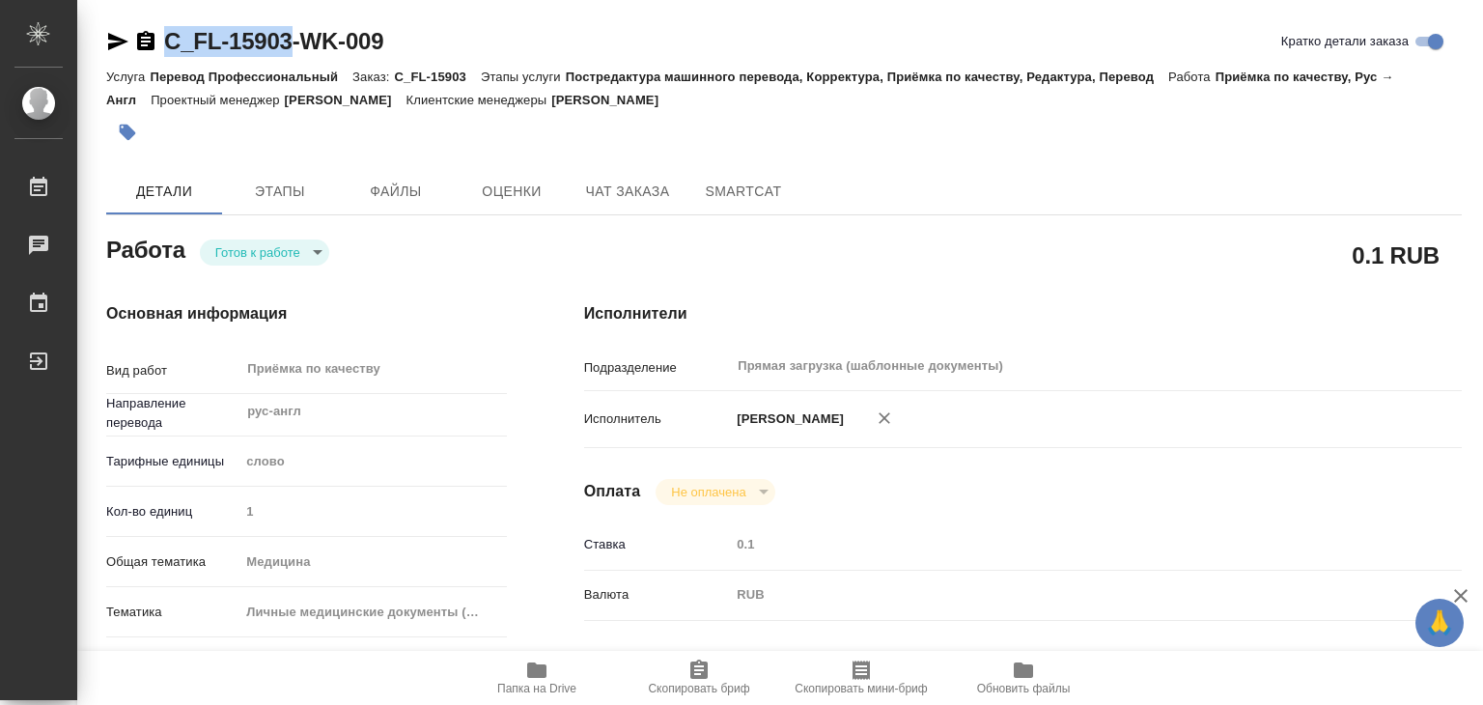
type textarea "x"
copy link "C_FL-15903"
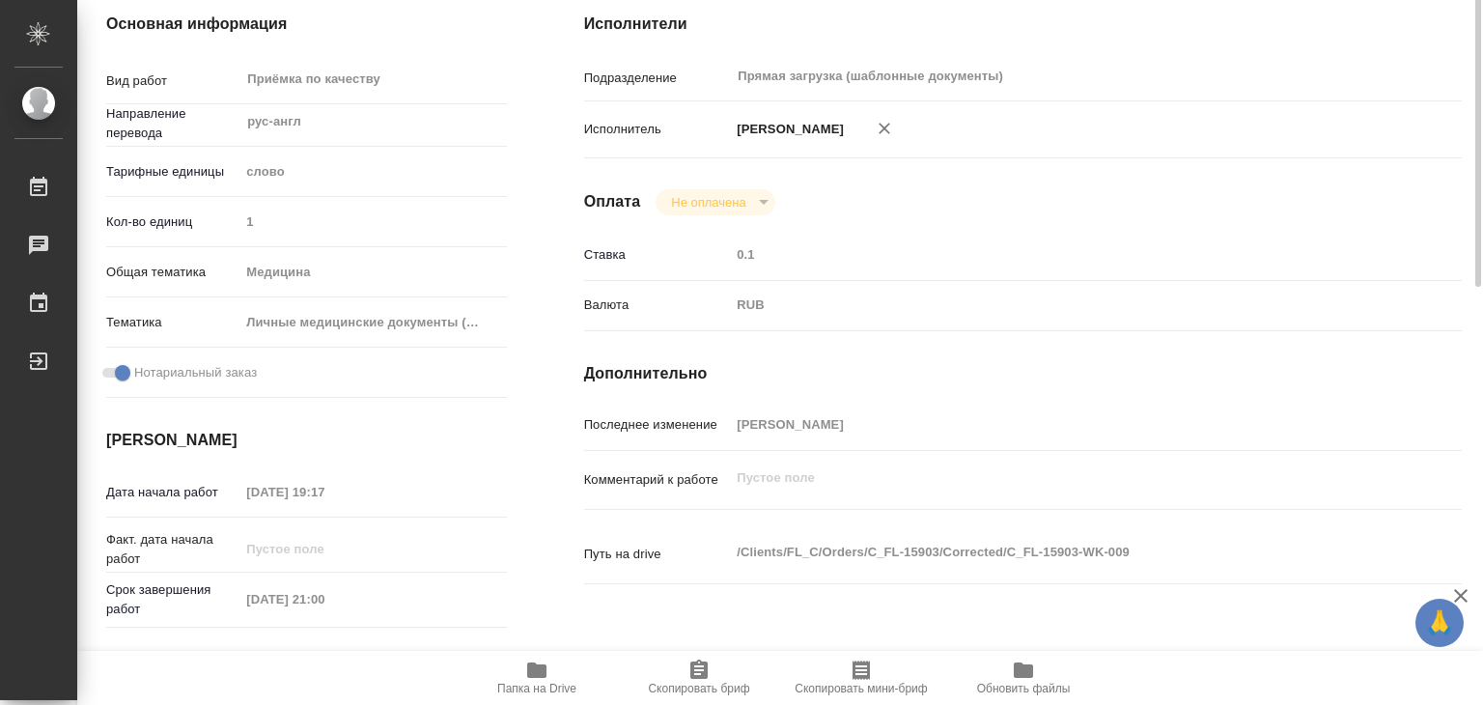
scroll to position [483, 0]
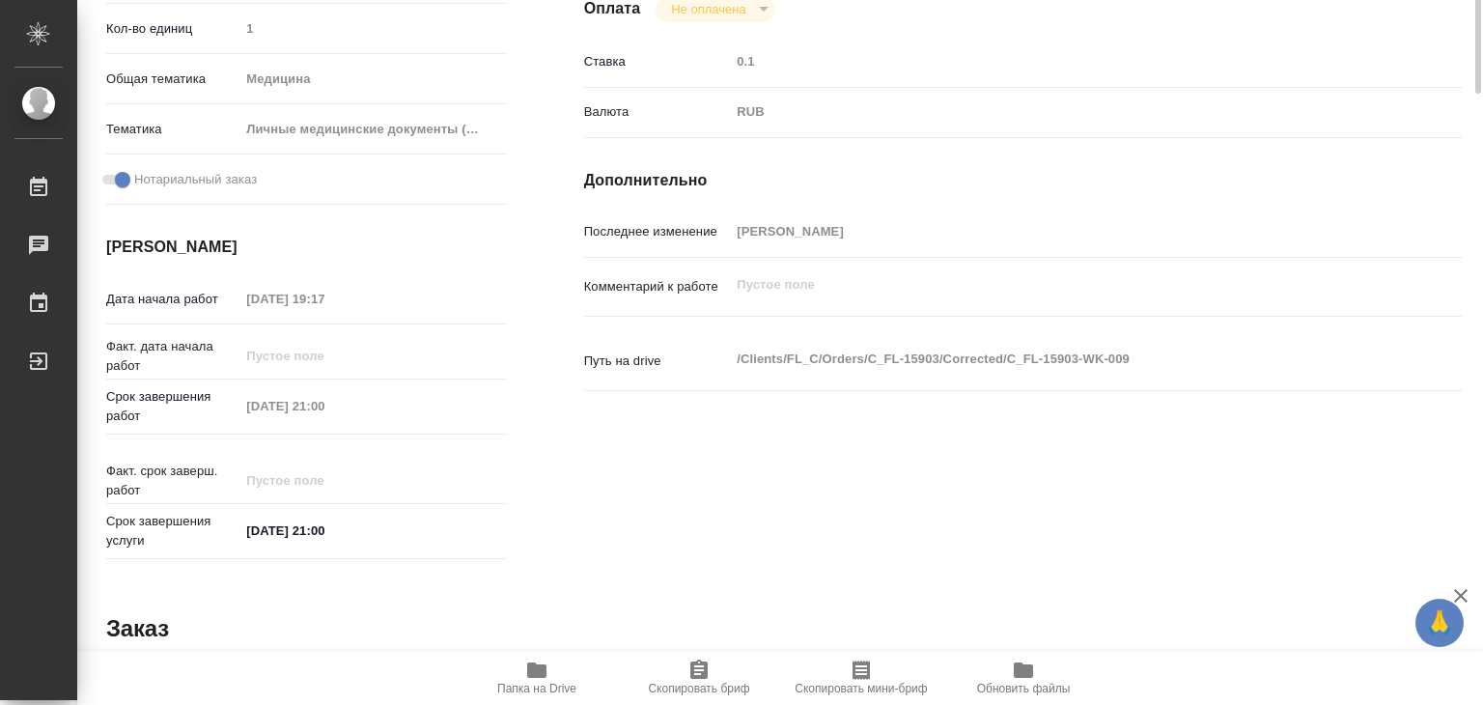
type textarea "x"
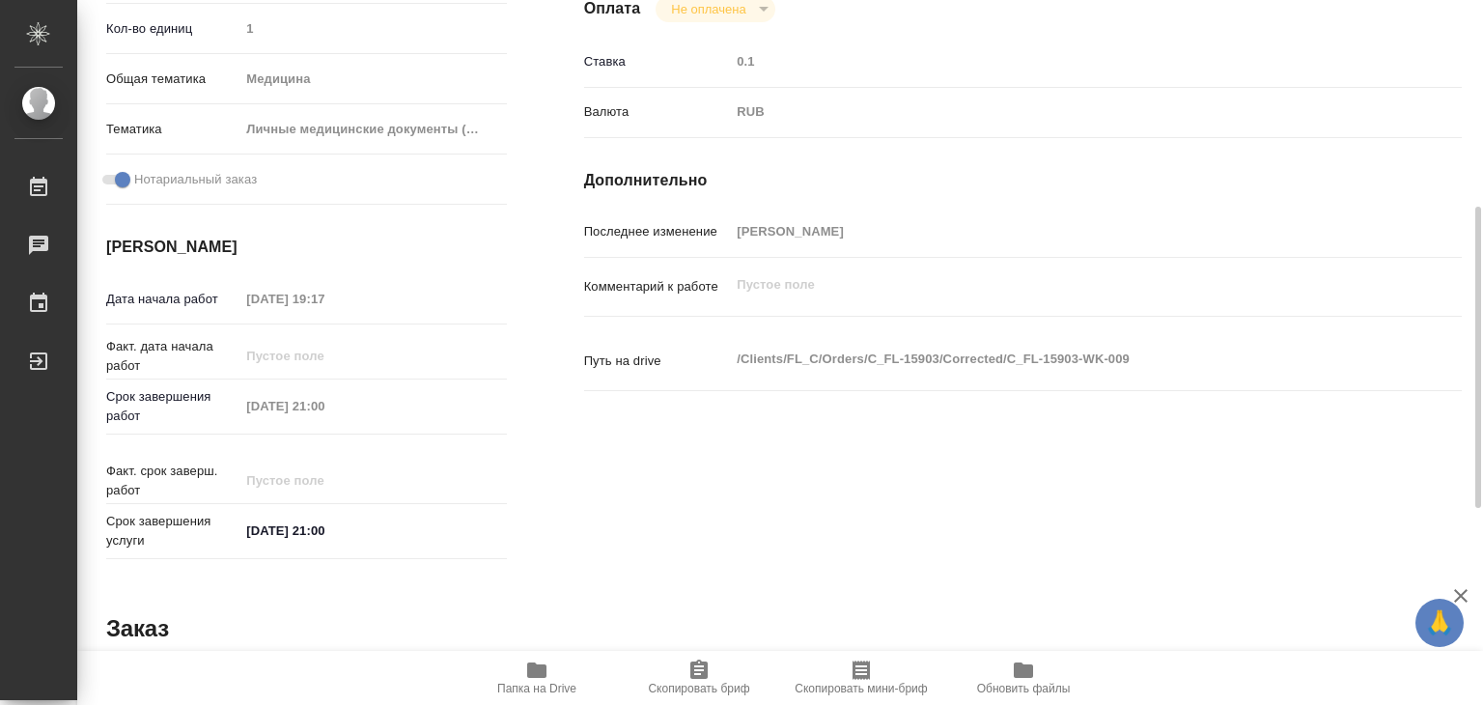
scroll to position [97, 0]
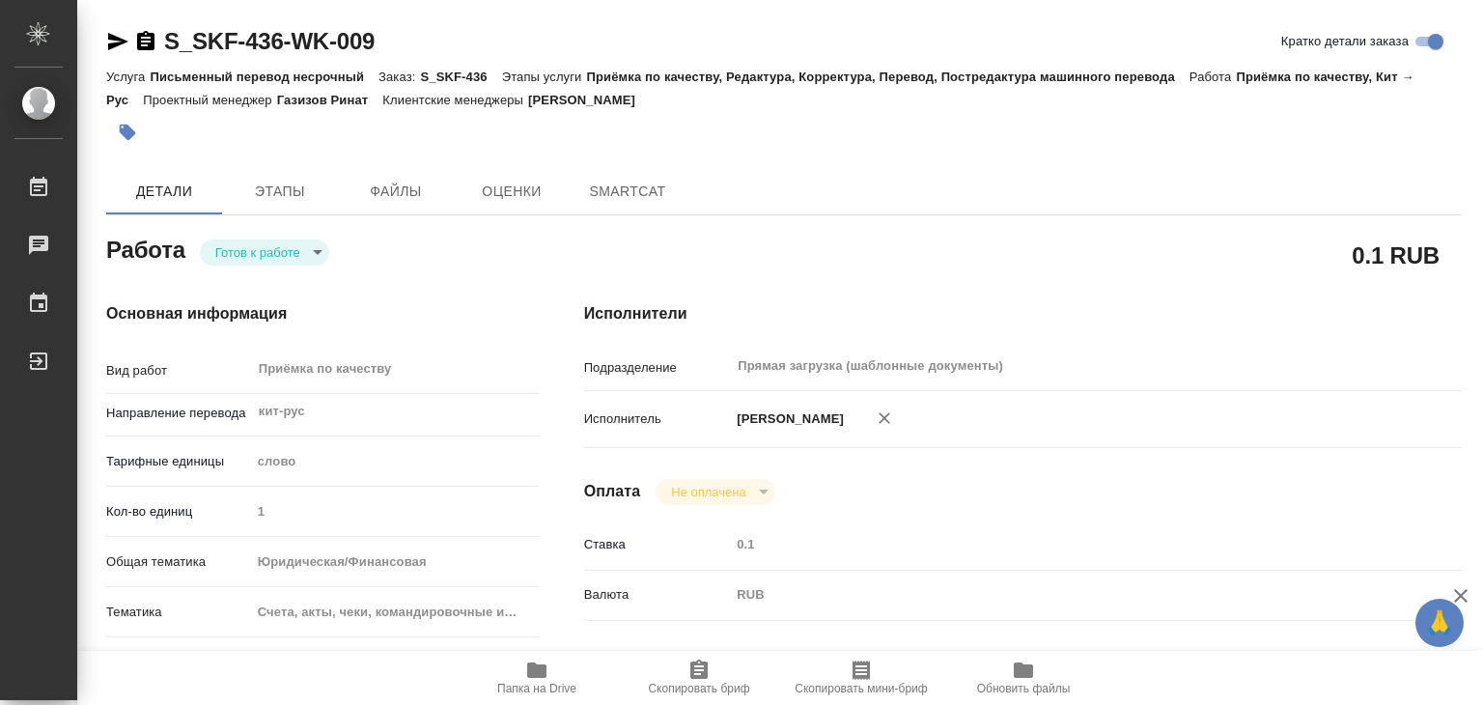
type textarea "x"
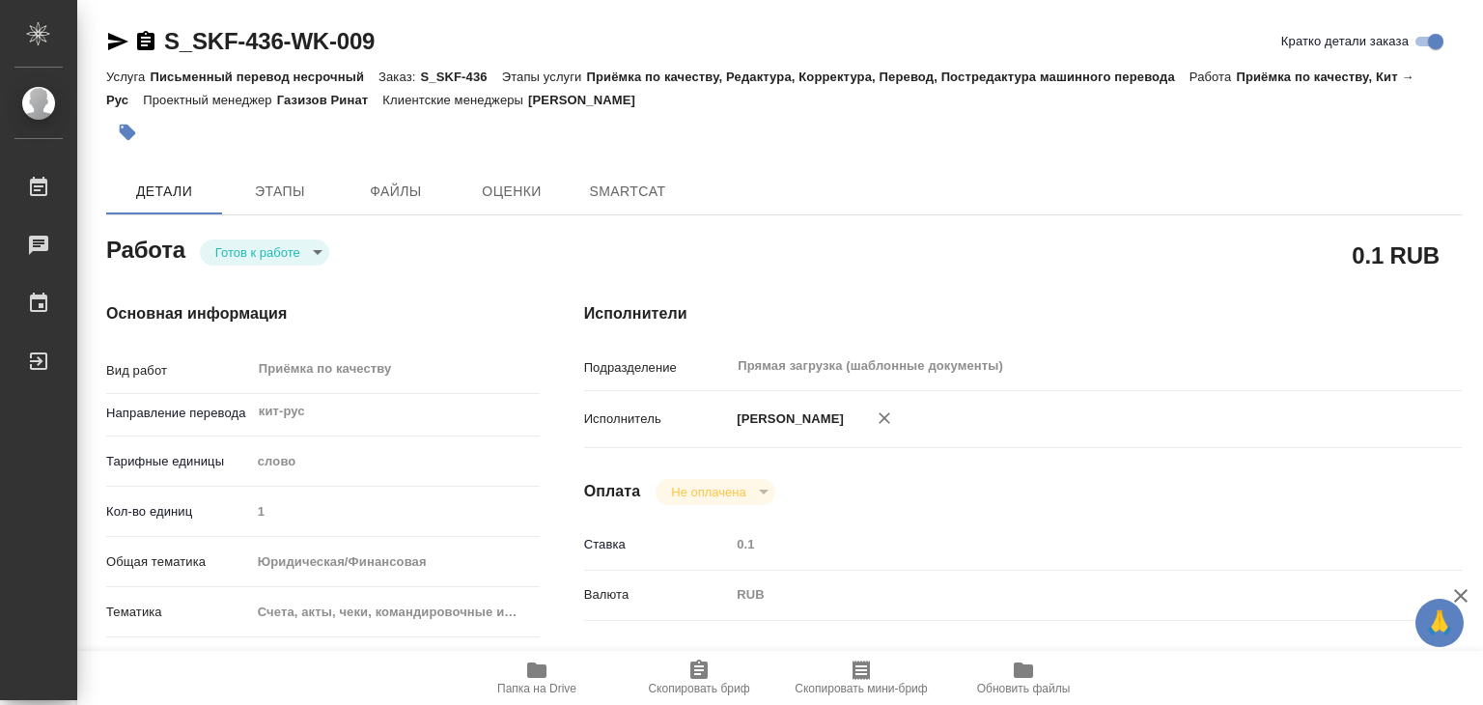
type textarea "x"
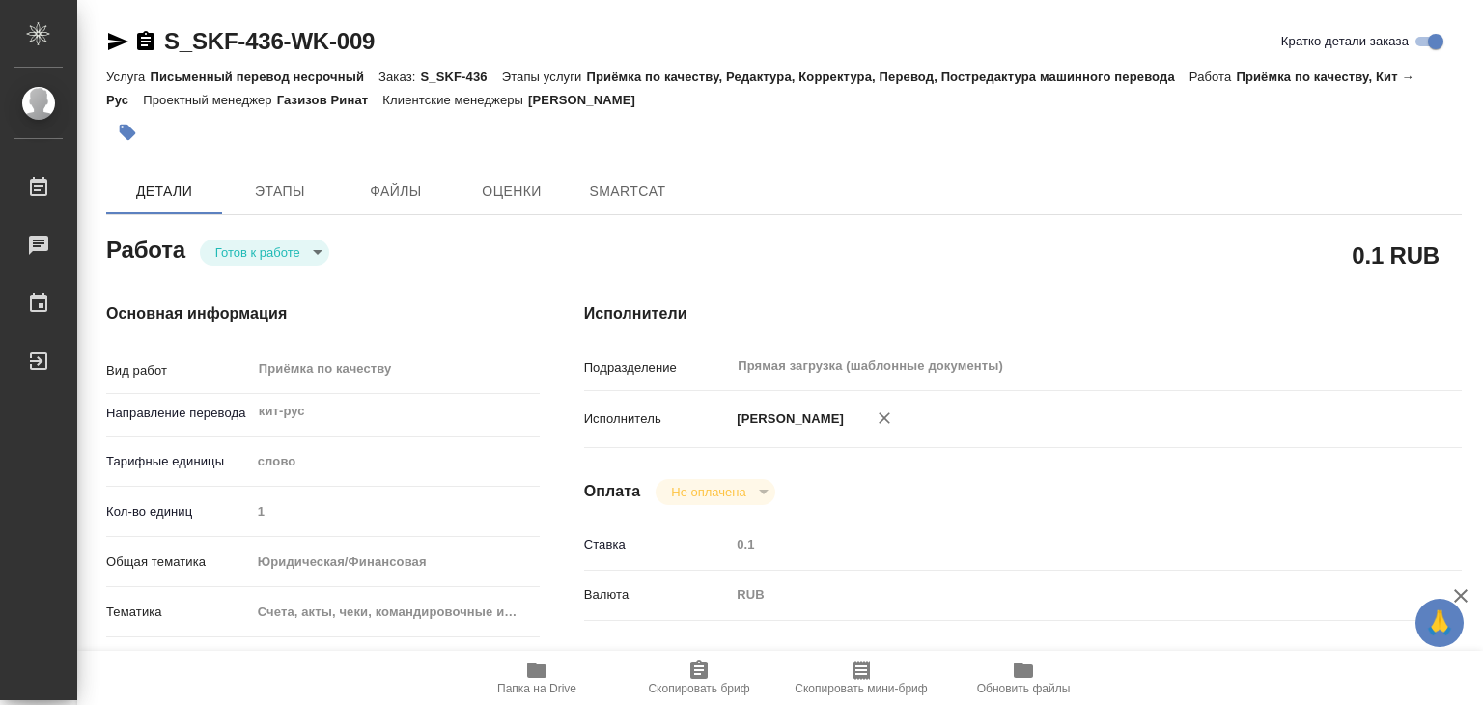
type textarea "x"
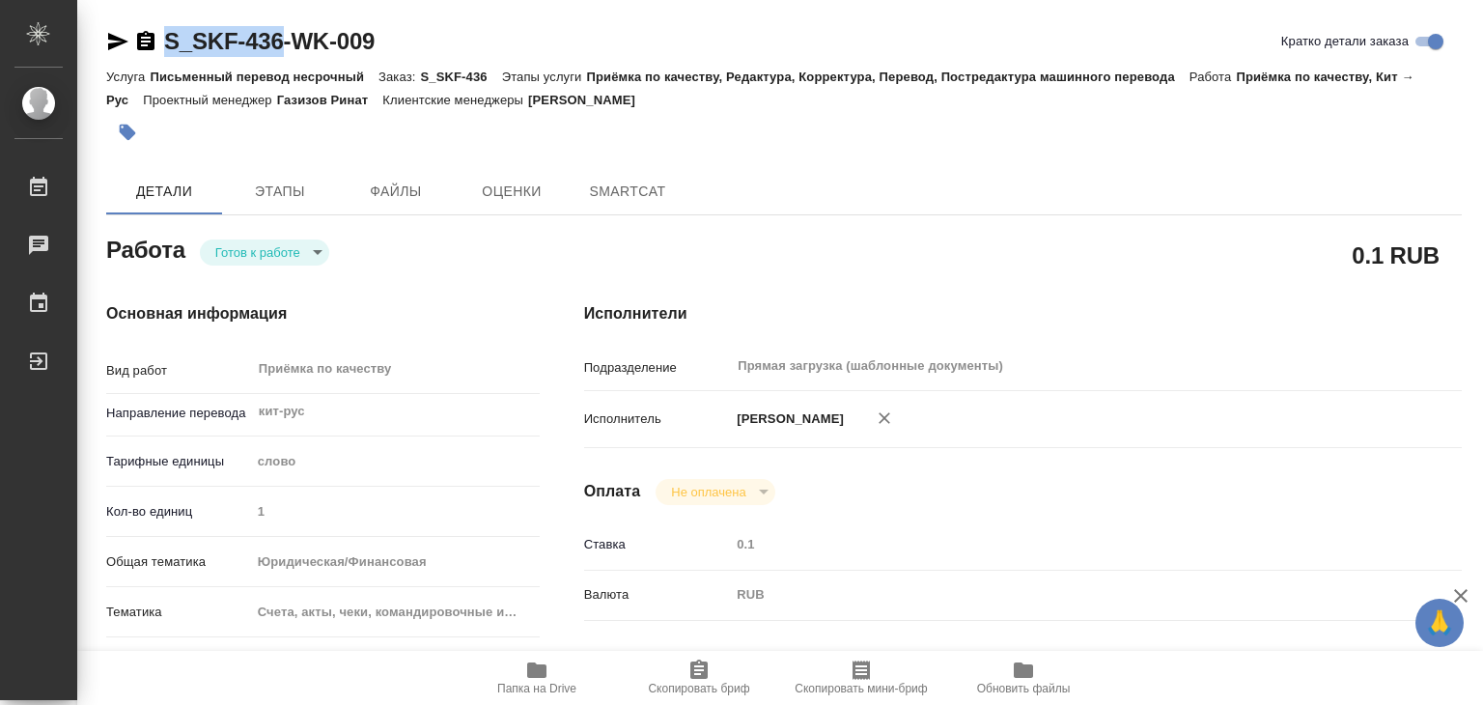
type textarea "x"
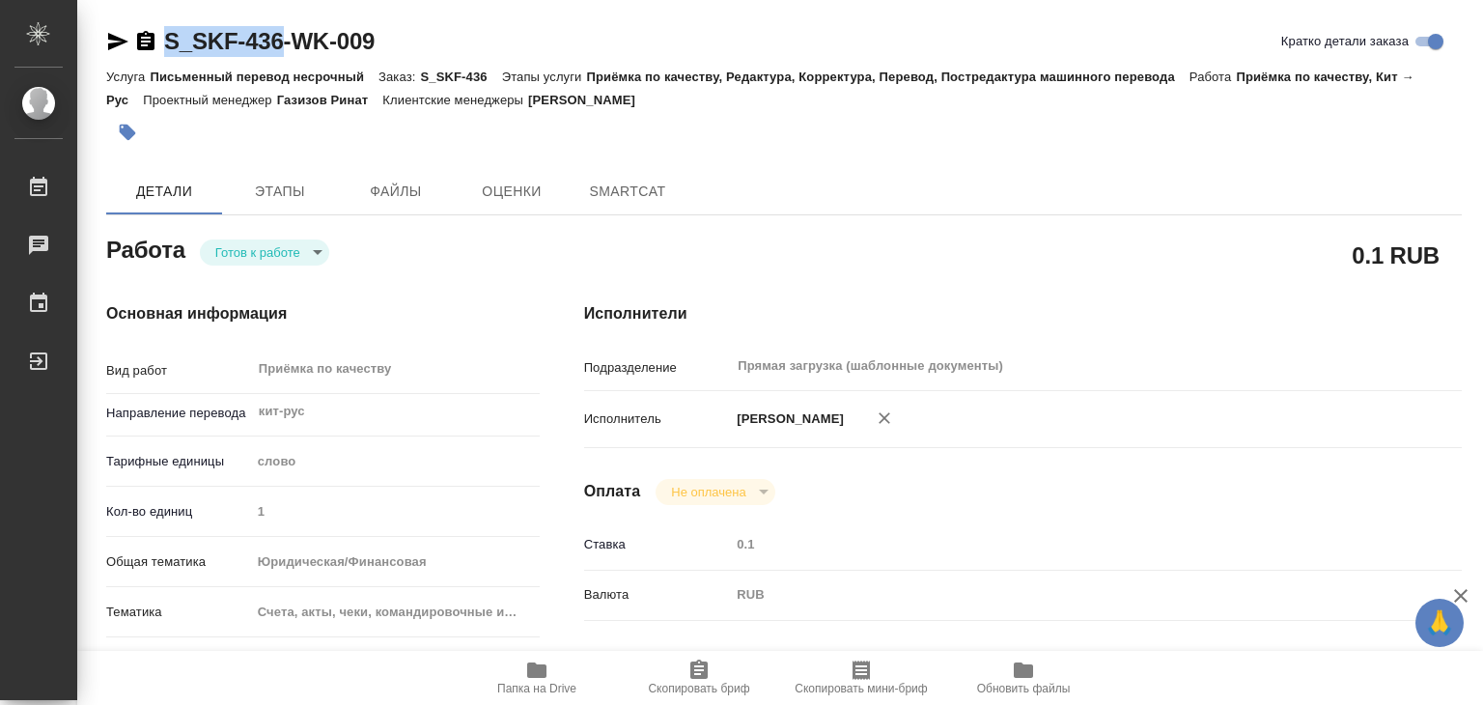
drag, startPoint x: 151, startPoint y: 20, endPoint x: 291, endPoint y: 44, distance: 142.0
copy link "S_SKF-436"
type textarea "x"
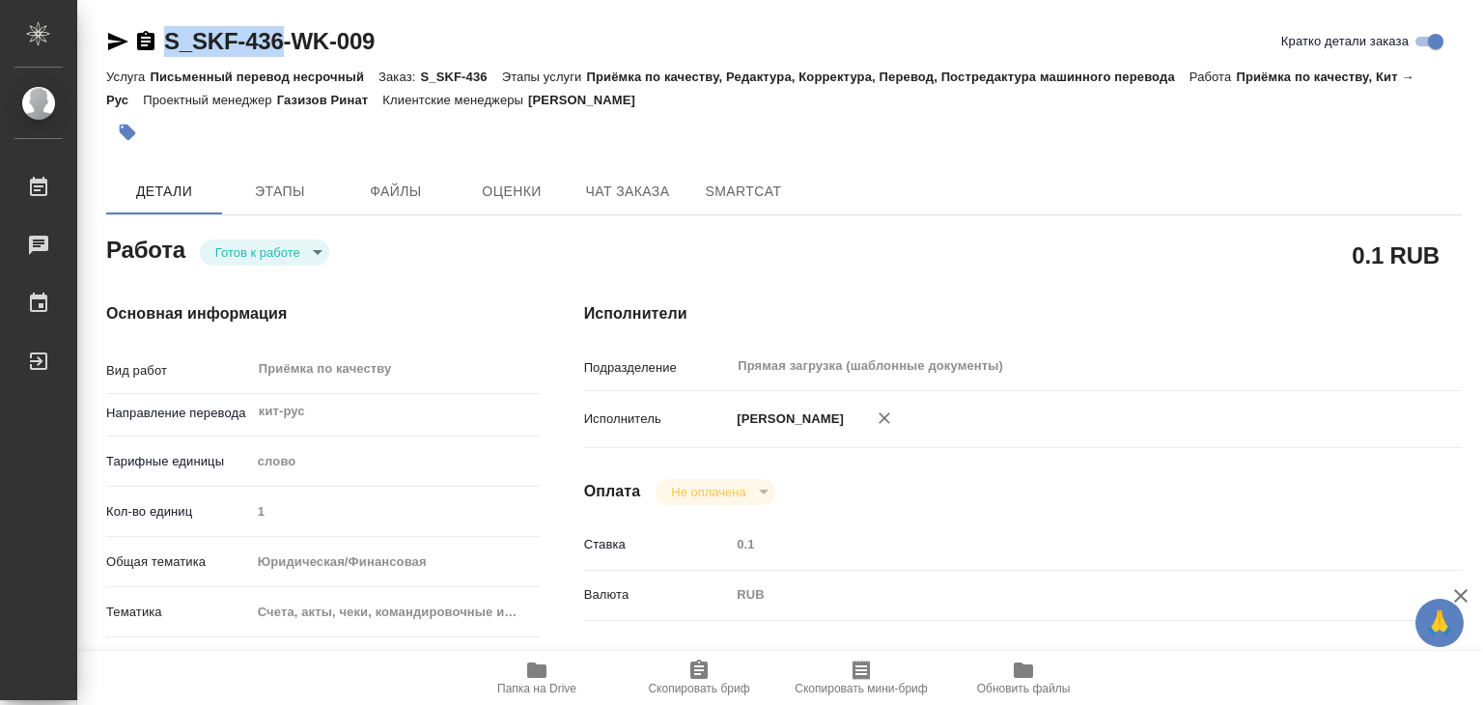
type textarea "x"
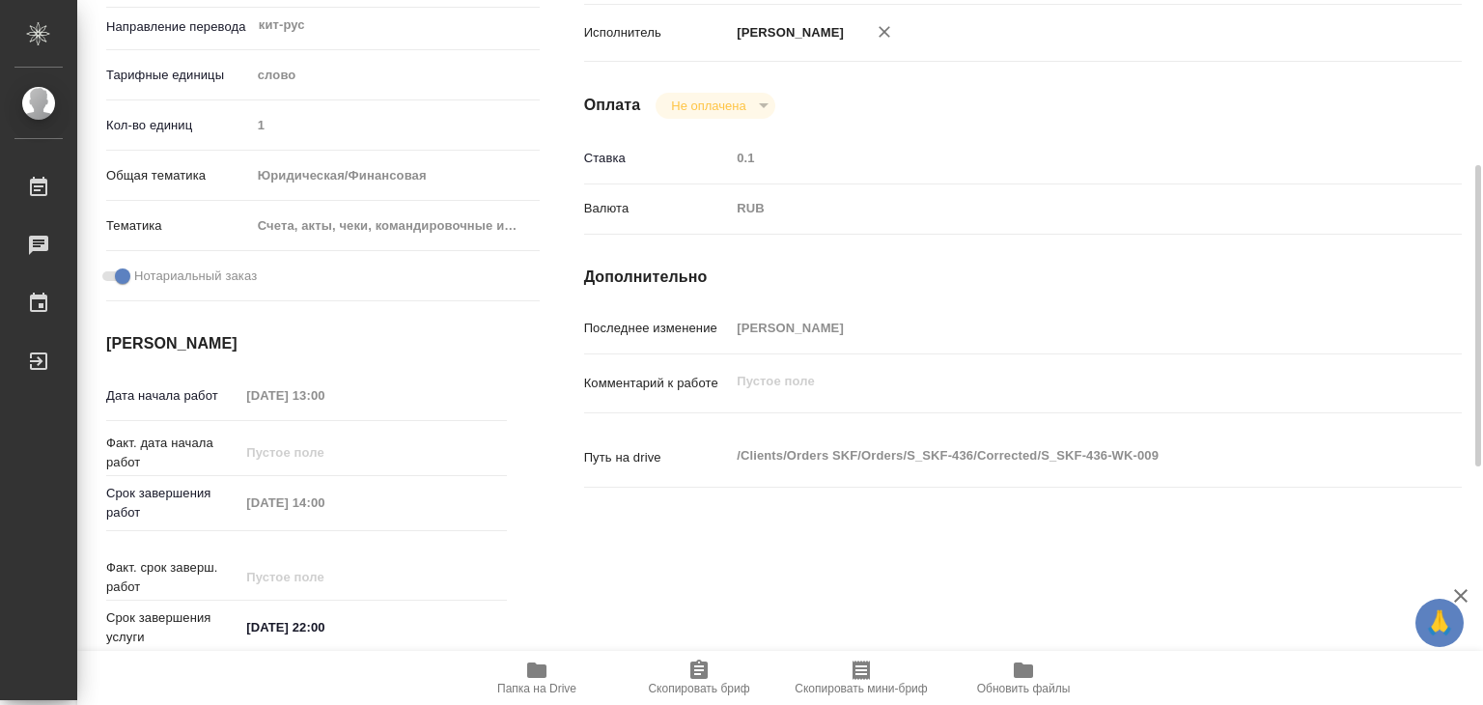
type textarea "x"
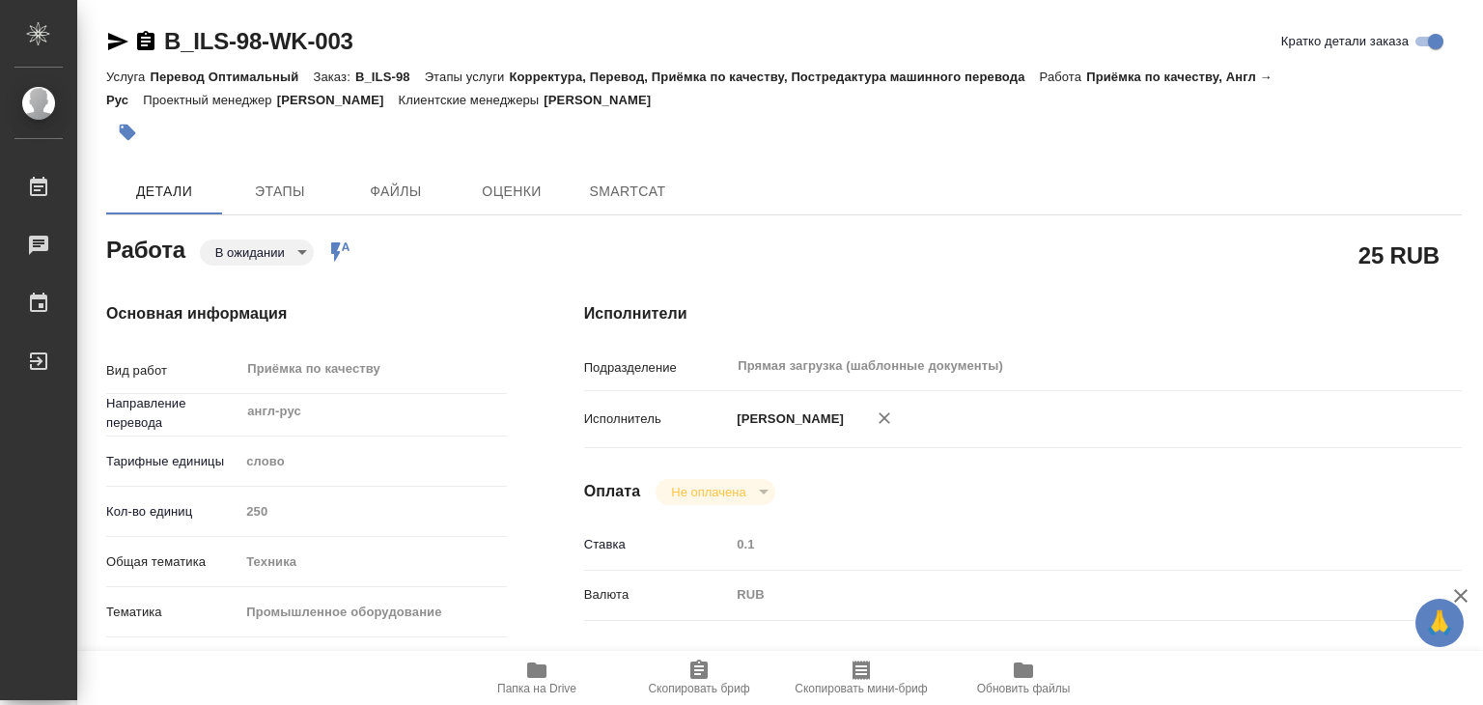
type textarea "x"
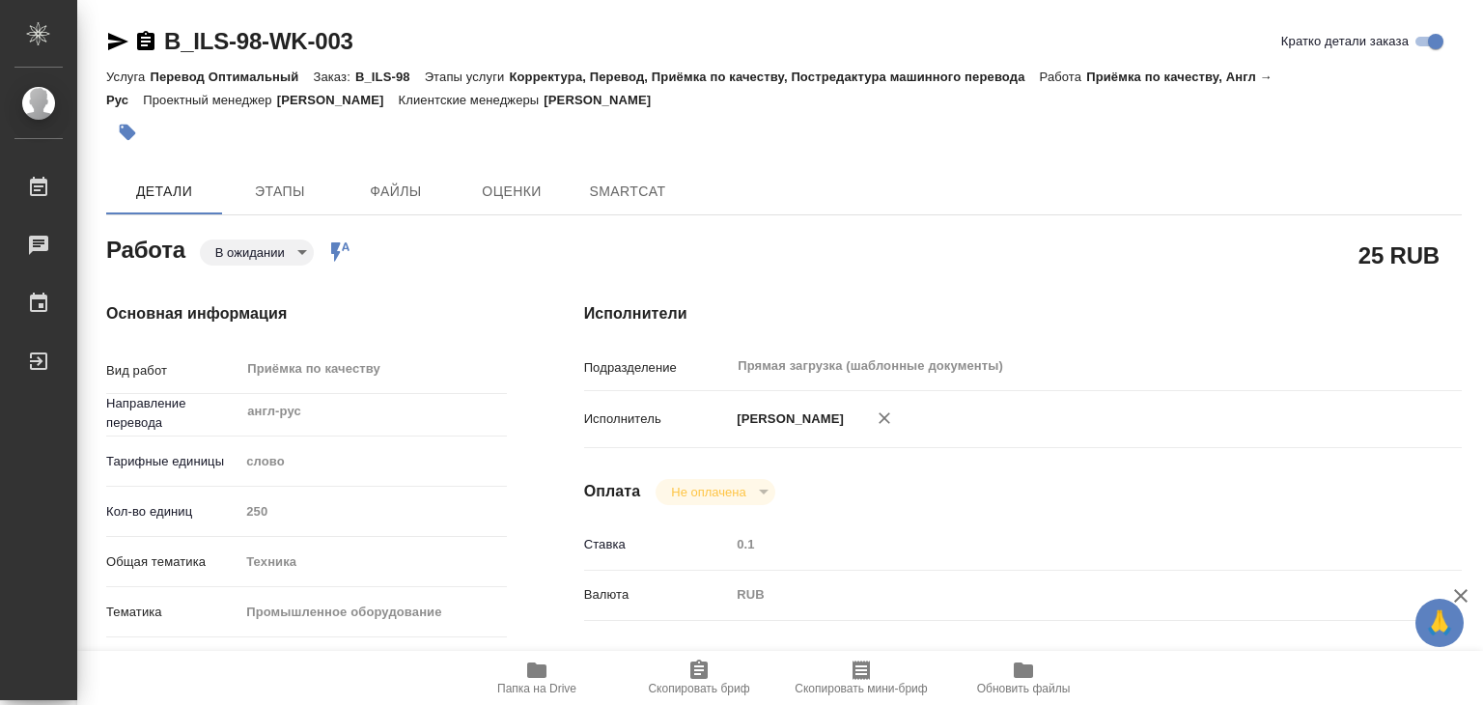
type textarea "x"
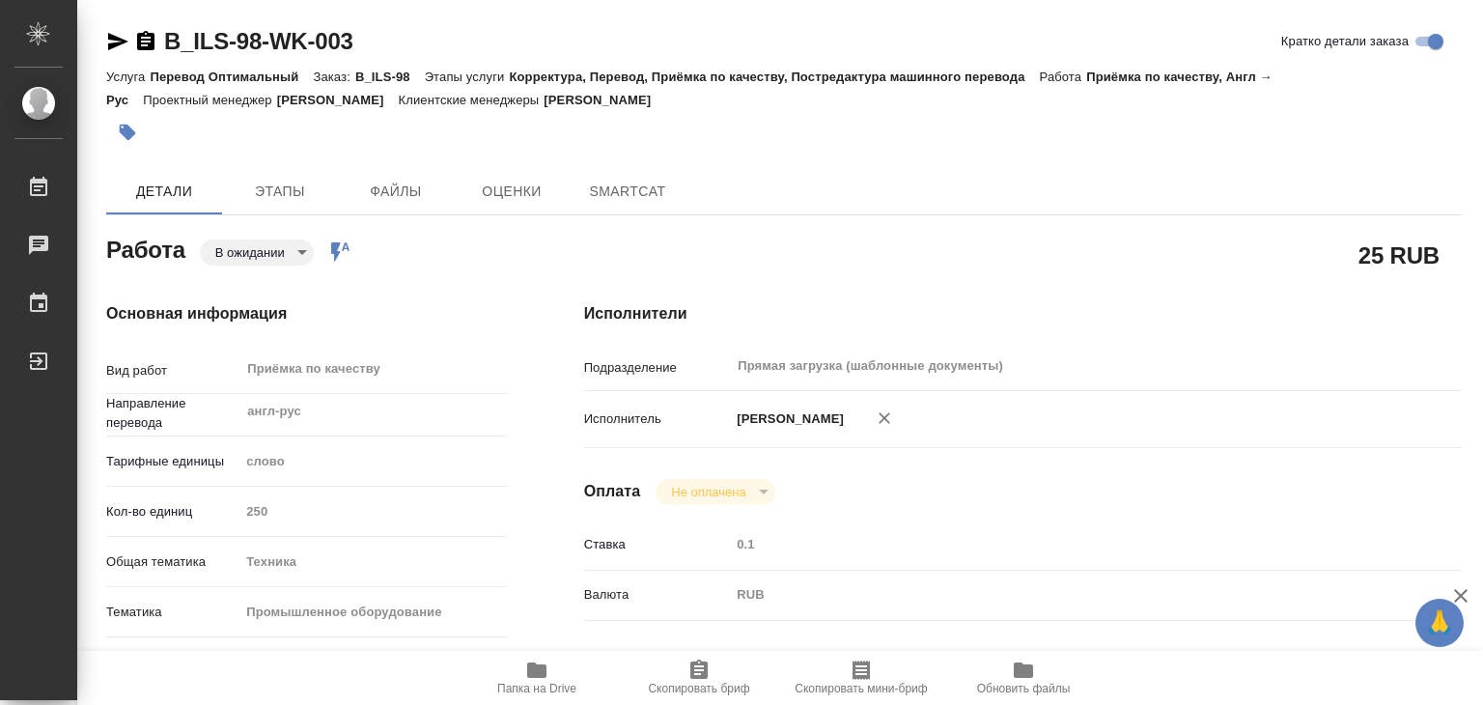
type textarea "x"
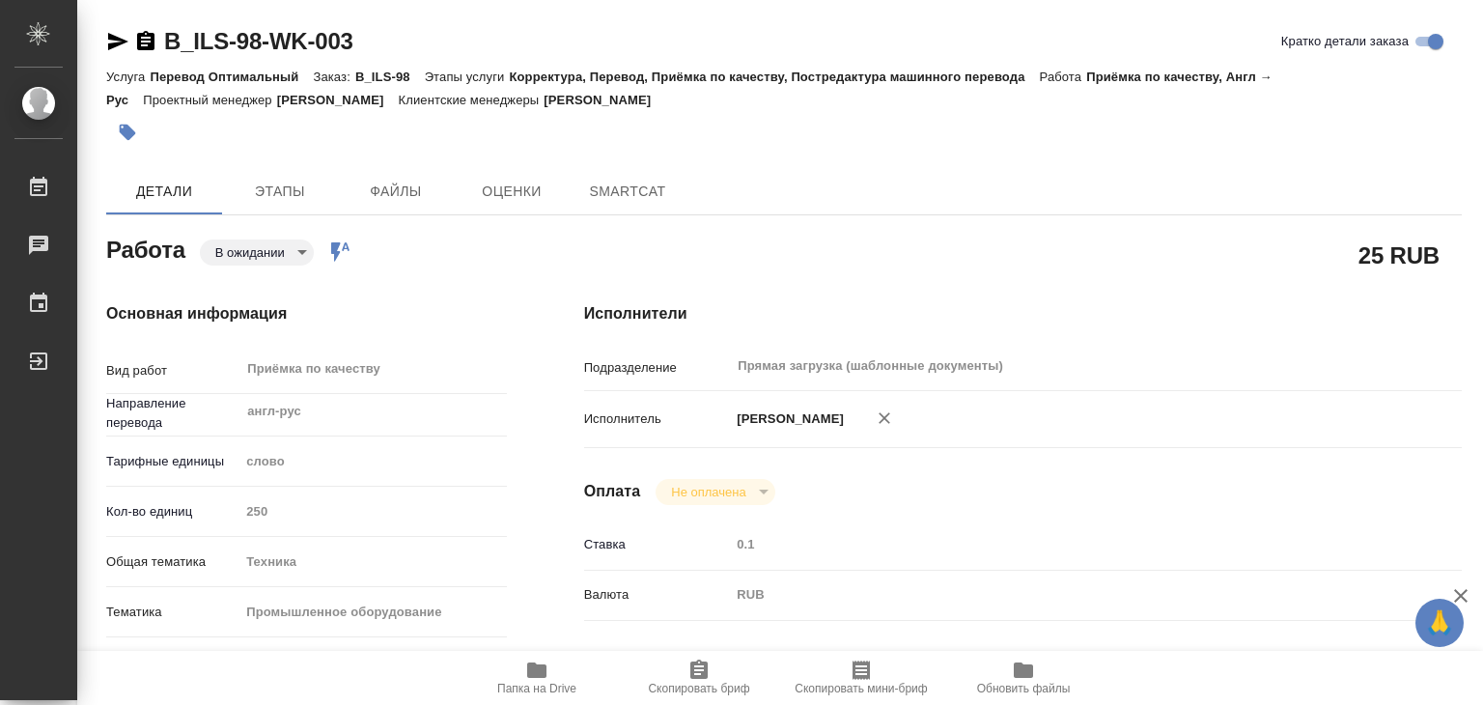
type textarea "x"
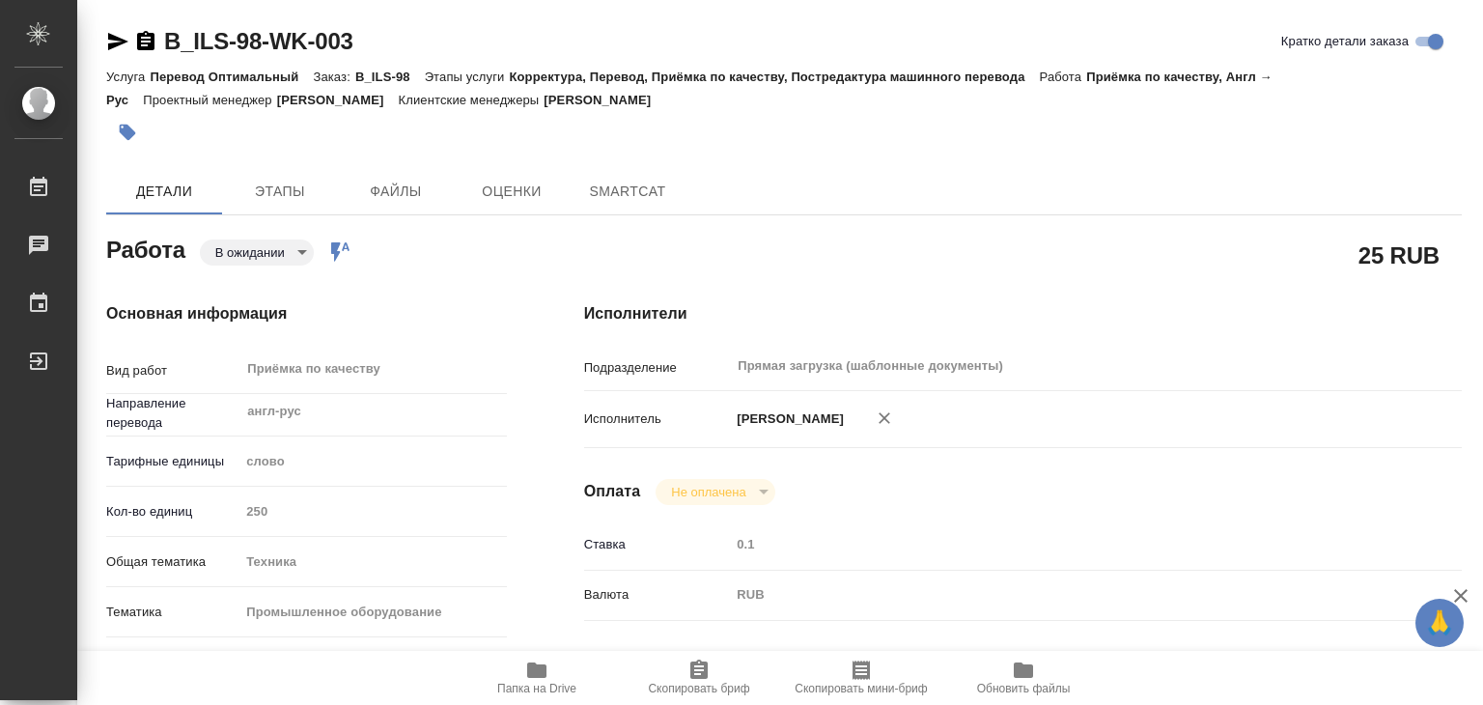
type textarea "x"
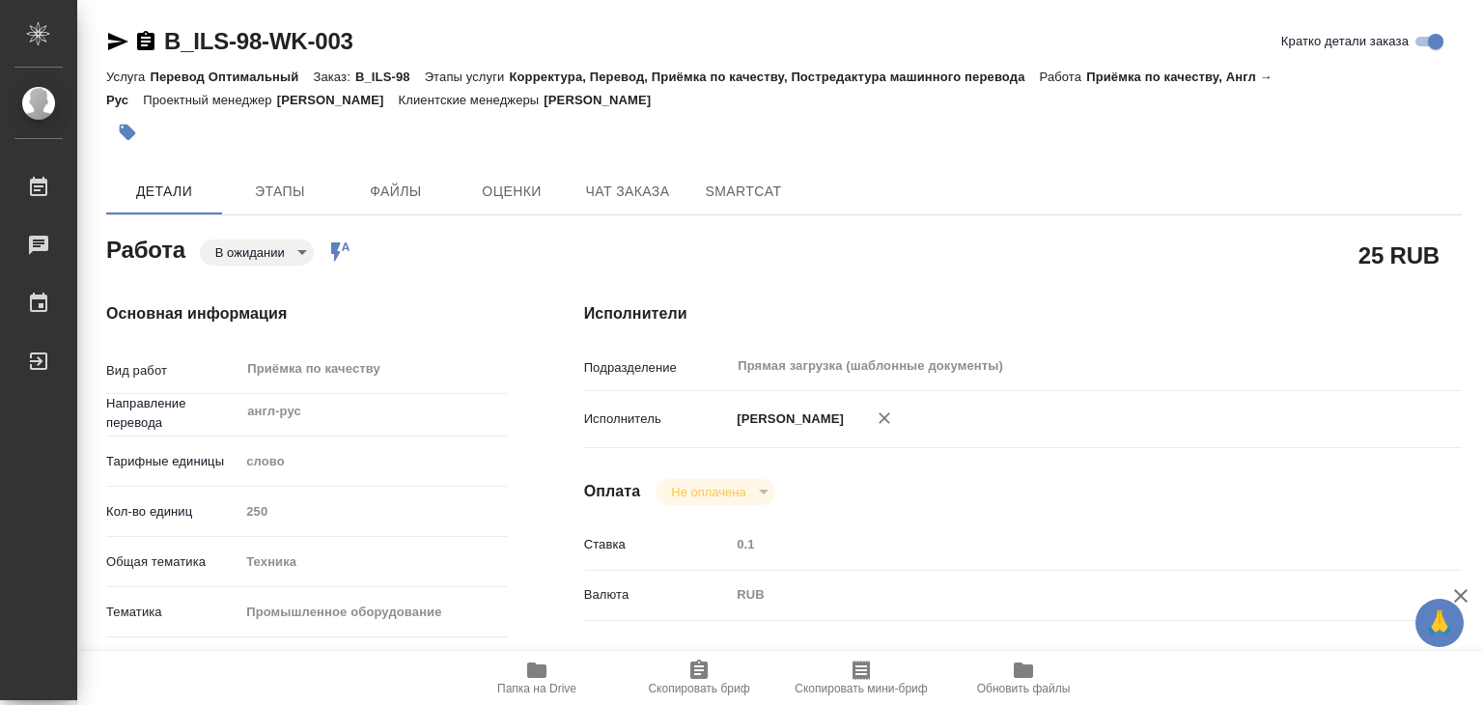
type textarea "x"
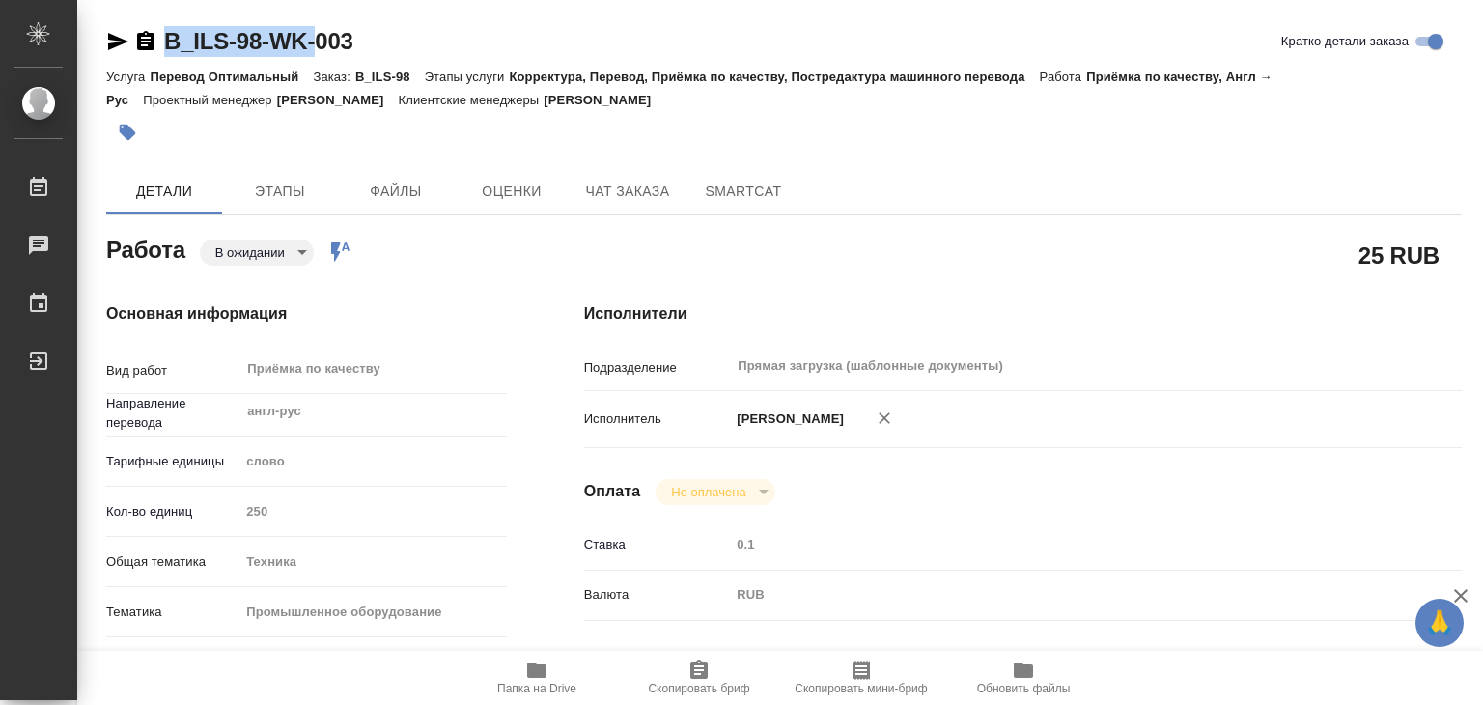
type textarea "x"
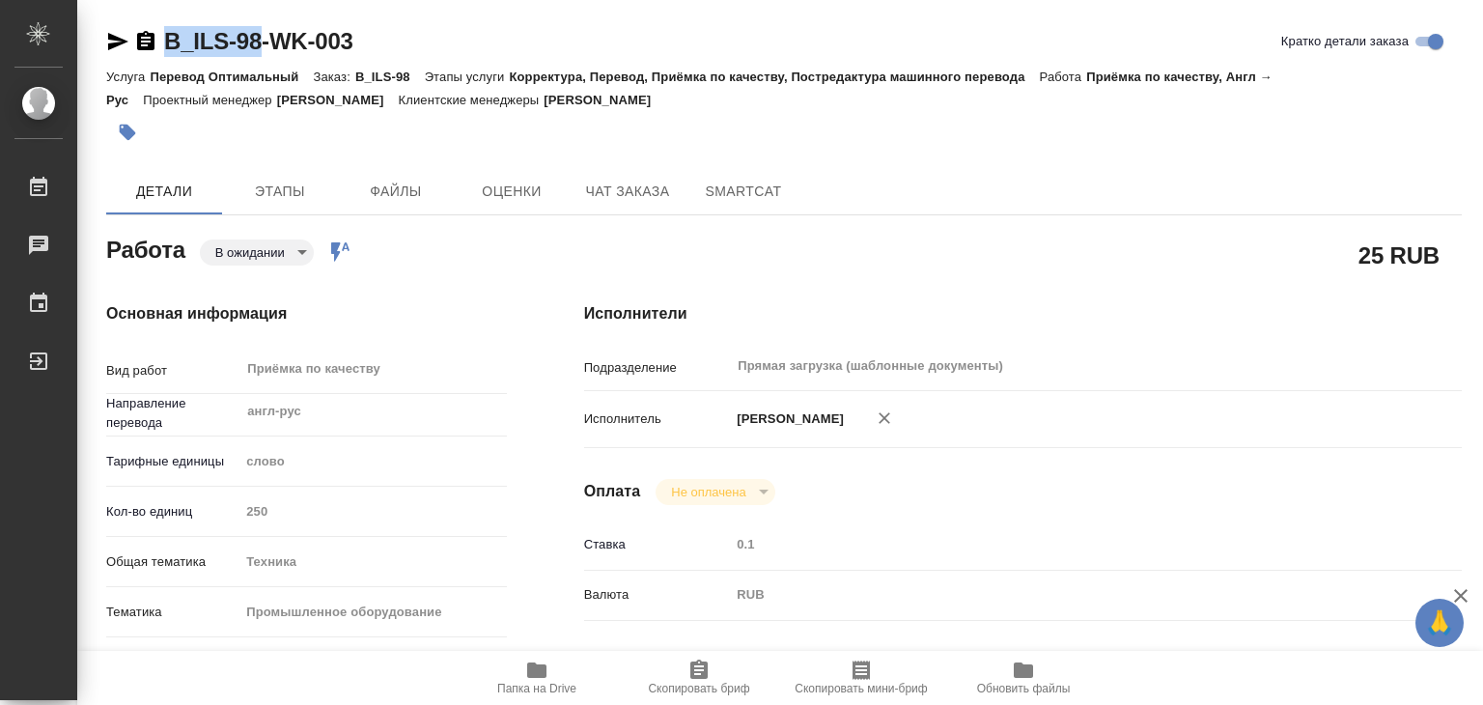
drag, startPoint x: 151, startPoint y: 21, endPoint x: 266, endPoint y: 47, distance: 118.7
copy link "B_ILS-98"
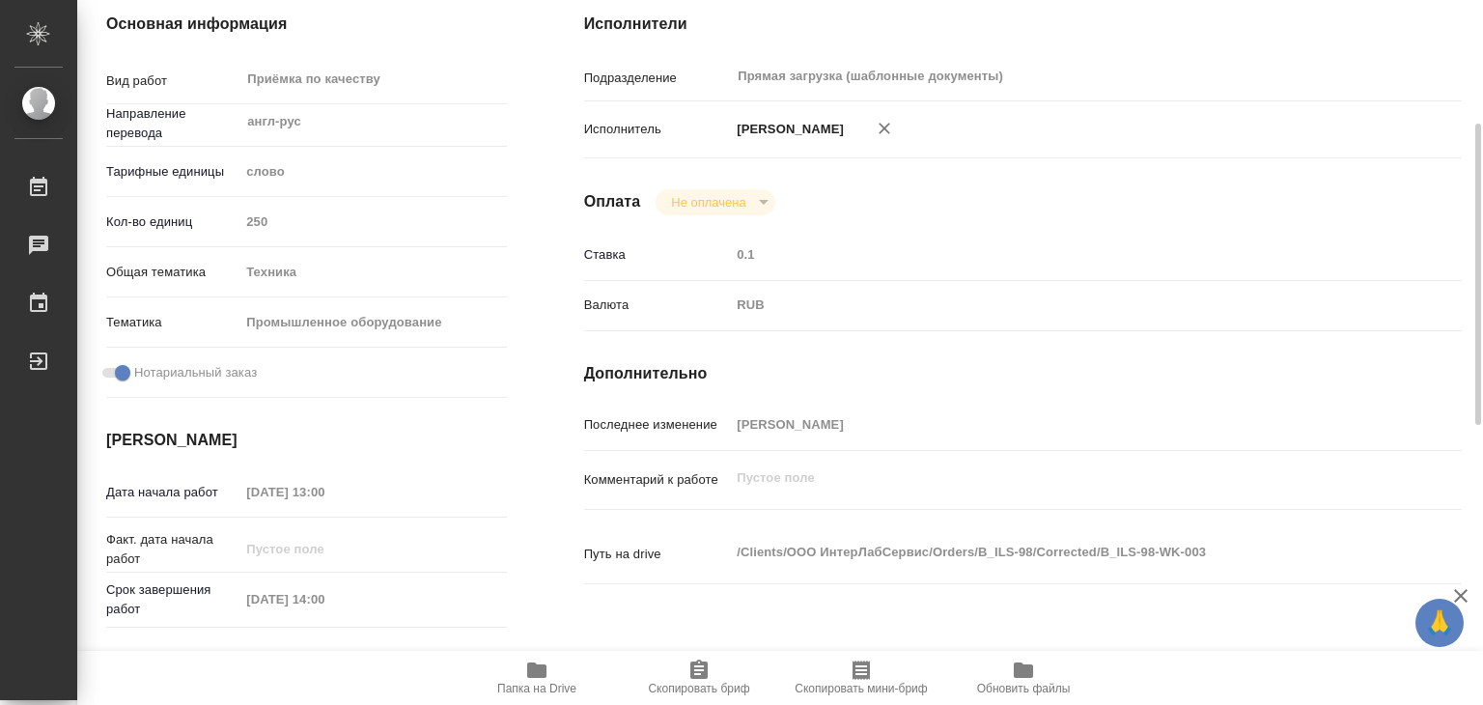
scroll to position [483, 0]
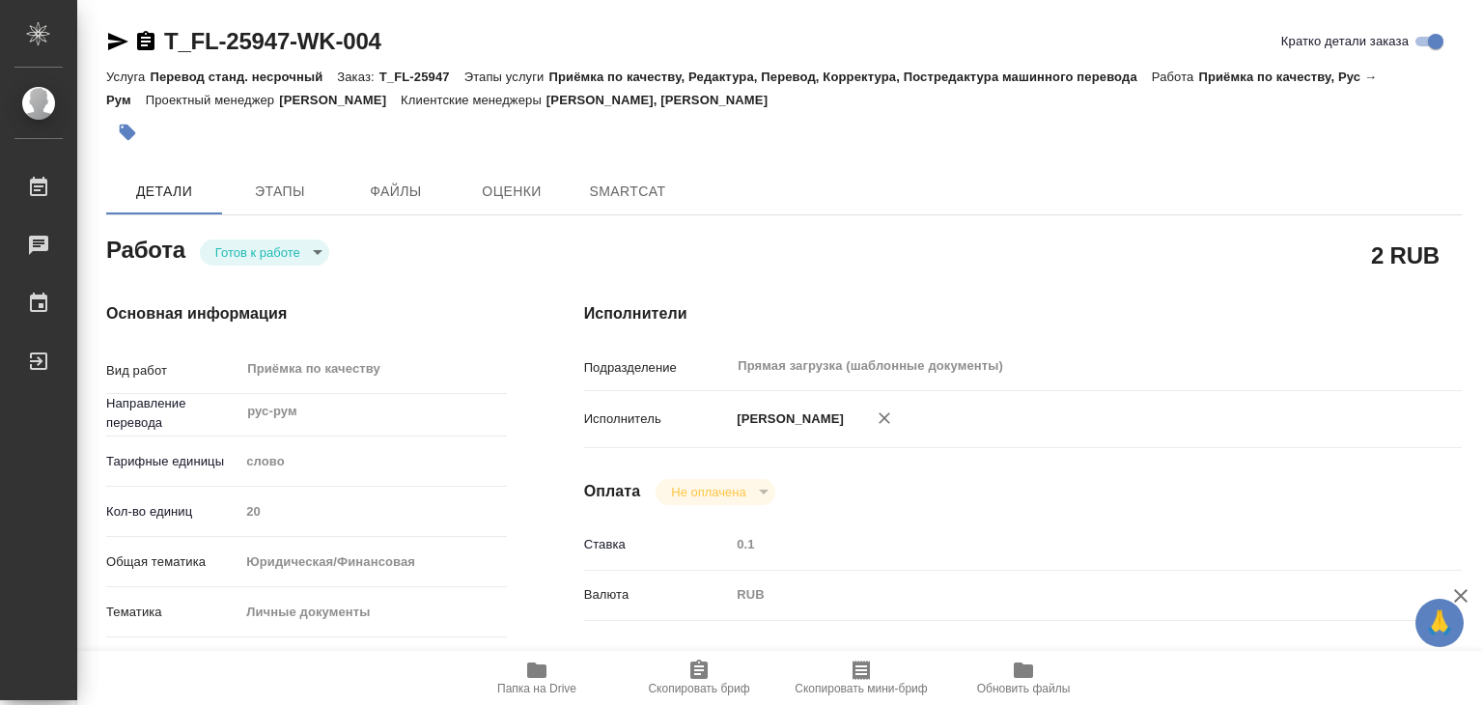
type textarea "x"
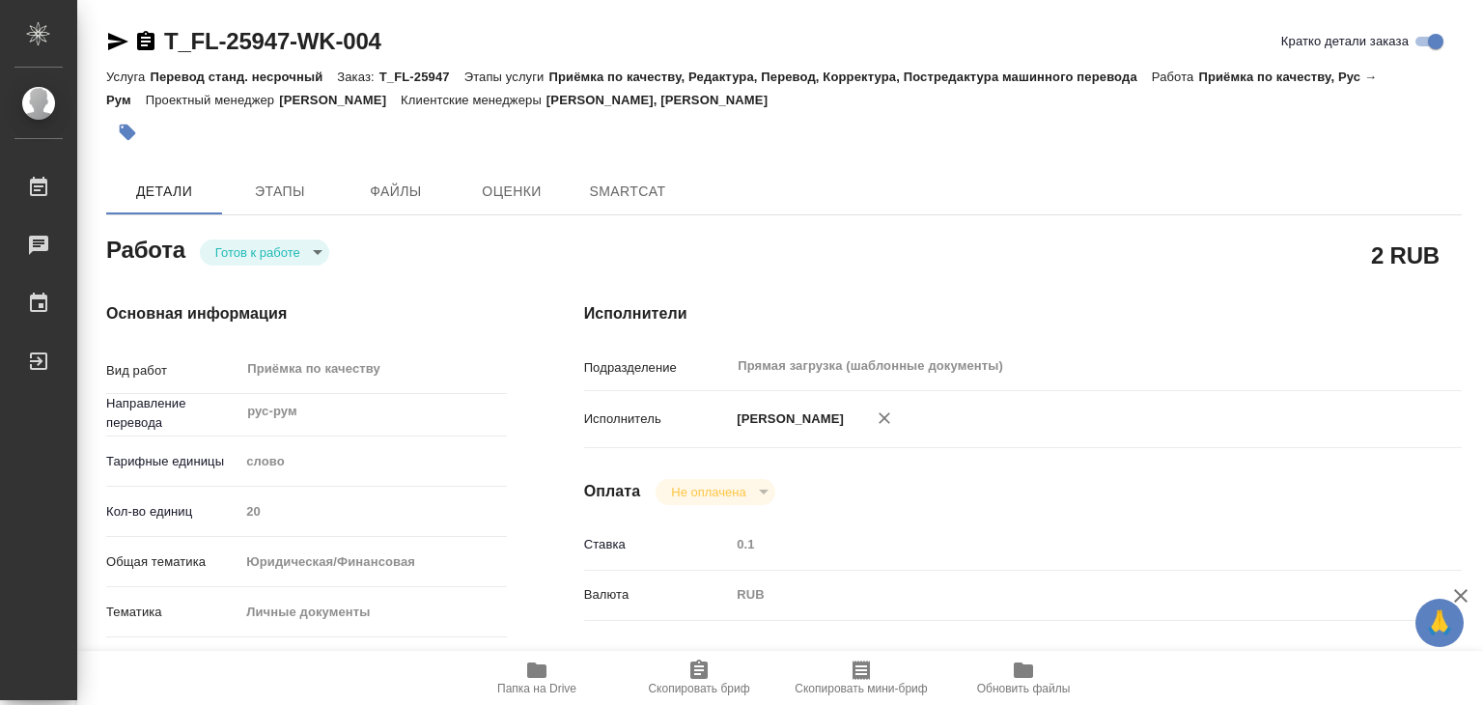
type textarea "x"
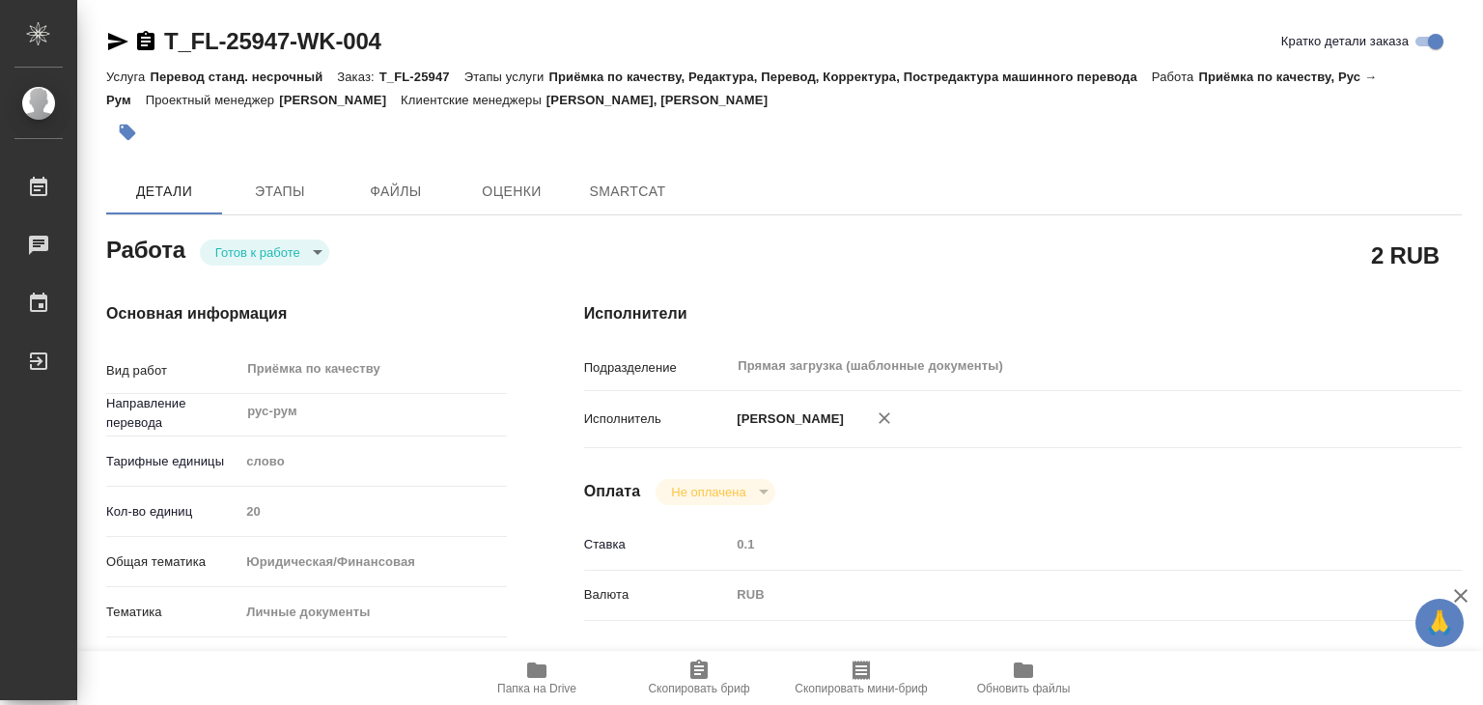
type textarea "x"
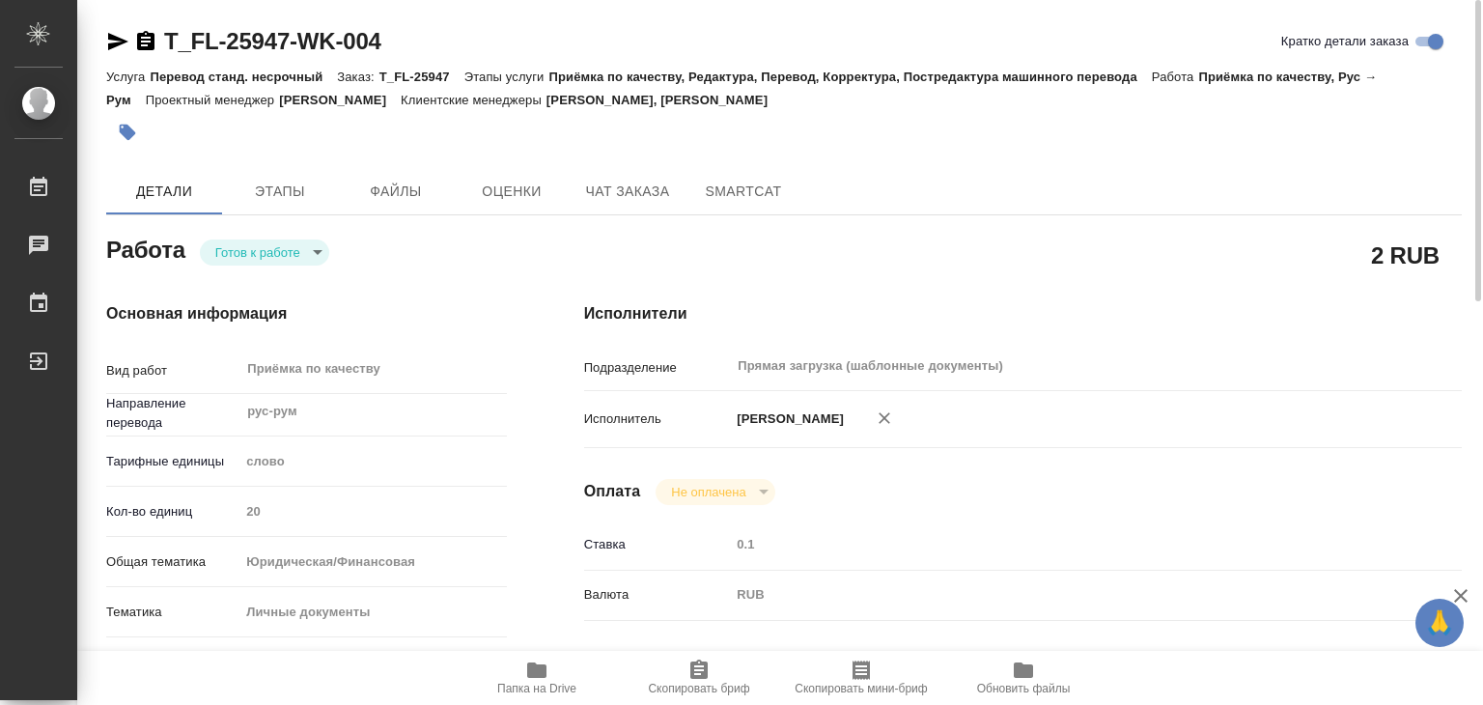
type textarea "x"
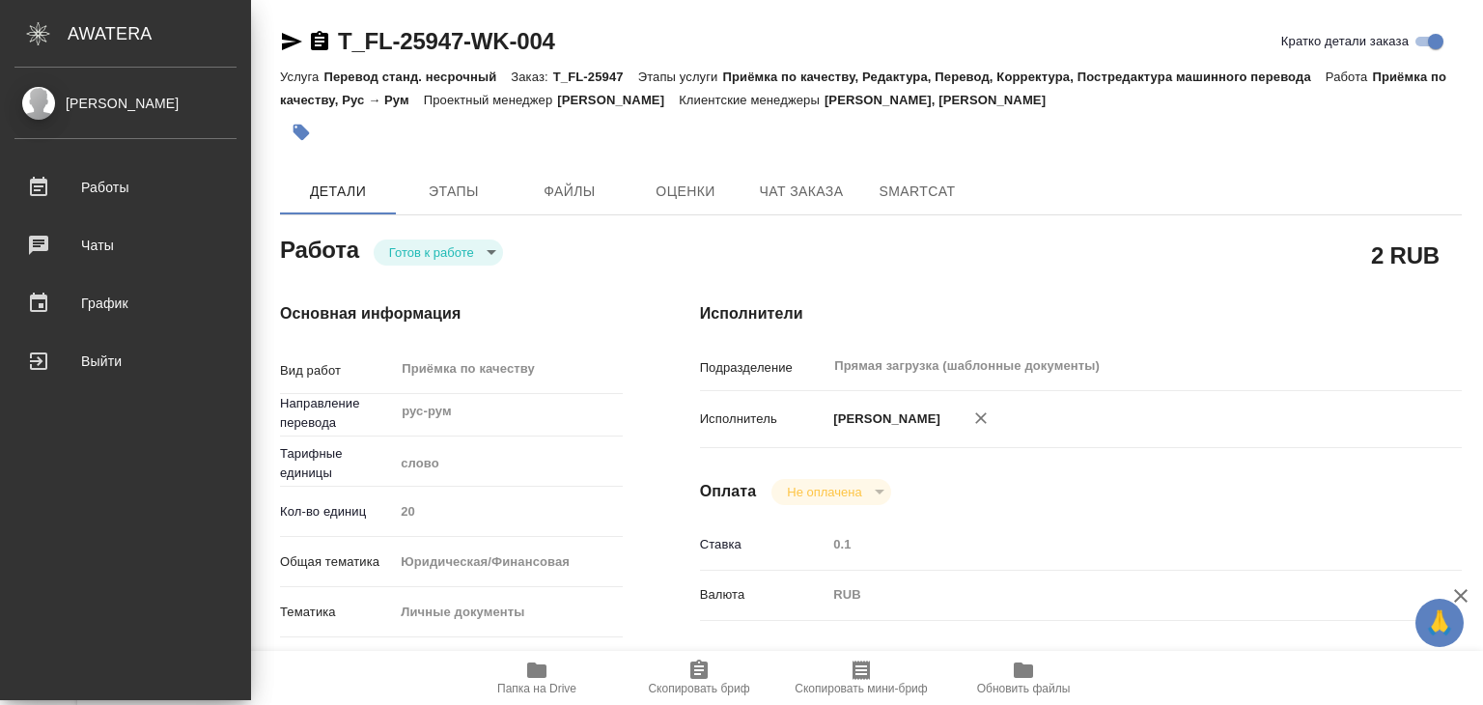
type textarea "x"
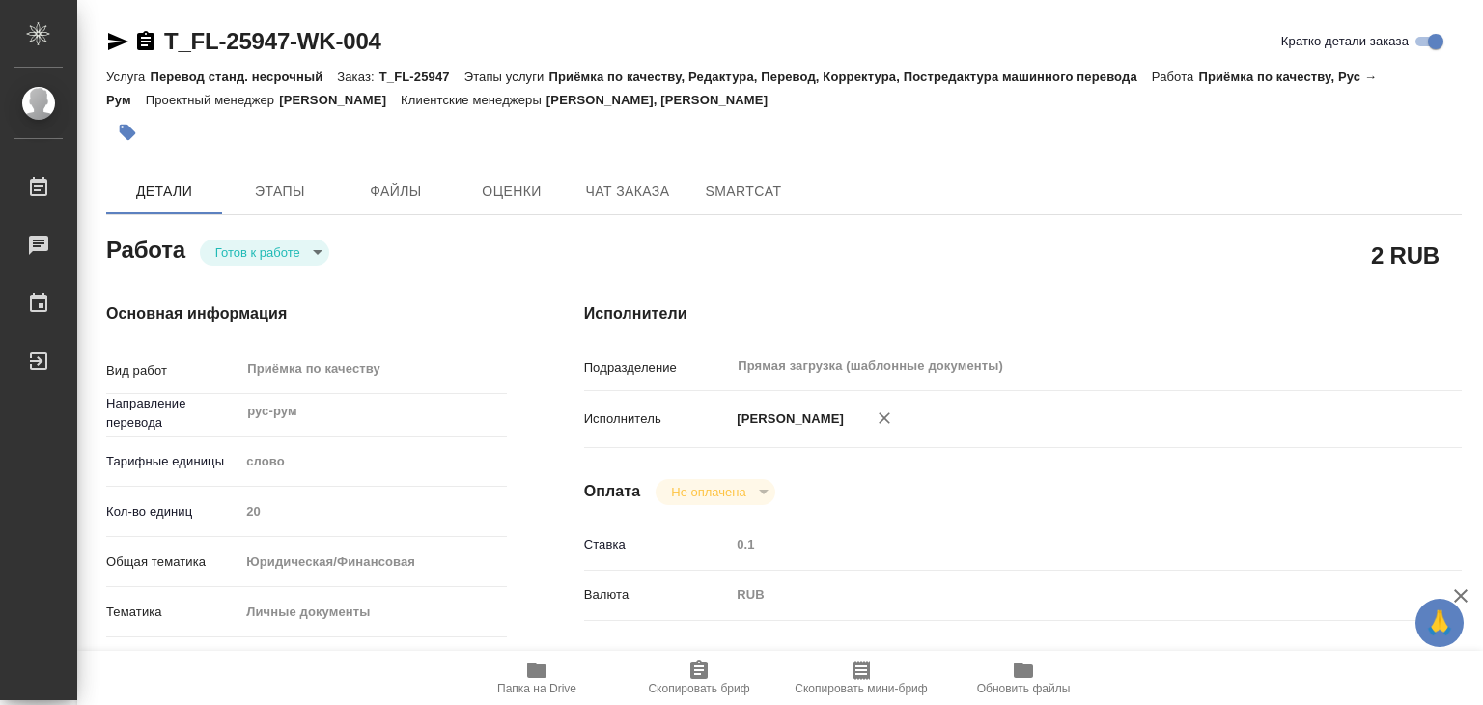
type textarea "x"
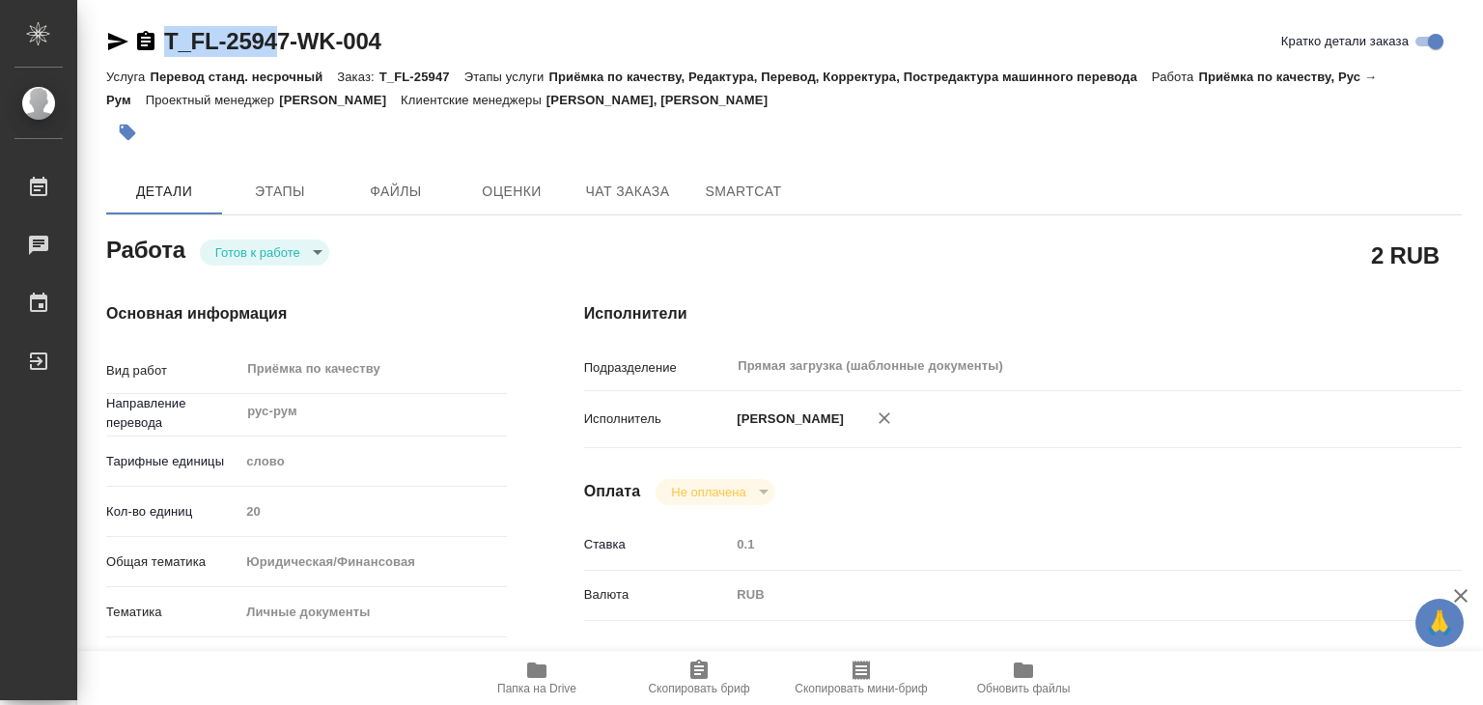
type textarea "x"
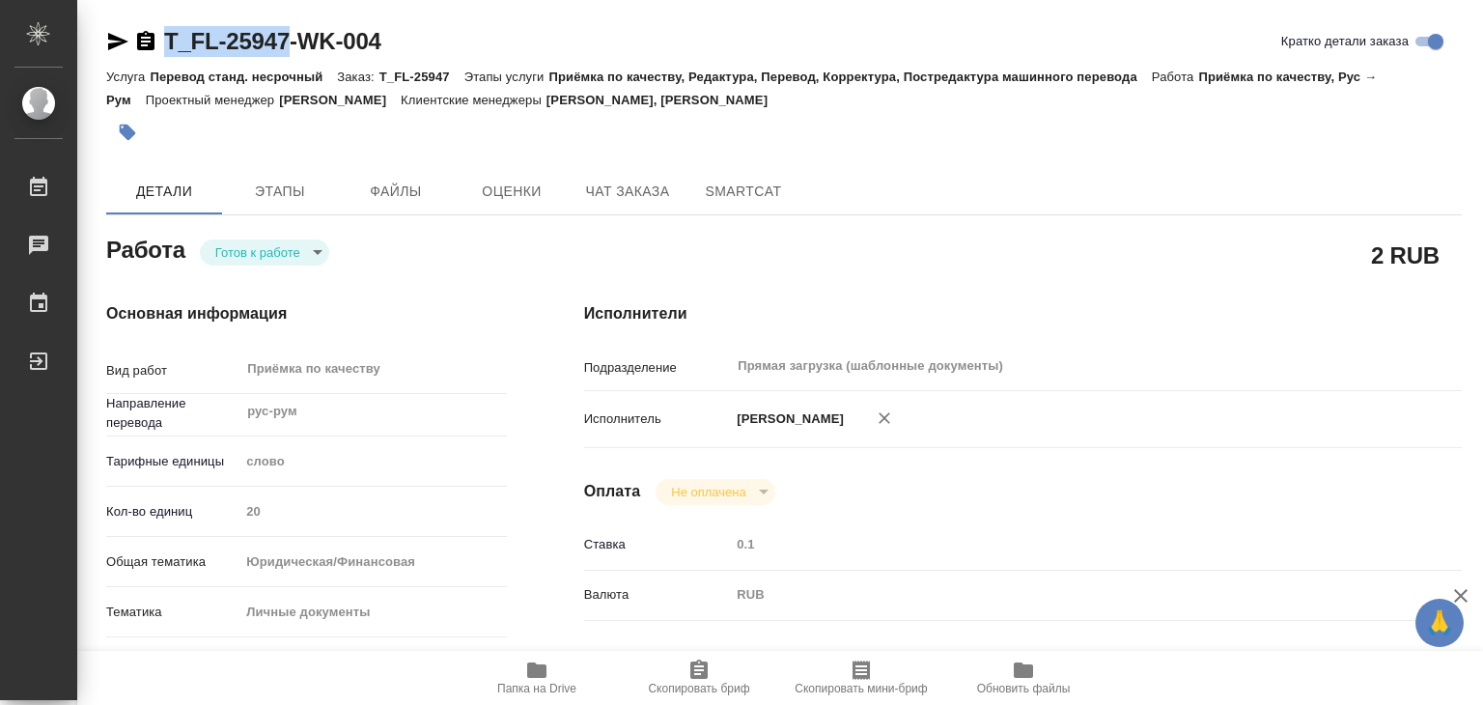
drag, startPoint x: 186, startPoint y: 16, endPoint x: 295, endPoint y: 37, distance: 110.9
copy link "T_FL-25947"
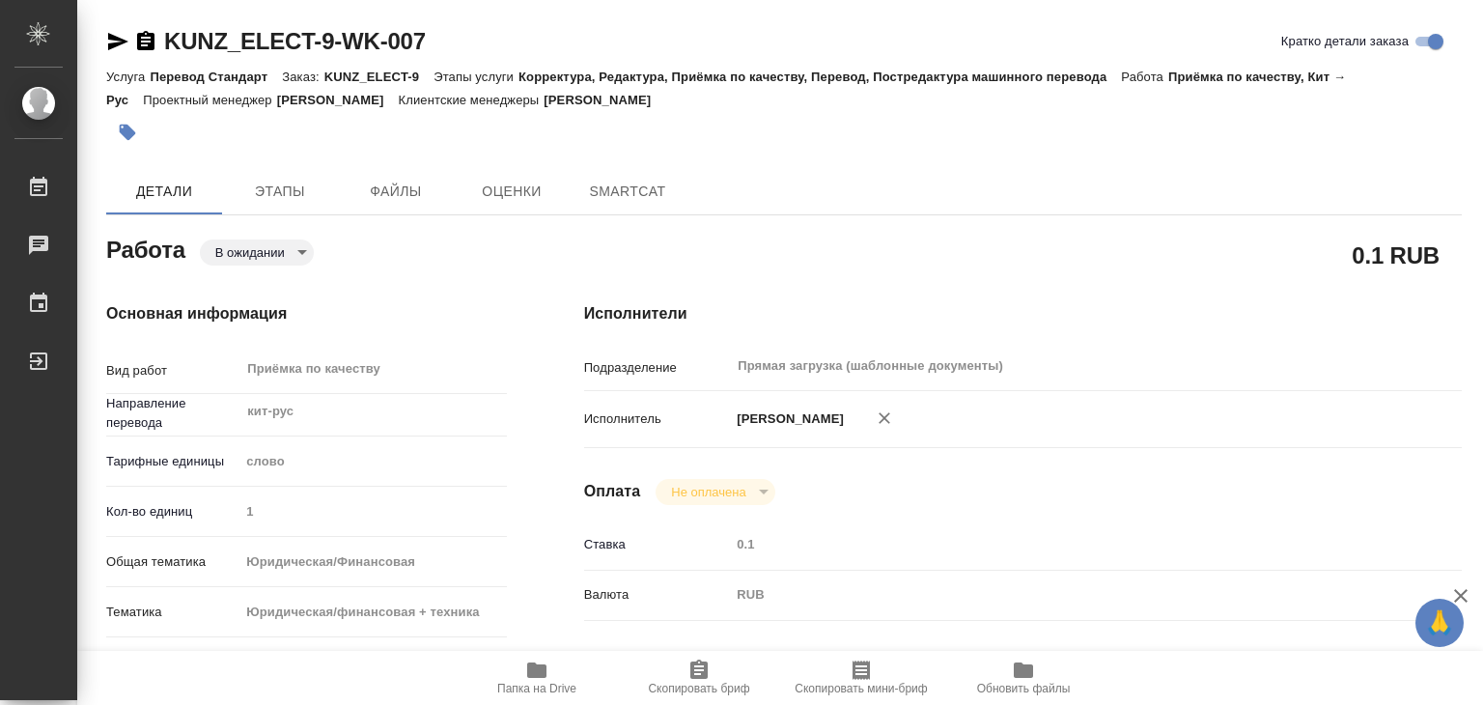
type textarea "x"
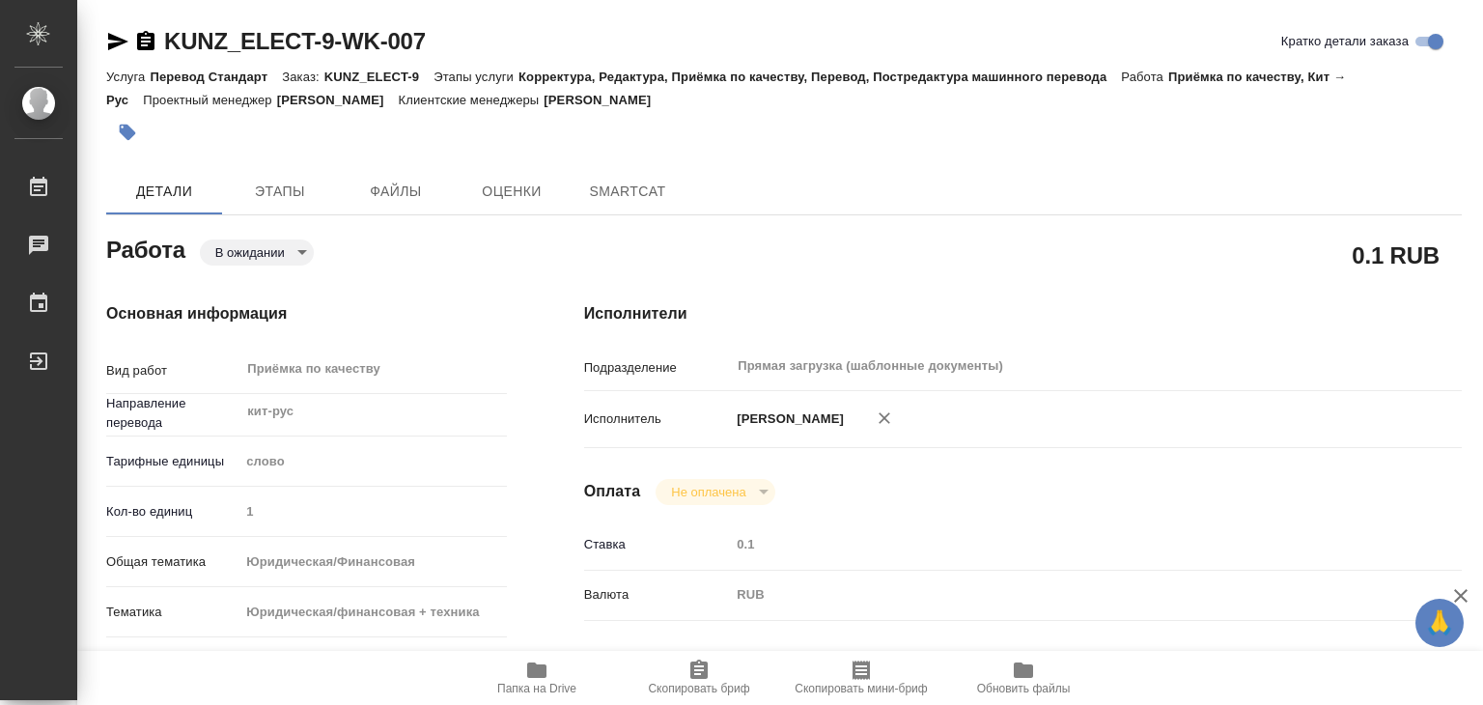
type textarea "x"
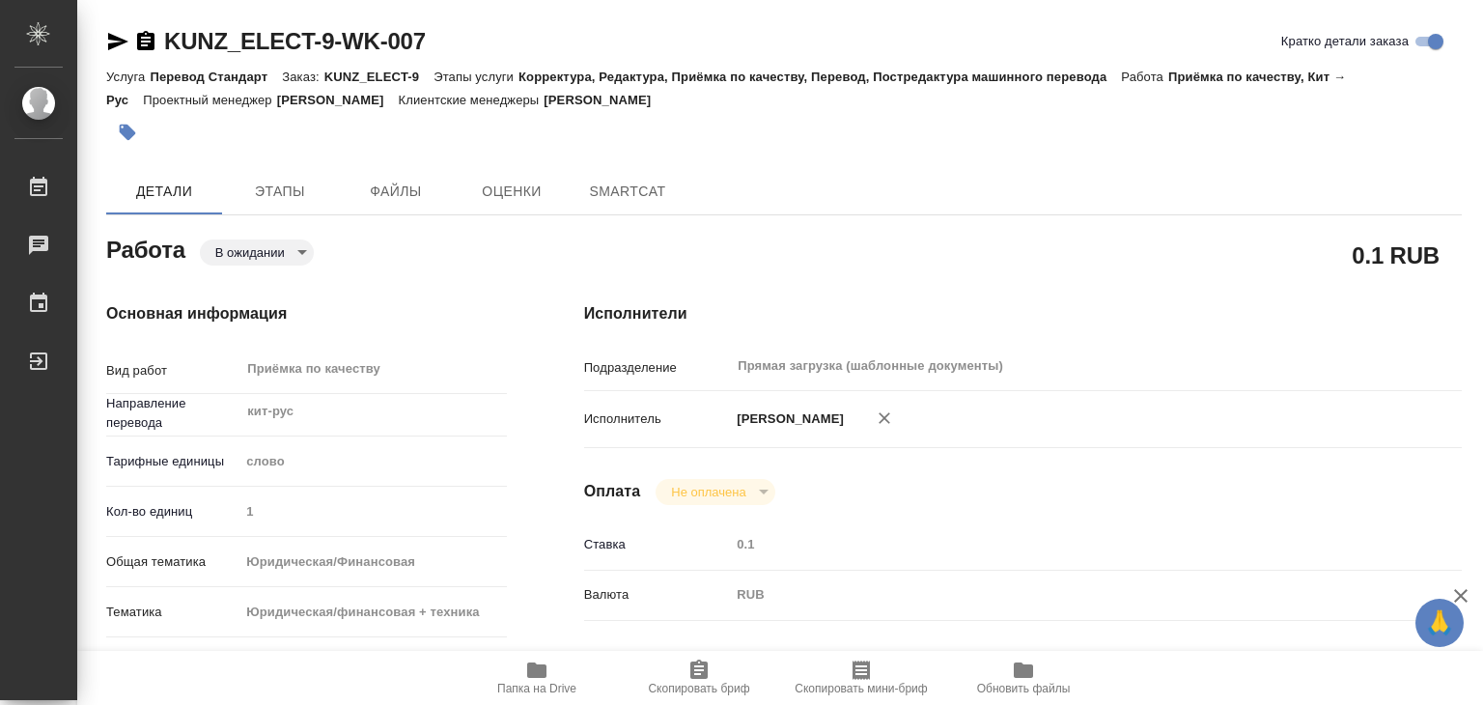
type textarea "x"
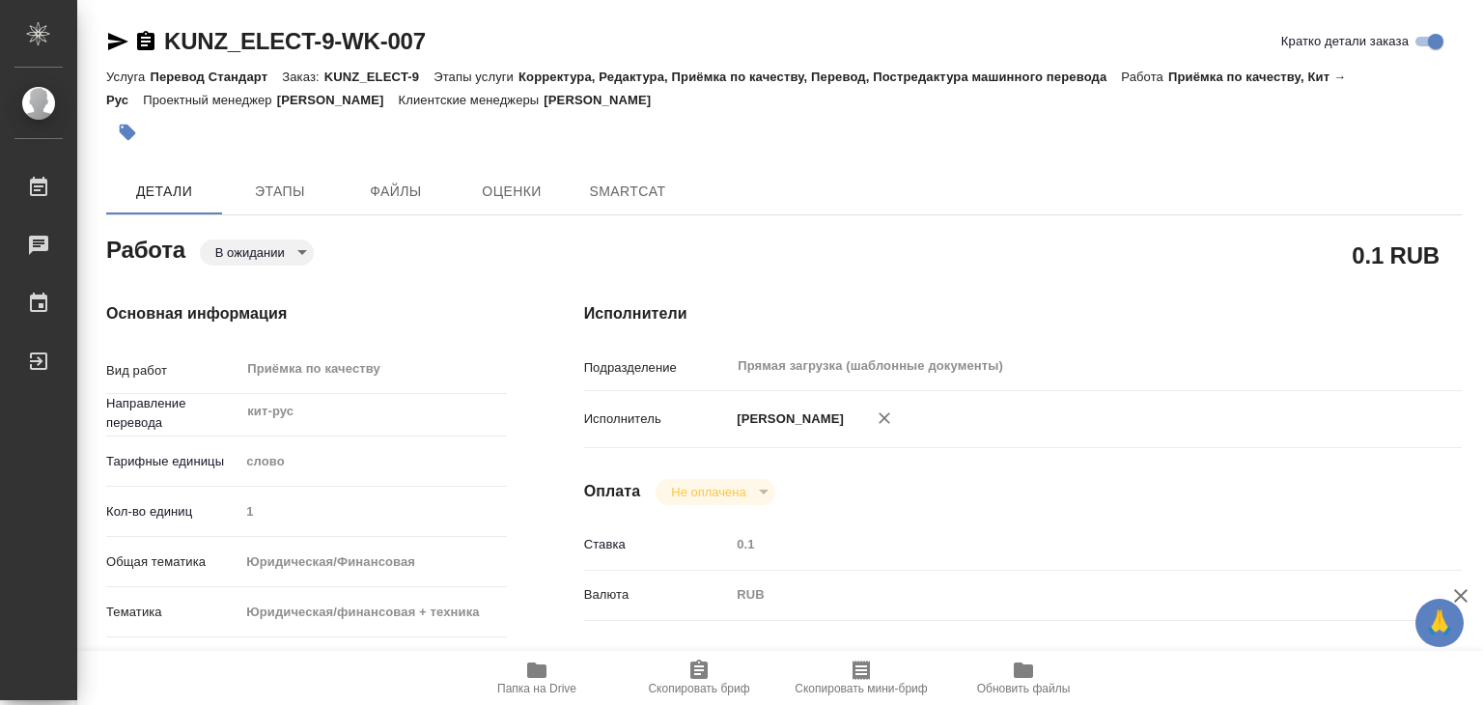
type textarea "x"
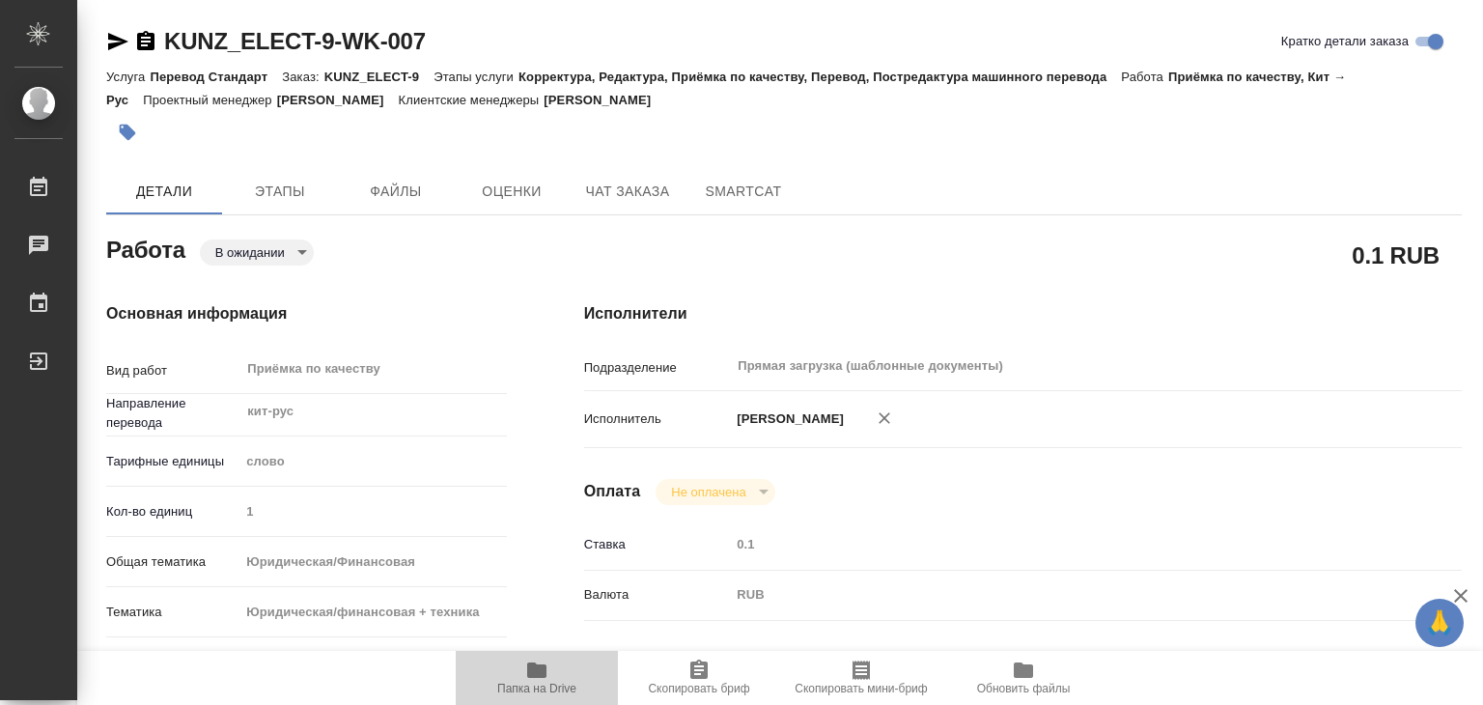
click at [535, 678] on icon "button" at bounding box center [536, 669] width 23 height 23
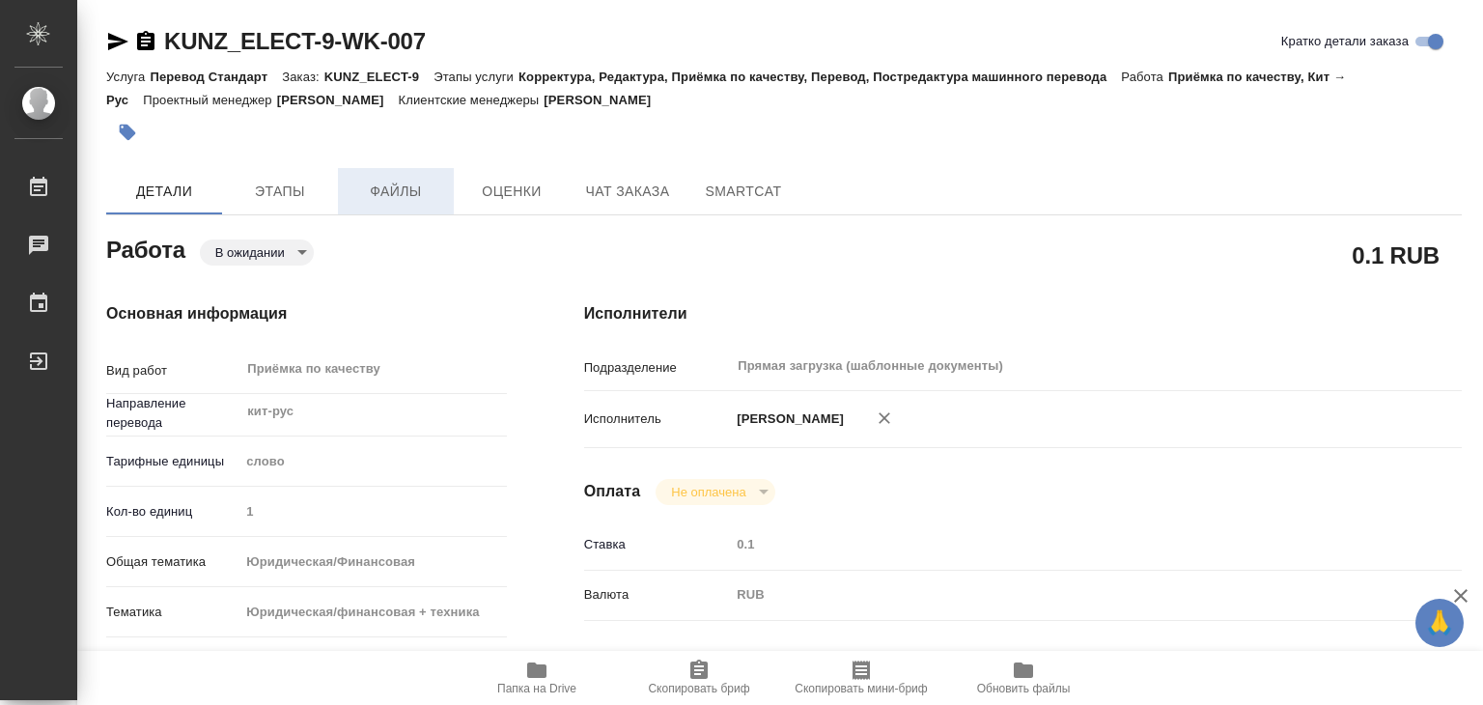
type textarea "x"
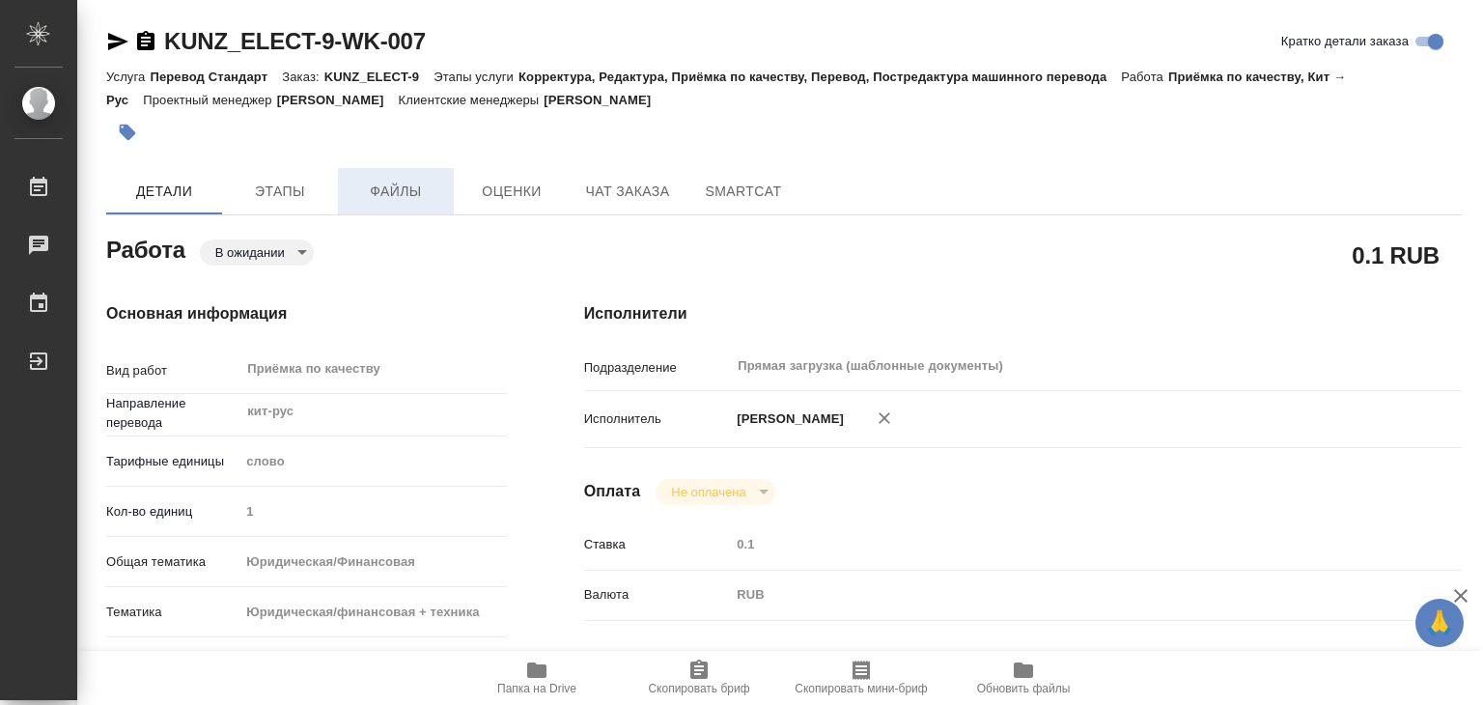
click at [409, 190] on span "Файлы" at bounding box center [395, 192] width 93 height 24
type textarea "x"
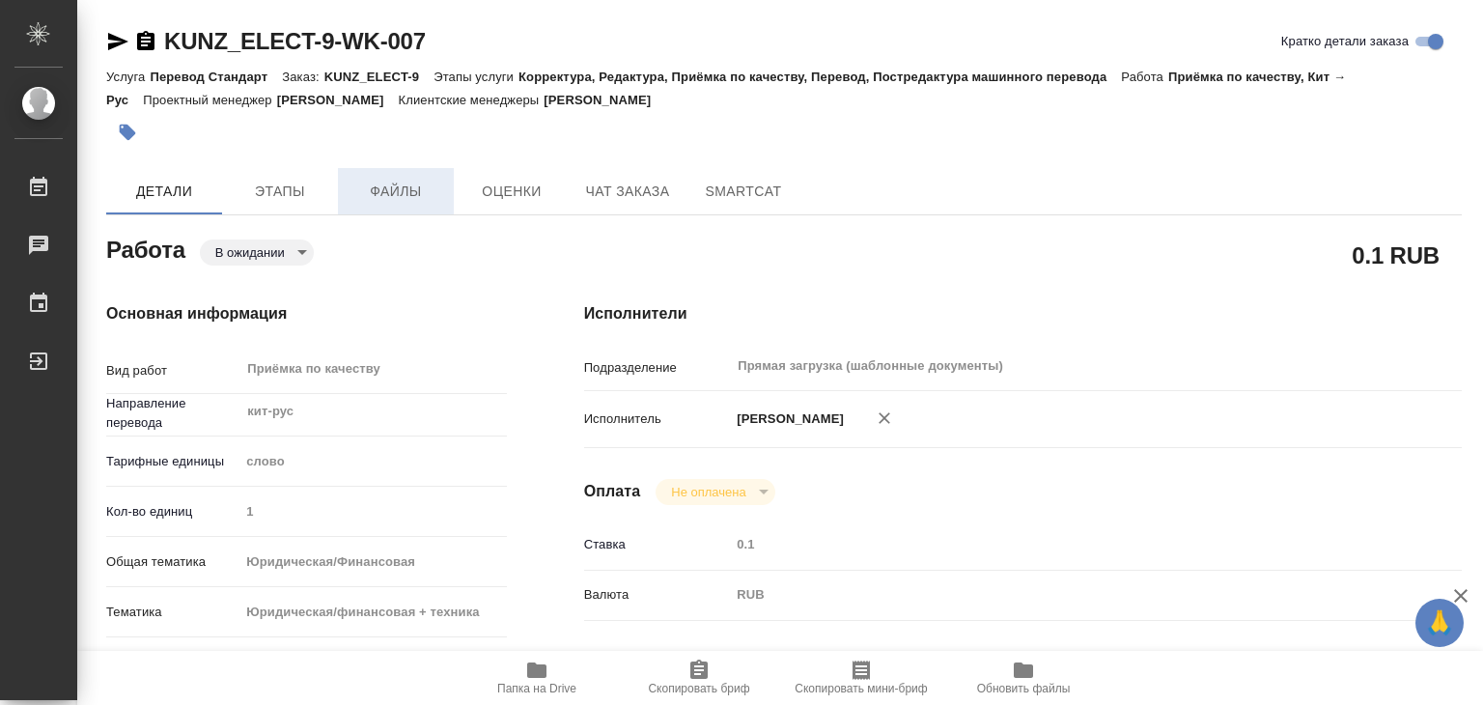
type textarea "x"
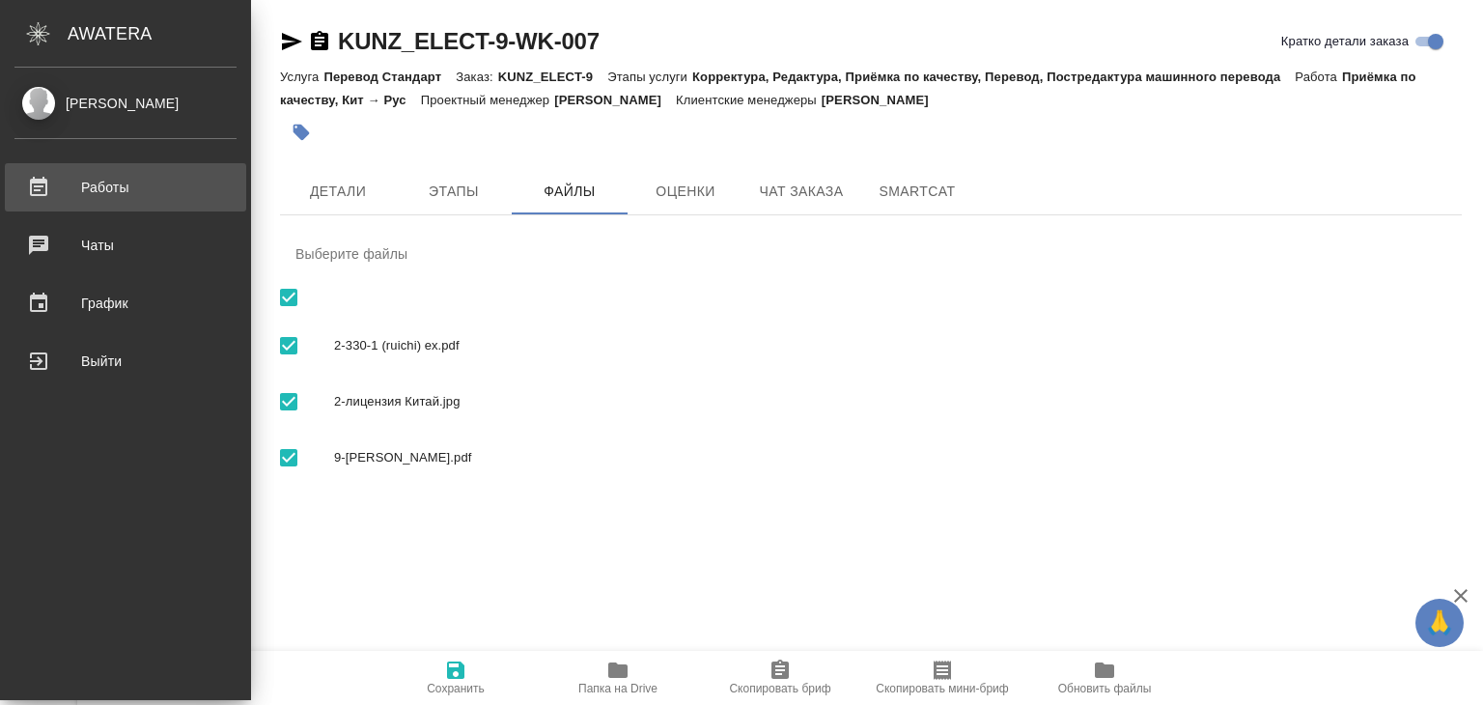
drag, startPoint x: 91, startPoint y: 192, endPoint x: 112, endPoint y: 174, distance: 28.1
click at [91, 192] on div "Работы" at bounding box center [125, 187] width 222 height 29
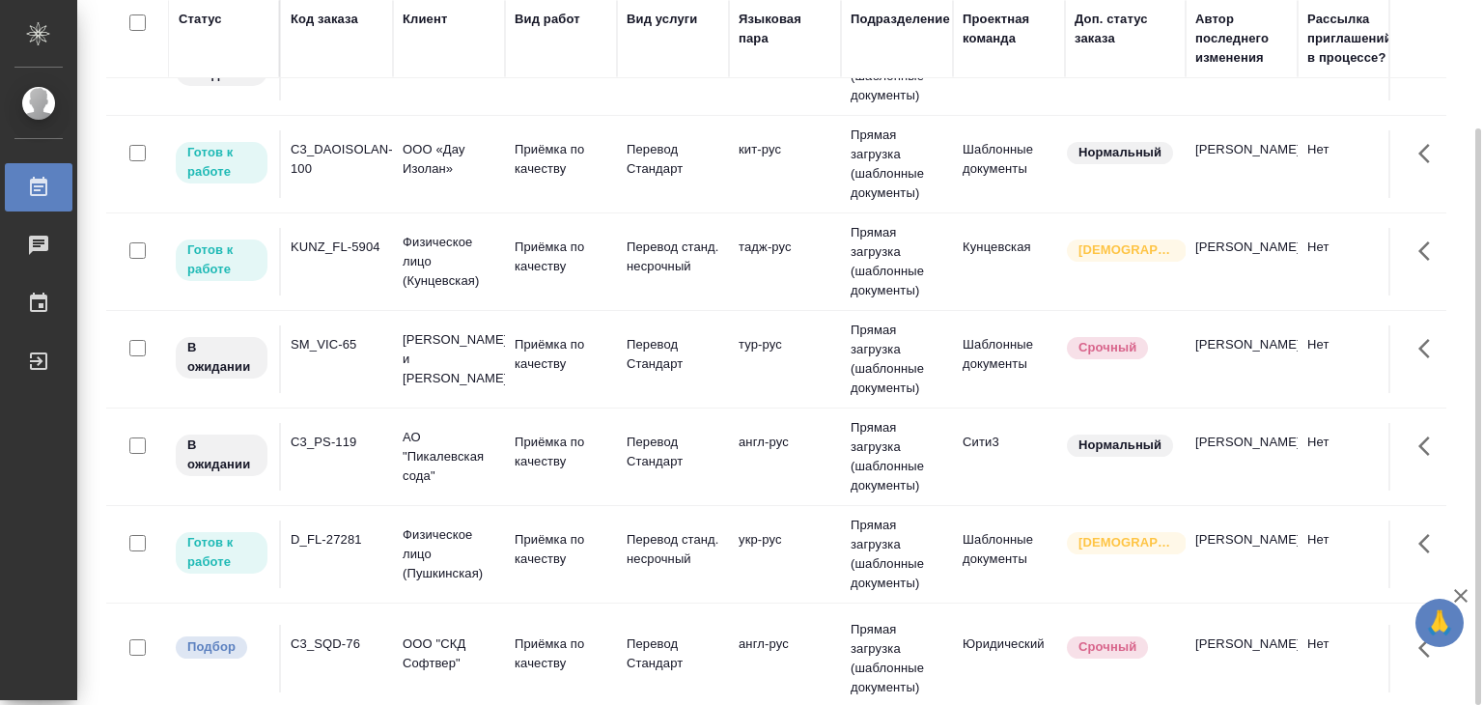
scroll to position [552, 0]
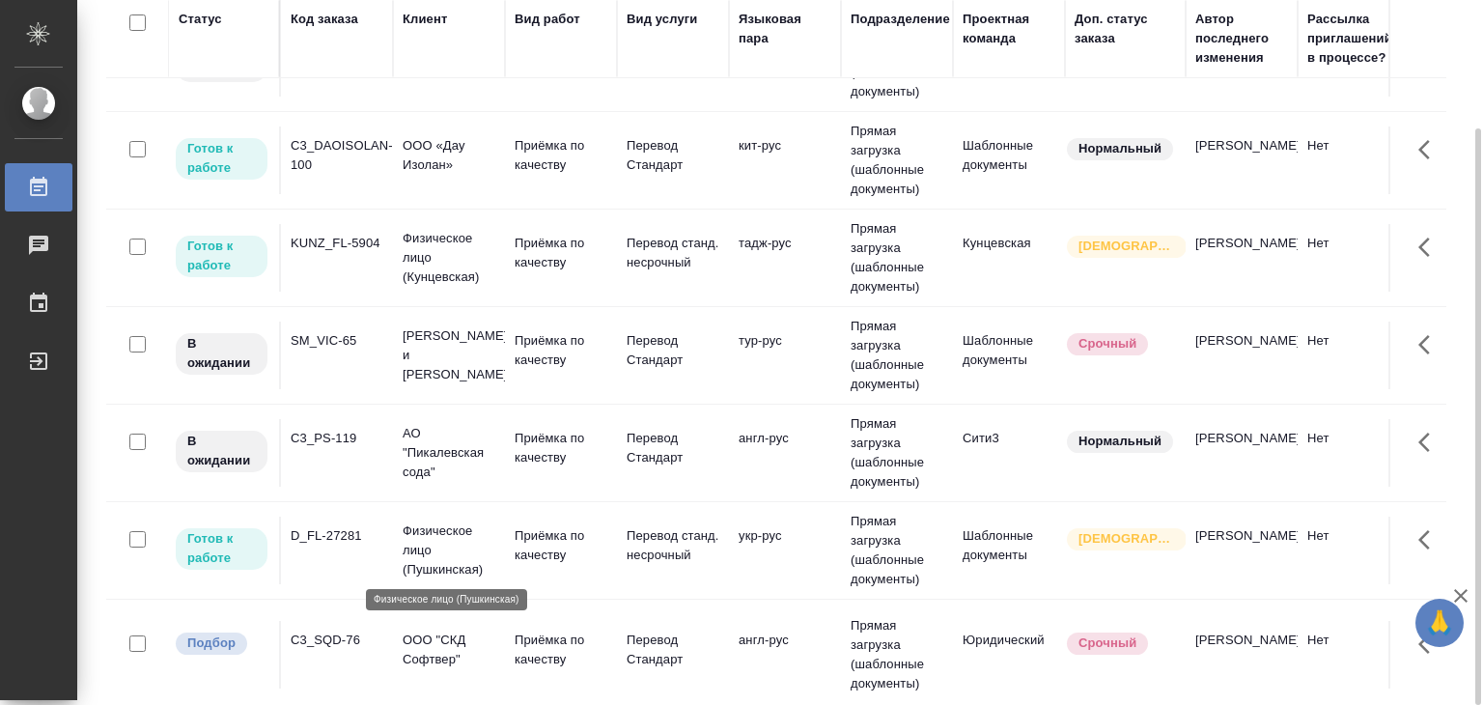
click at [424, 540] on p "Физическое лицо (Пушкинская)" at bounding box center [448, 550] width 93 height 58
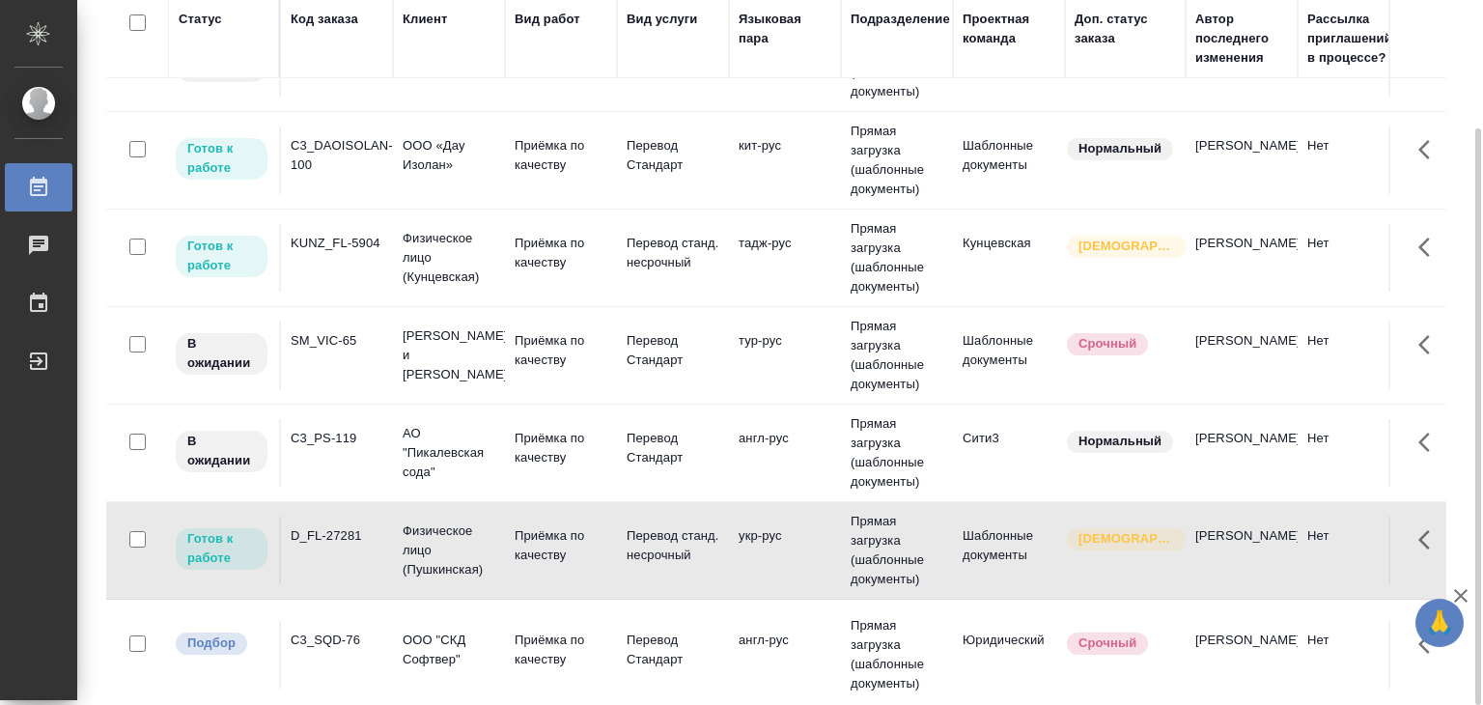
scroll to position [745, 0]
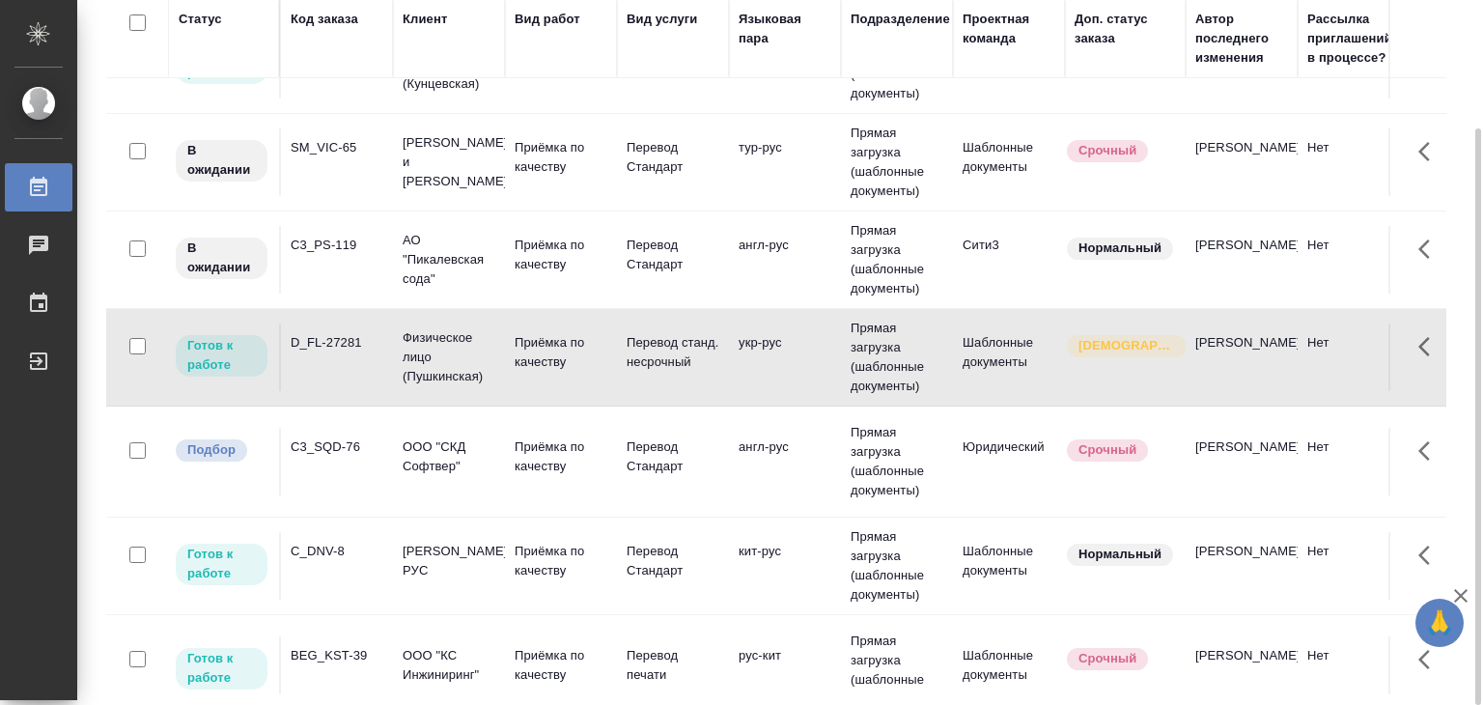
click at [463, 441] on p "ООО "СКД Софтвер"" at bounding box center [448, 456] width 93 height 39
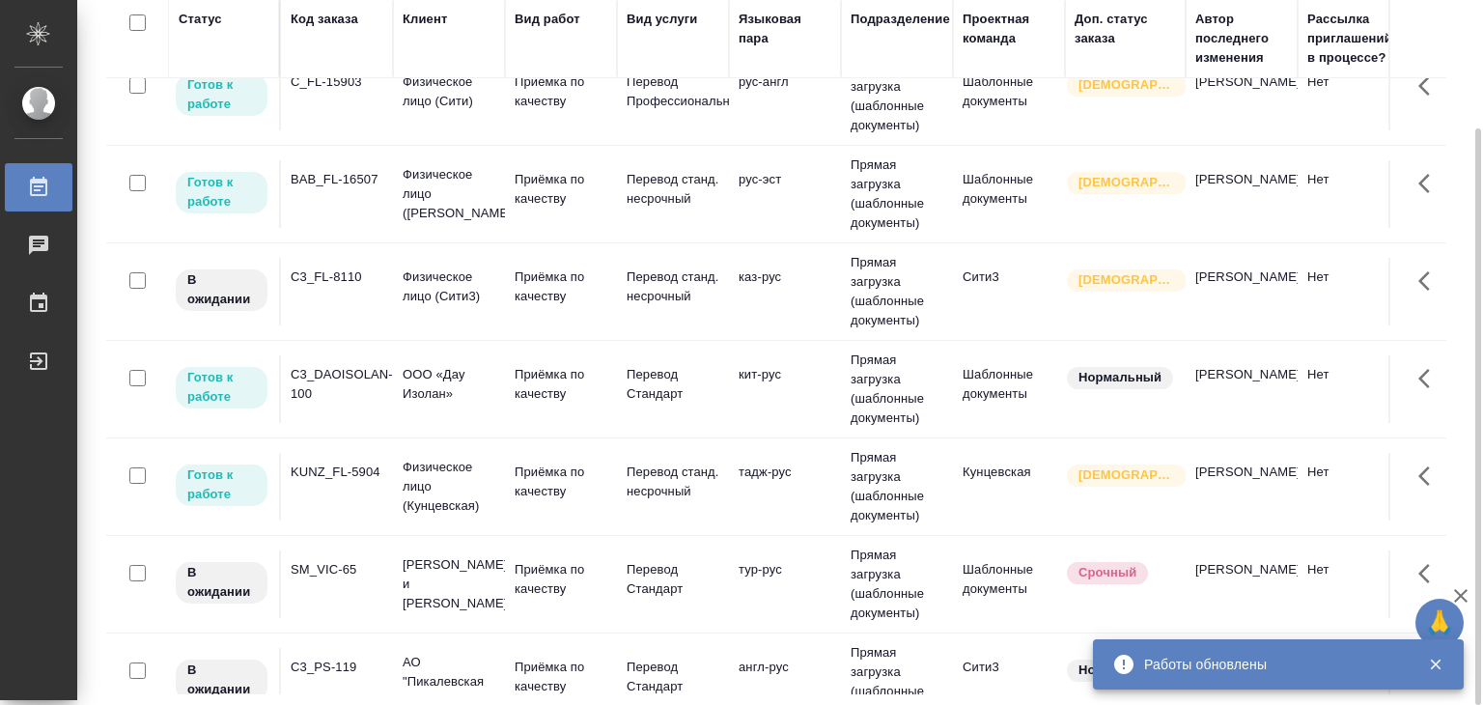
scroll to position [0, 0]
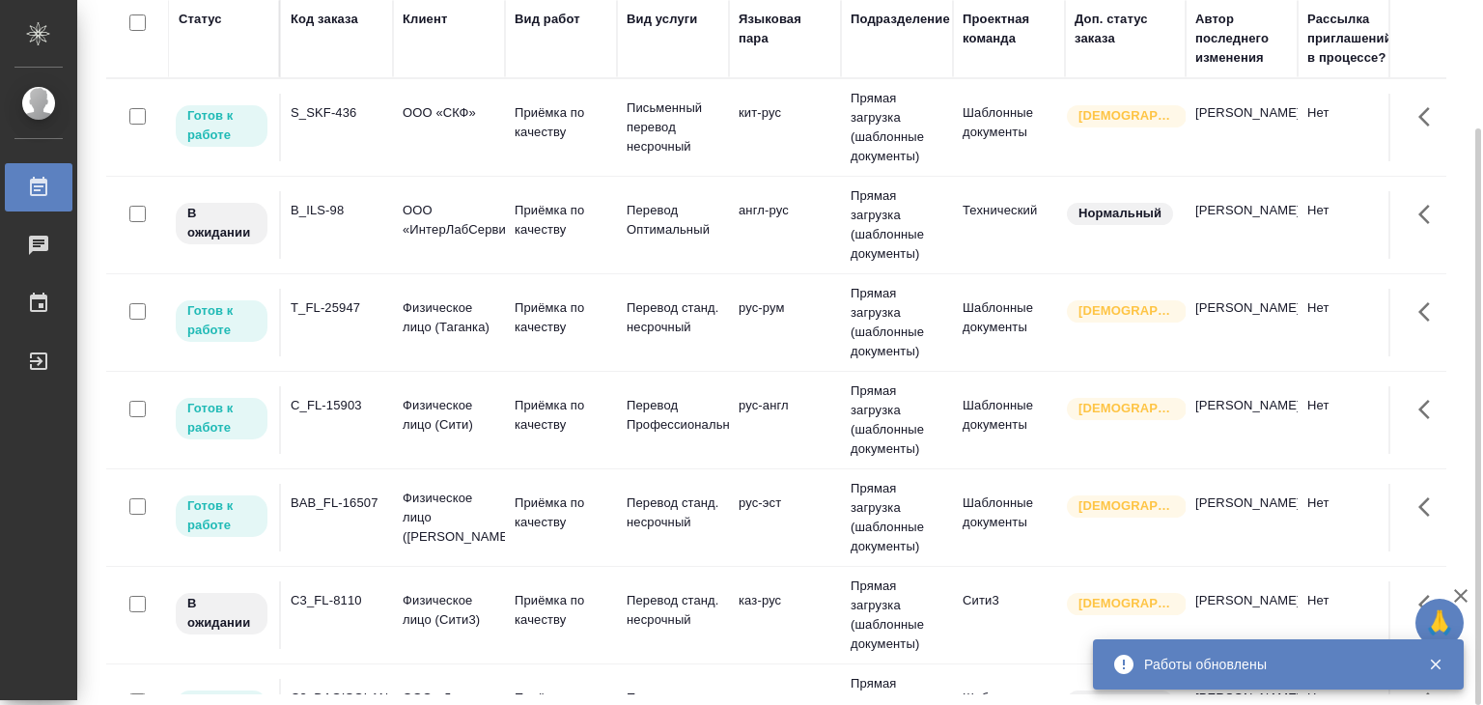
click at [506, 228] on td "Приёмка по качеству" at bounding box center [561, 225] width 112 height 68
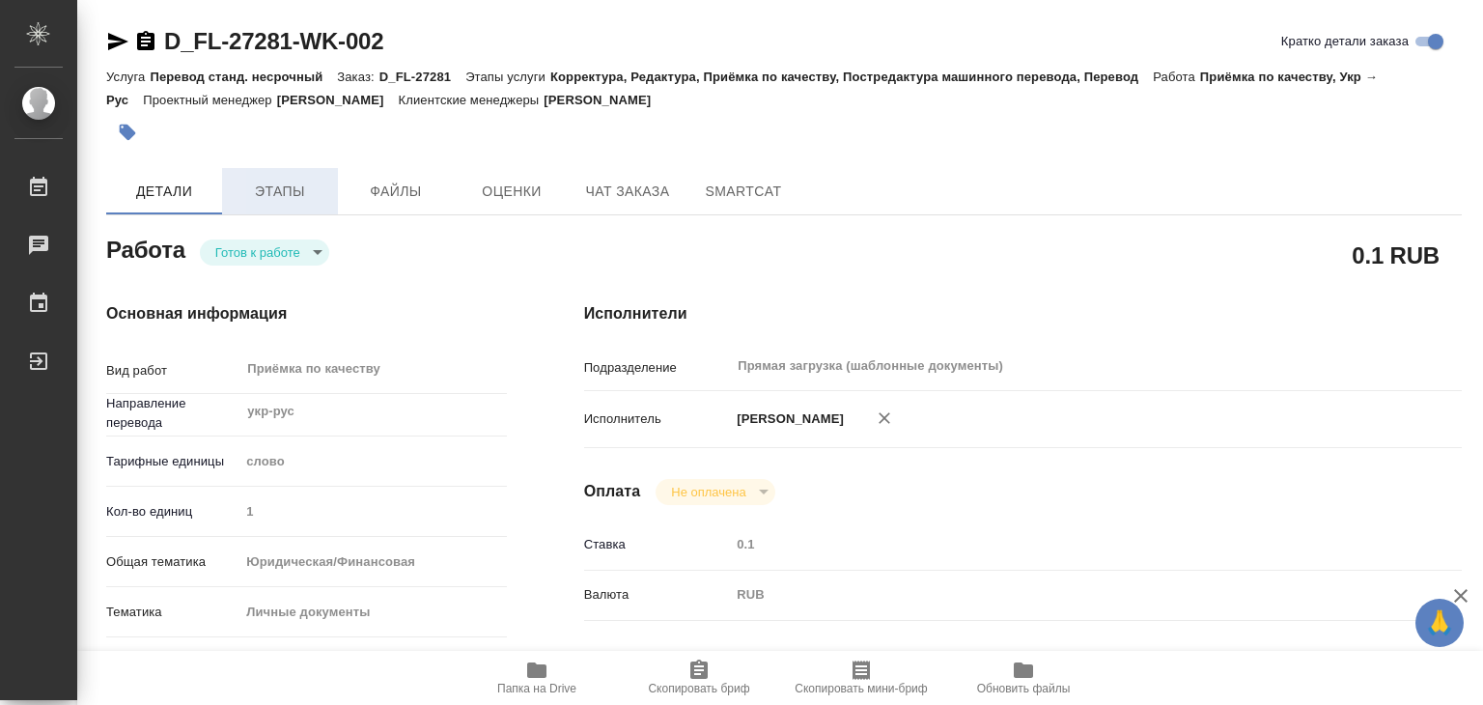
click at [297, 200] on span "Этапы" at bounding box center [280, 192] width 93 height 24
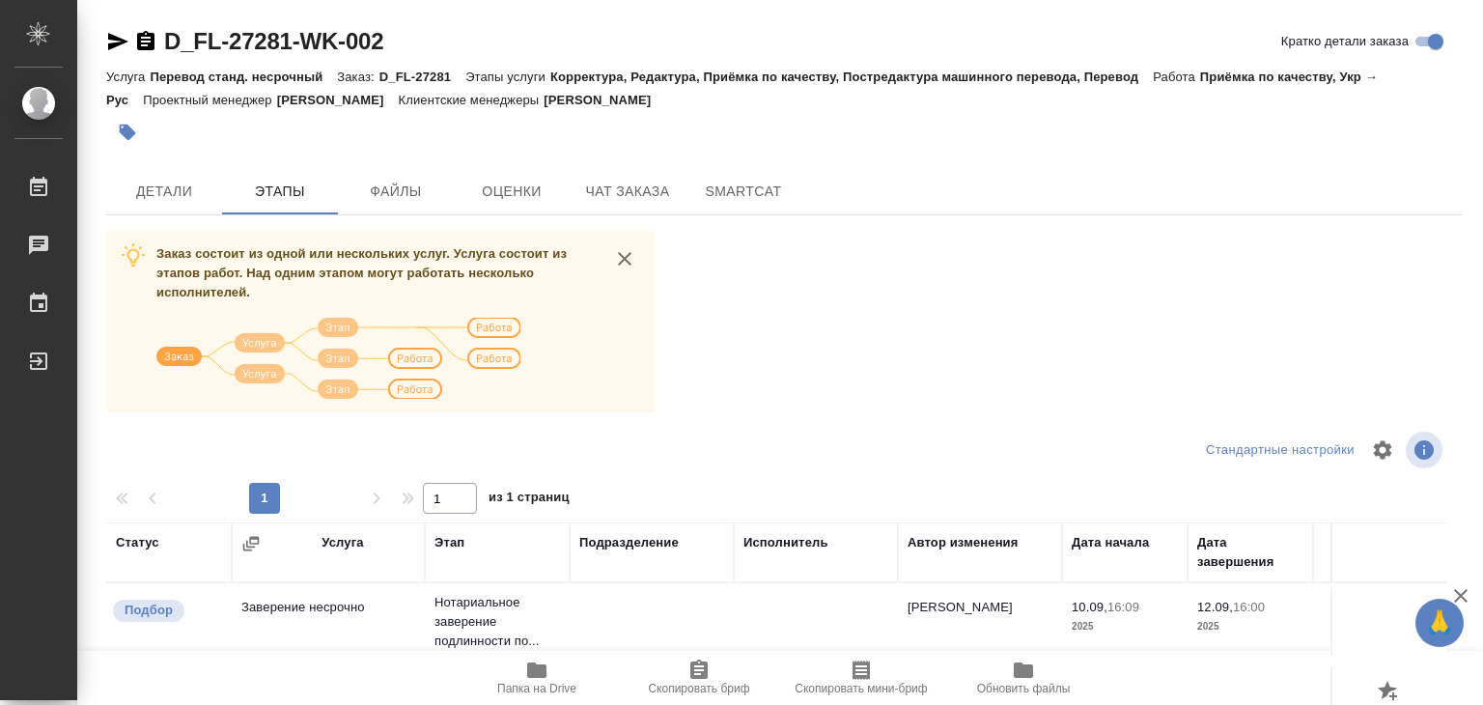
click at [1145, 199] on div "Детали Этапы Файлы Оценки Чат заказа SmartCat" at bounding box center [783, 191] width 1355 height 46
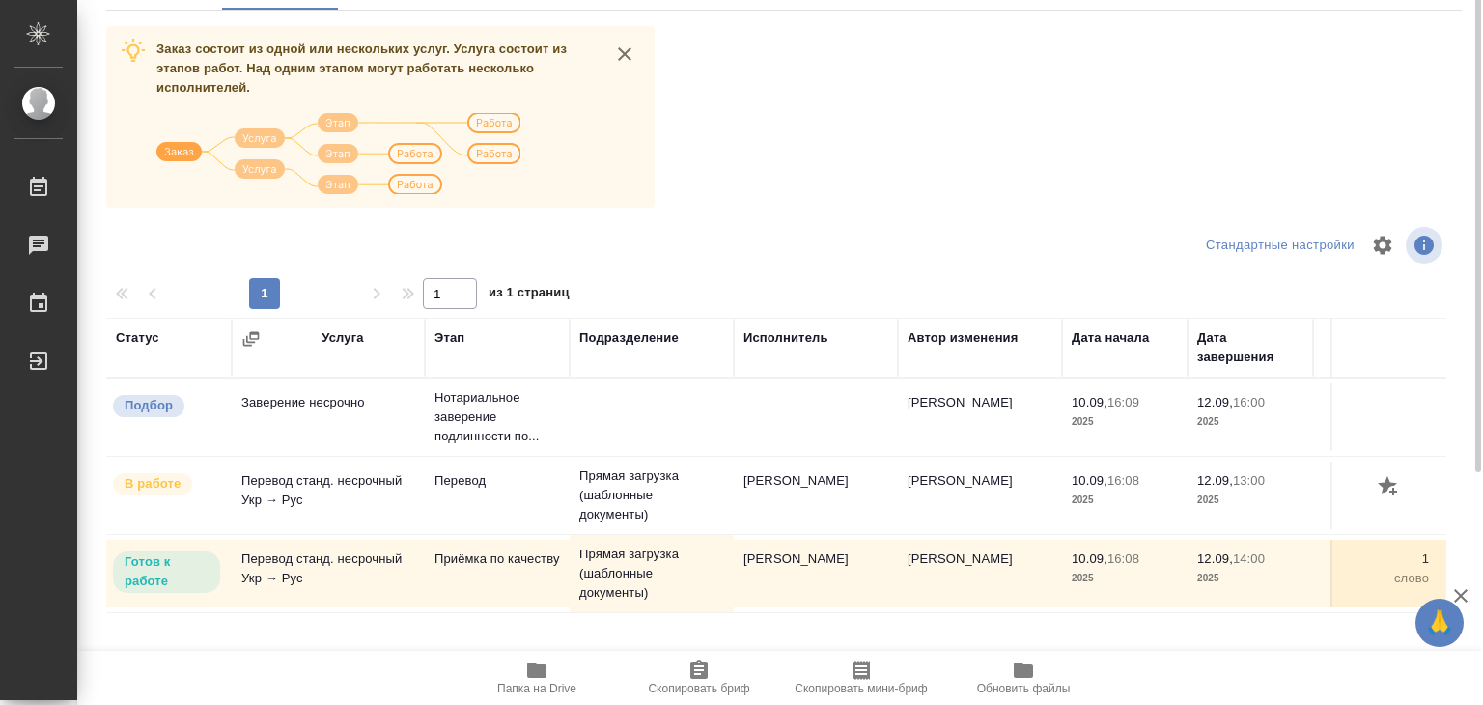
scroll to position [12, 0]
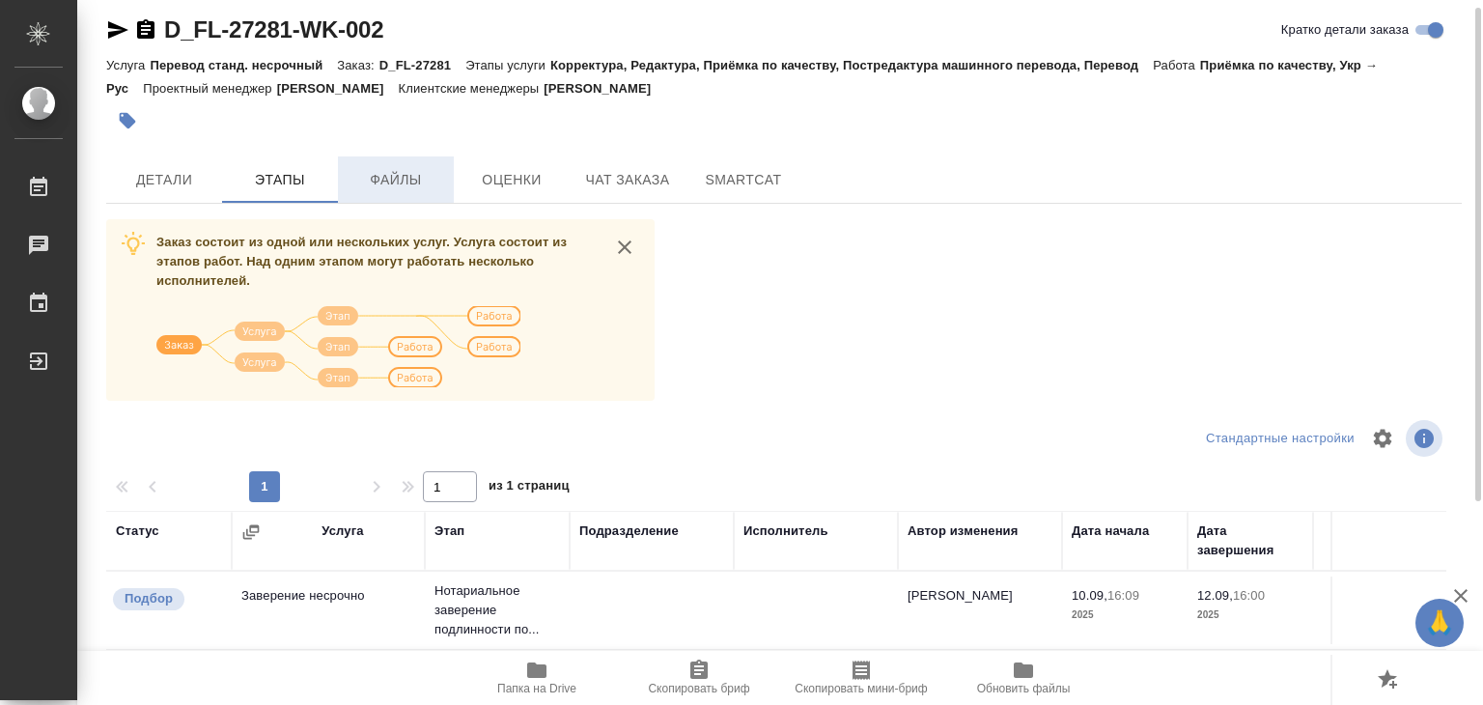
click at [405, 192] on button "Файлы" at bounding box center [396, 179] width 116 height 46
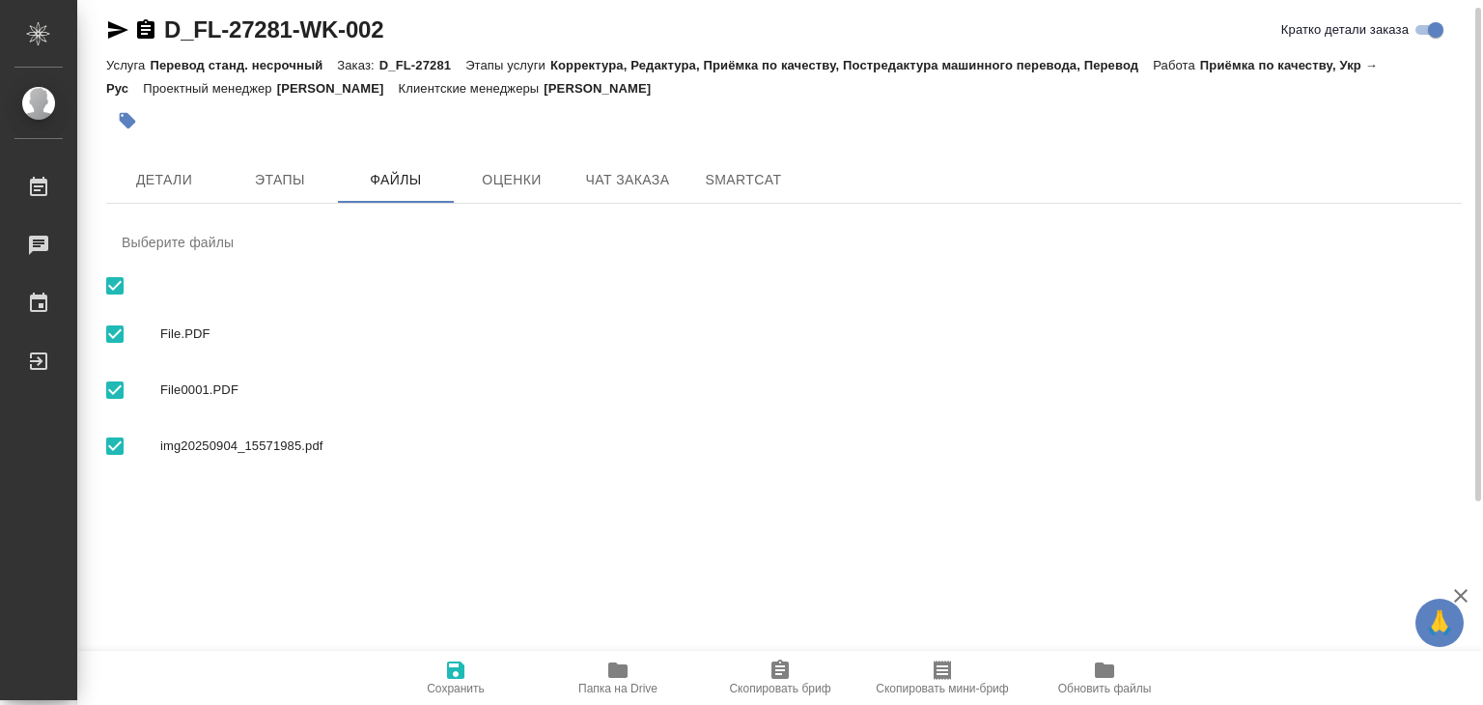
click at [613, 678] on icon "button" at bounding box center [617, 669] width 23 height 23
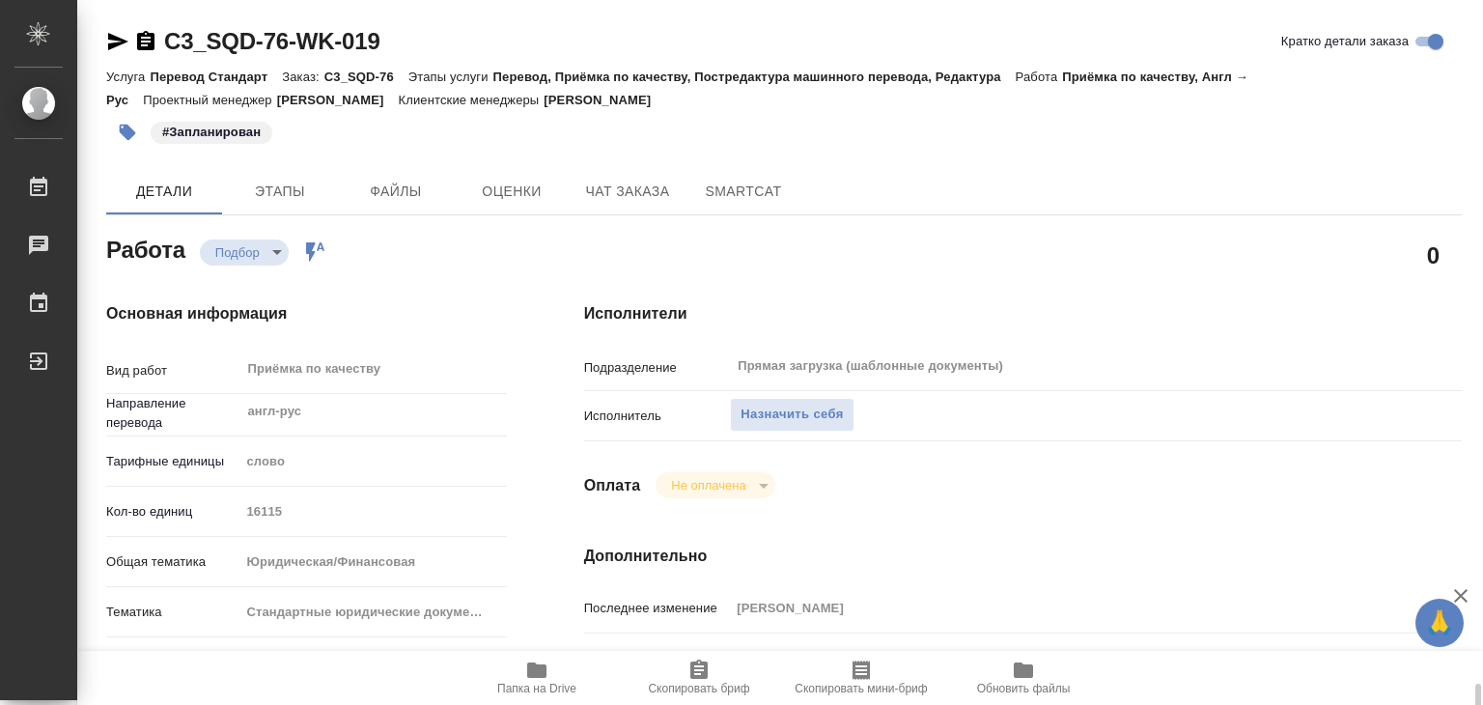
scroll to position [483, 0]
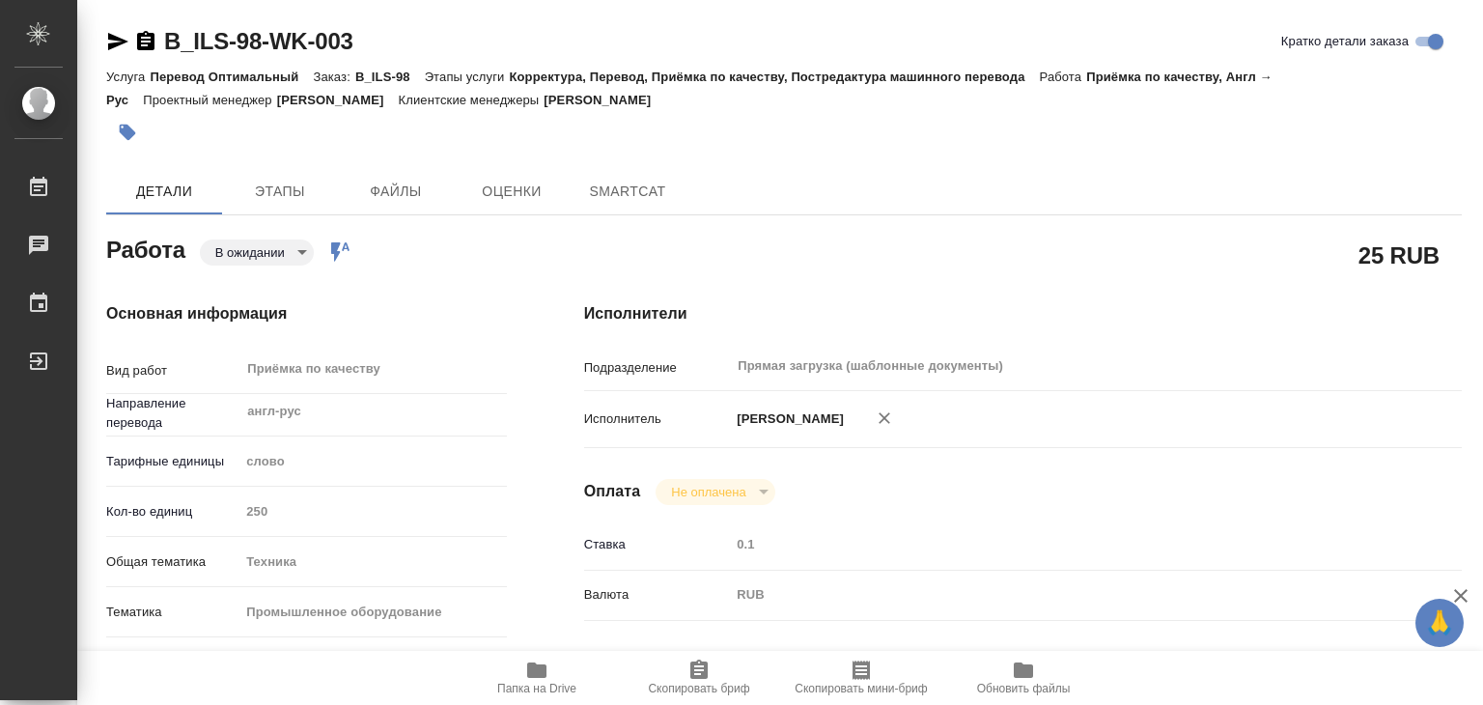
type textarea "x"
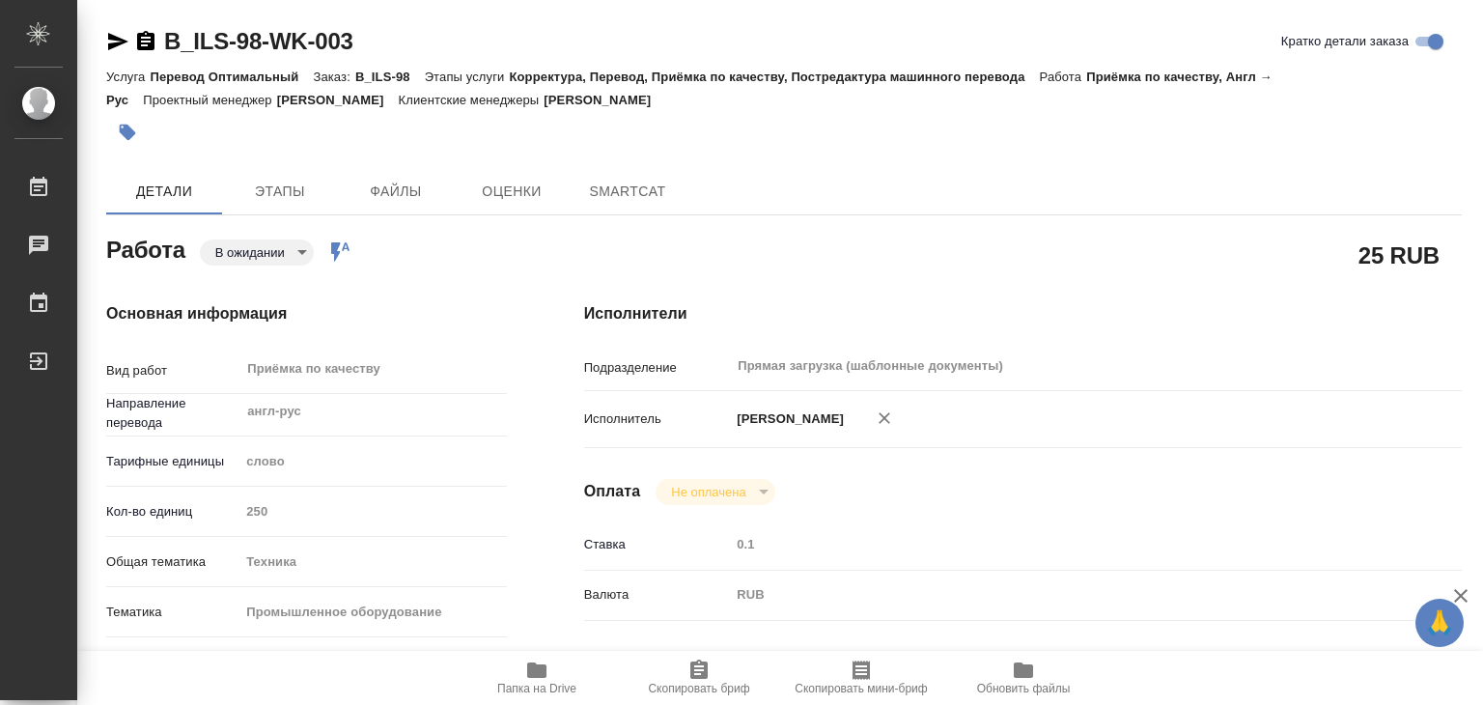
type textarea "x"
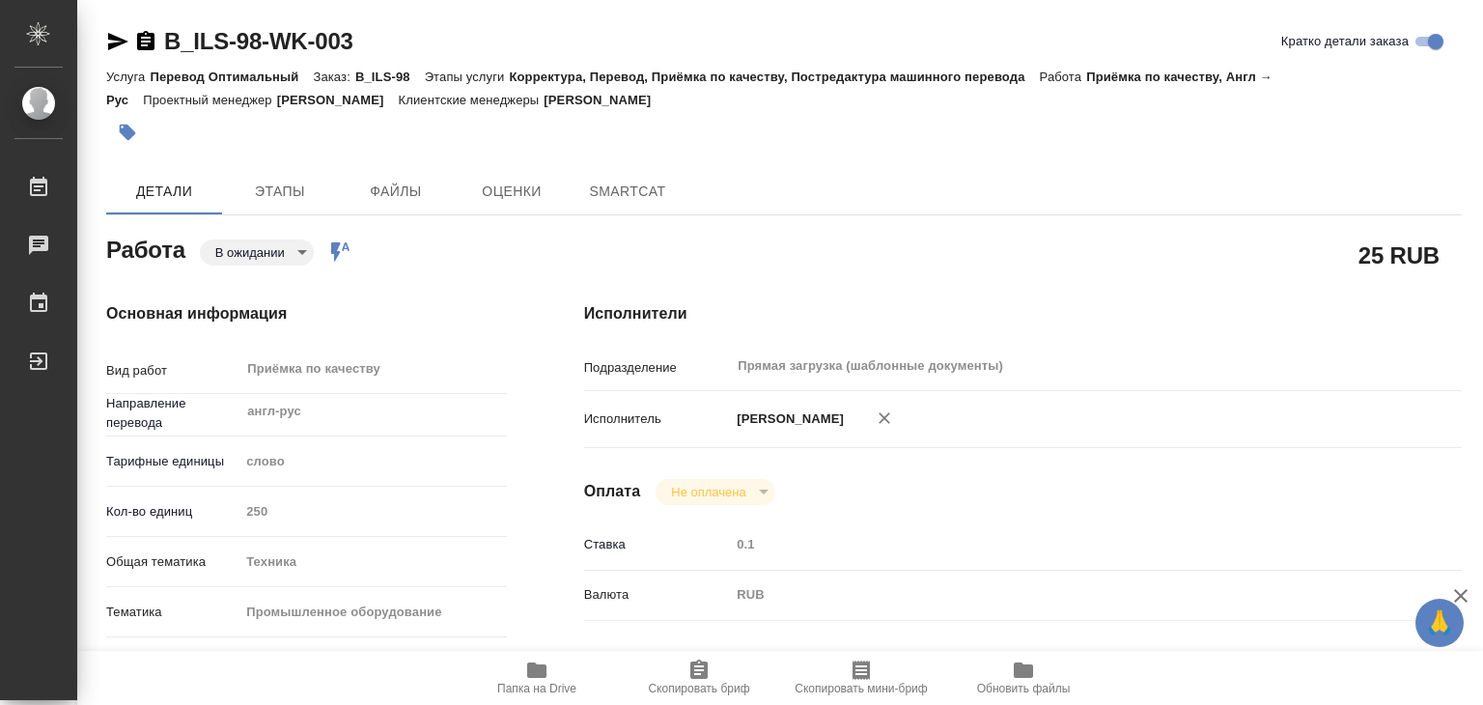
type textarea "x"
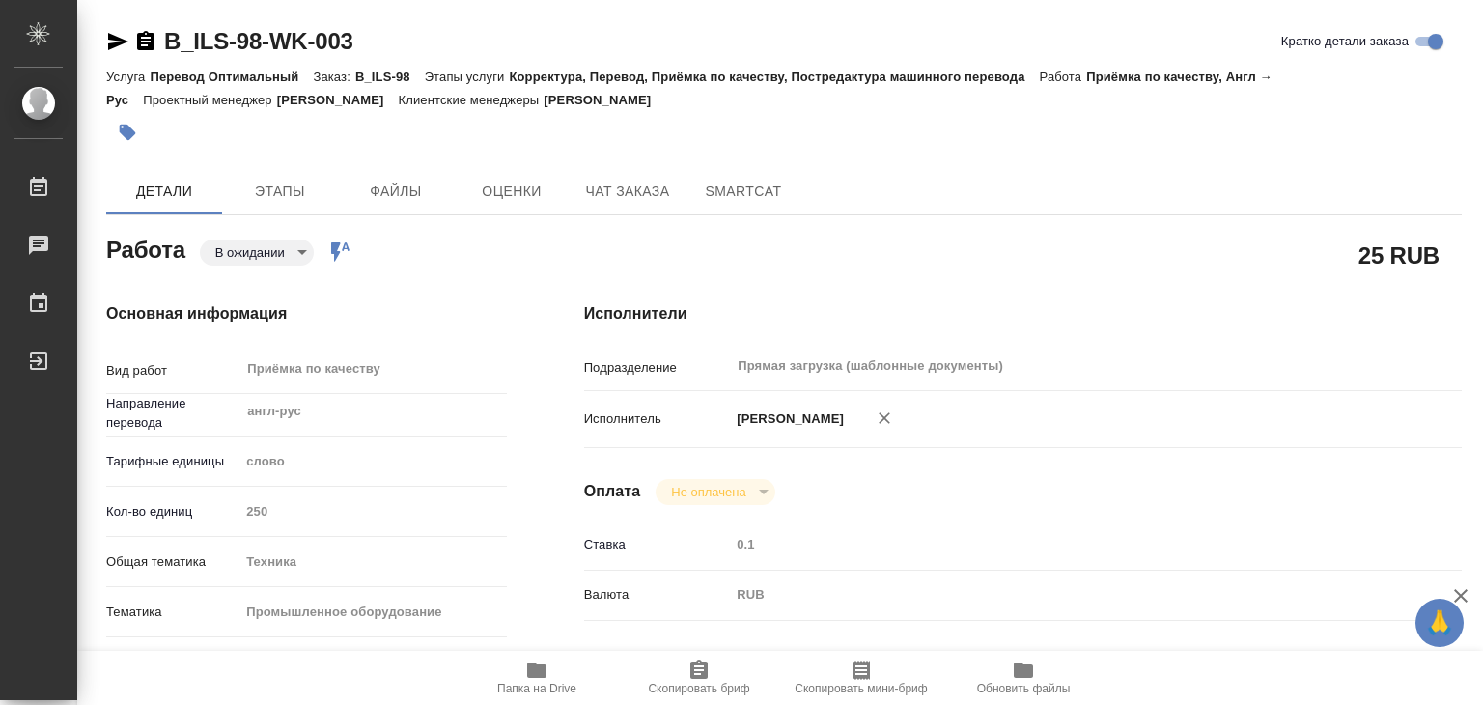
type textarea "x"
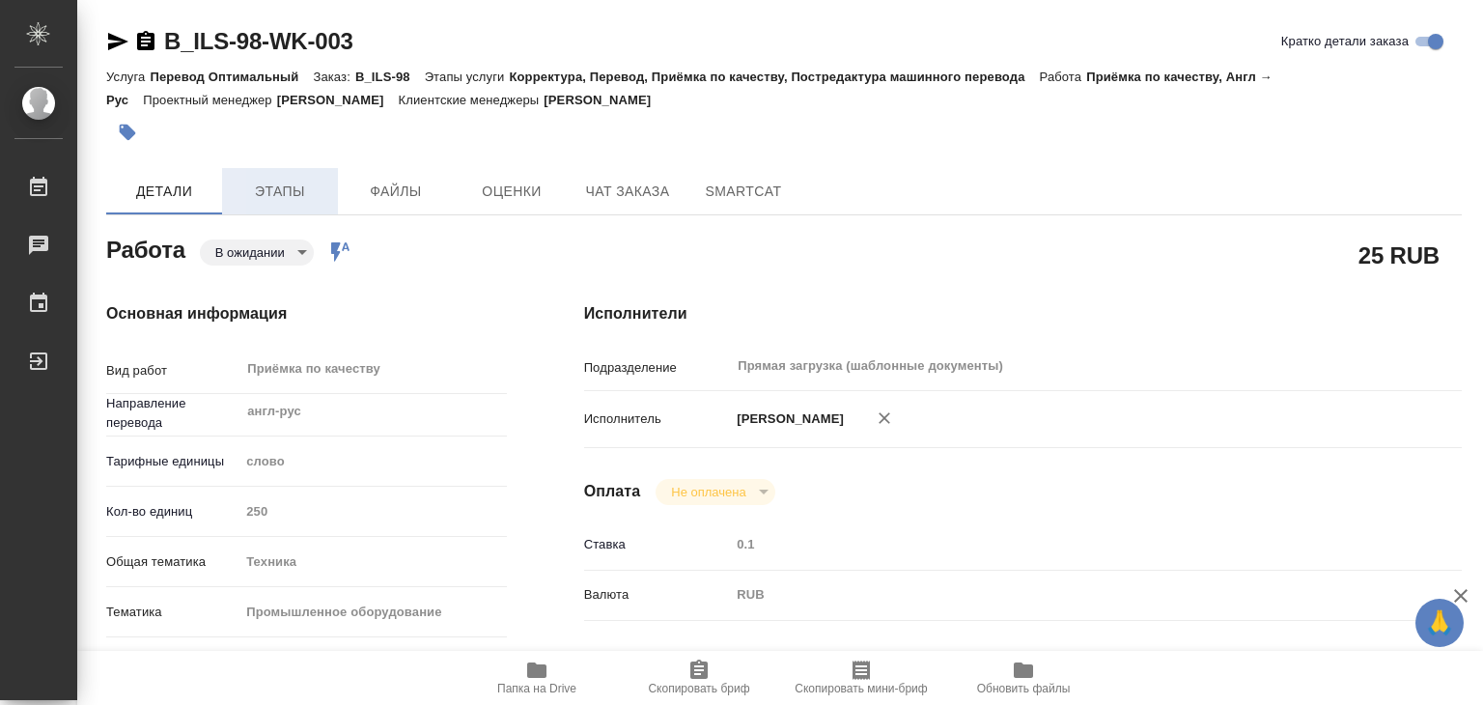
click at [296, 190] on span "Этапы" at bounding box center [280, 192] width 93 height 24
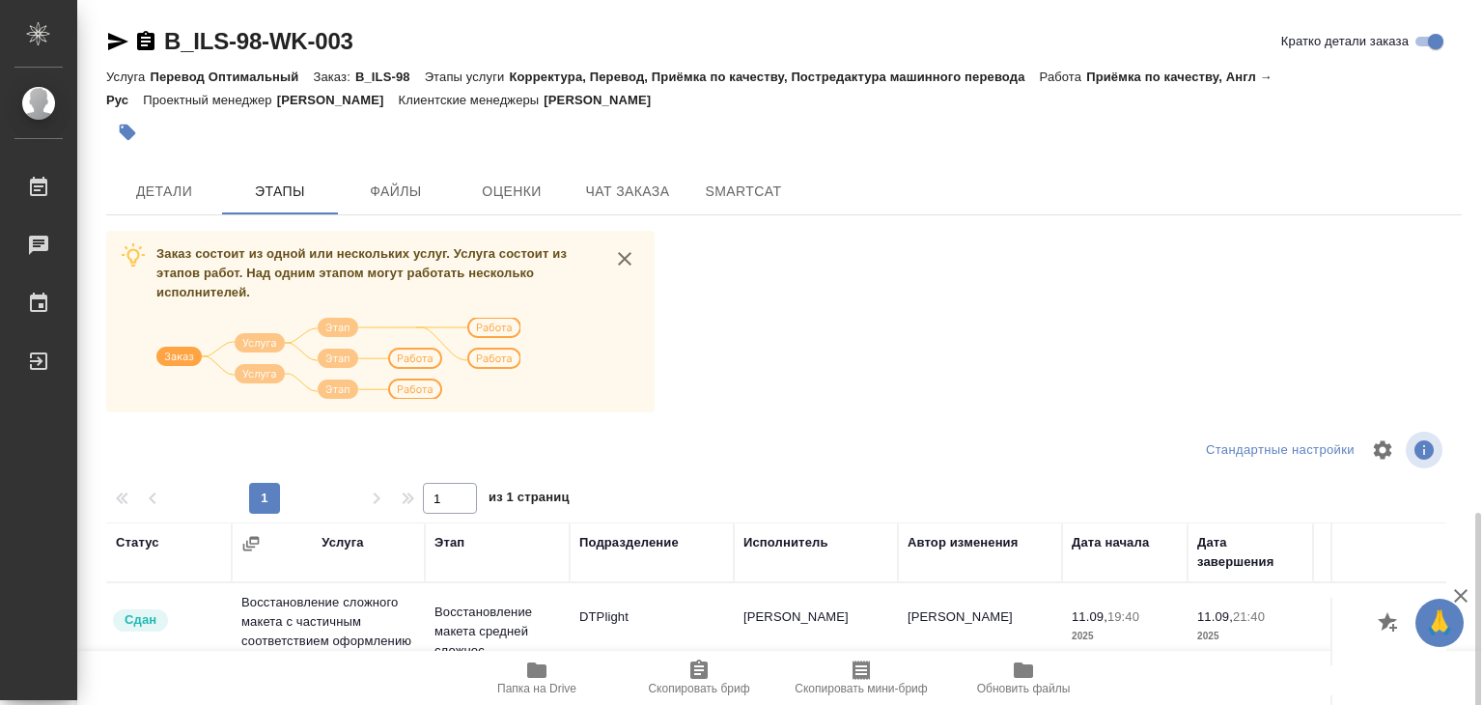
scroll to position [176, 0]
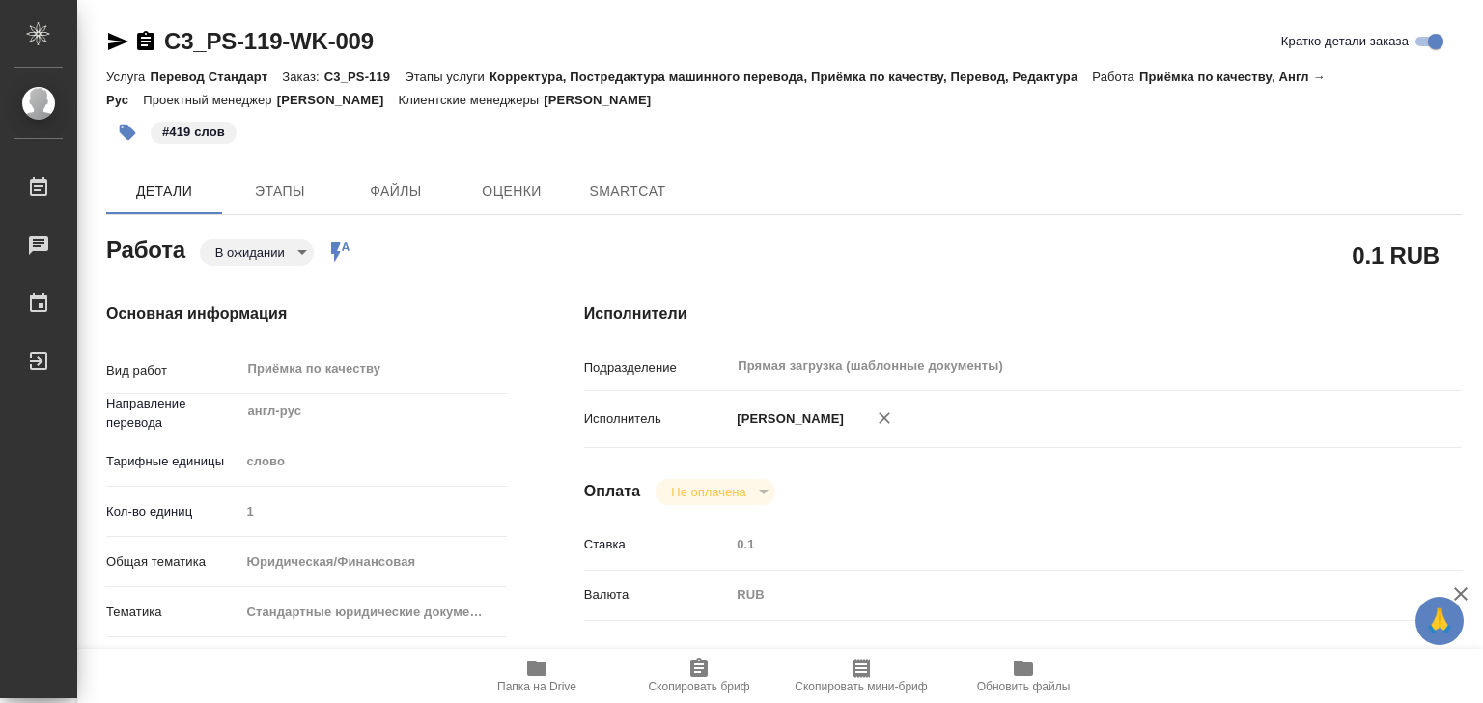
type textarea "x"
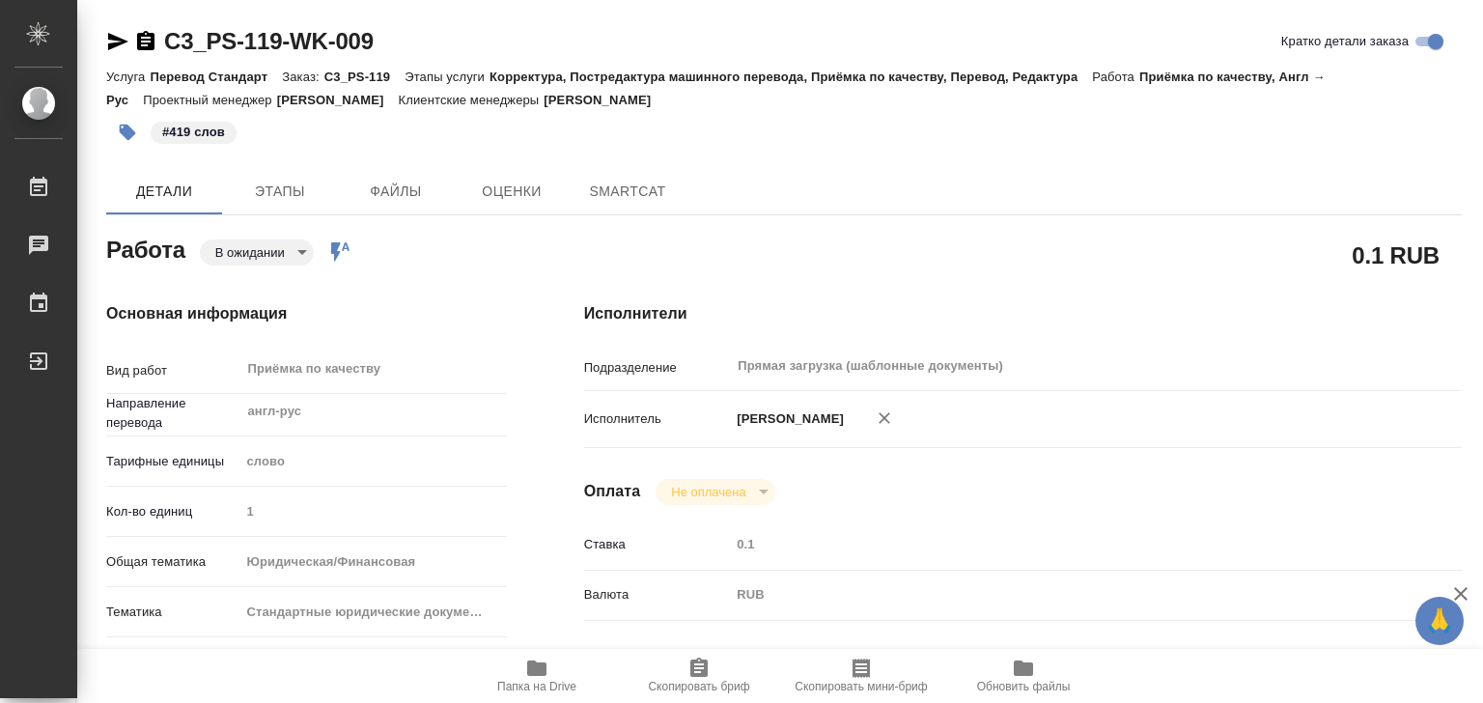
type textarea "x"
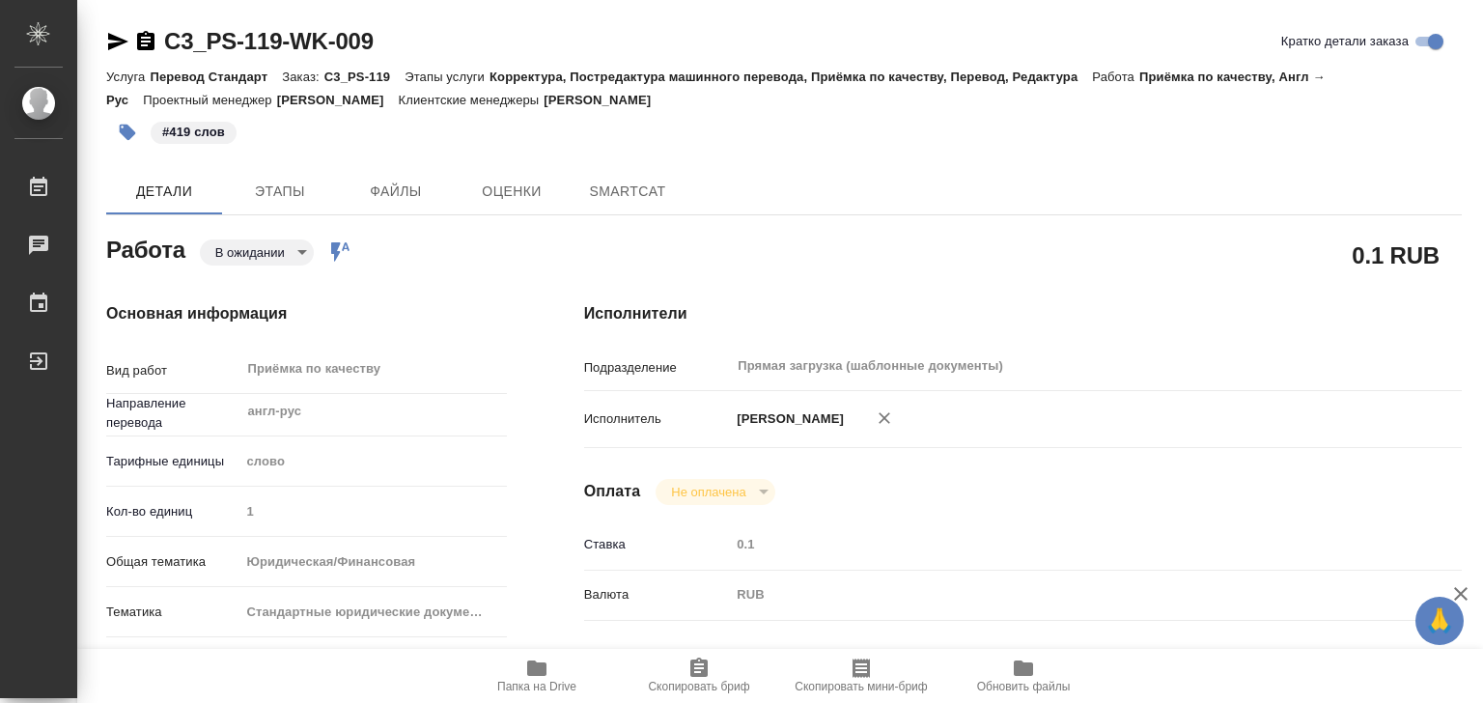
type textarea "x"
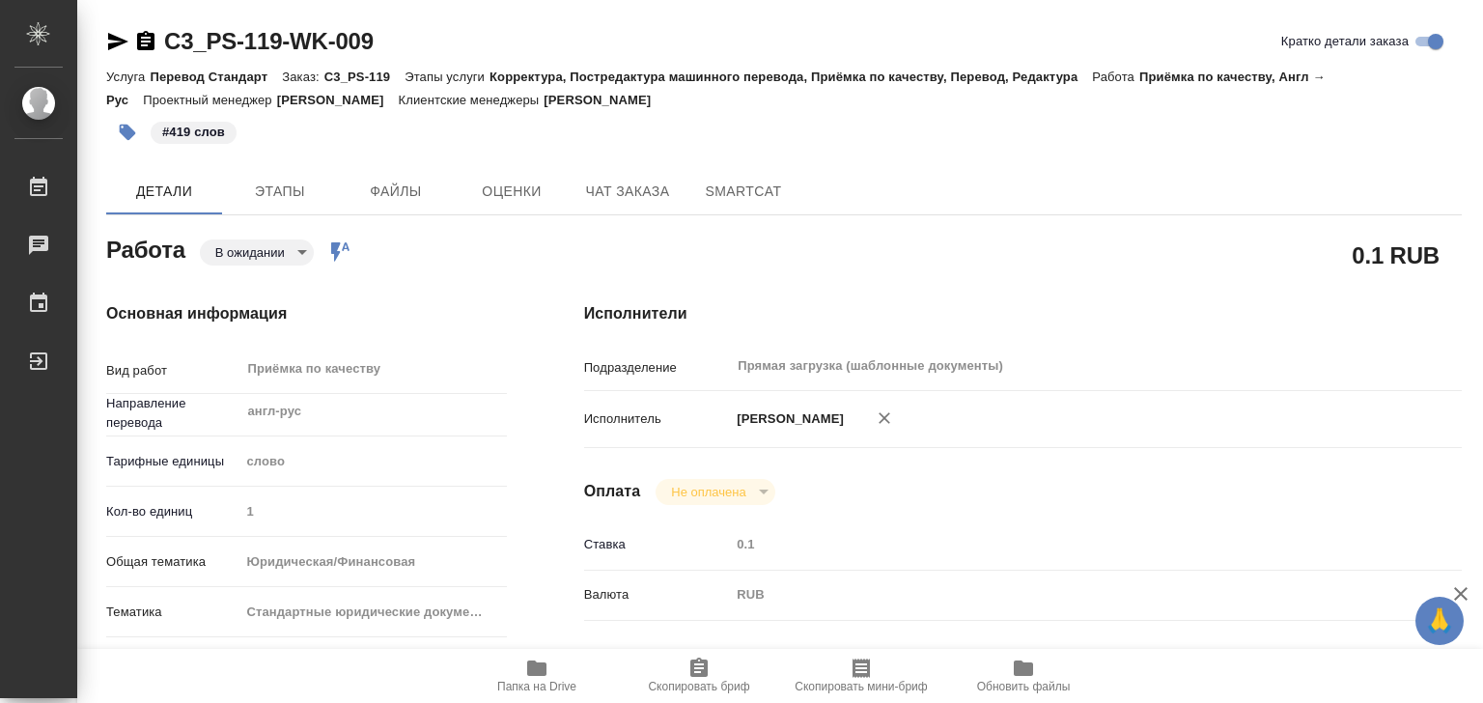
type textarea "x"
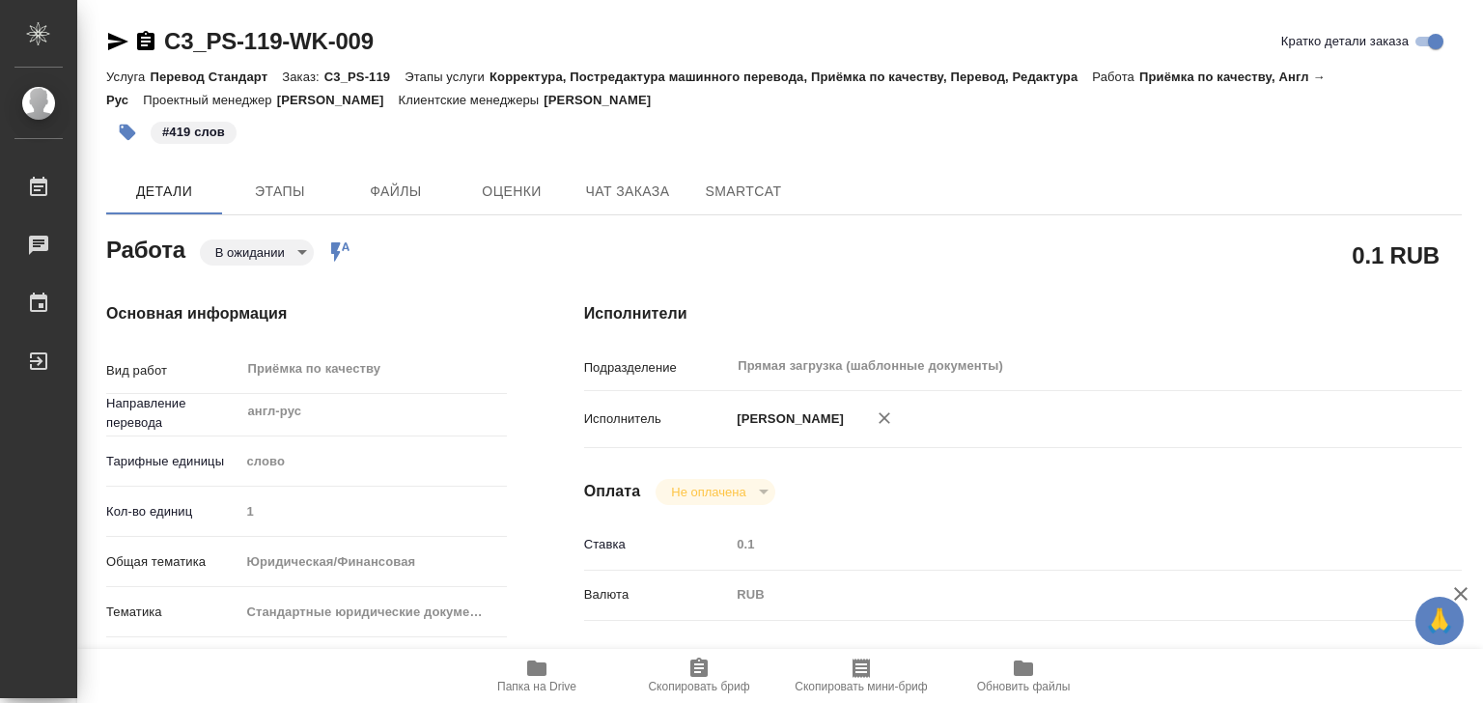
type textarea "x"
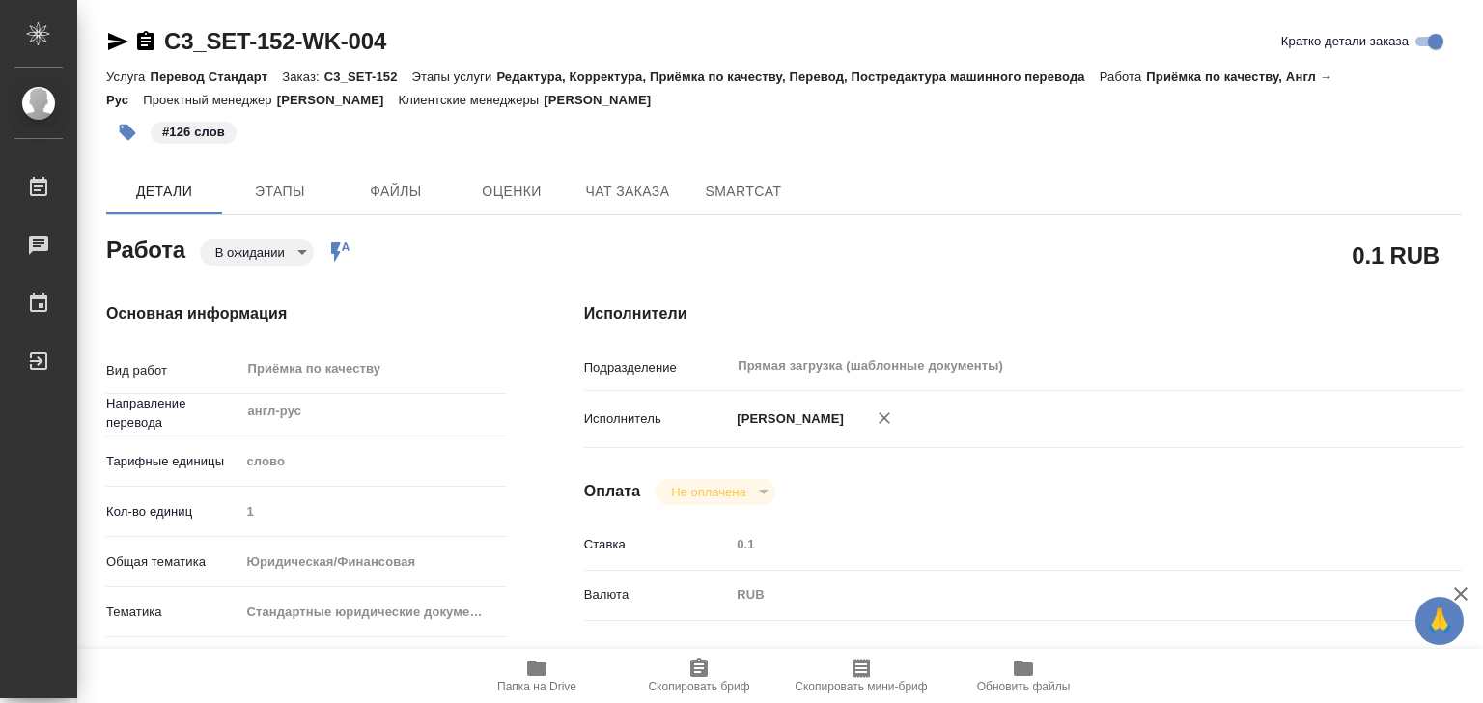
type textarea "x"
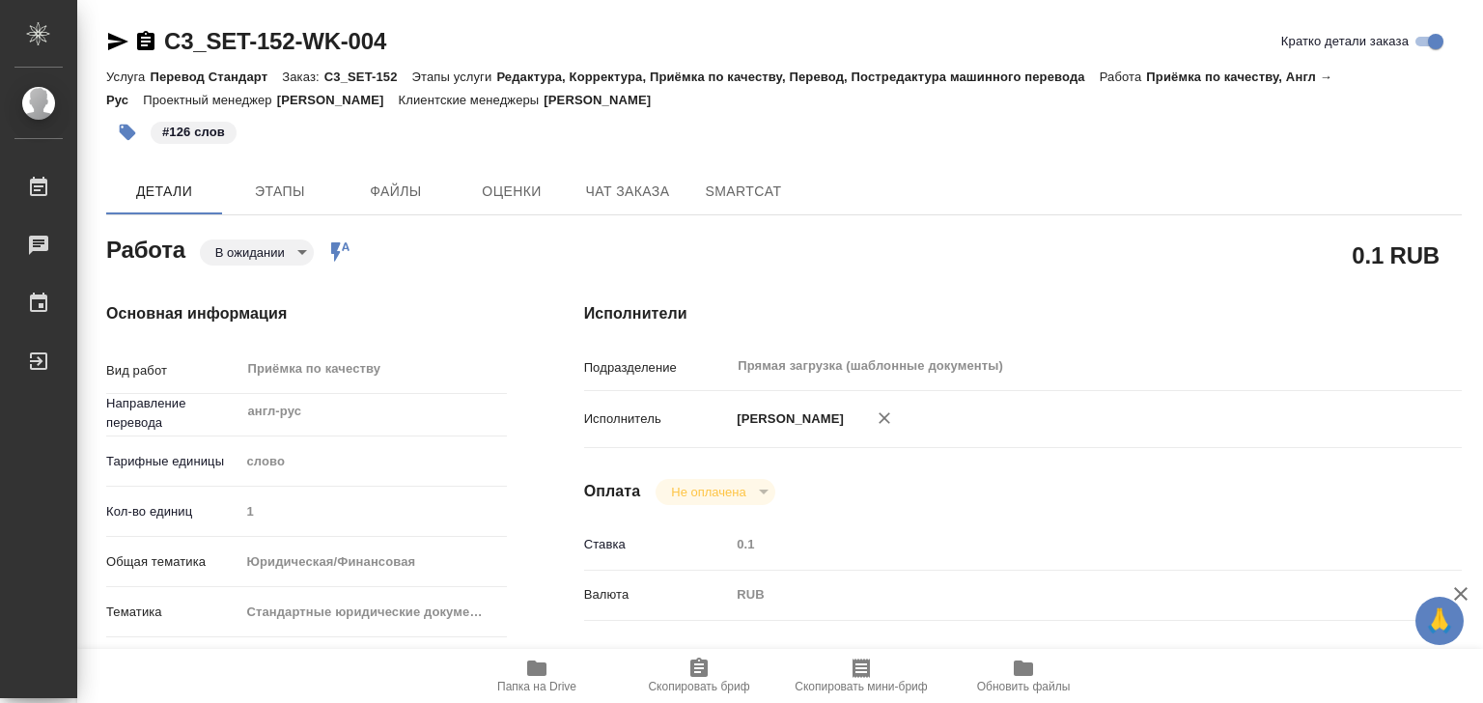
type textarea "x"
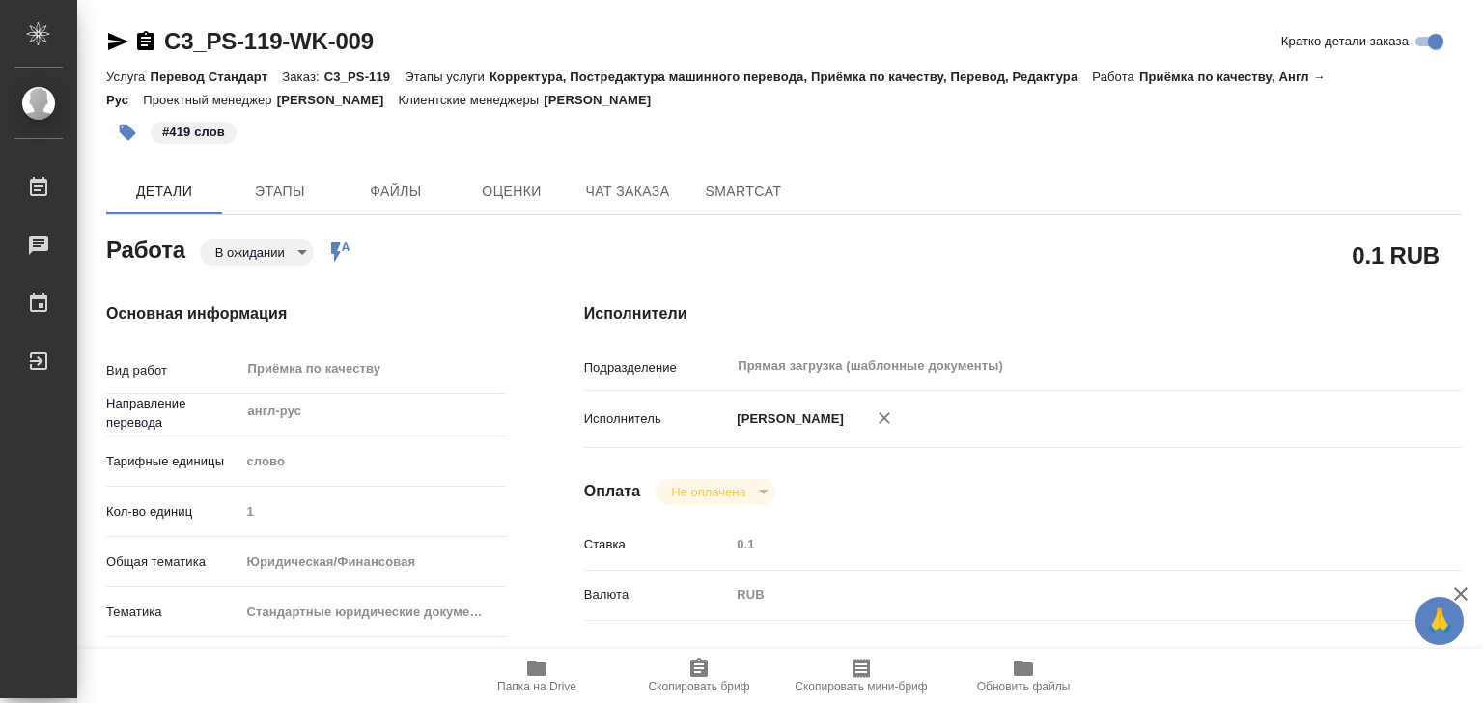
type textarea "x"
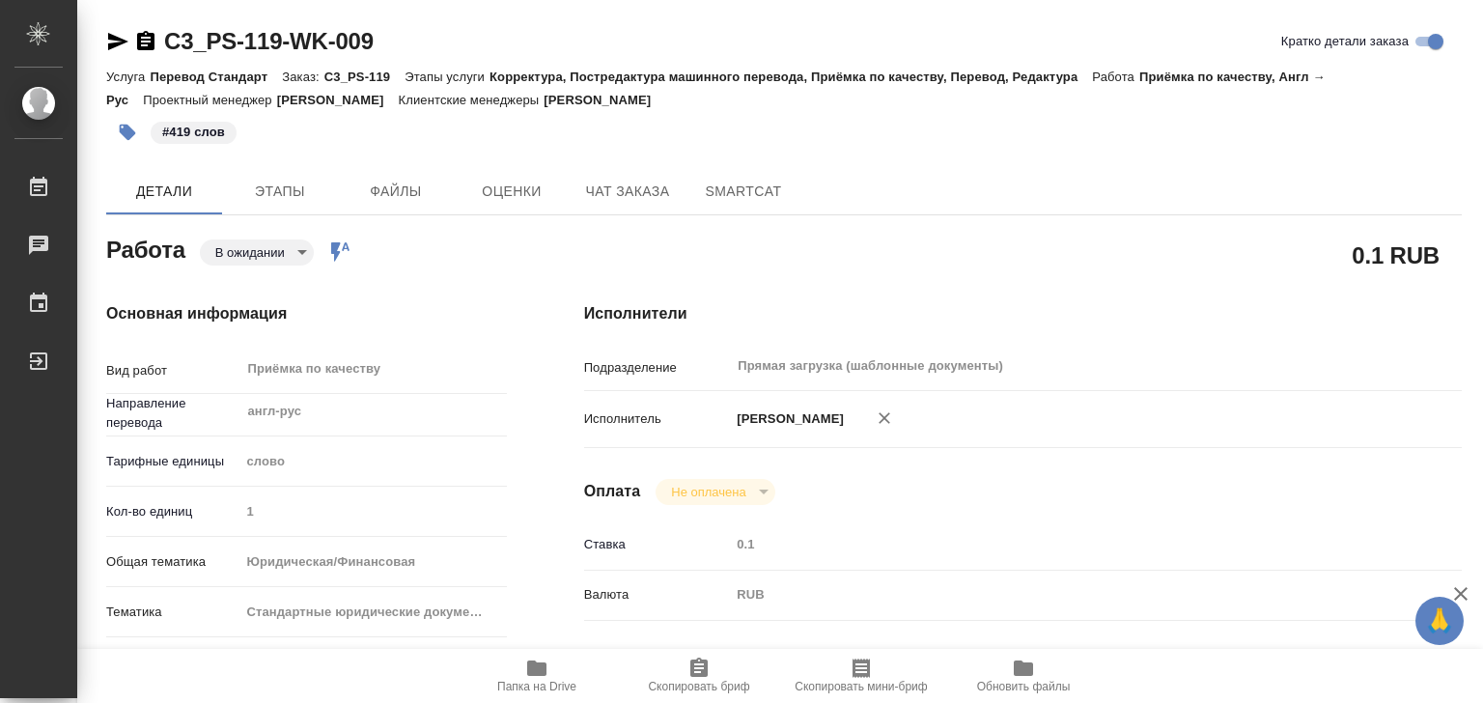
type textarea "x"
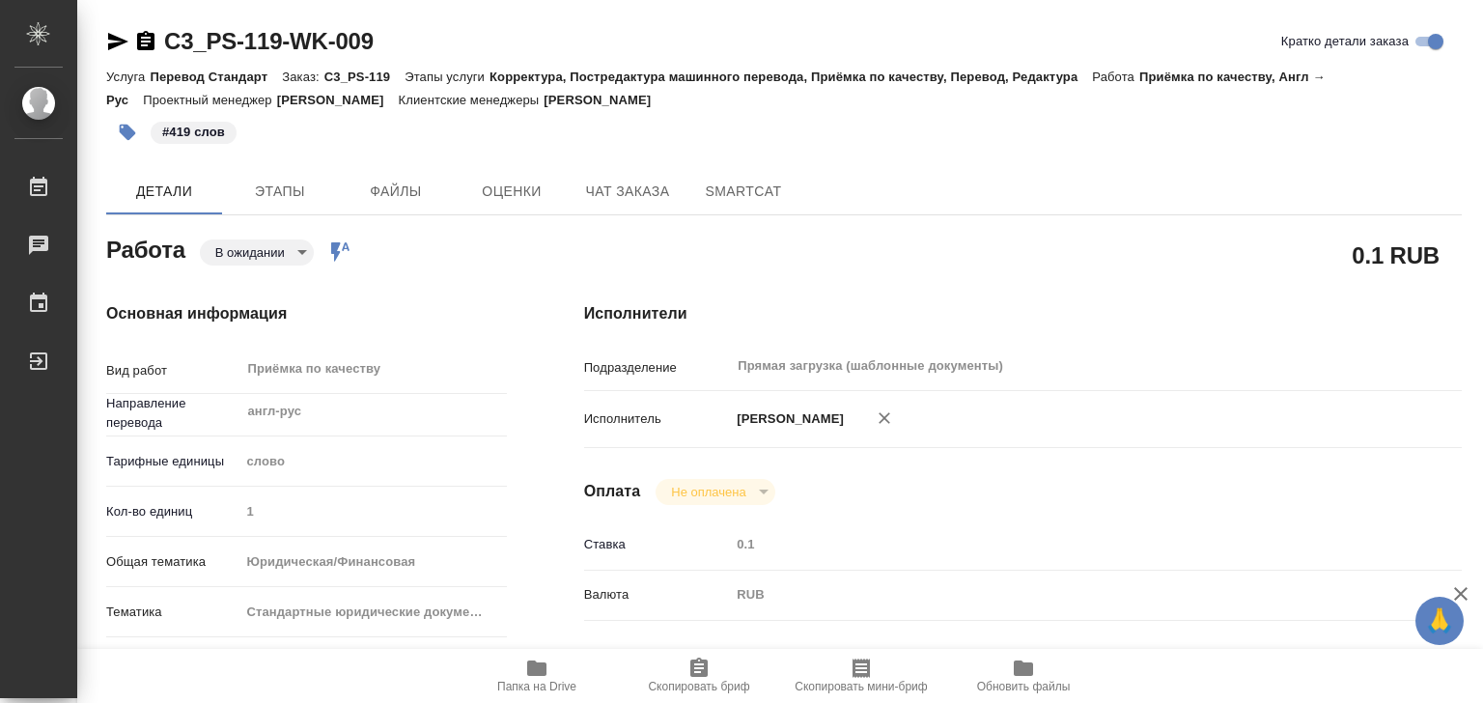
type textarea "x"
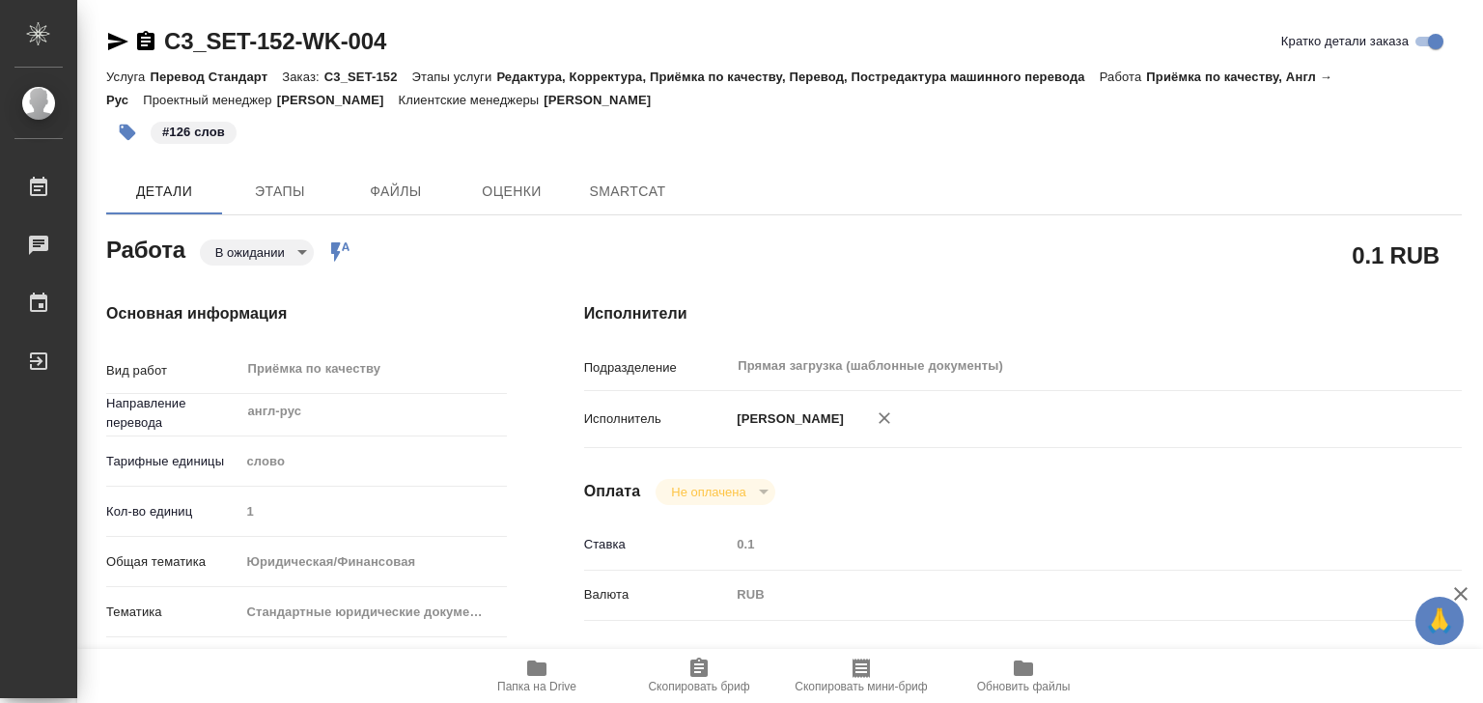
type textarea "x"
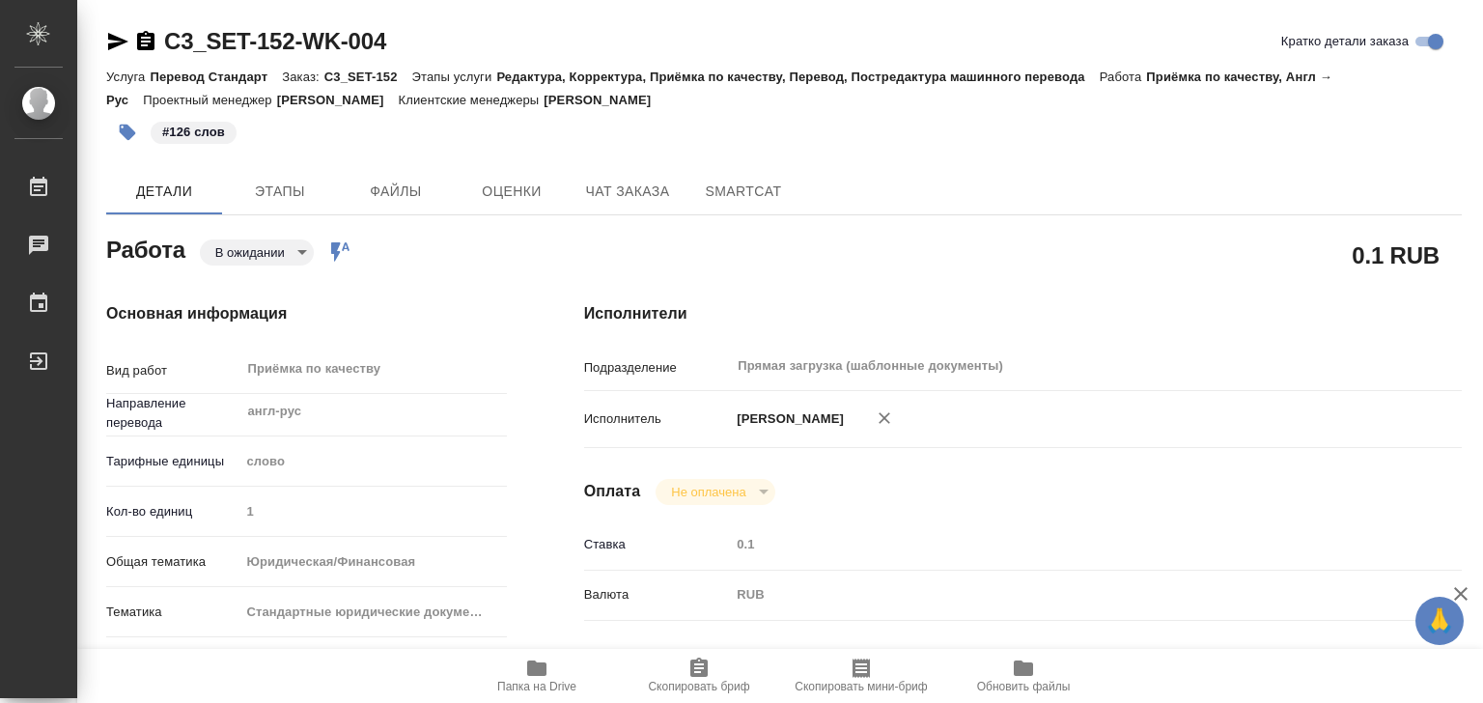
type textarea "x"
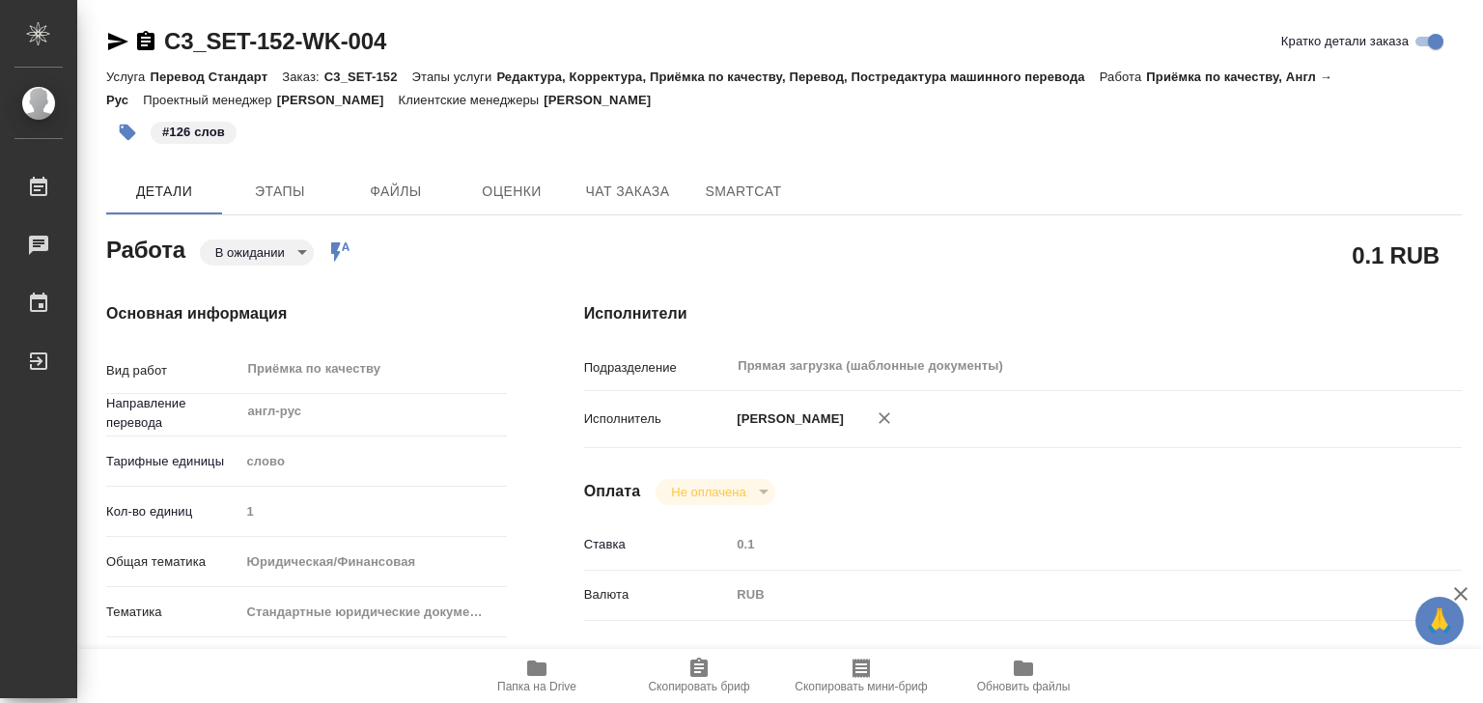
type textarea "x"
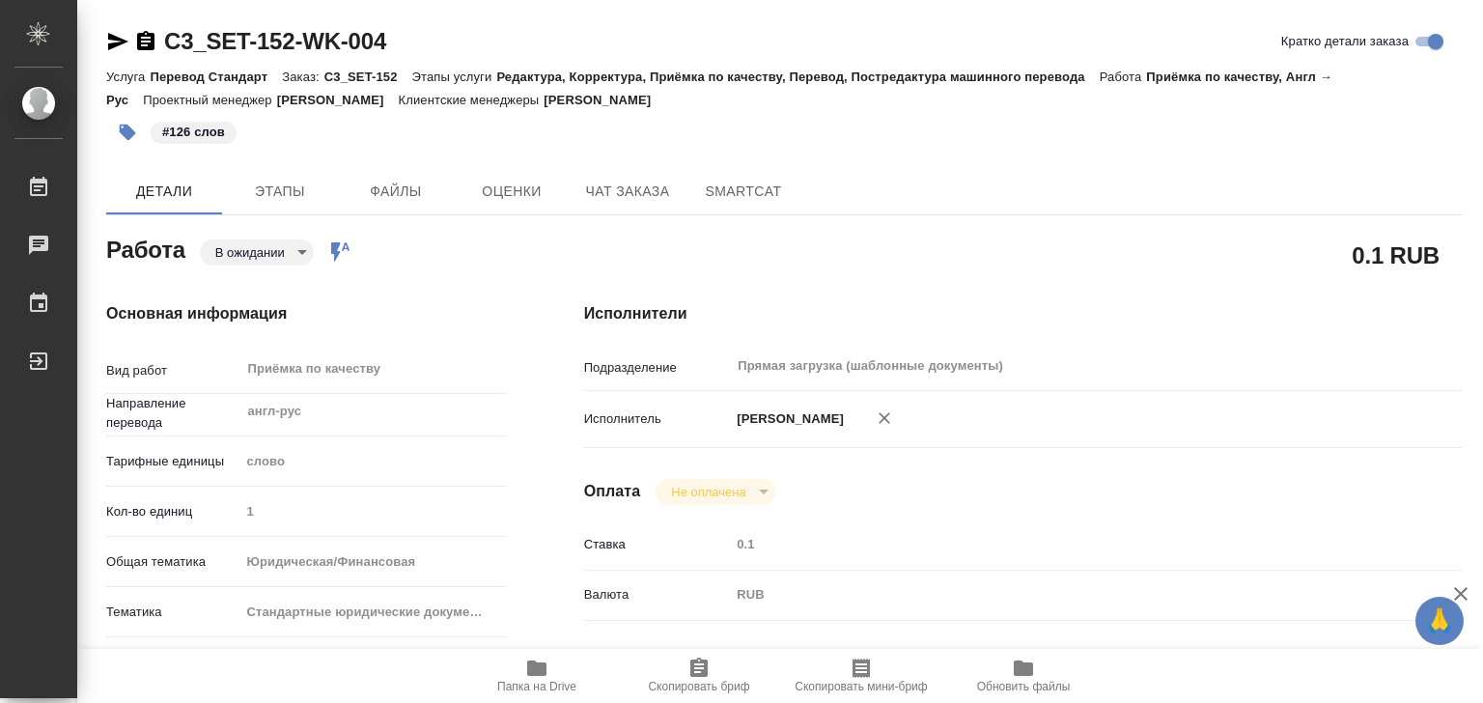
type textarea "x"
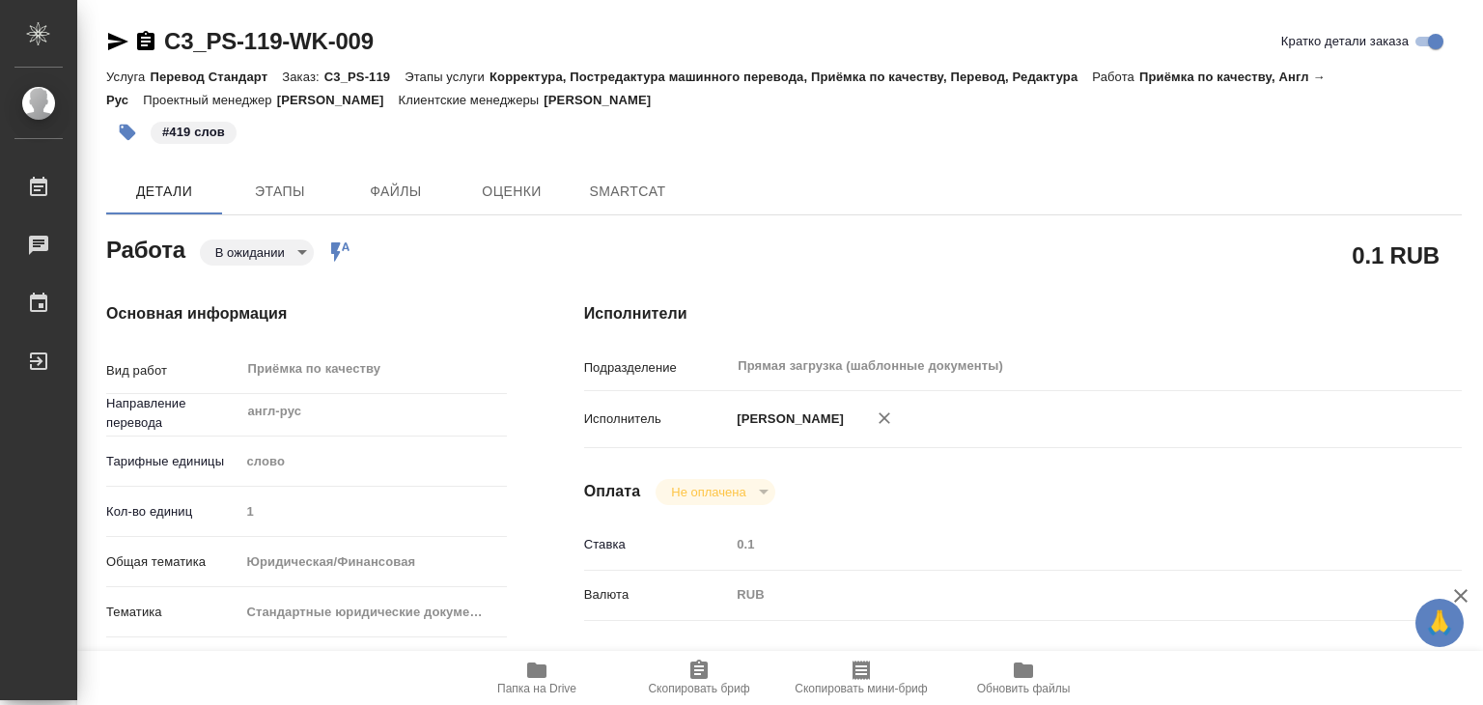
type textarea "x"
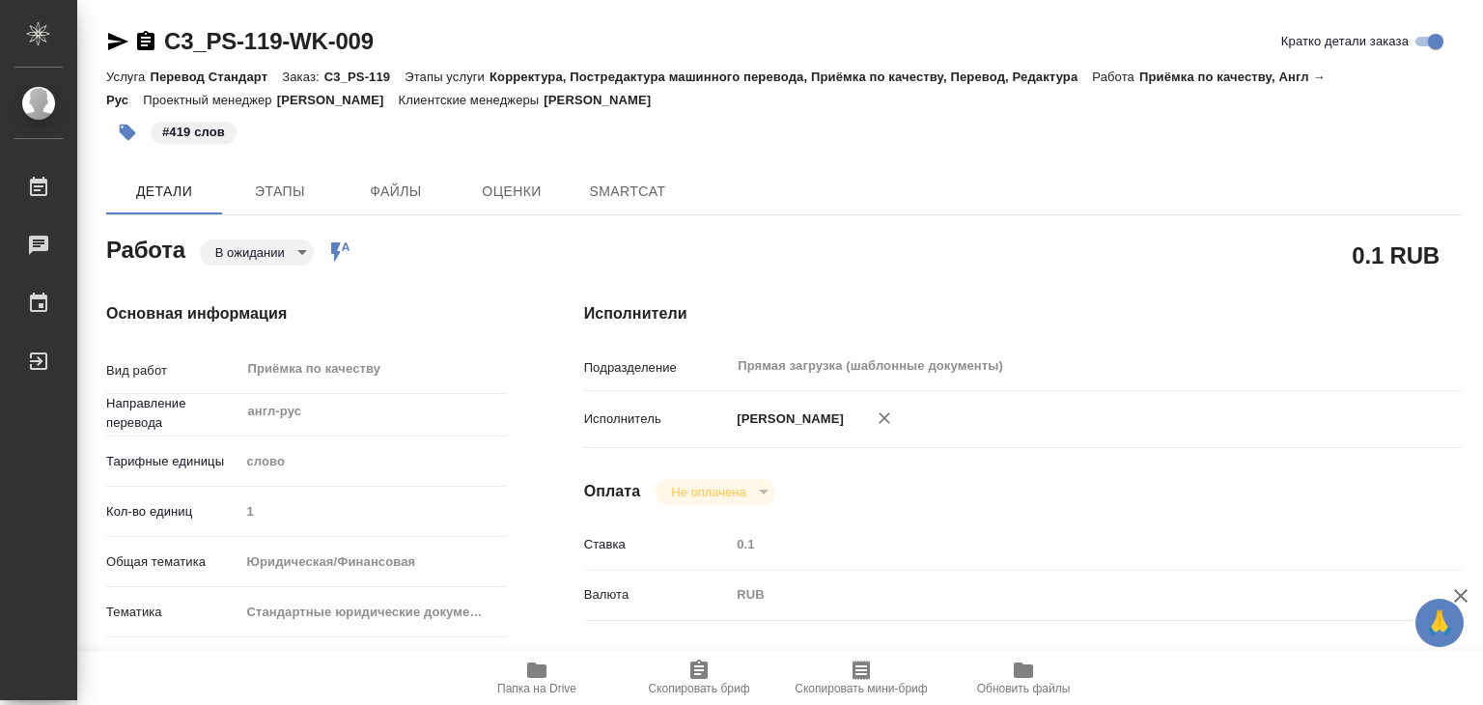
type textarea "x"
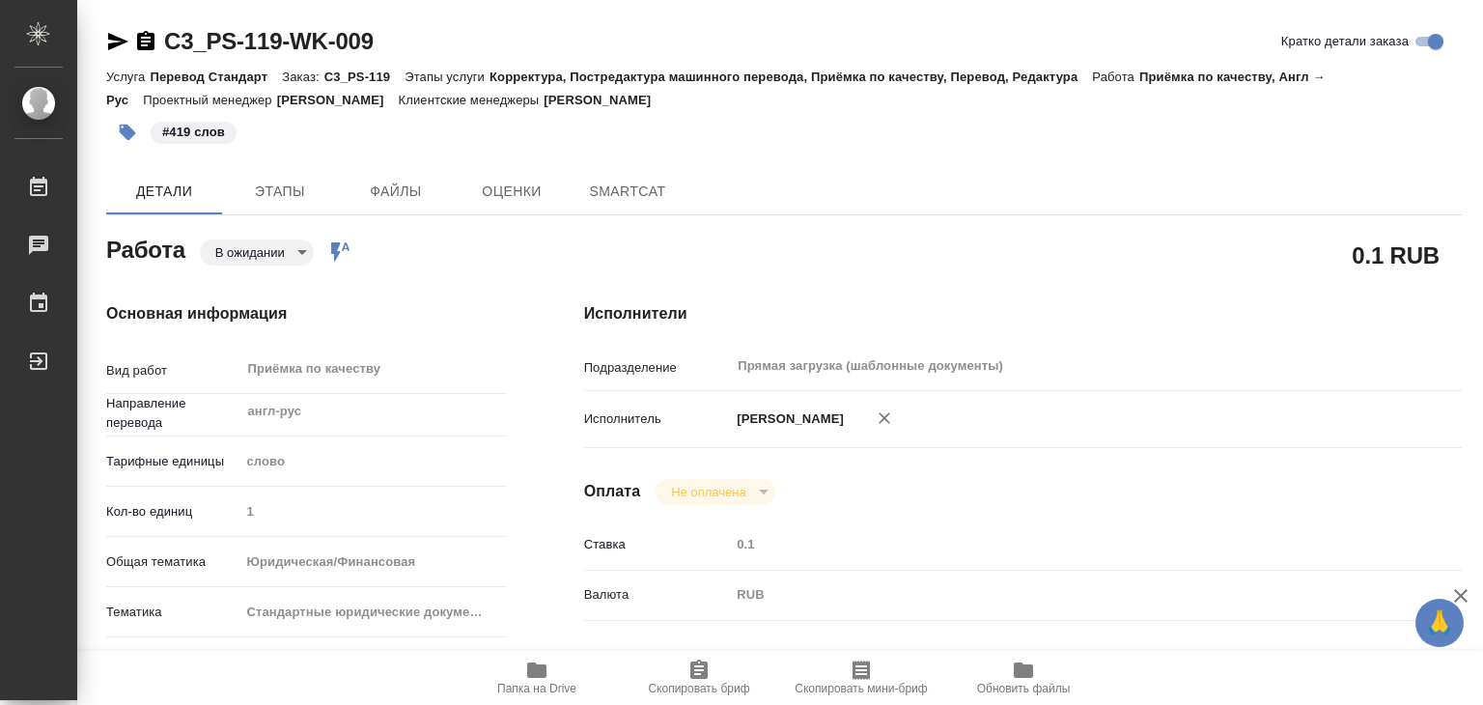
type textarea "x"
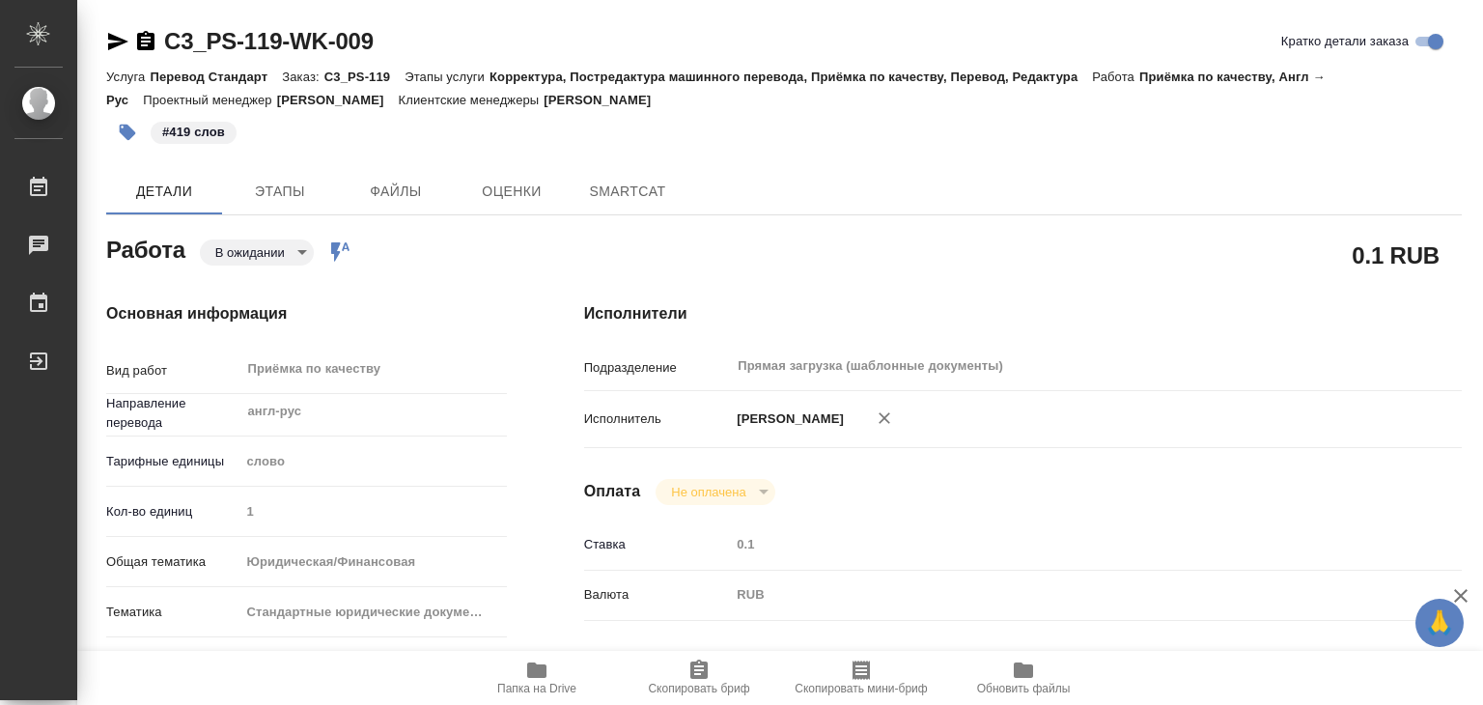
click at [276, 242] on body "🙏 .cls-1 fill:#fff; AWATERA Alilekova Valeriya Работы Чаты График Выйти C3_PS-1…" at bounding box center [741, 352] width 1483 height 705
type textarea "x"
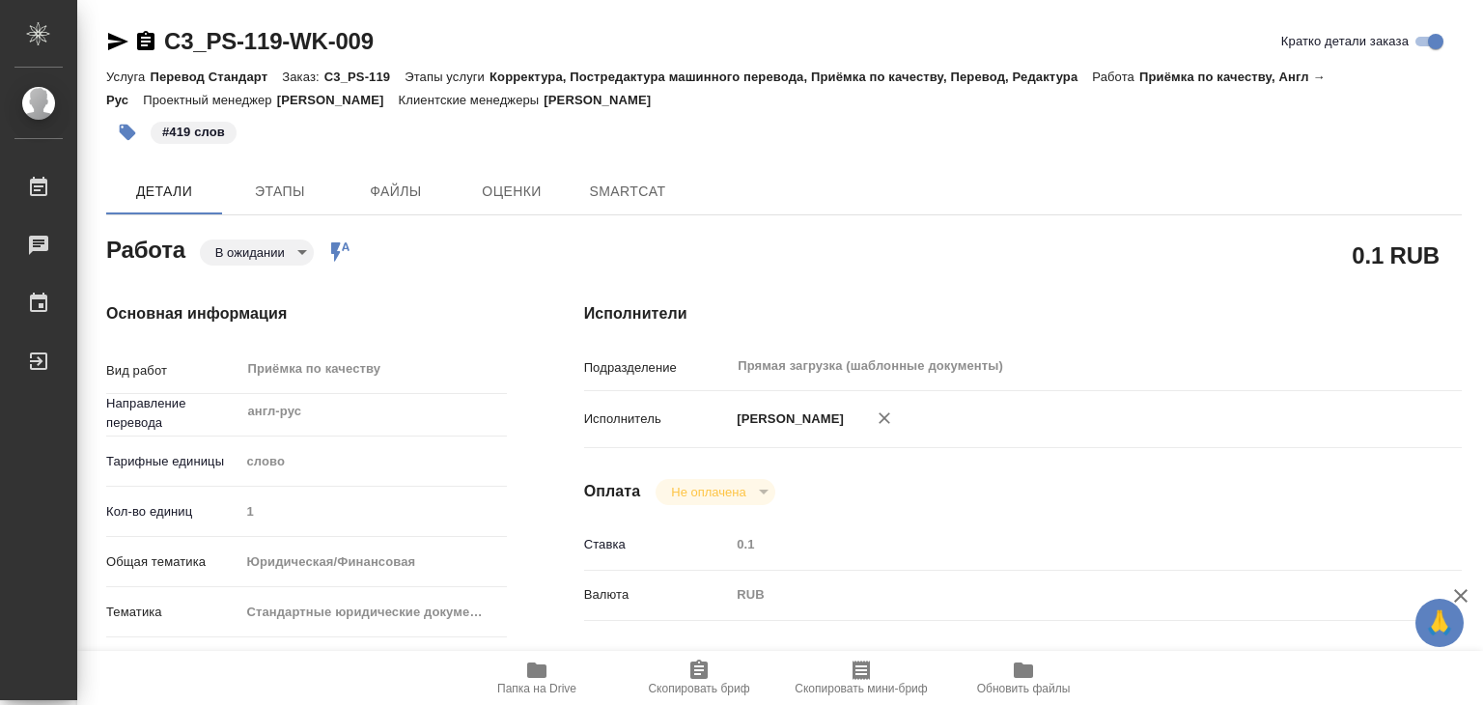
type textarea "x"
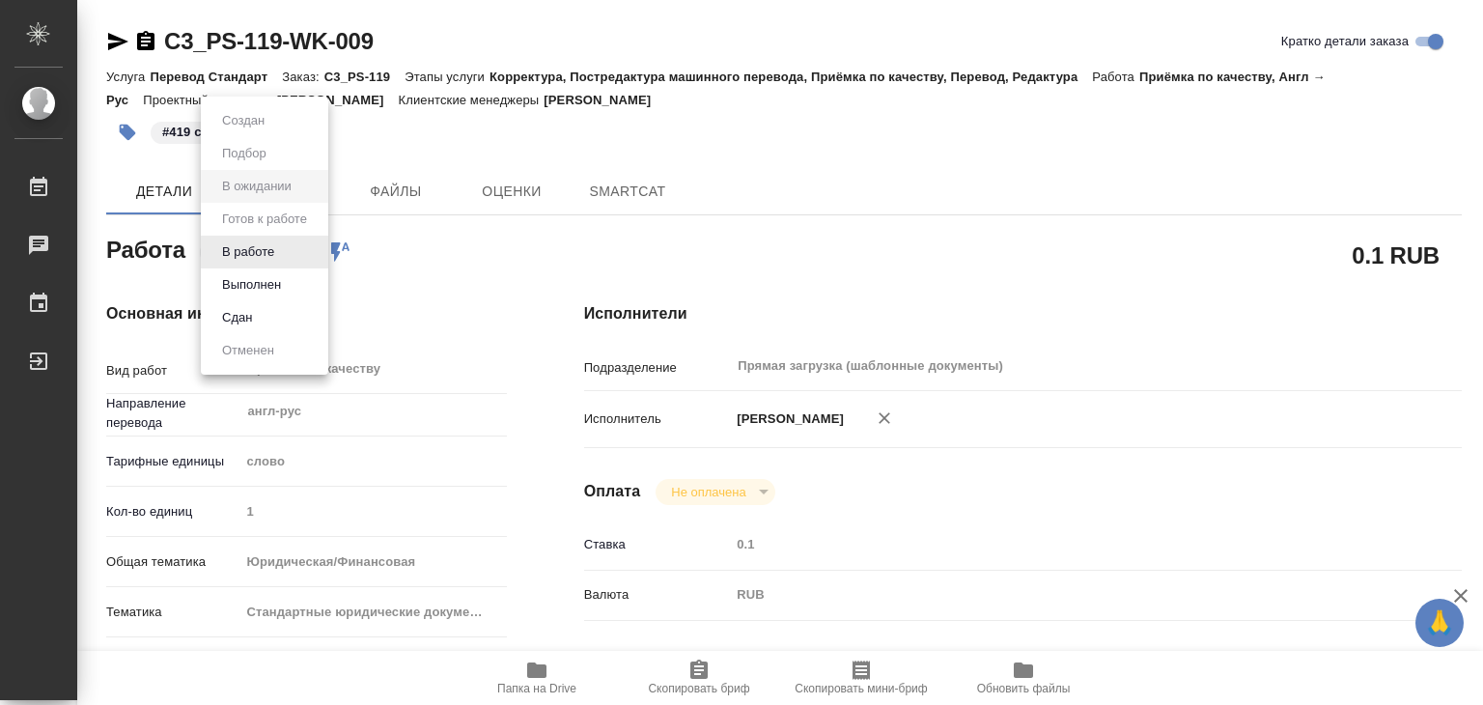
type textarea "x"
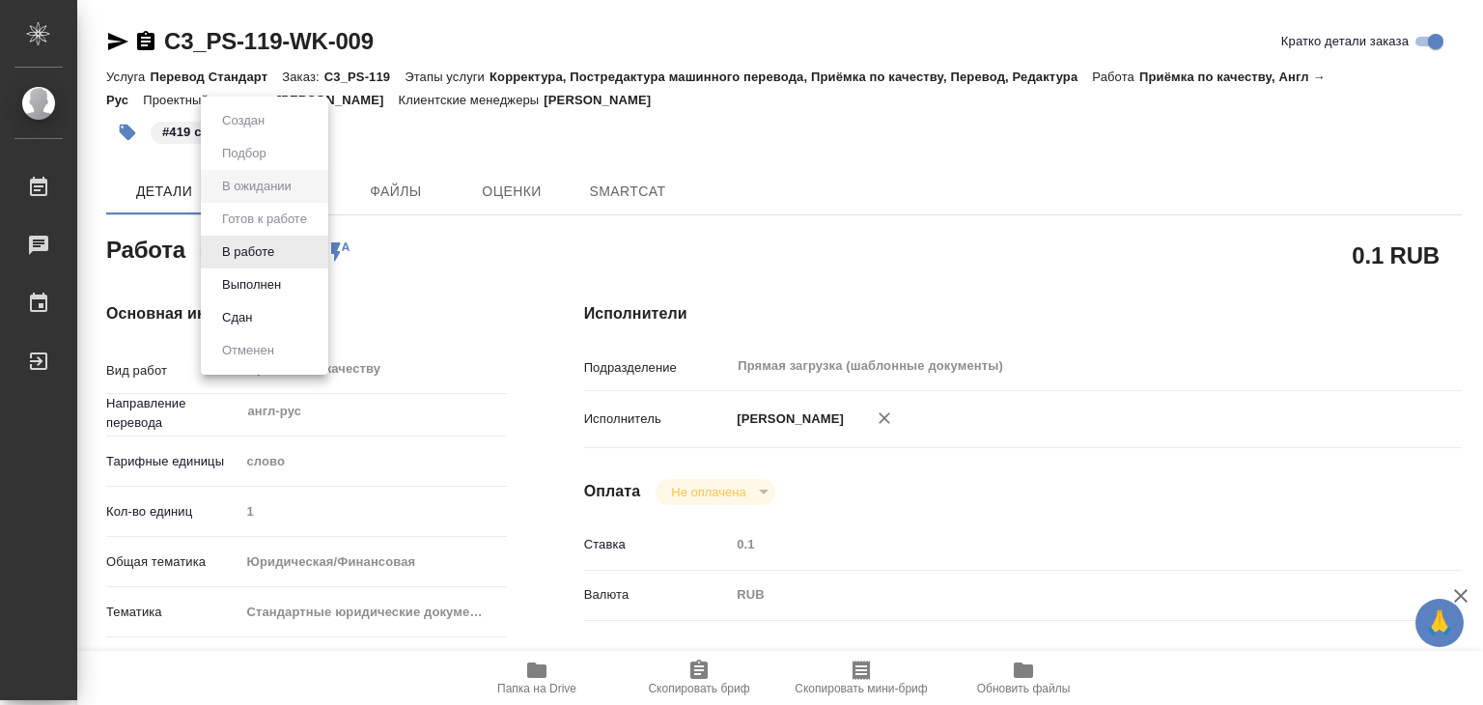
type textarea "x"
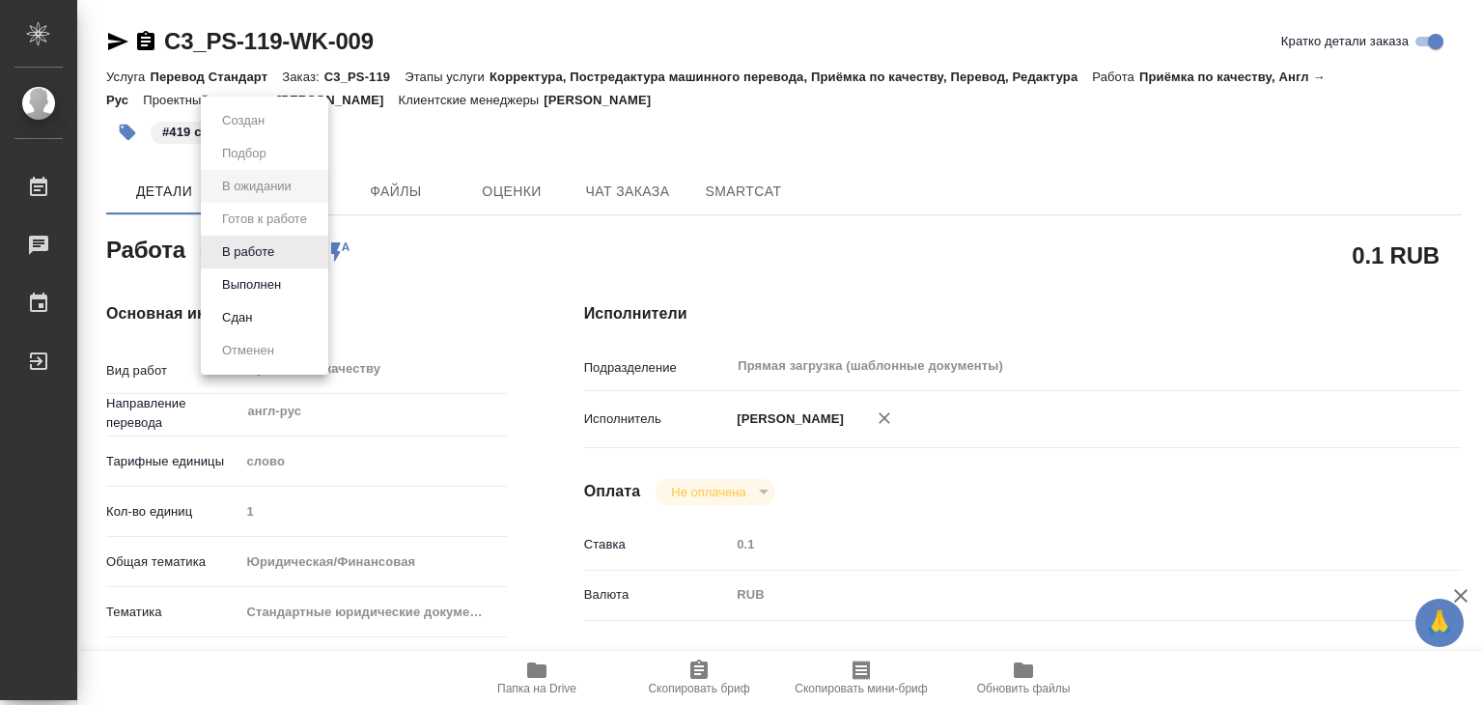
type textarea "x"
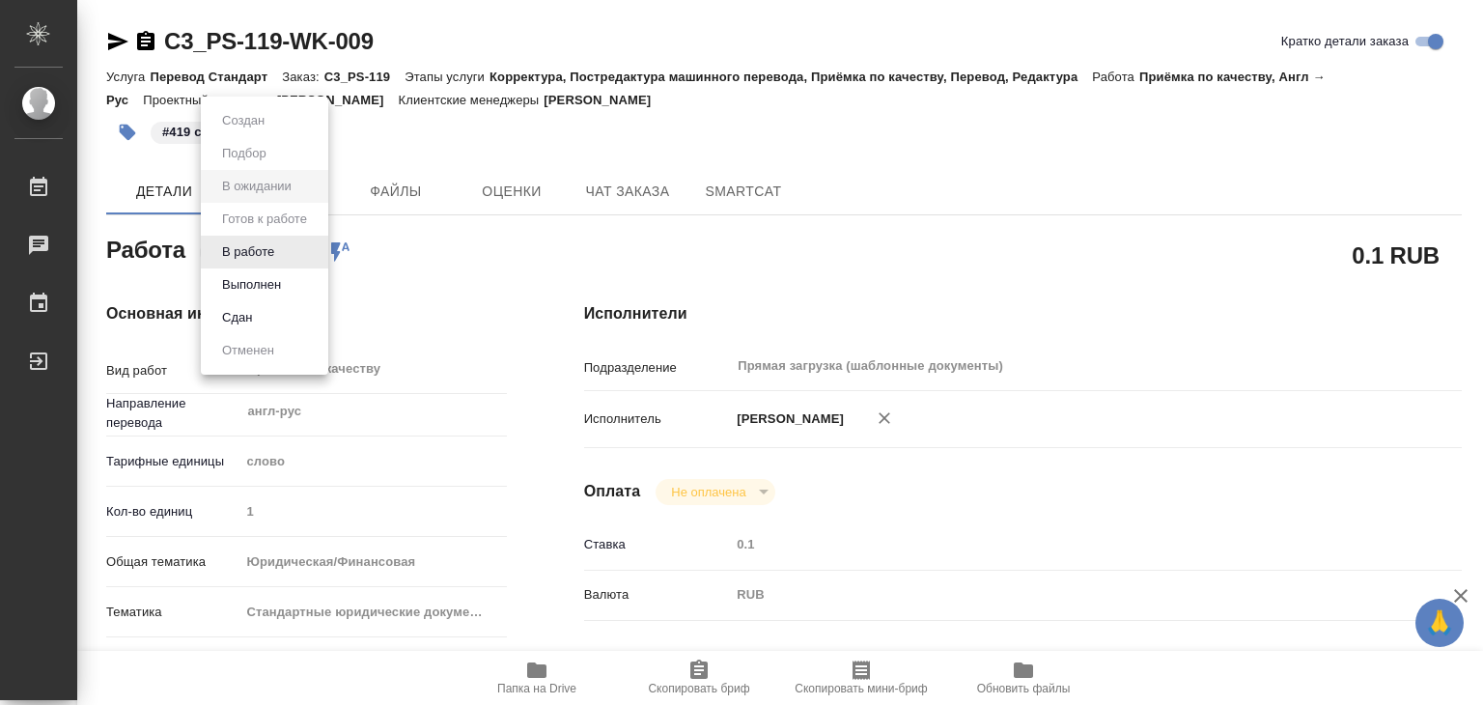
type textarea "x"
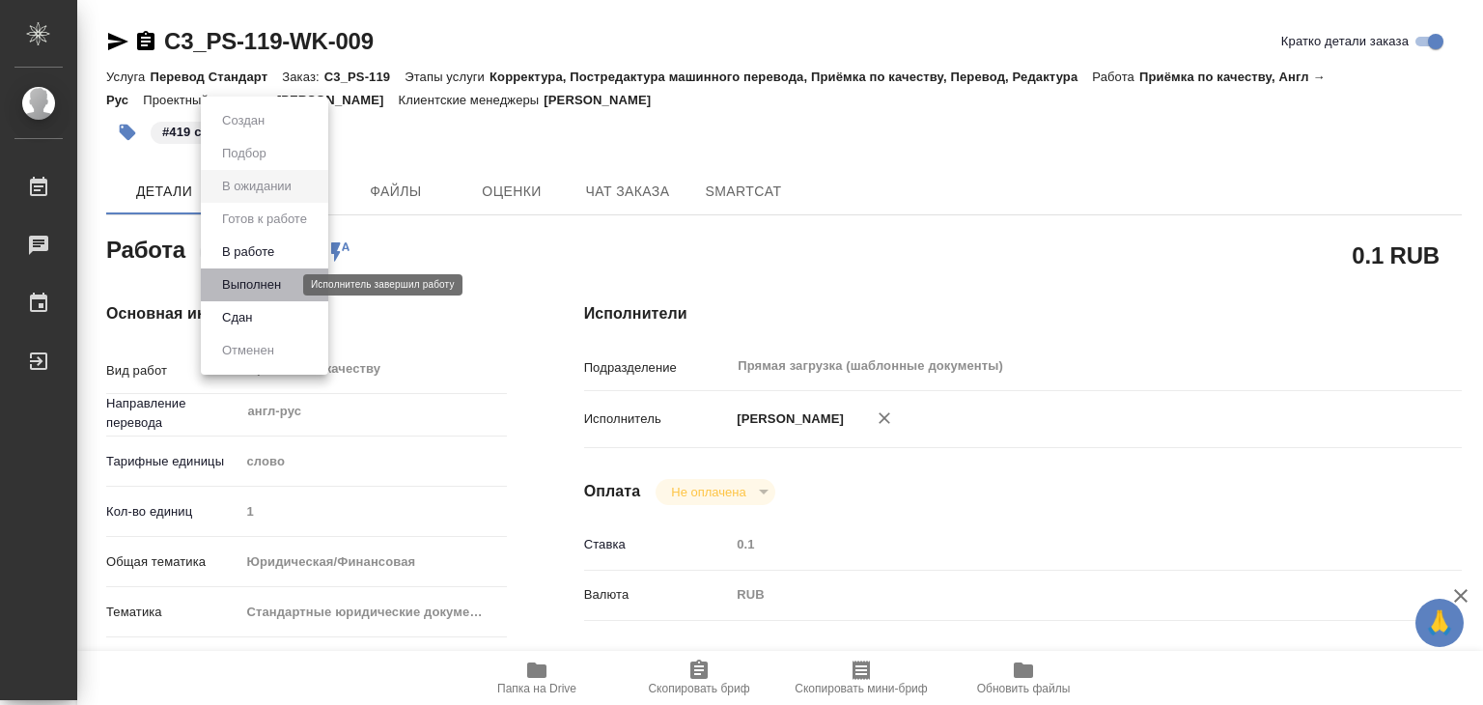
click at [276, 287] on button "Выполнен" at bounding box center [251, 284] width 70 height 21
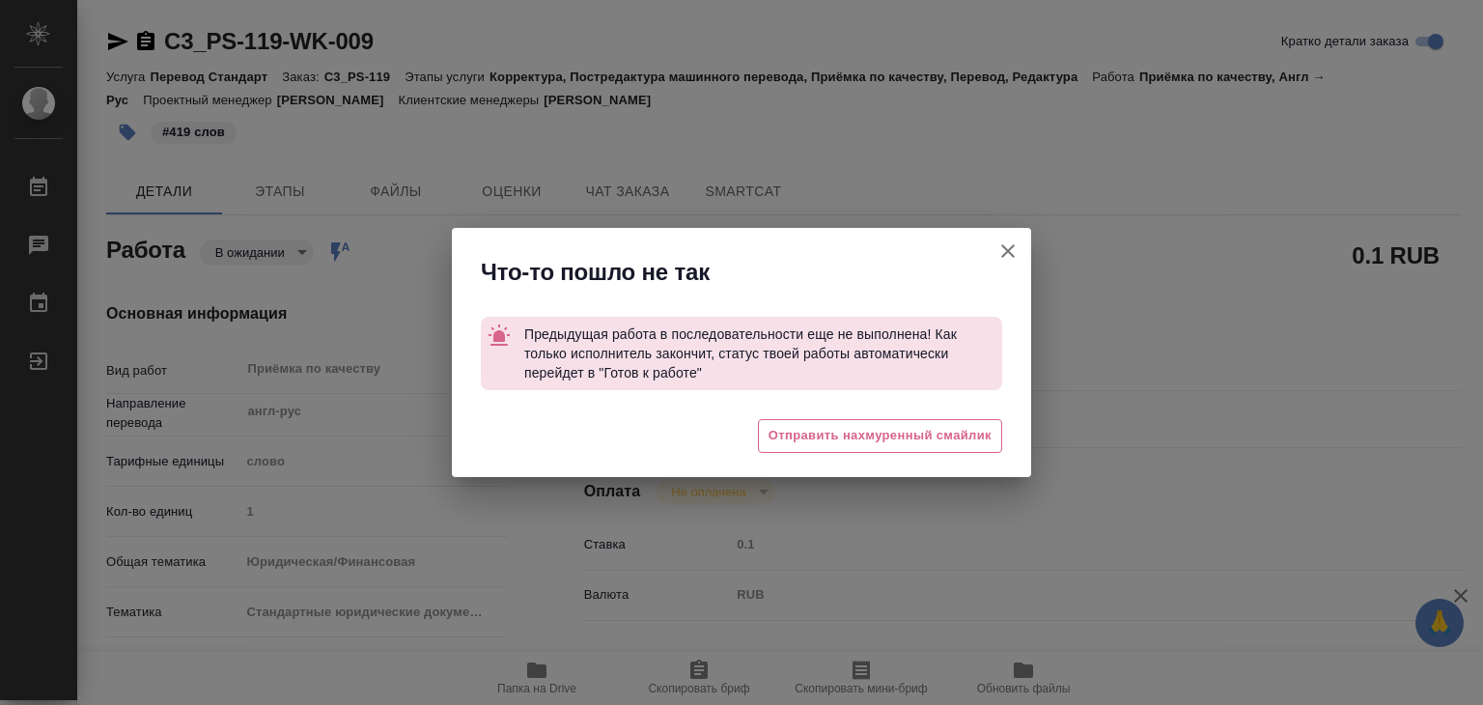
type textarea "x"
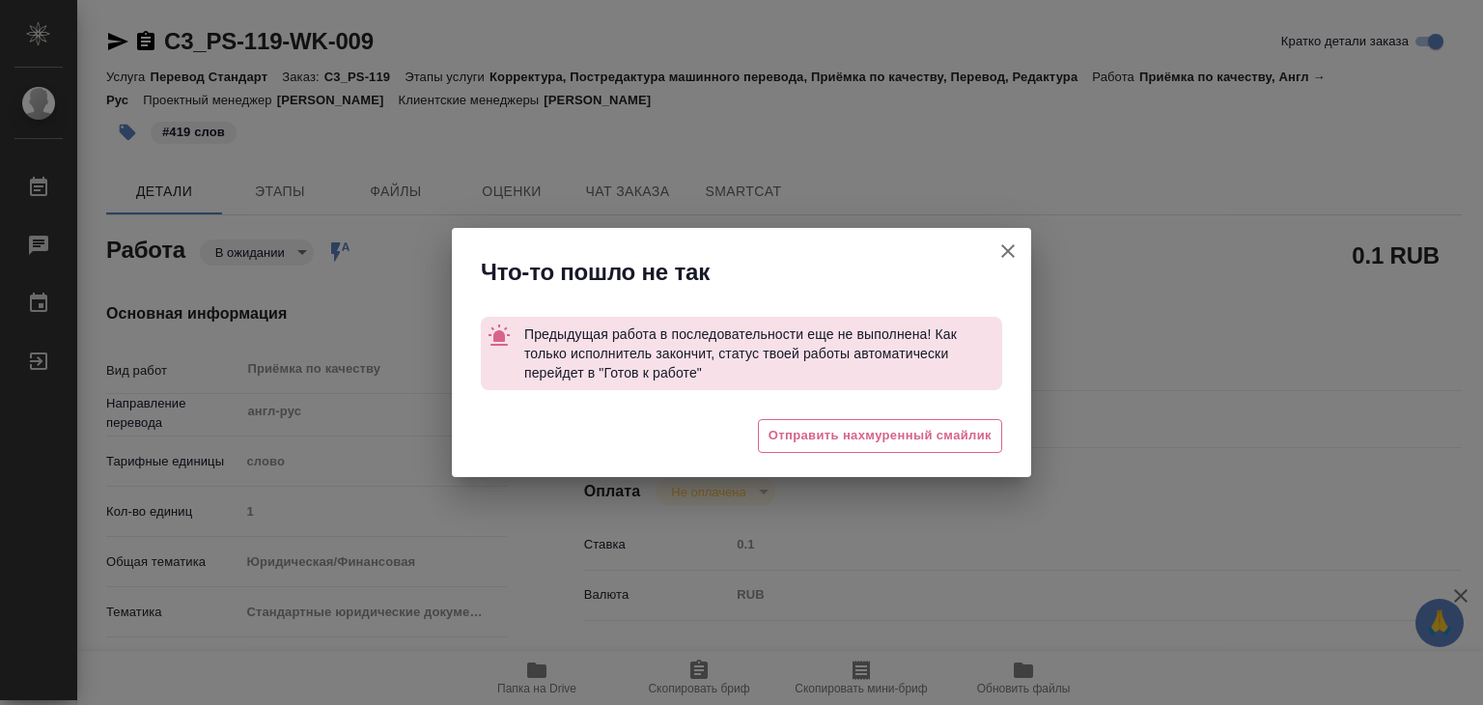
type textarea "x"
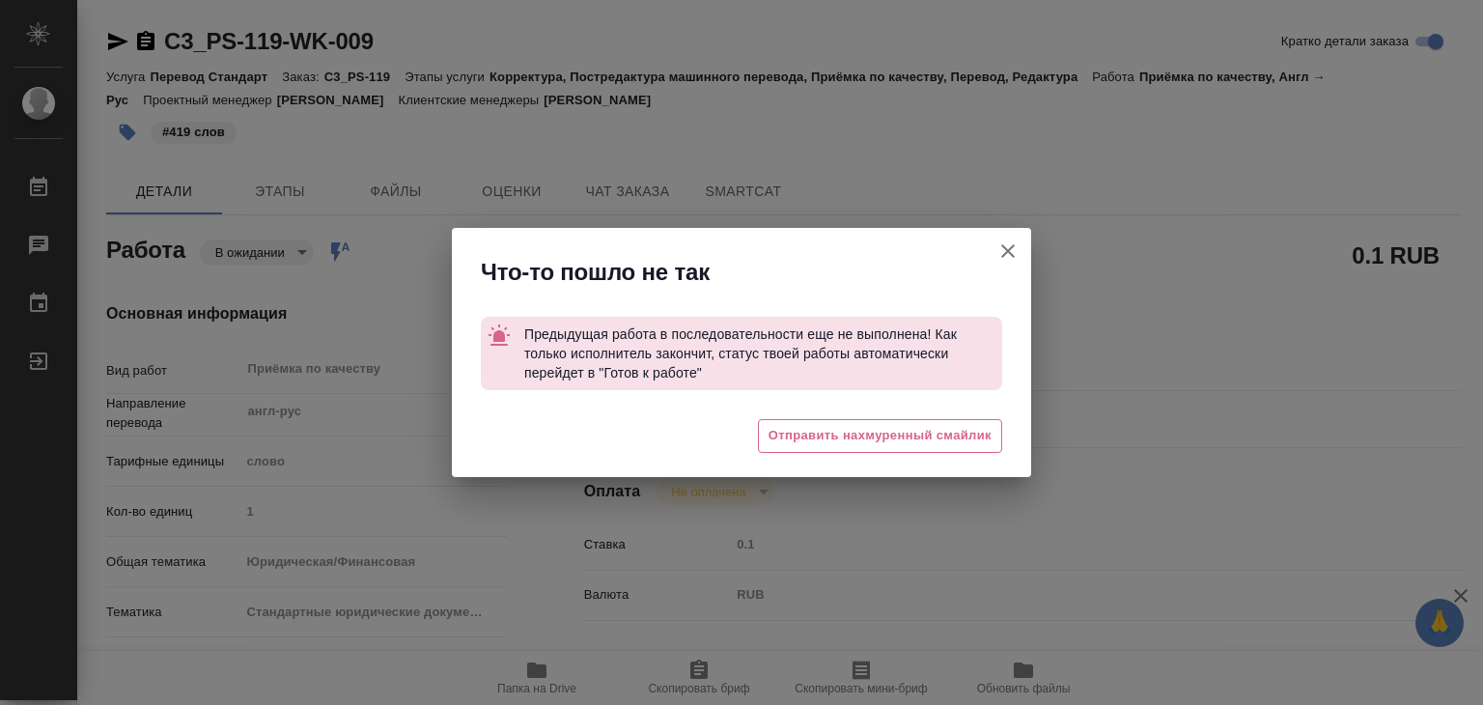
click at [999, 252] on icon "button" at bounding box center [1007, 250] width 23 height 23
type textarea "x"
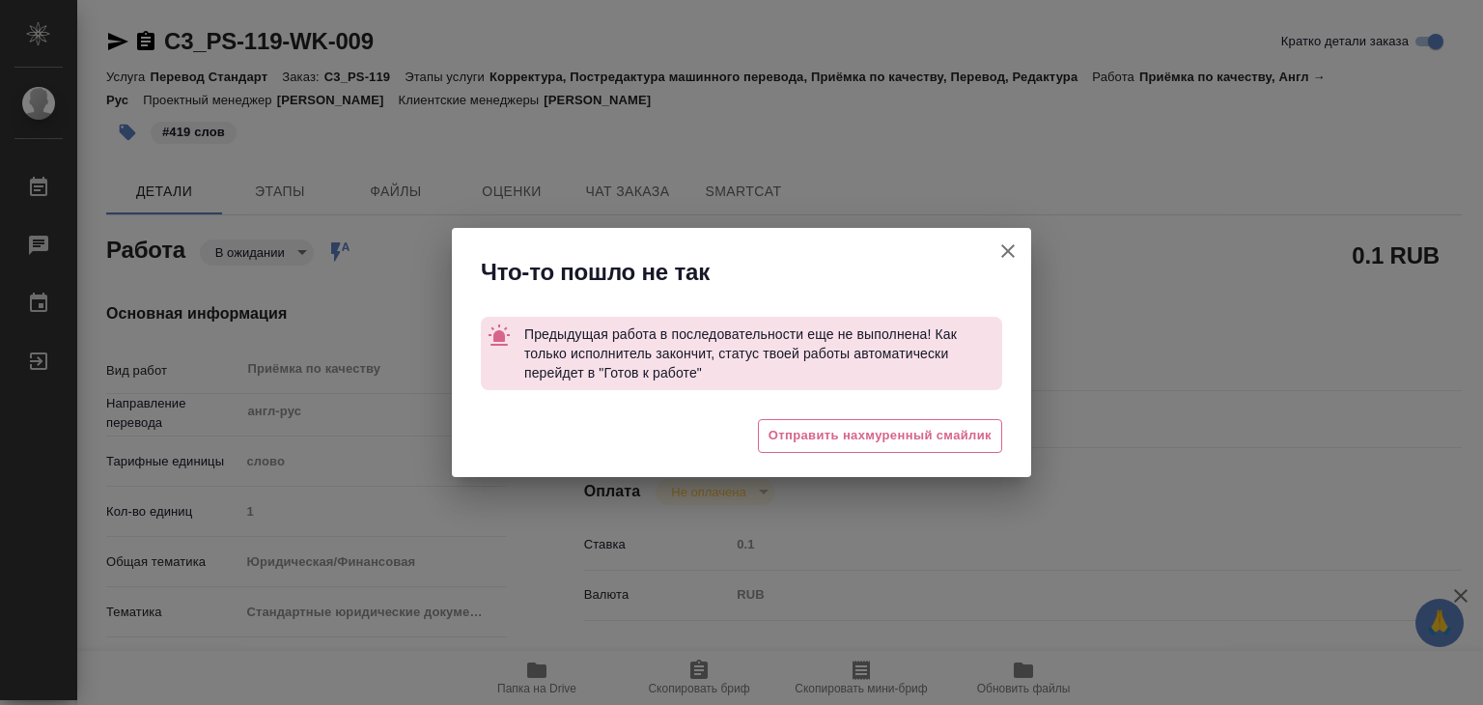
type textarea "x"
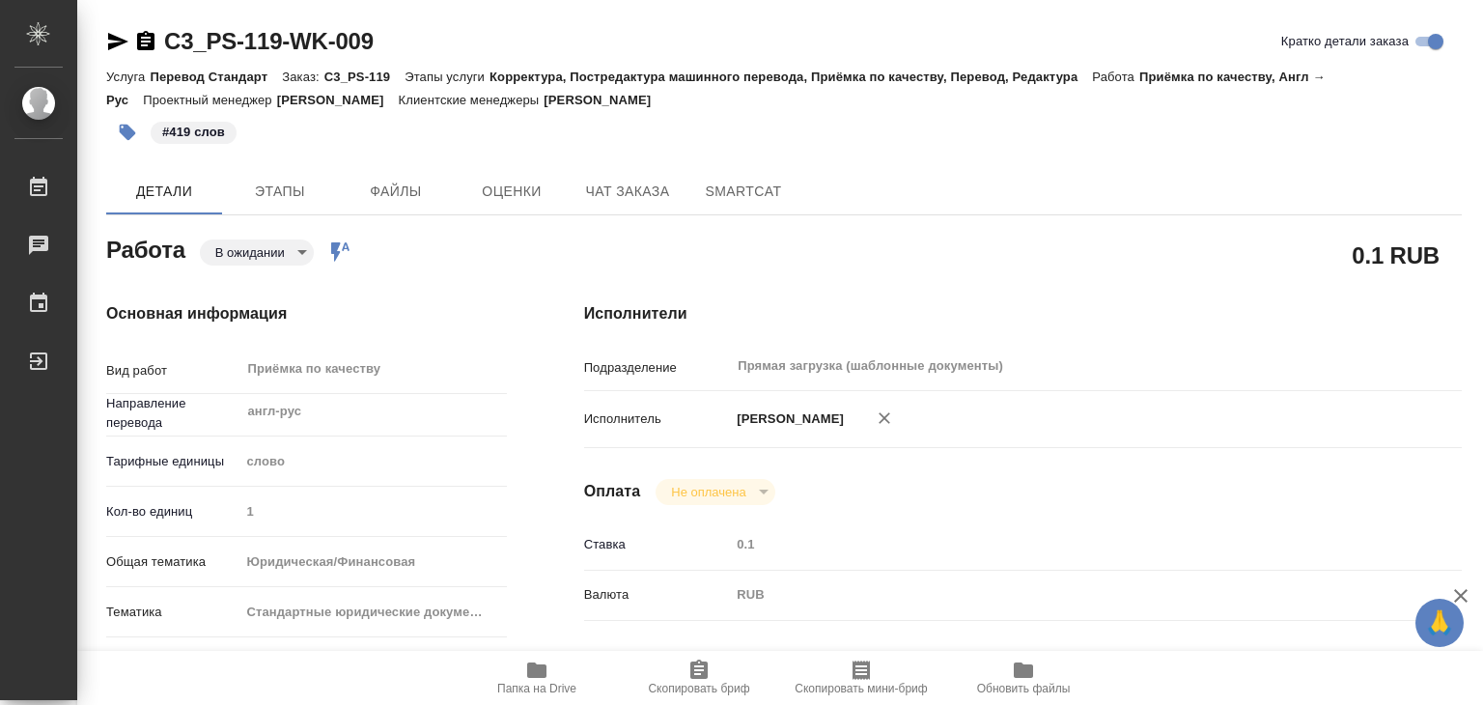
type textarea "x"
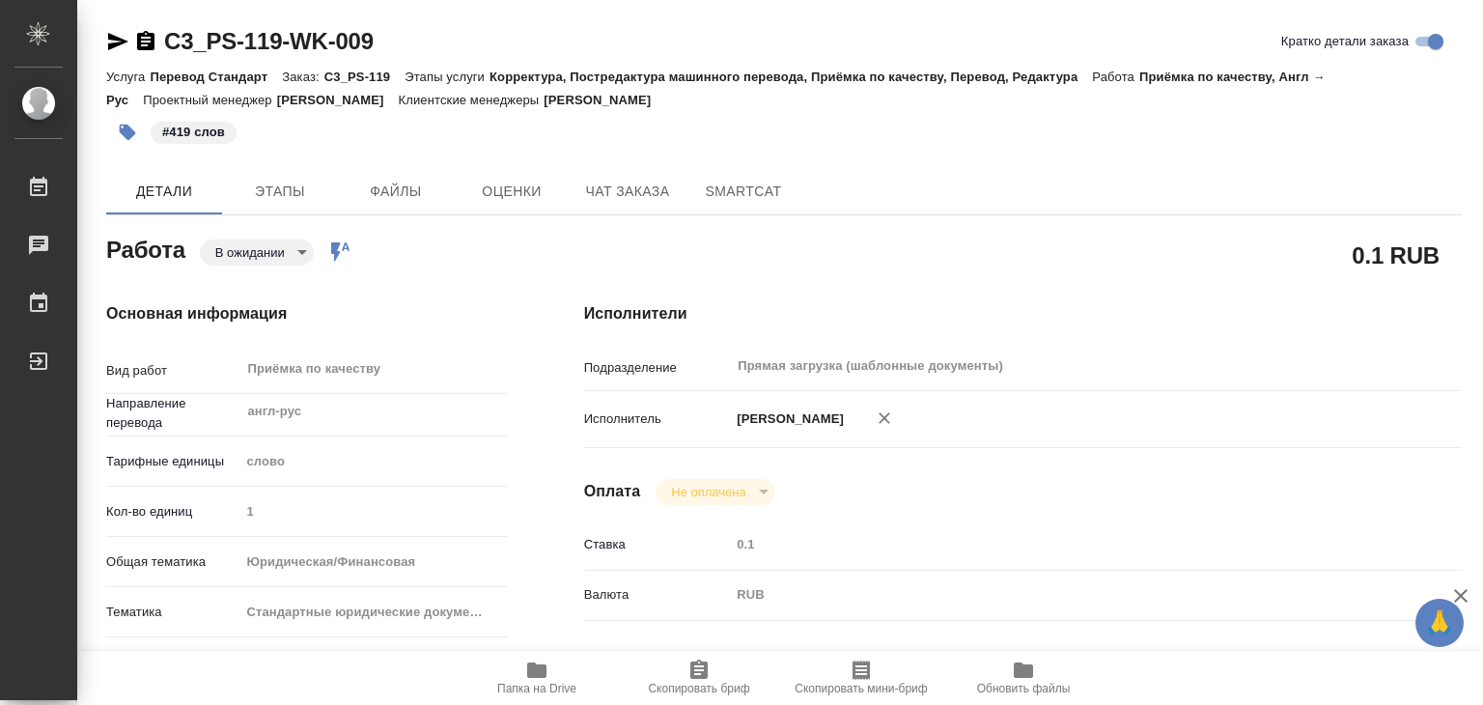
type textarea "x"
